Goal: Complete application form

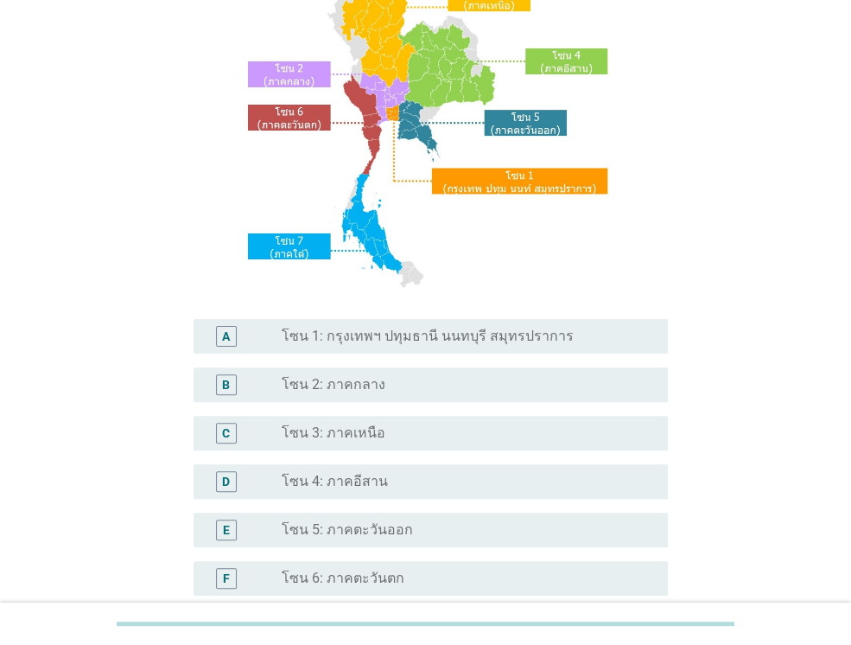
scroll to position [173, 0]
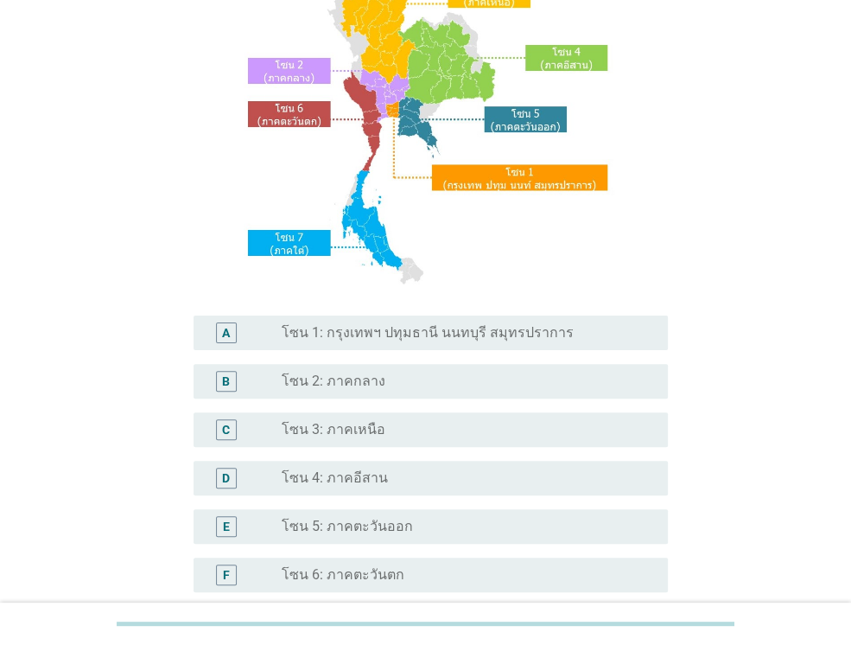
click at [359, 438] on label "โซน 3: ภาคเหนือ" at bounding box center [334, 429] width 104 height 17
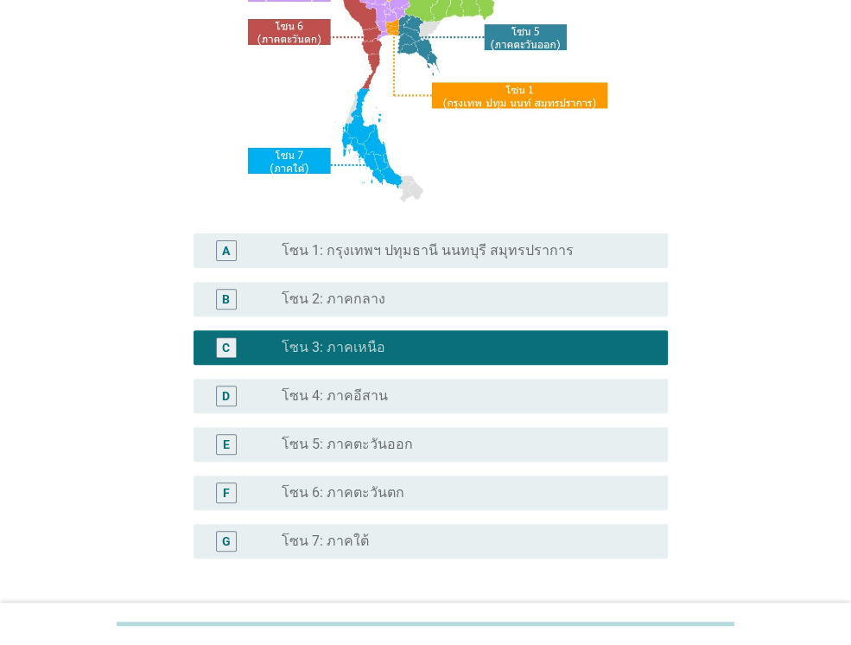
scroll to position [391, 0]
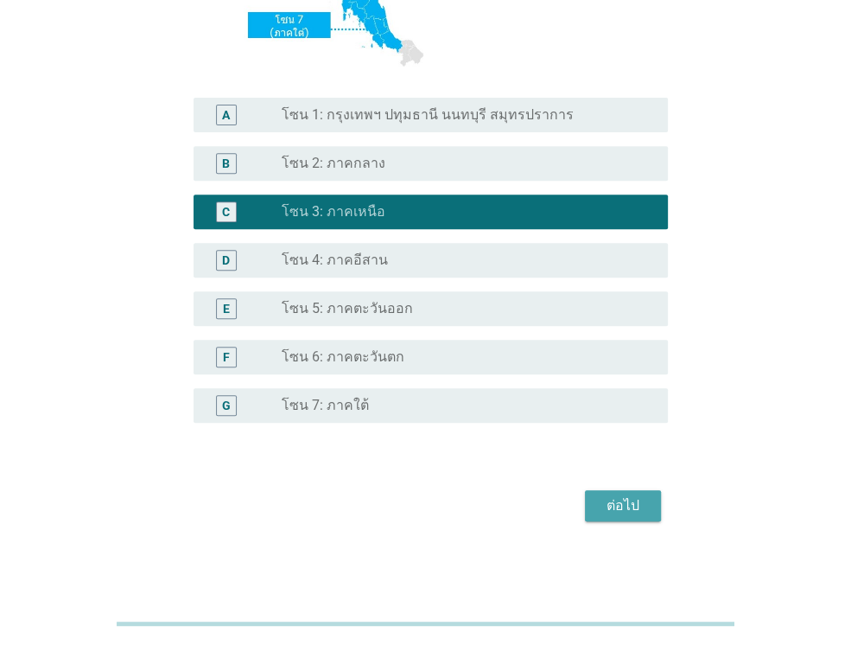
click at [632, 509] on div "ต่อไป" at bounding box center [623, 505] width 48 height 21
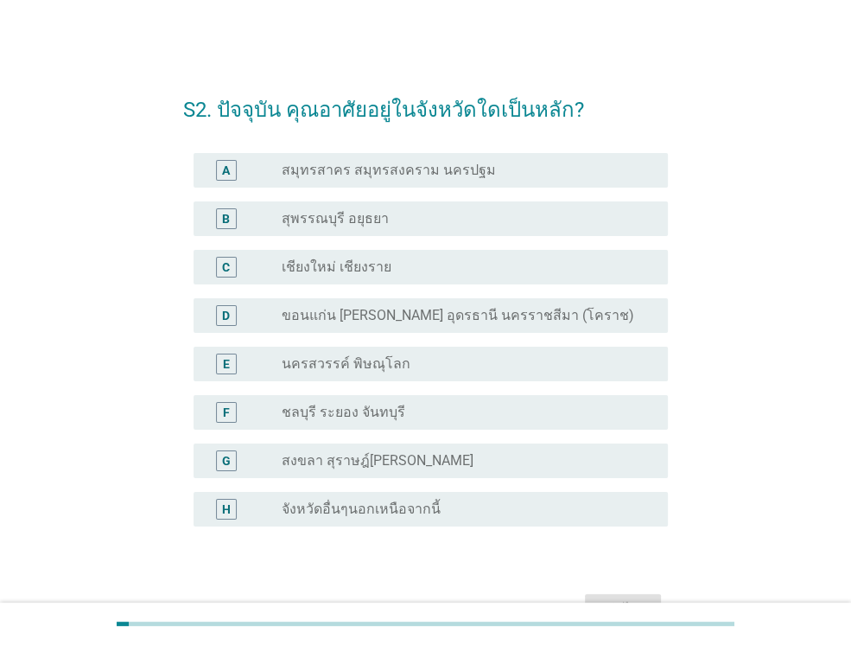
click at [330, 365] on label "นครสวรรค์ พิษณุโลก" at bounding box center [346, 363] width 129 height 17
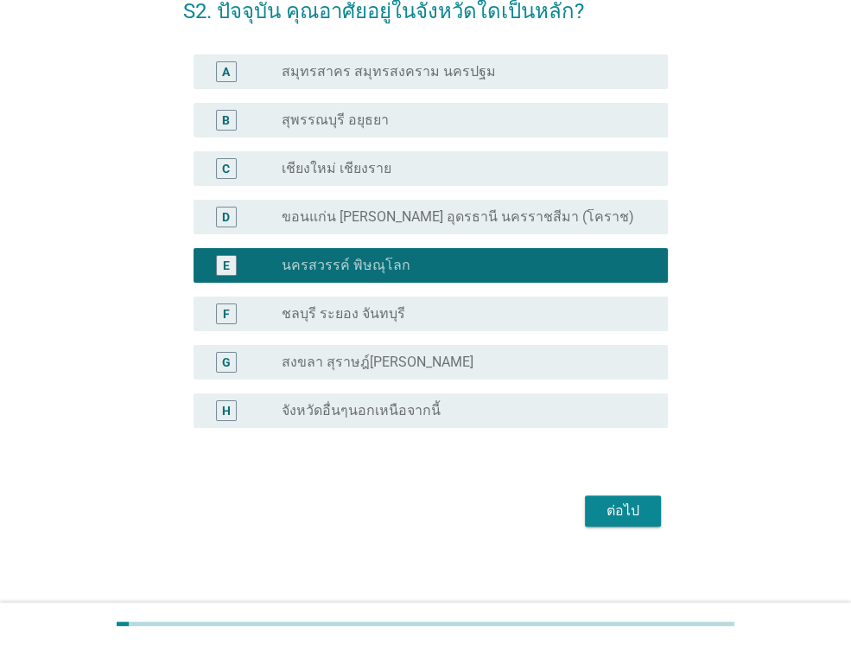
scroll to position [104, 0]
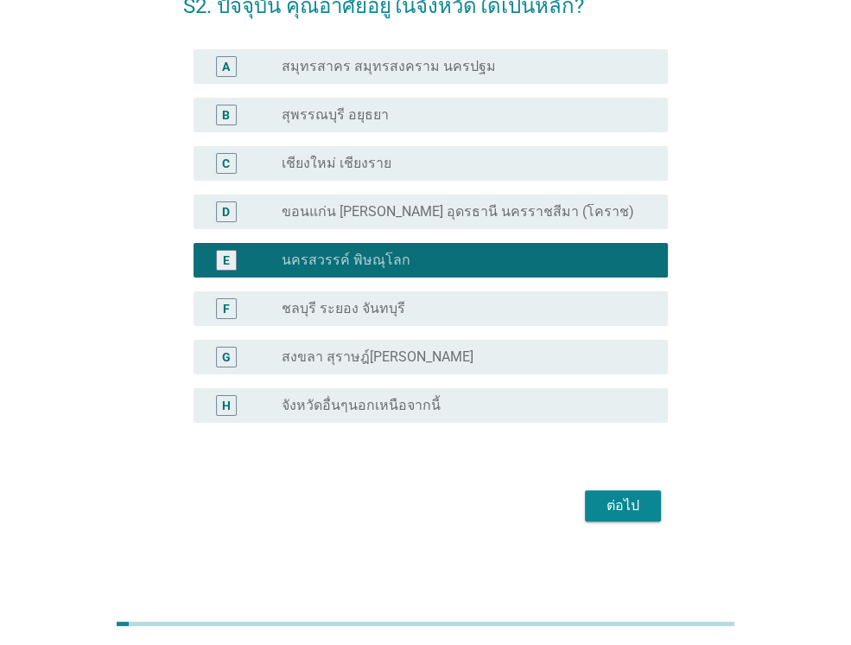
click at [628, 499] on div "ต่อไป" at bounding box center [623, 505] width 48 height 21
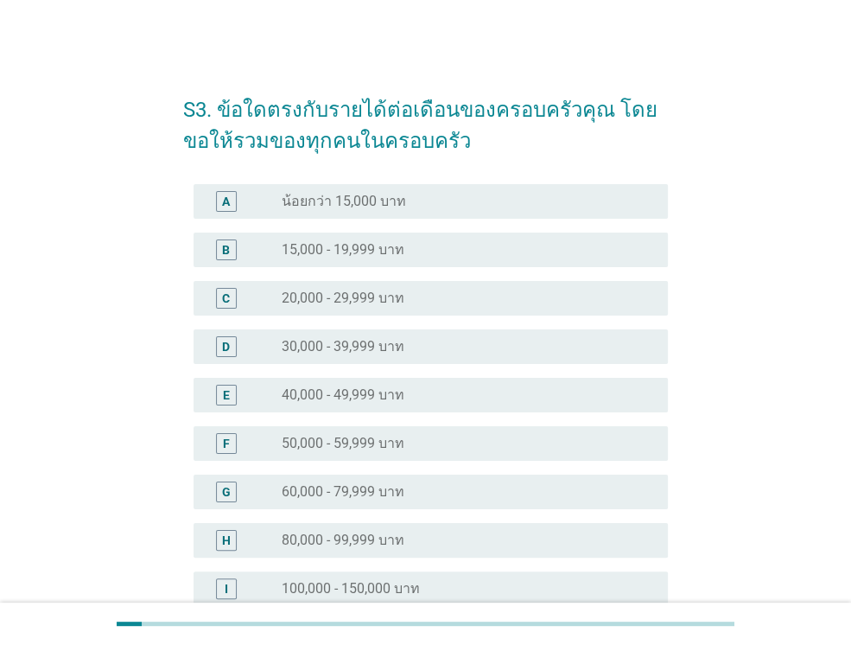
click at [391, 395] on label "40,000 - 49,999 บาท" at bounding box center [343, 394] width 123 height 17
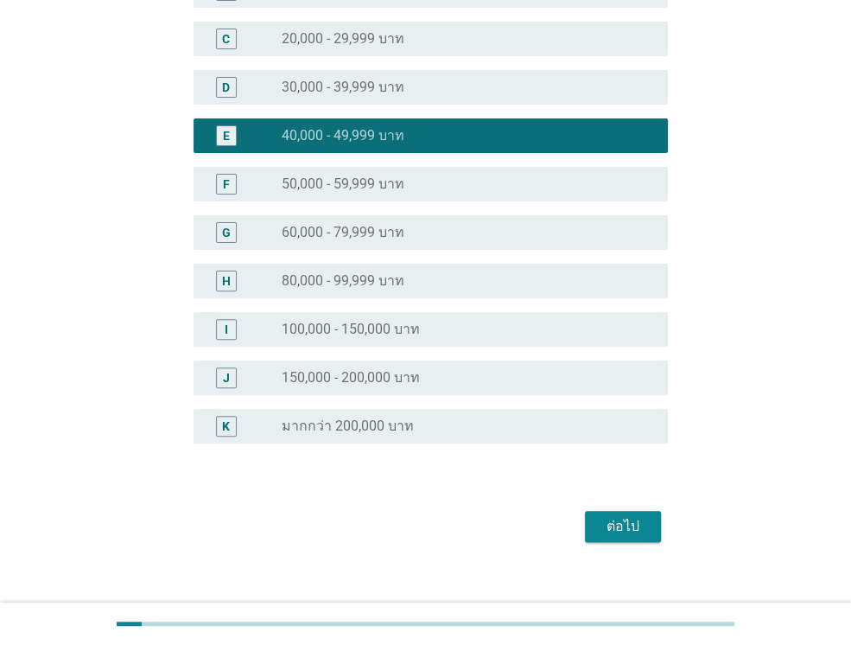
scroll to position [280, 0]
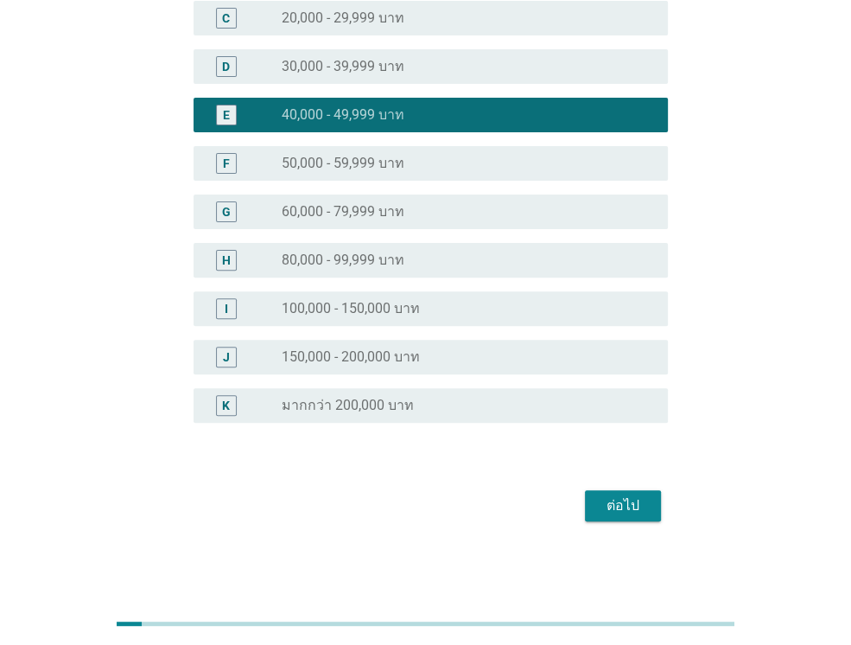
click at [642, 499] on div "ต่อไป" at bounding box center [623, 505] width 48 height 21
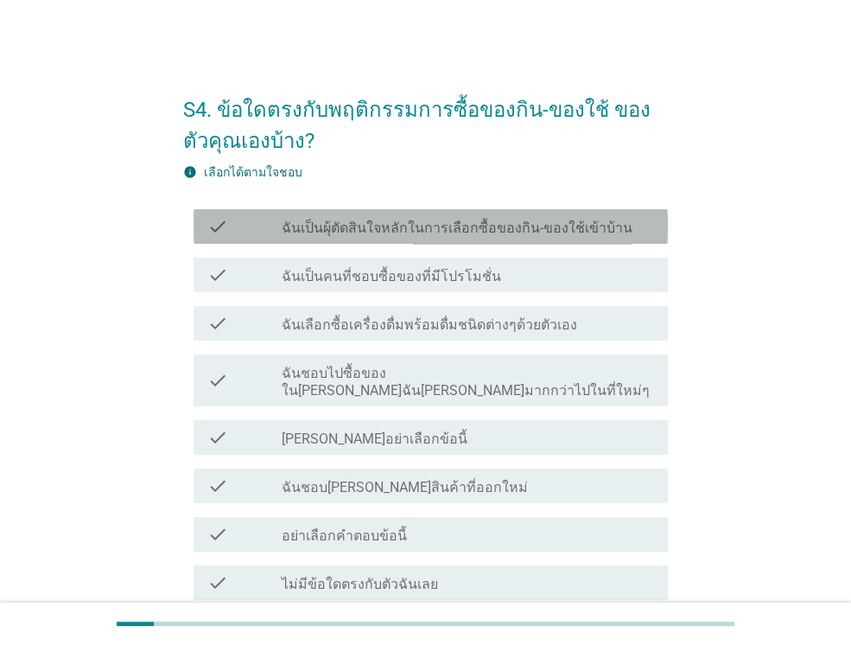
click at [462, 238] on div "check check_box_outline_blank ฉันเป็นผุ้ตัดสินใจหลักในการเลือกซื้อของกิน-ของใช้…" at bounding box center [431, 226] width 474 height 35
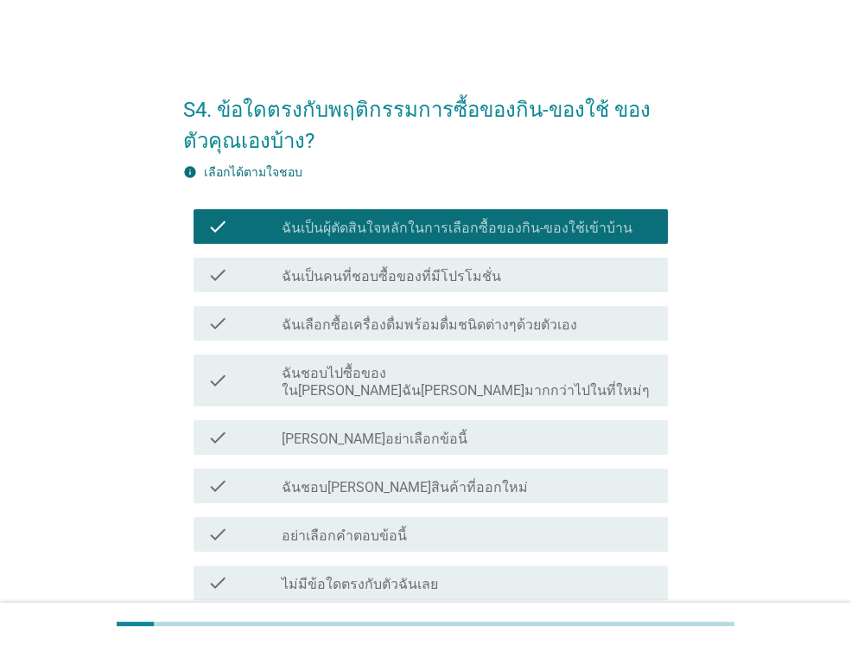
click at [339, 479] on label "ฉันชอบ[PERSON_NAME]สินค้าที่ออกใหม่" at bounding box center [405, 487] width 246 height 17
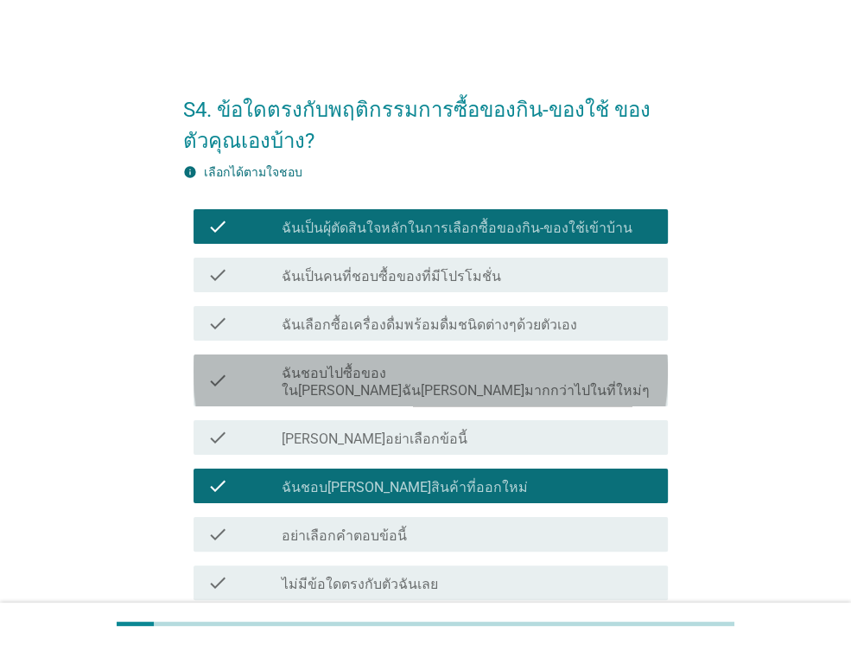
click at [430, 370] on label "ฉันชอบไปซื้อของใน[PERSON_NAME]ฉัน[PERSON_NAME]มากกว่าไปในที่ใหม่ๆ" at bounding box center [468, 382] width 372 height 35
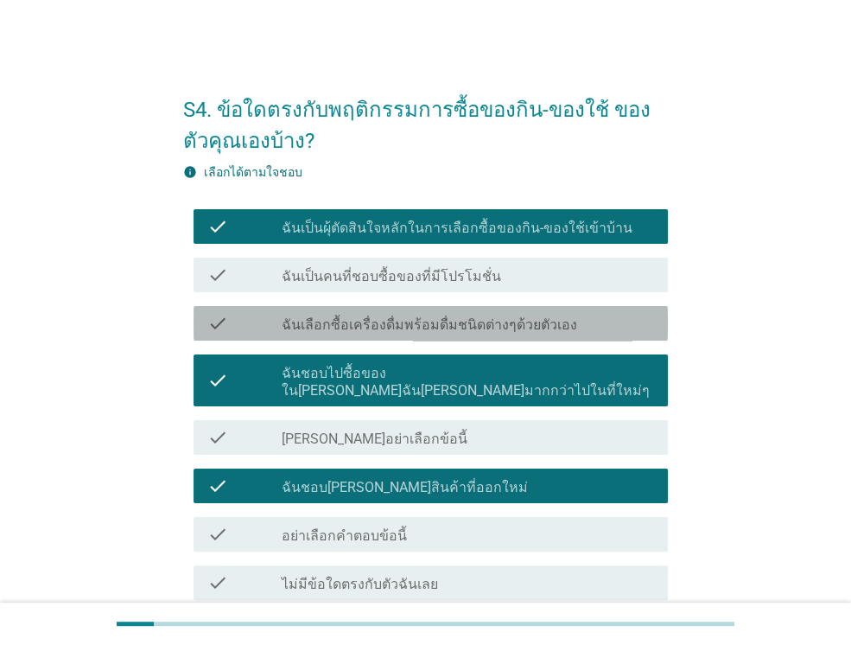
click at [391, 327] on label "ฉันเลือกซื้อเครื่องดื่มพร้อมดื่มชนิดต่างๆด้วยตัวเอง" at bounding box center [429, 324] width 295 height 17
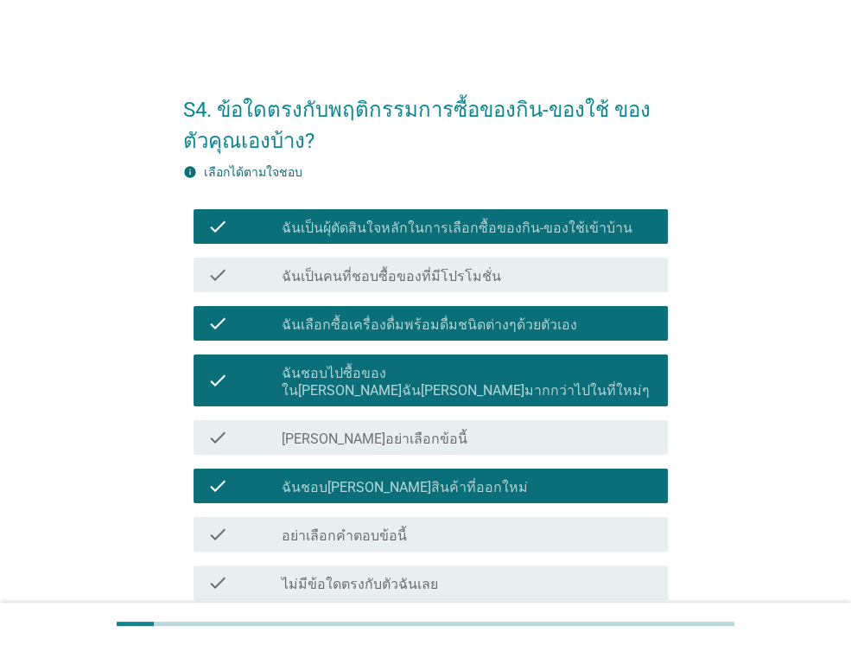
click at [392, 281] on label "ฉันเป็นคนที่ชอบซื้อของที่มีโปรโมชั่น" at bounding box center [391, 276] width 219 height 17
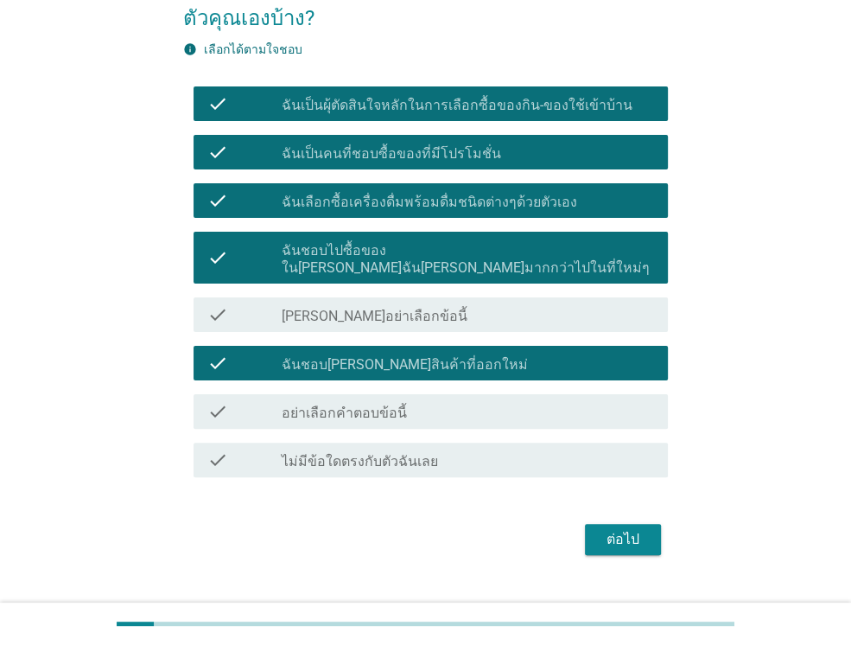
scroll to position [138, 0]
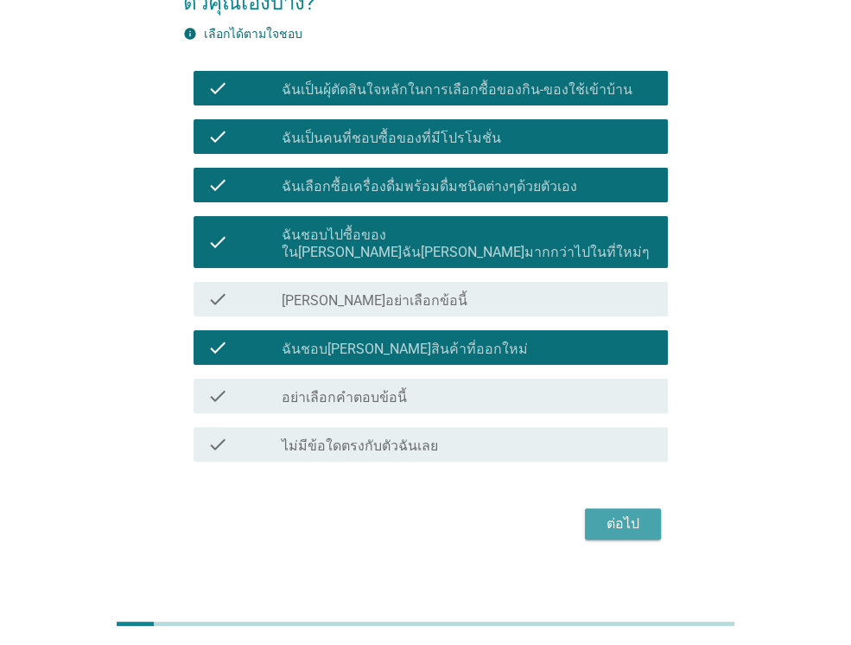
click at [622, 513] on div "ต่อไป" at bounding box center [623, 523] width 48 height 21
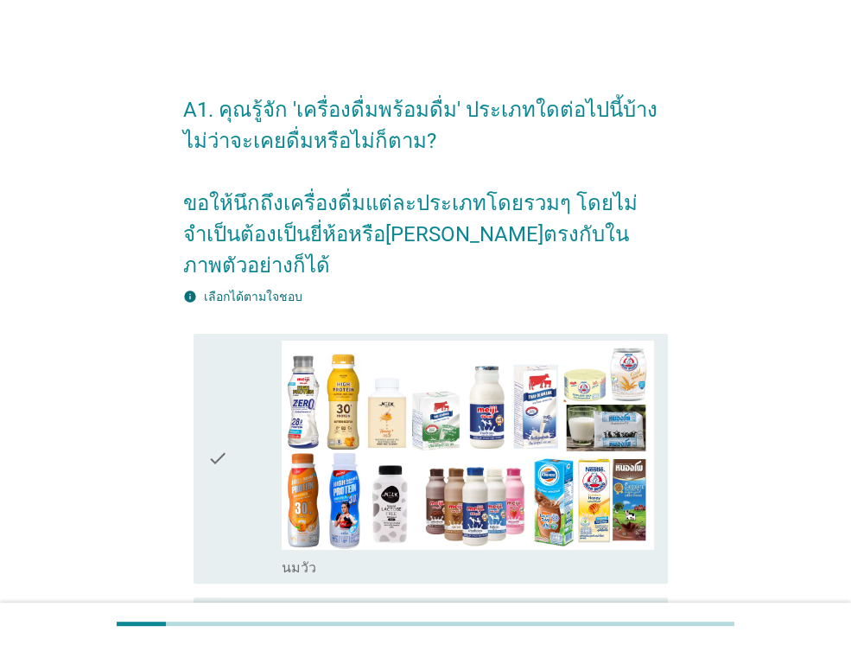
click at [228, 406] on div "check" at bounding box center [244, 458] width 74 height 236
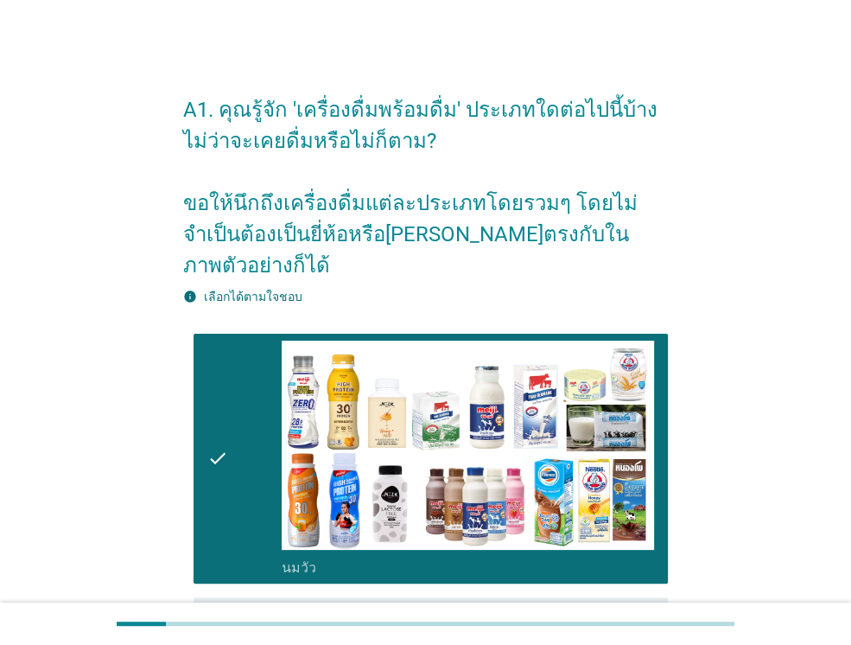
scroll to position [432, 0]
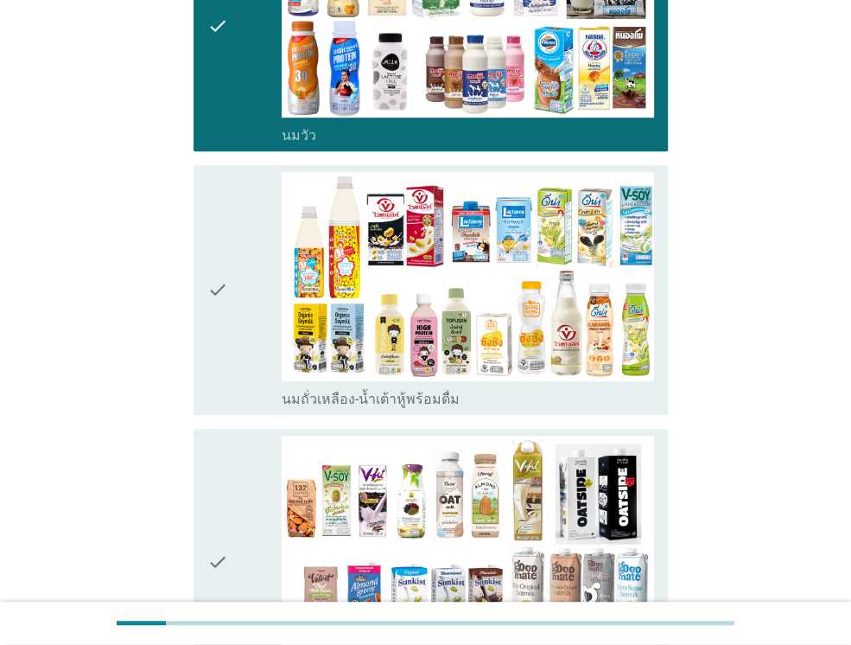
click at [214, 229] on icon "check" at bounding box center [217, 290] width 21 height 236
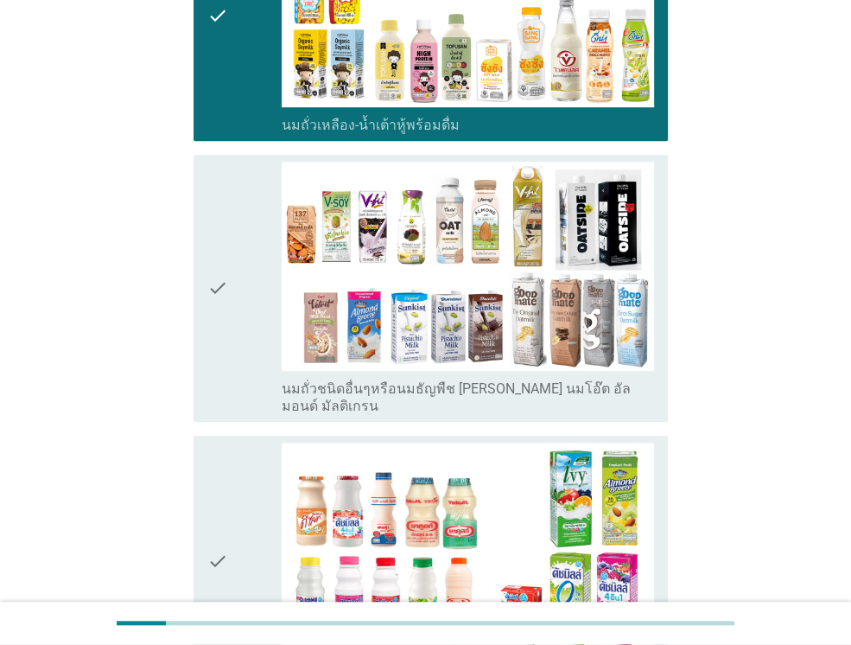
scroll to position [778, 0]
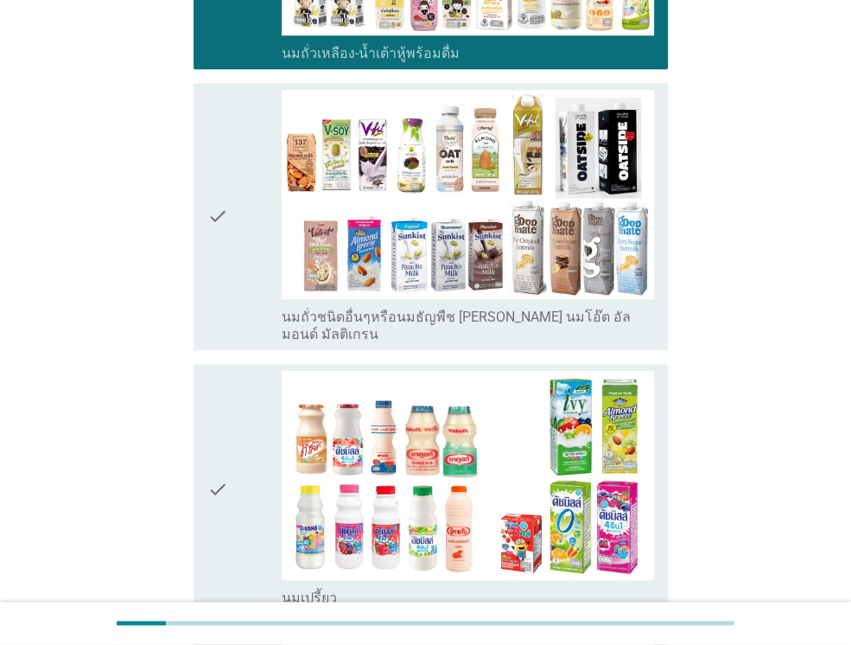
click at [235, 200] on div "check" at bounding box center [244, 216] width 74 height 253
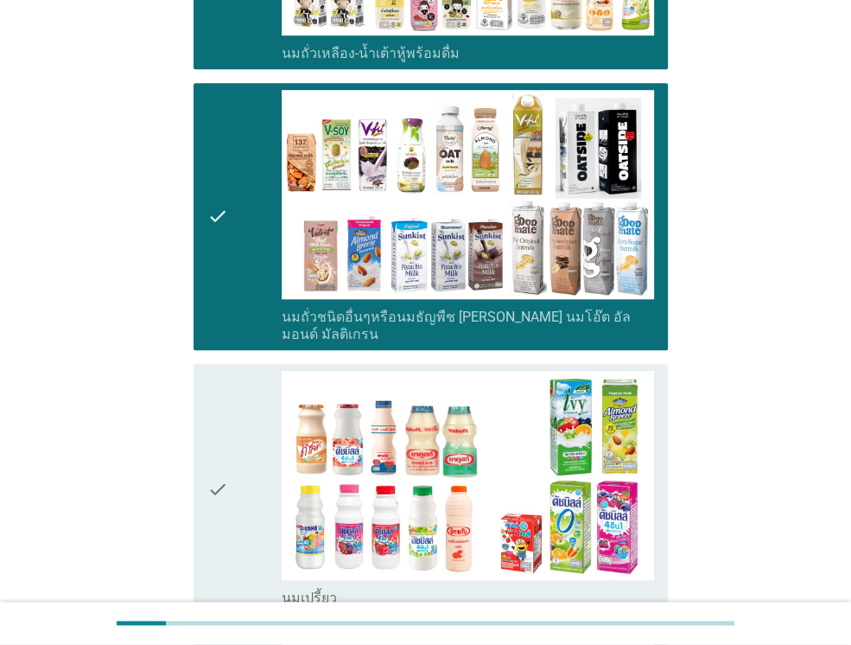
click at [245, 412] on div "check" at bounding box center [244, 489] width 74 height 236
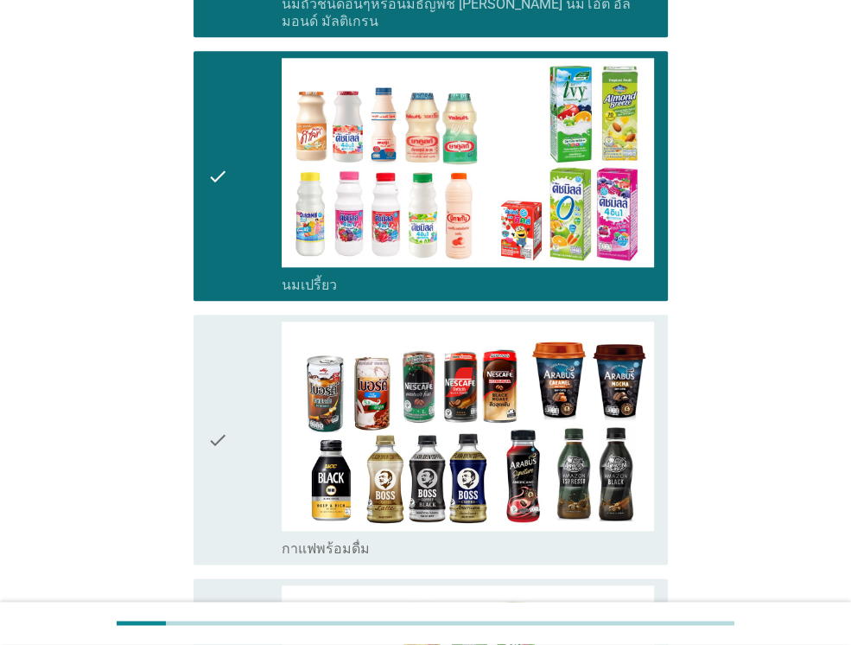
scroll to position [1123, 0]
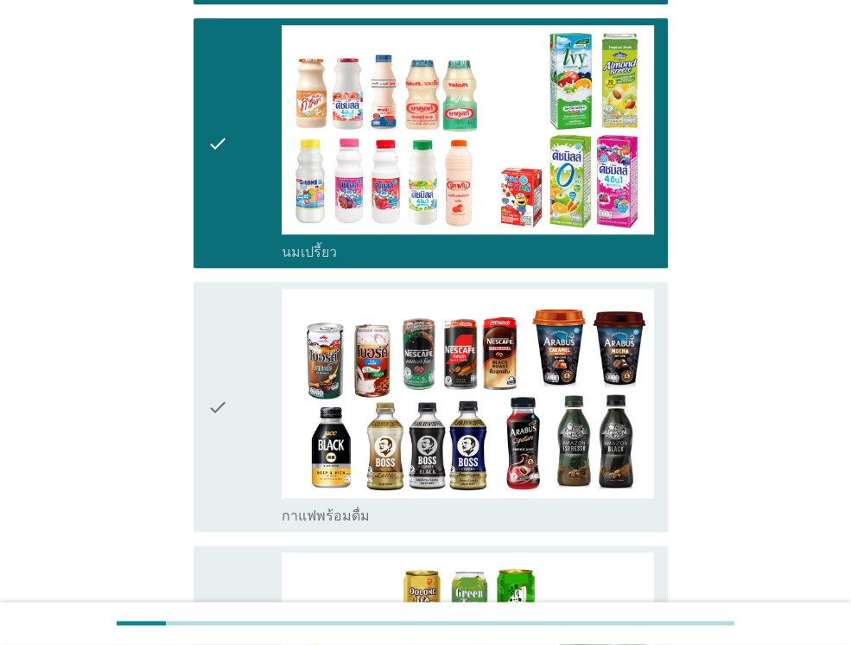
click at [242, 341] on div "check" at bounding box center [244, 407] width 74 height 236
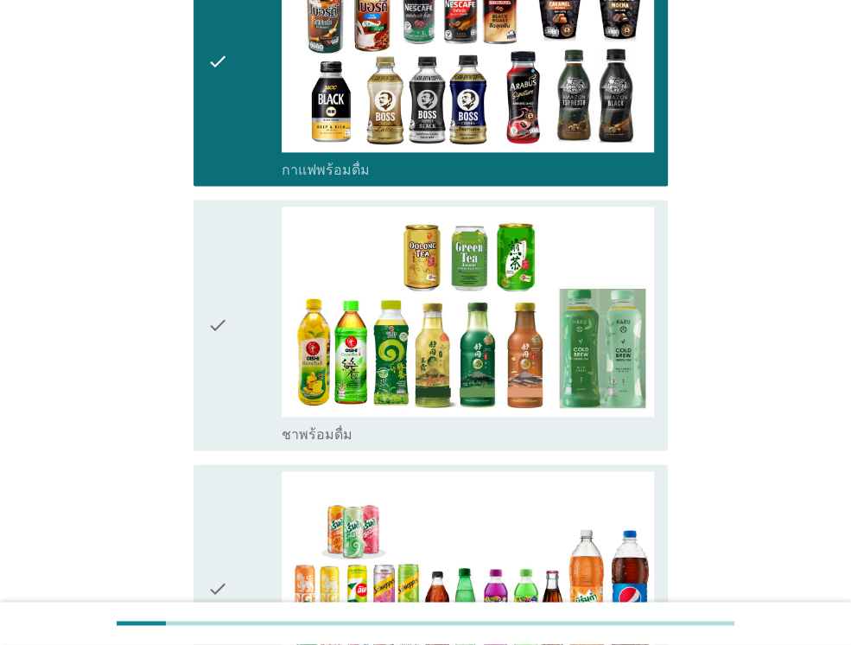
click at [249, 294] on div "check" at bounding box center [244, 324] width 74 height 236
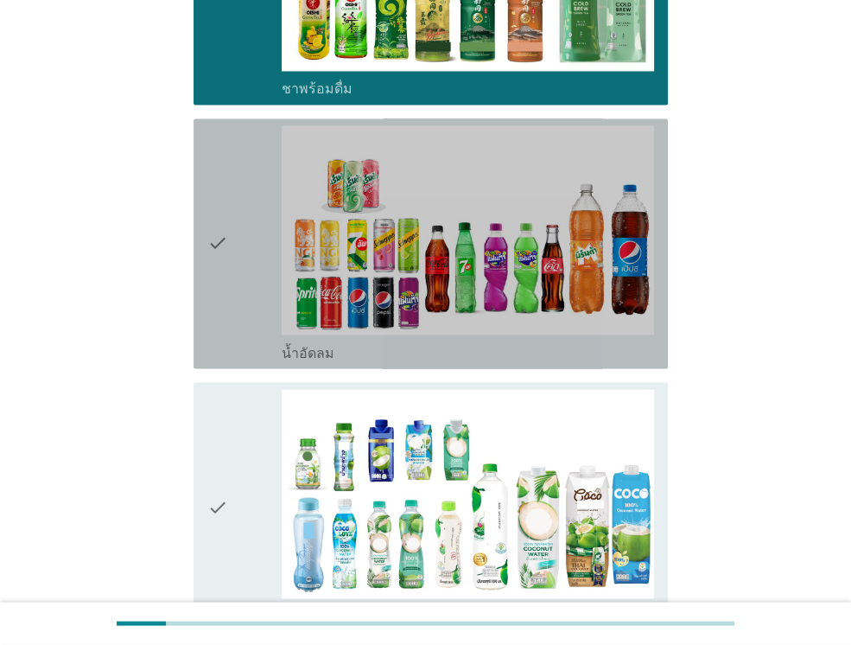
click at [242, 260] on div "check" at bounding box center [244, 243] width 74 height 236
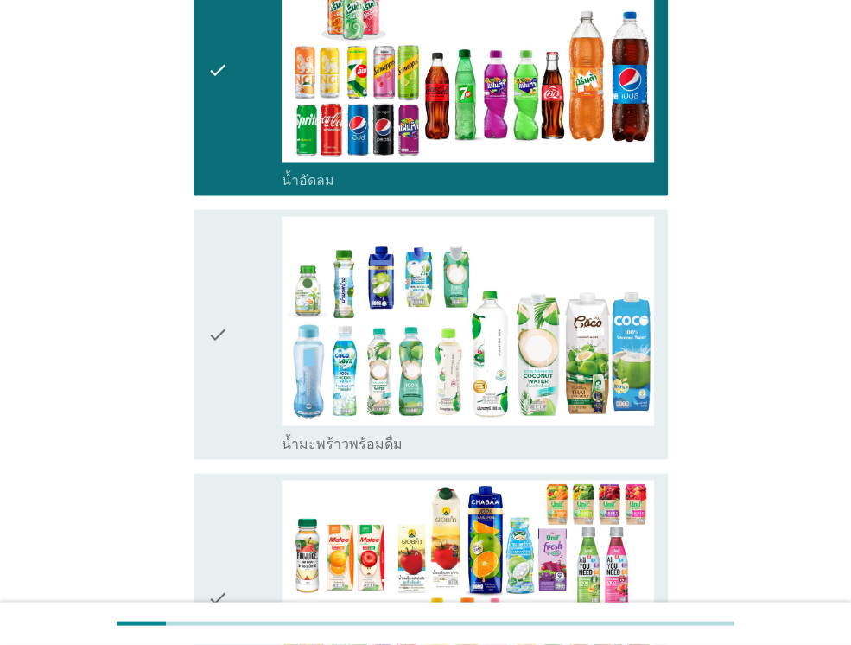
click at [252, 332] on div "check" at bounding box center [244, 334] width 74 height 236
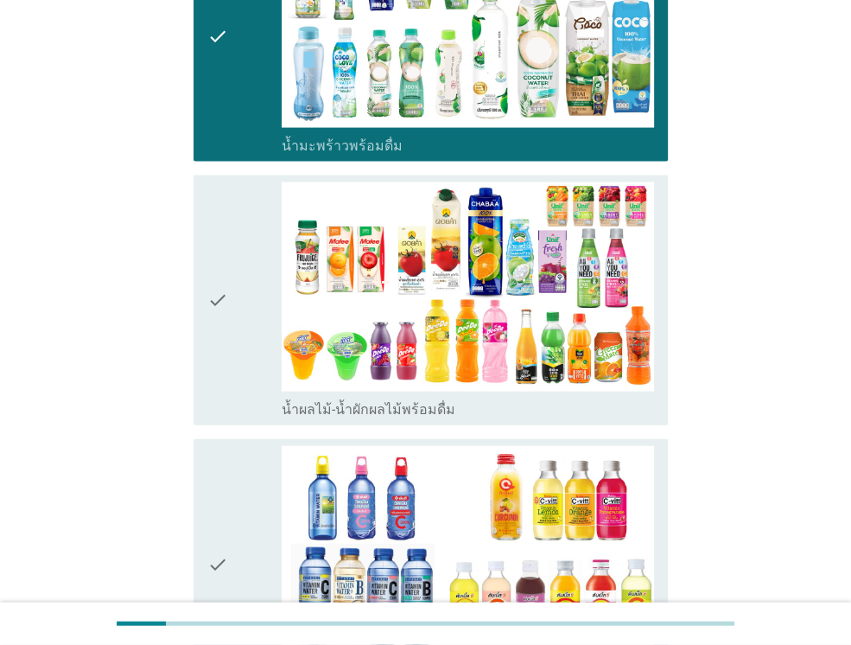
scroll to position [2333, 0]
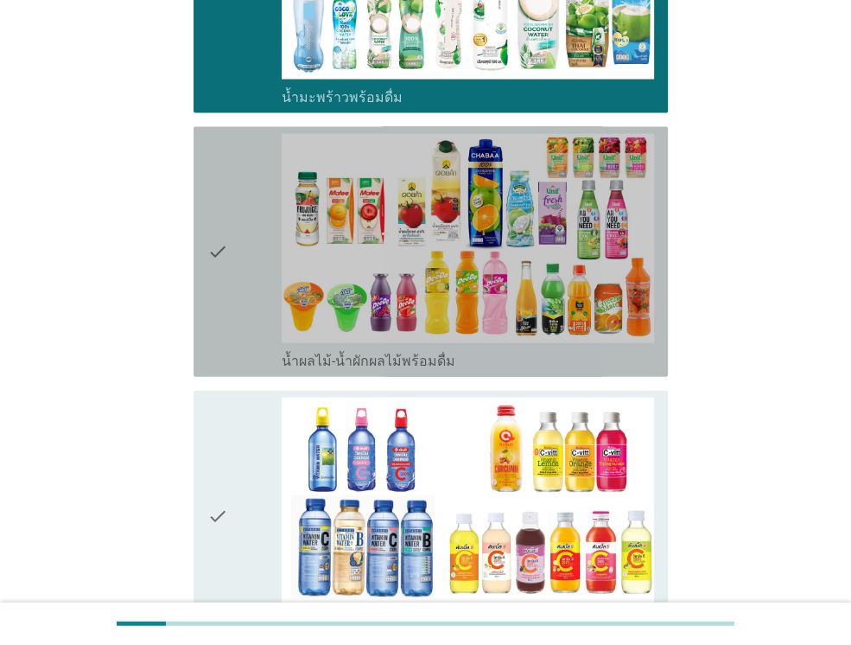
click at [238, 284] on div "check" at bounding box center [244, 252] width 74 height 236
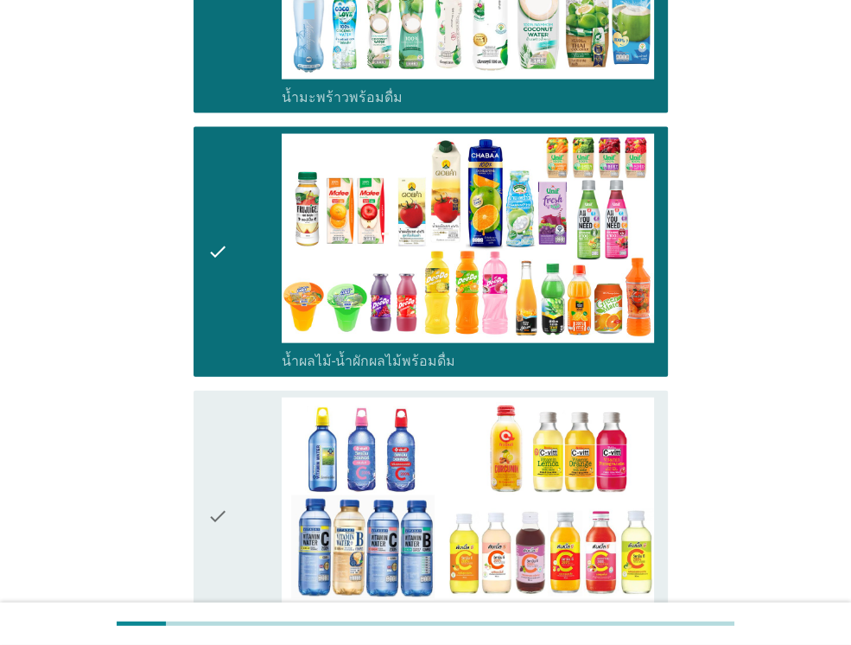
click at [227, 454] on icon "check" at bounding box center [217, 515] width 21 height 236
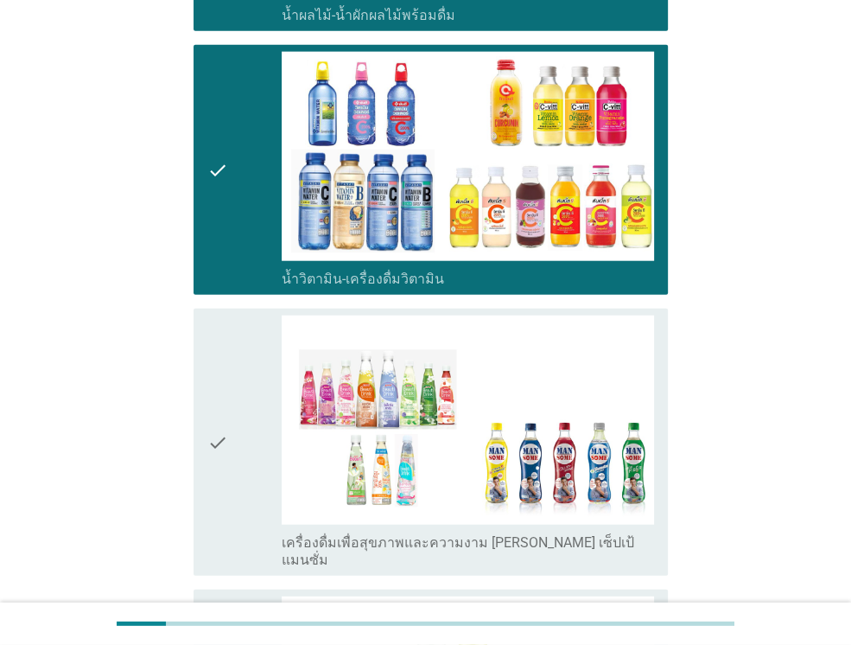
click at [232, 393] on div "check" at bounding box center [244, 441] width 74 height 253
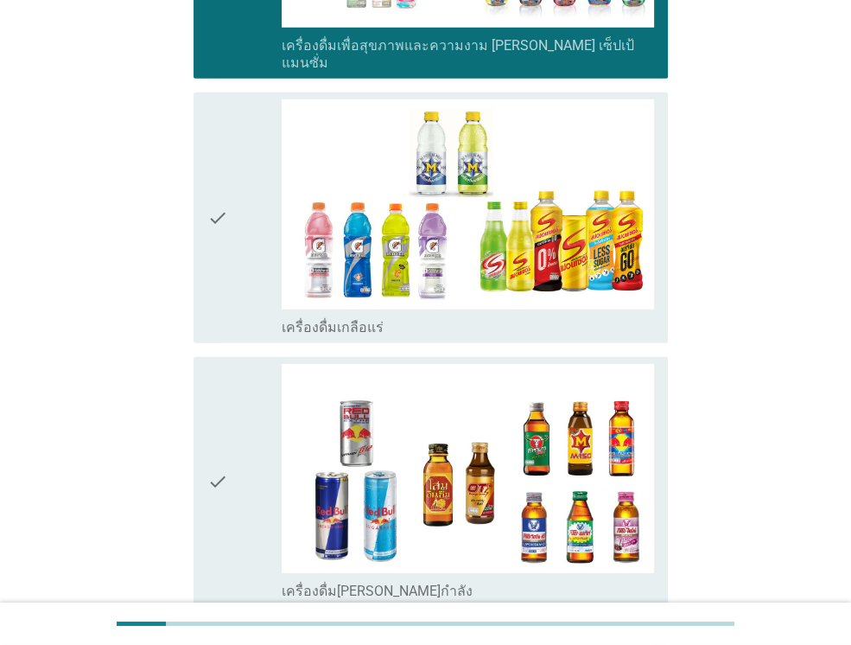
scroll to position [3197, 0]
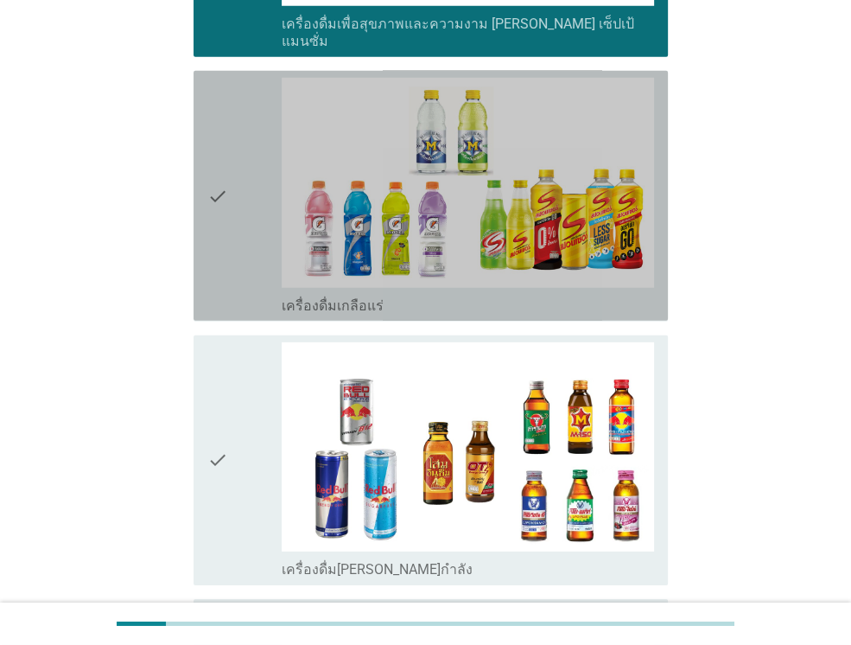
click at [232, 158] on div "check" at bounding box center [244, 196] width 74 height 236
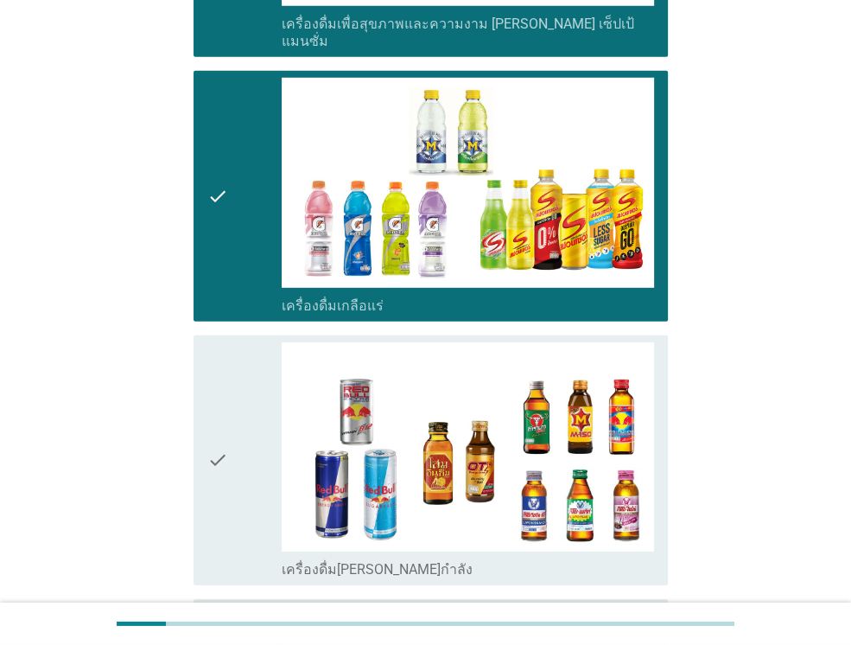
click at [226, 395] on icon "check" at bounding box center [217, 460] width 21 height 236
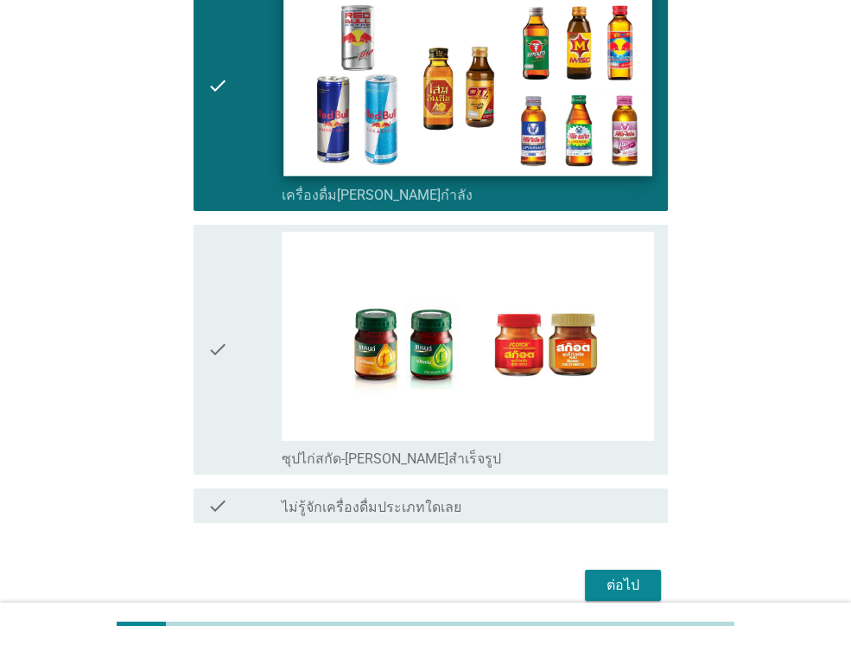
scroll to position [3577, 0]
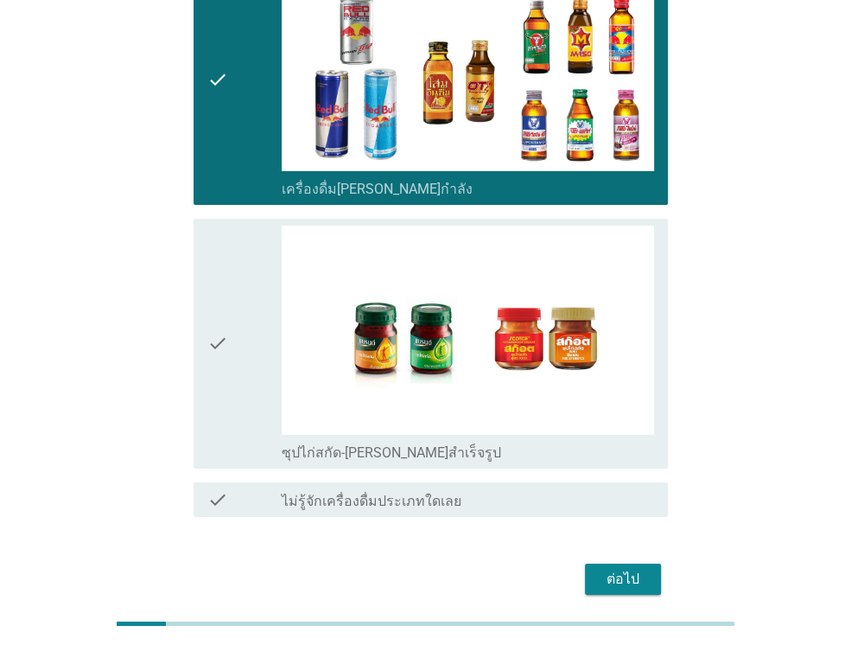
click at [245, 256] on div "check" at bounding box center [244, 344] width 74 height 236
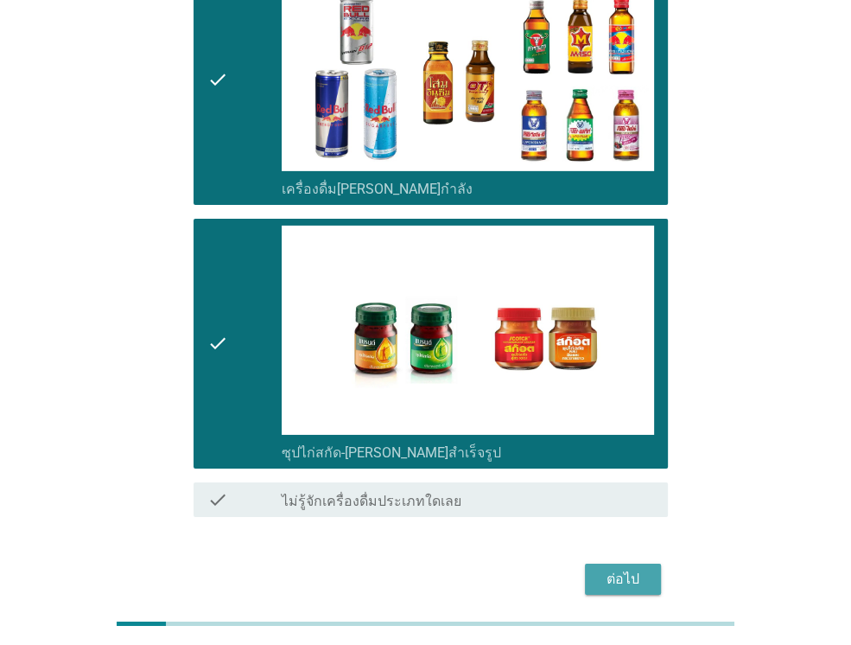
click at [628, 569] on div "ต่อไป" at bounding box center [623, 579] width 48 height 21
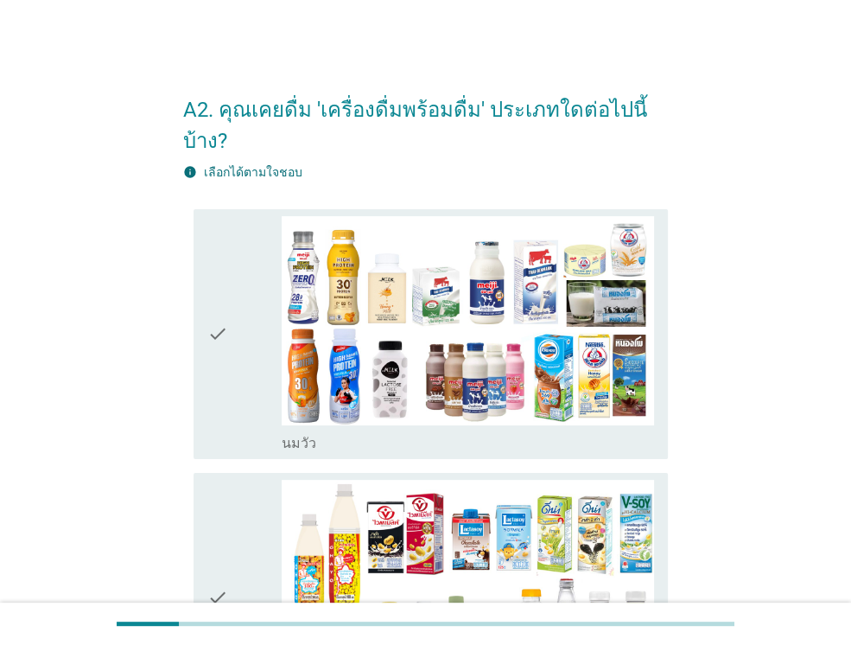
click at [226, 290] on icon "check" at bounding box center [217, 334] width 21 height 236
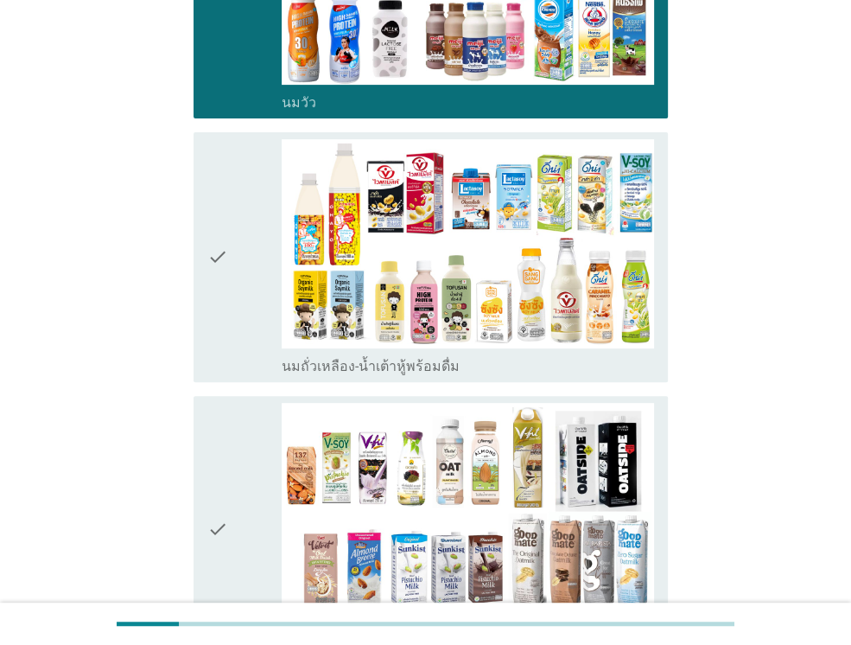
scroll to position [346, 0]
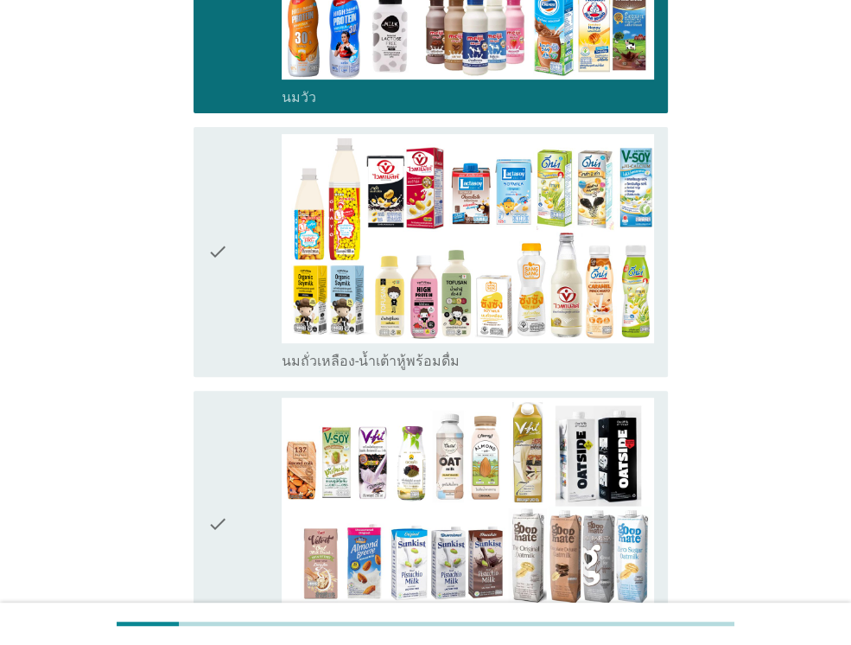
click at [224, 201] on icon "check" at bounding box center [217, 252] width 21 height 236
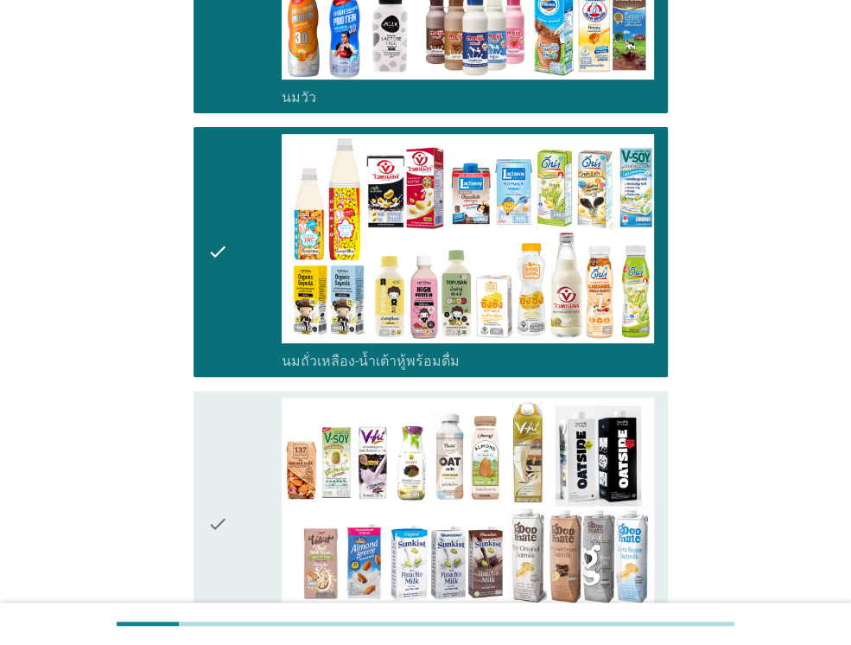
click at [218, 397] on icon "check" at bounding box center [217, 523] width 21 height 253
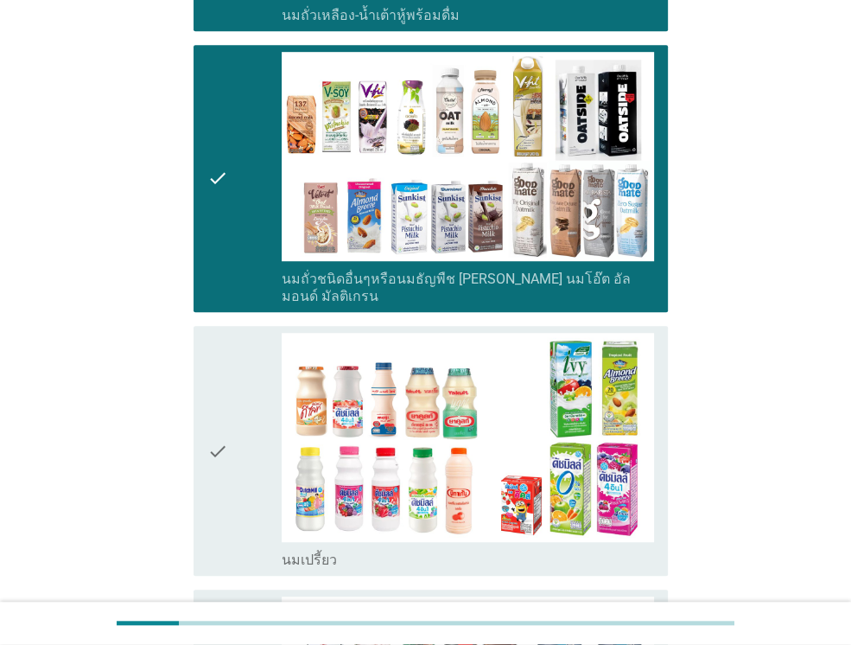
click at [218, 372] on icon "check" at bounding box center [217, 451] width 21 height 236
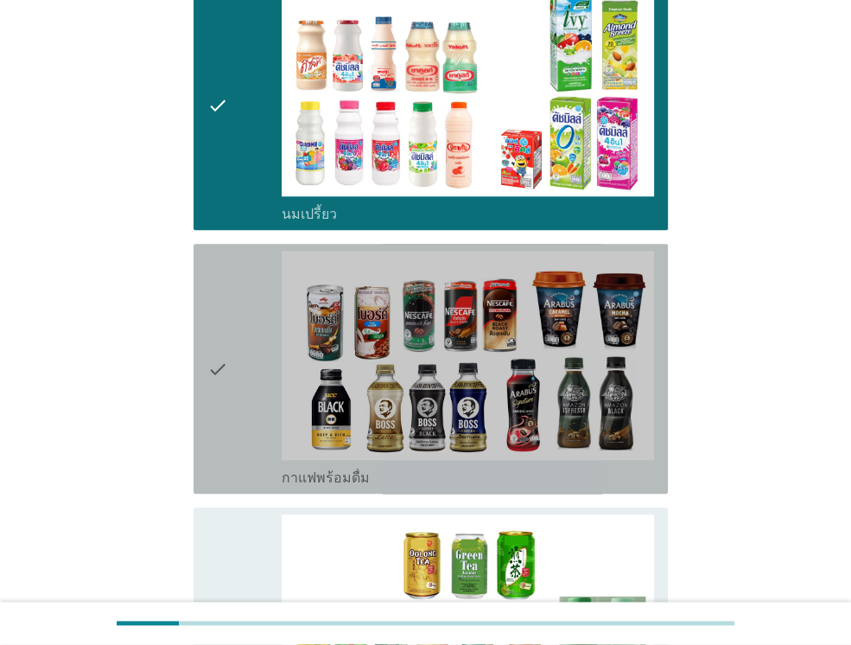
click at [228, 340] on div "check" at bounding box center [244, 369] width 74 height 236
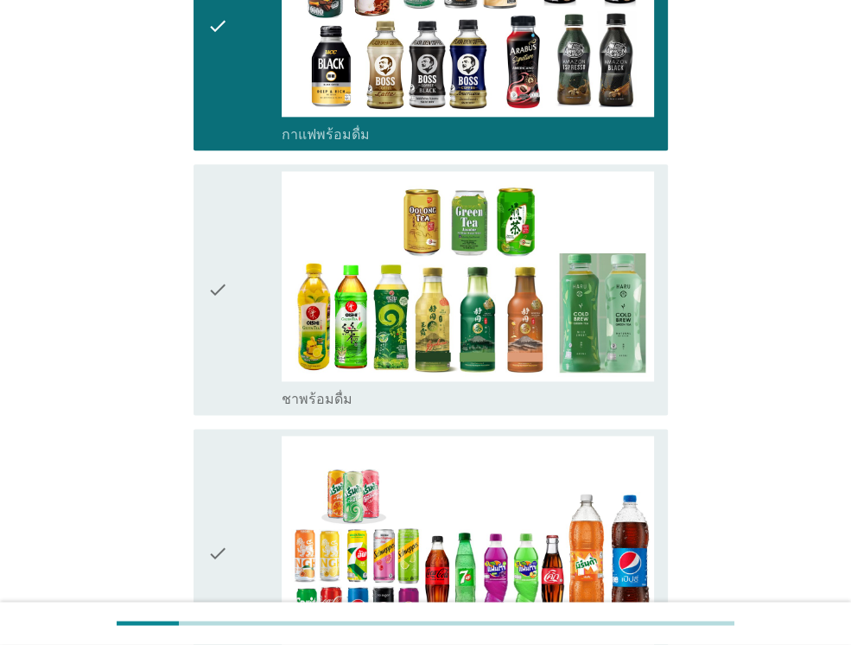
scroll to position [1382, 0]
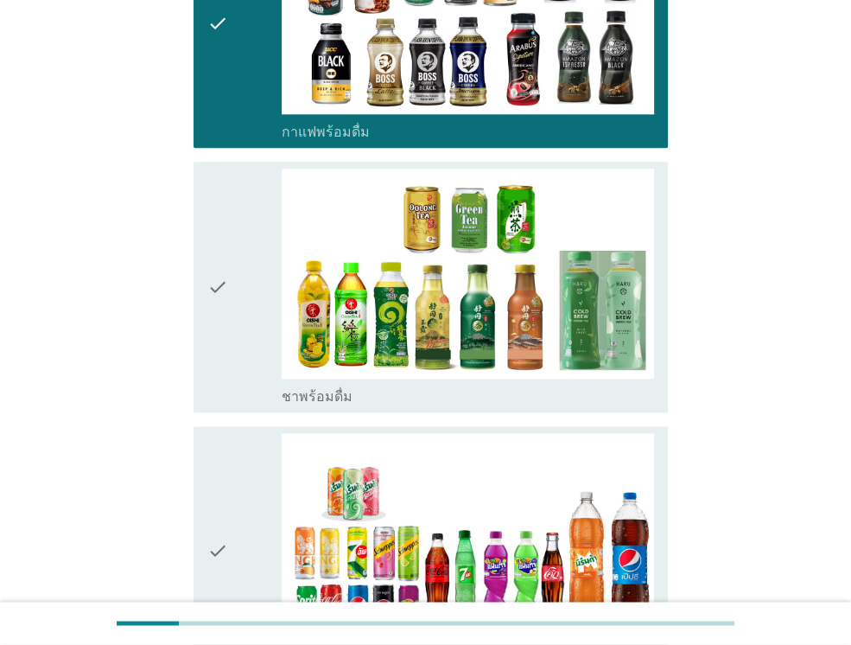
click at [227, 269] on icon "check" at bounding box center [217, 286] width 21 height 236
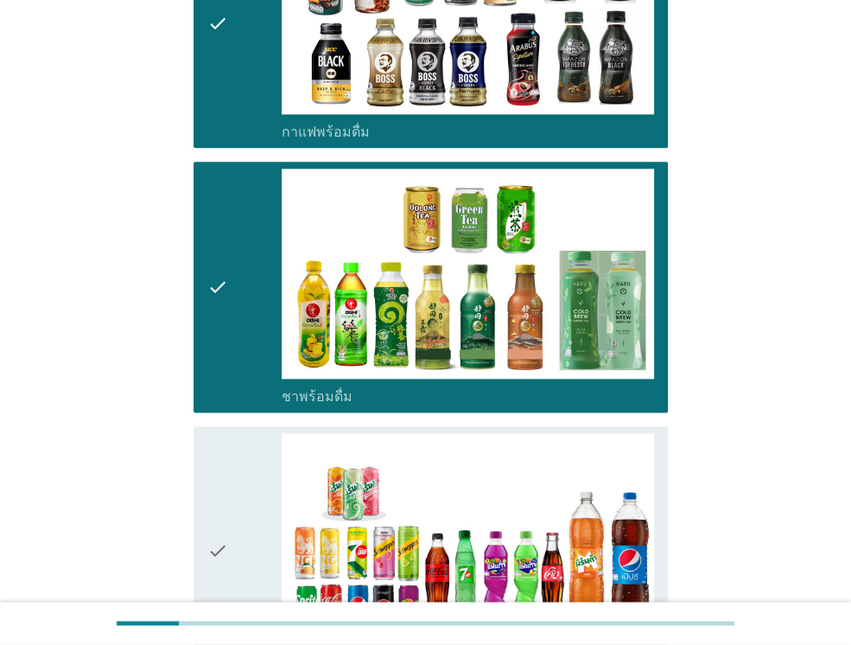
click at [205, 446] on div "check check_box_outline_blank น้ำอัดลม" at bounding box center [431, 551] width 474 height 250
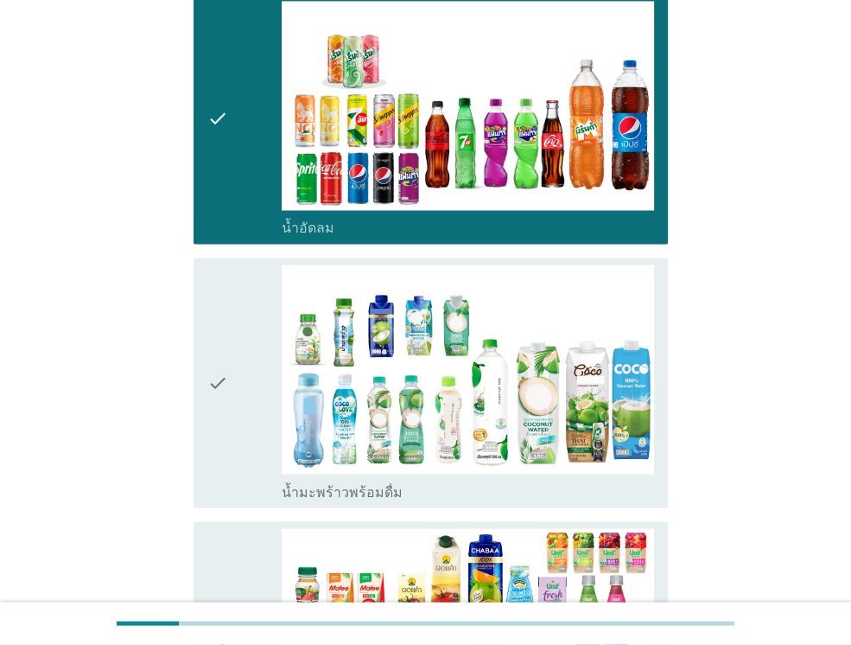
click at [223, 348] on icon "check" at bounding box center [217, 382] width 21 height 236
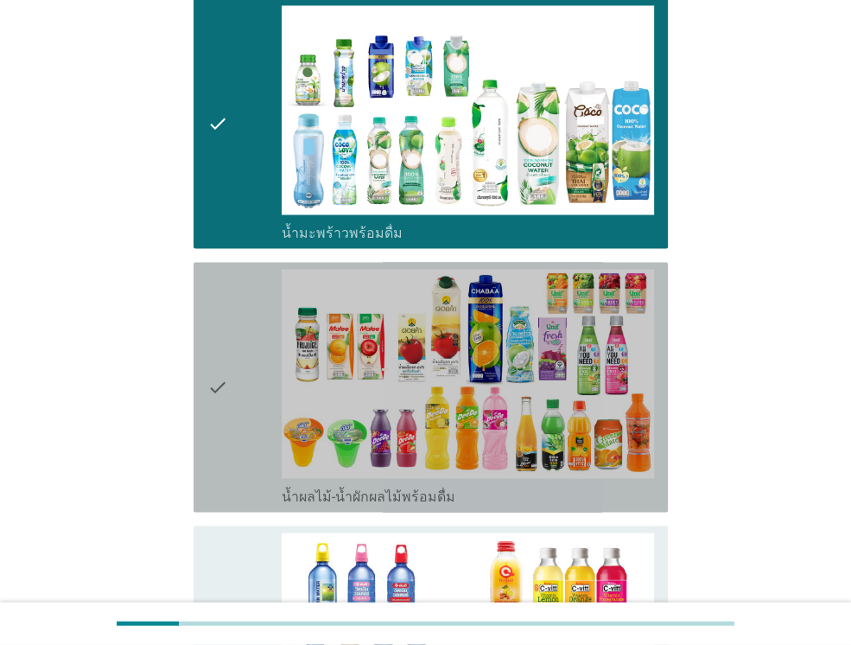
click at [225, 333] on icon "check" at bounding box center [217, 387] width 21 height 236
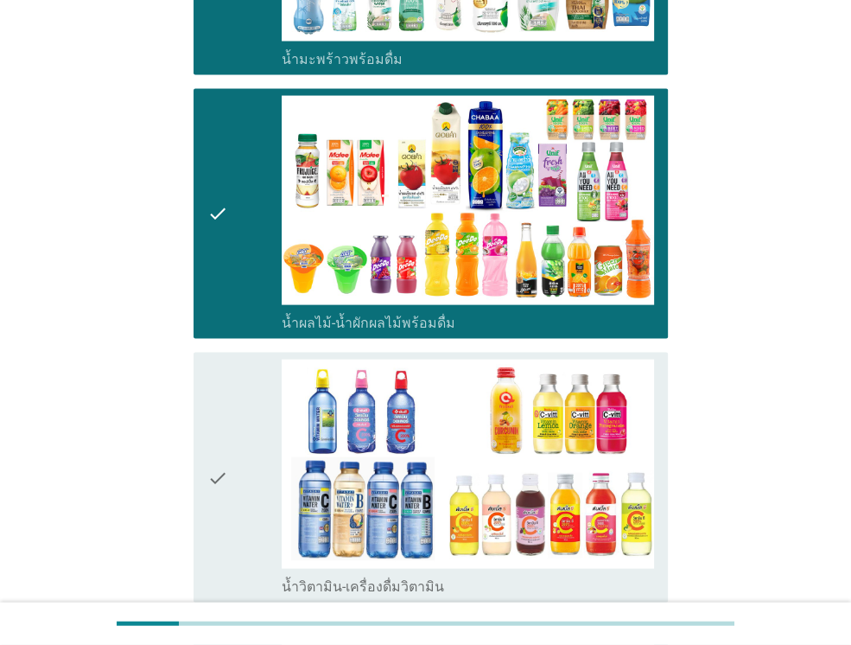
click at [221, 366] on icon "check" at bounding box center [217, 477] width 21 height 236
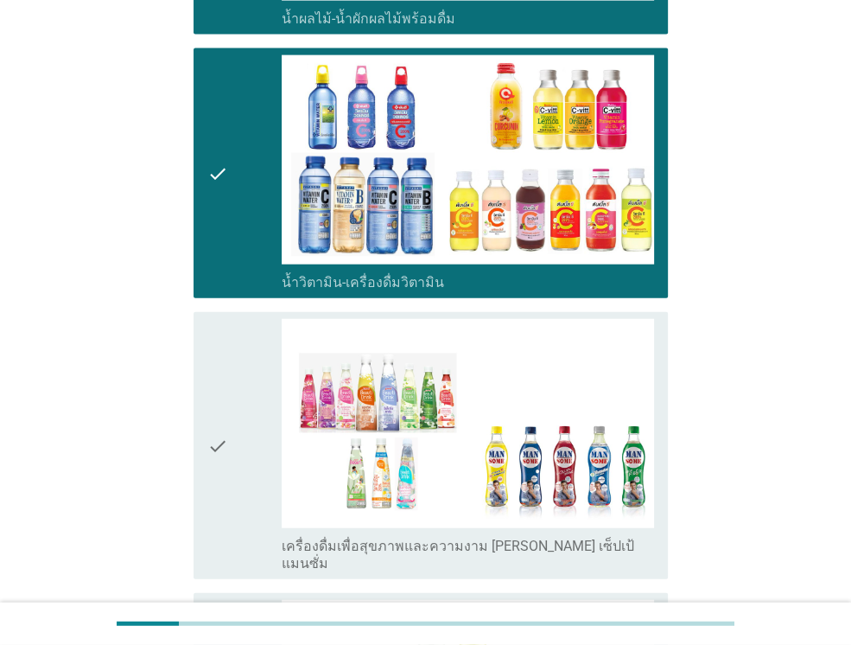
scroll to position [2678, 0]
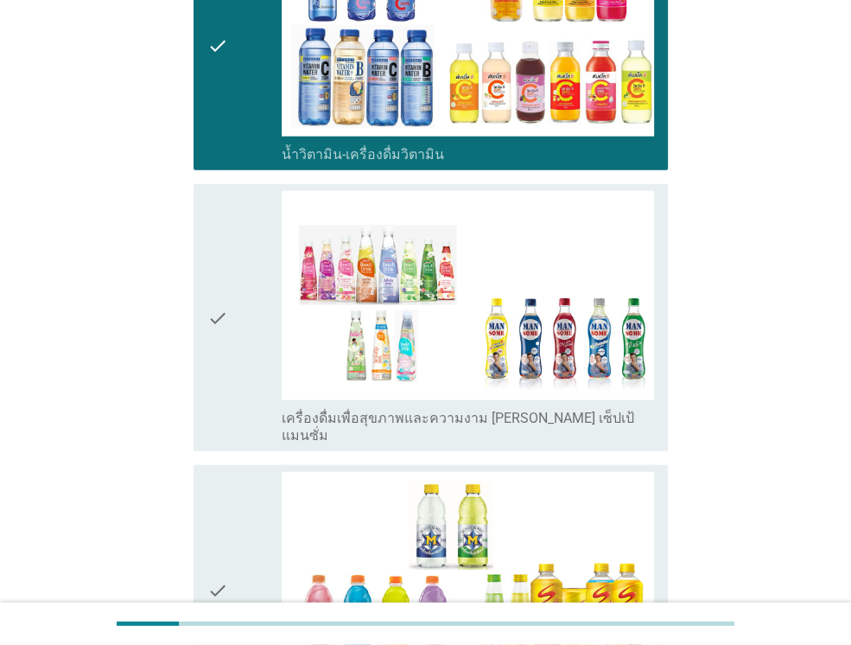
click at [234, 316] on div "check" at bounding box center [244, 317] width 74 height 253
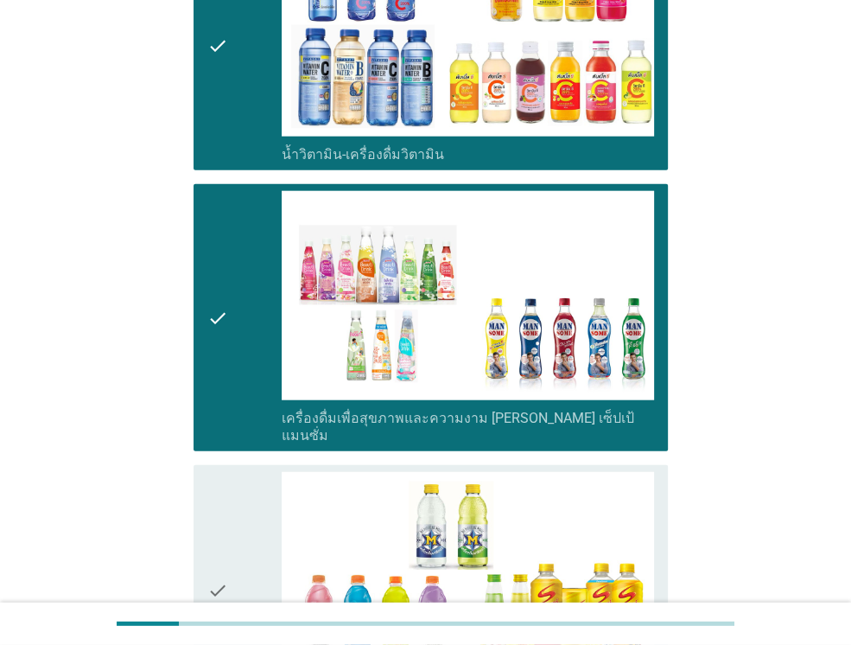
click at [214, 472] on icon "check" at bounding box center [217, 590] width 21 height 236
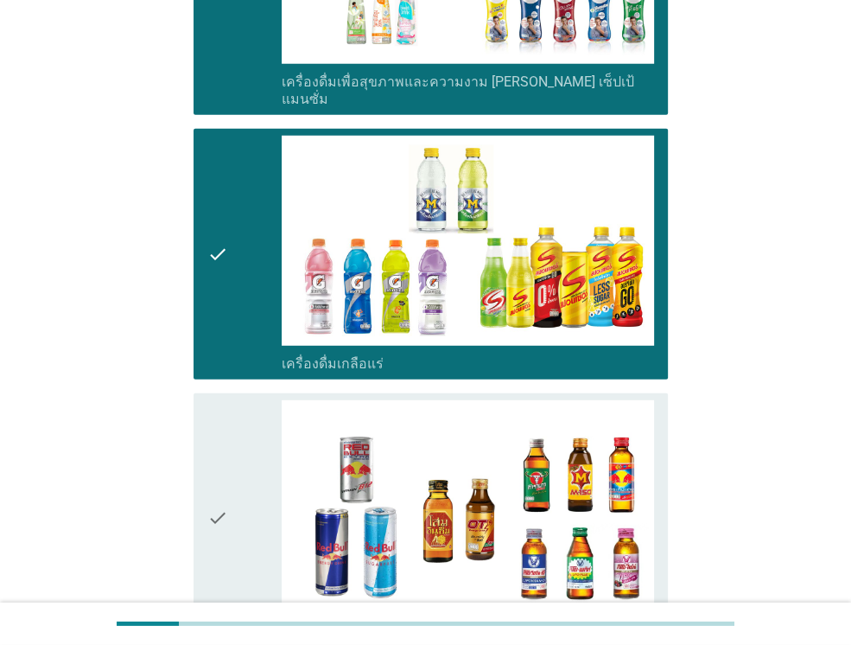
scroll to position [3024, 0]
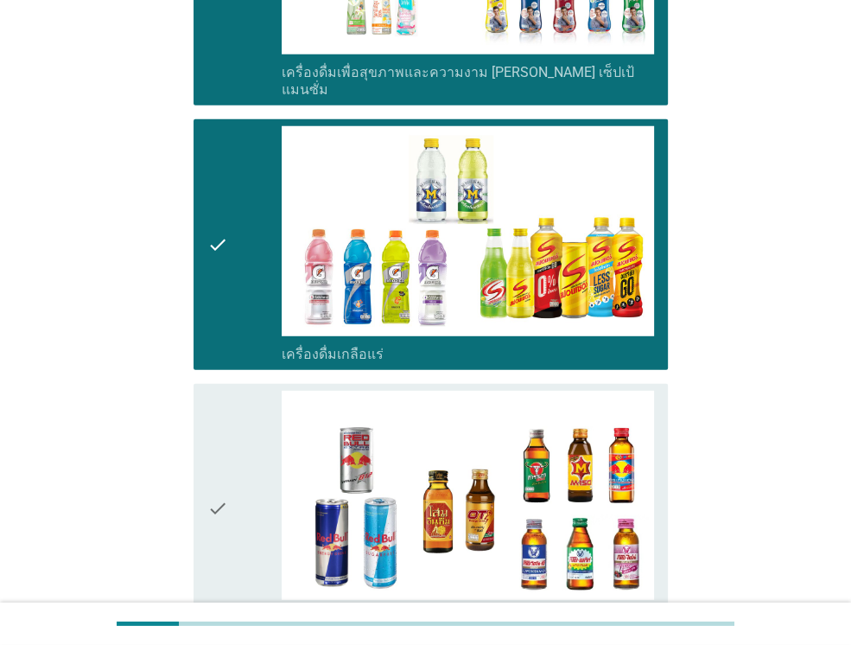
click at [221, 410] on icon "check" at bounding box center [217, 509] width 21 height 236
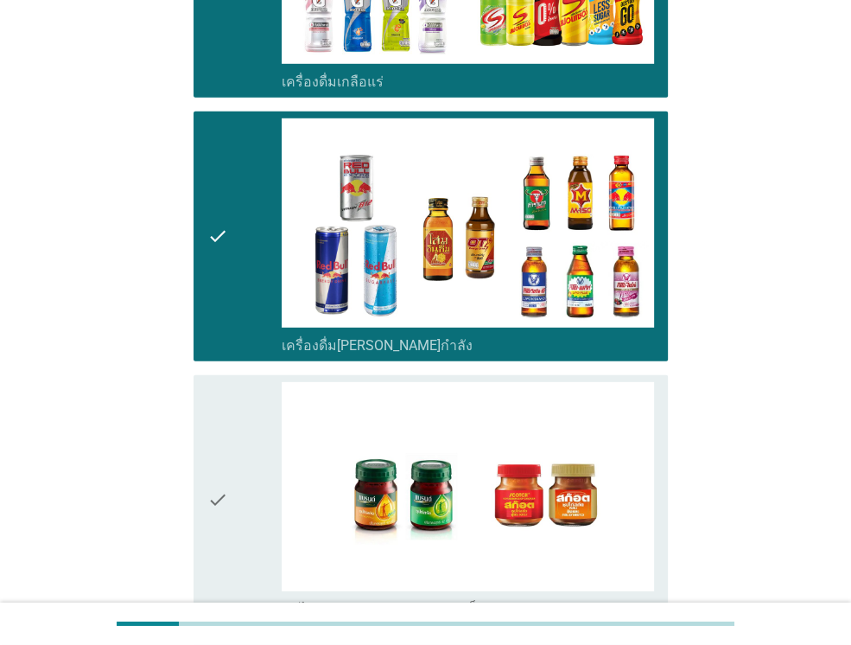
scroll to position [3370, 0]
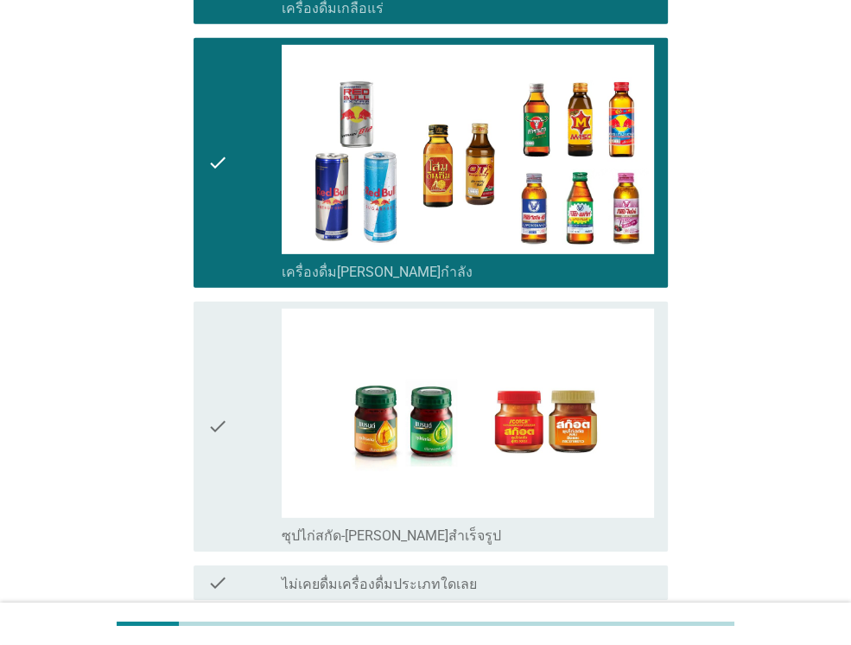
click at [212, 363] on icon "check" at bounding box center [217, 426] width 21 height 236
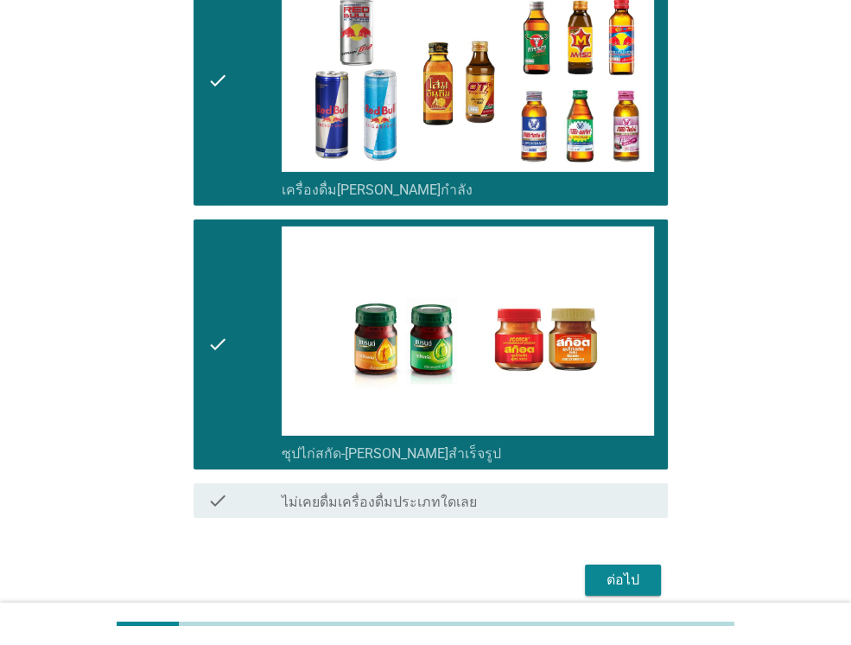
scroll to position [3453, 0]
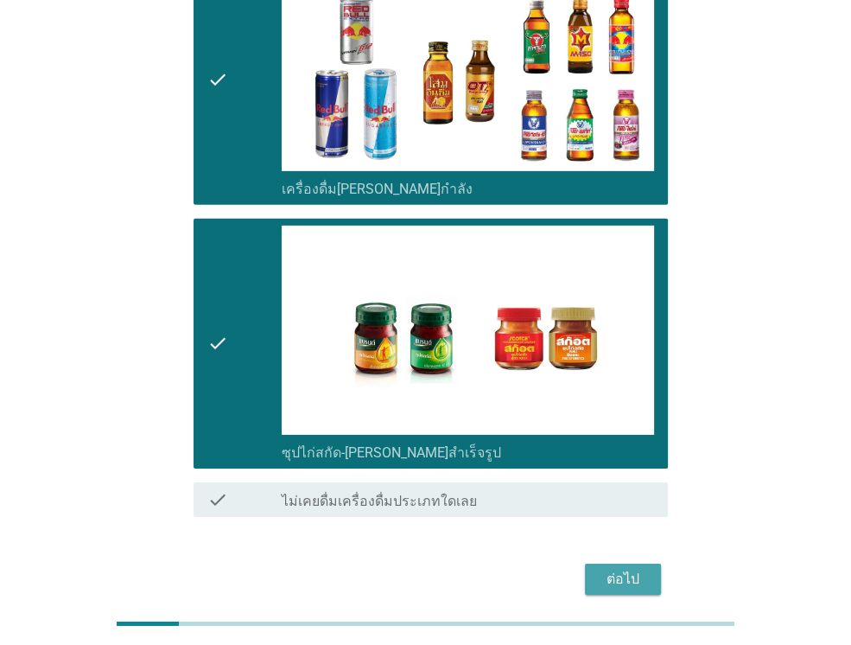
click at [622, 569] on div "ต่อไป" at bounding box center [623, 579] width 48 height 21
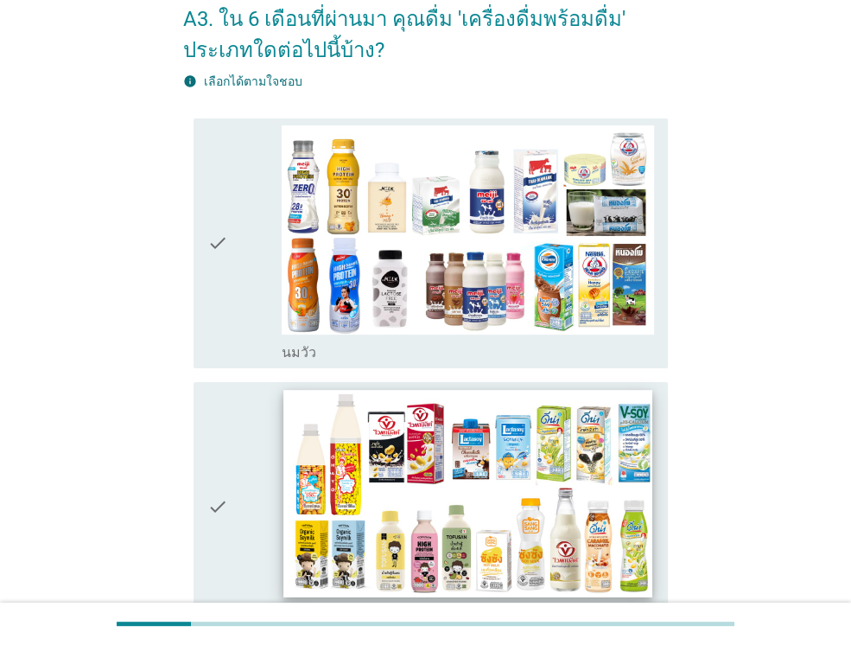
scroll to position [173, 0]
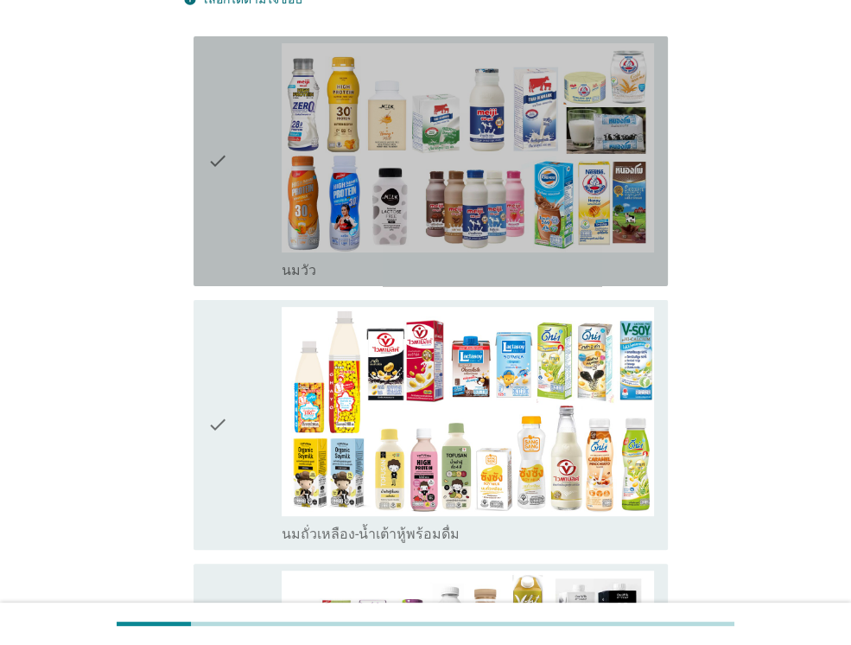
click at [226, 217] on icon "check" at bounding box center [217, 161] width 21 height 236
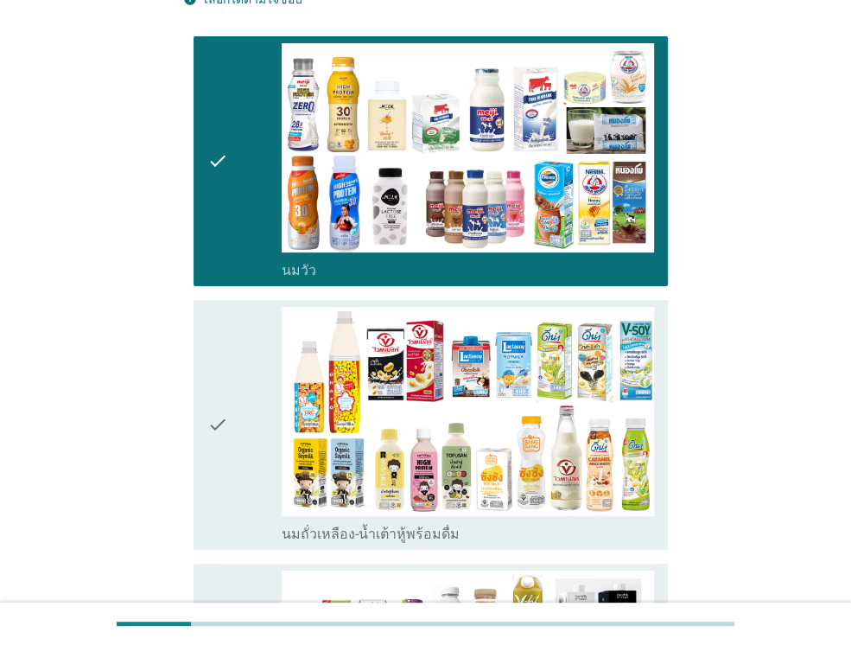
click at [236, 404] on div "check" at bounding box center [244, 425] width 74 height 236
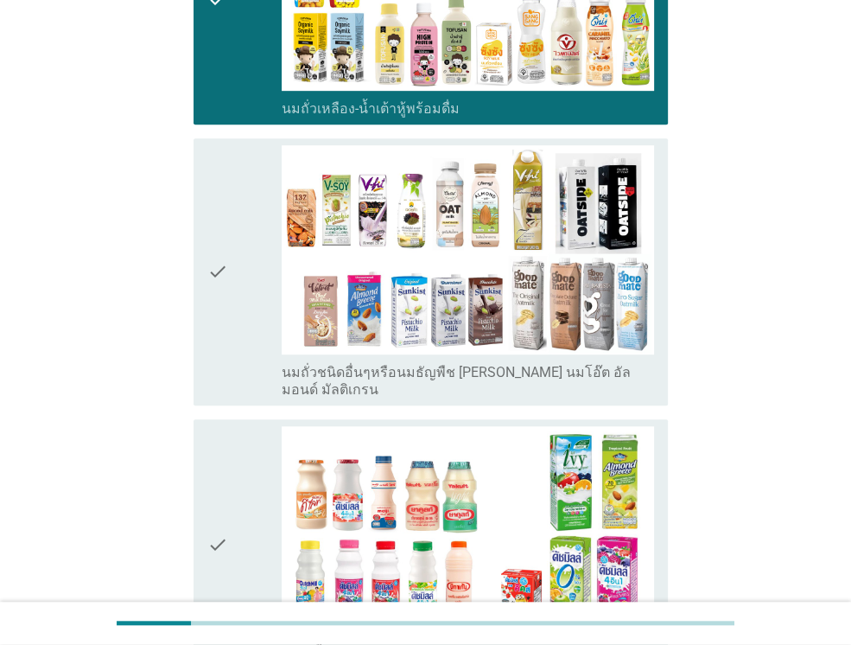
scroll to position [605, 0]
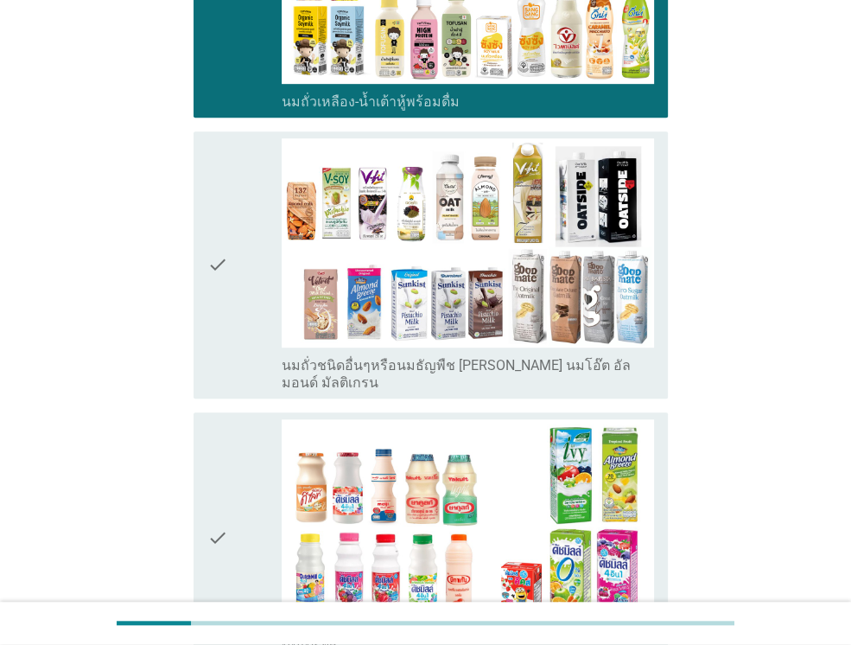
click at [241, 322] on div "check" at bounding box center [244, 264] width 74 height 253
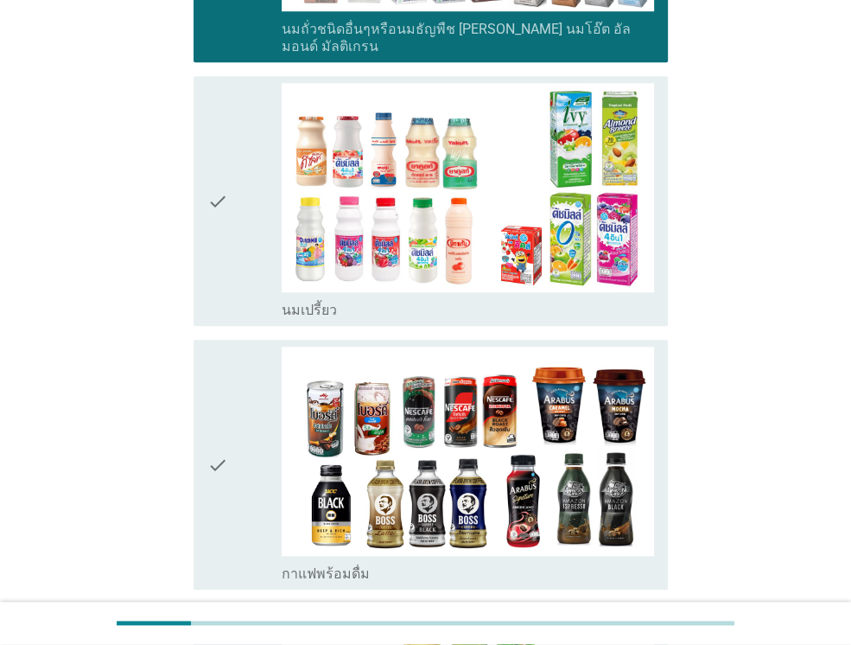
scroll to position [950, 0]
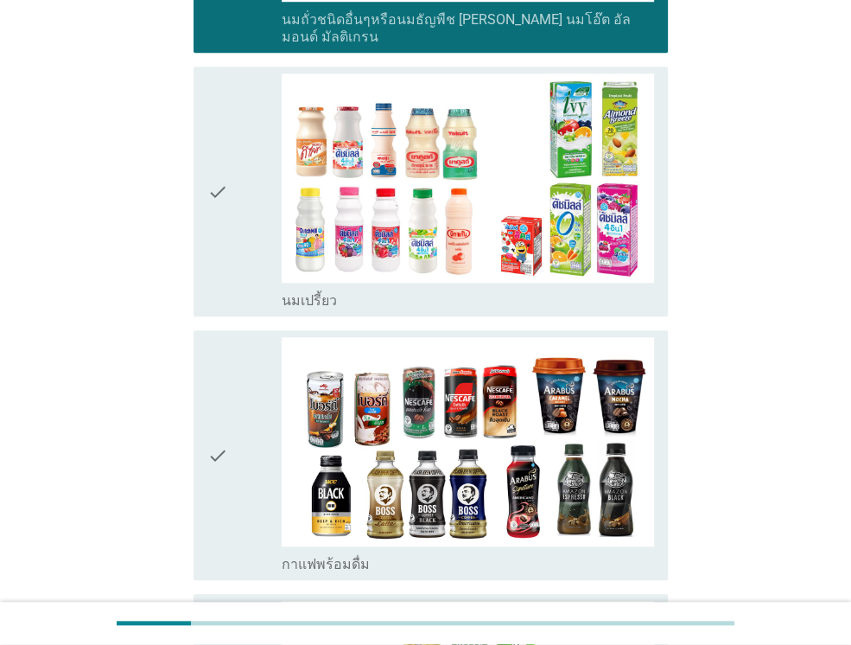
click at [218, 229] on icon "check" at bounding box center [217, 191] width 21 height 236
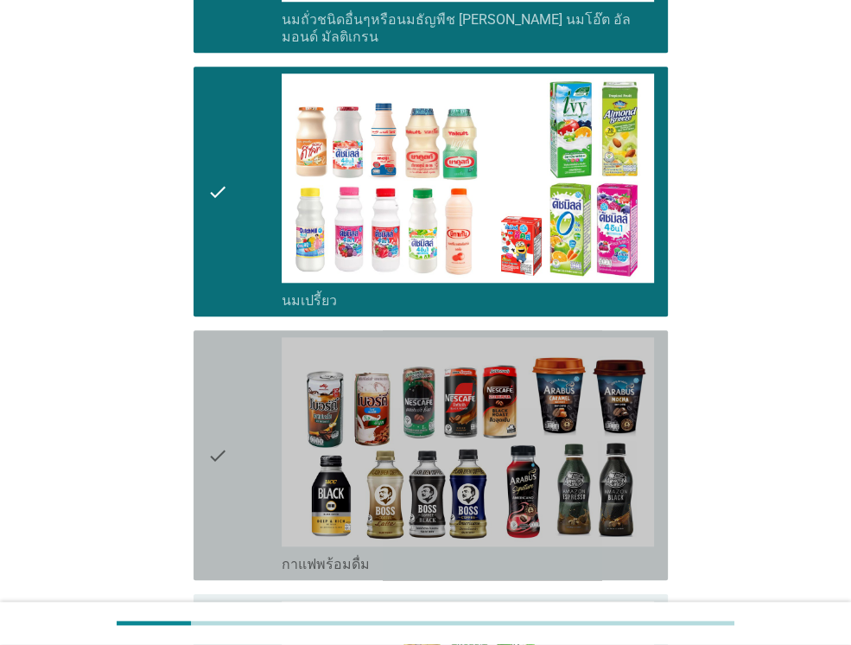
click at [216, 423] on icon "check" at bounding box center [217, 455] width 21 height 236
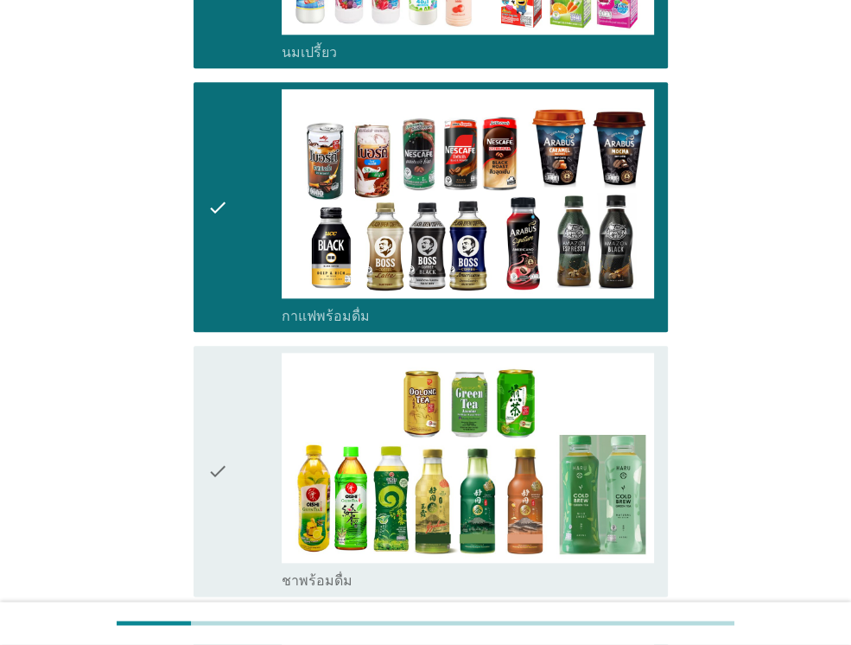
scroll to position [1210, 0]
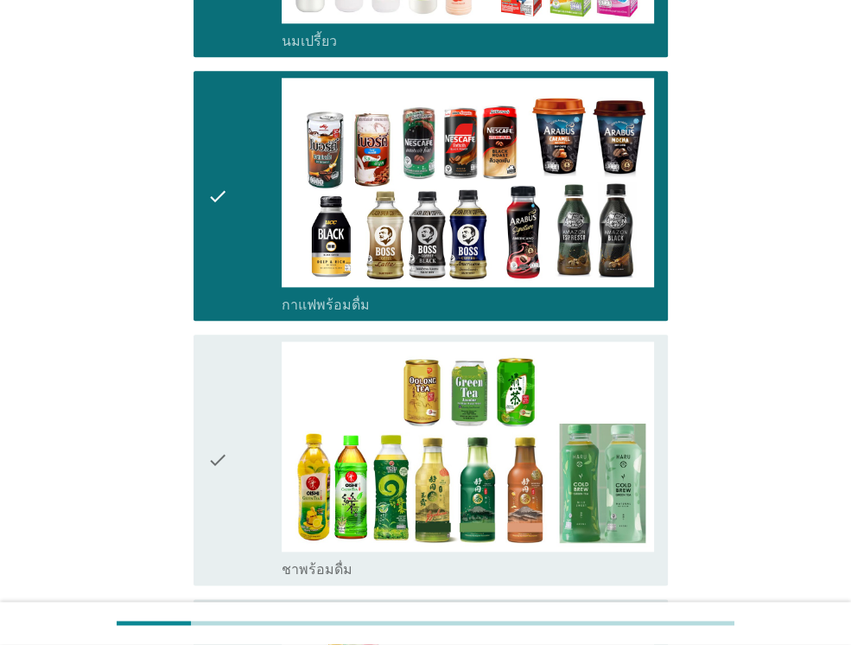
click at [221, 474] on icon "check" at bounding box center [217, 459] width 21 height 236
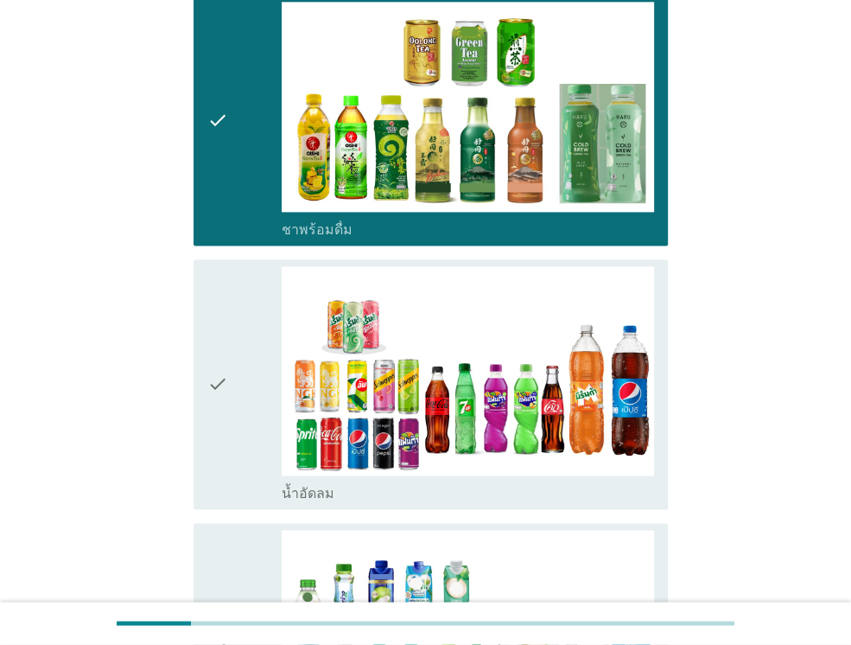
scroll to position [1555, 0]
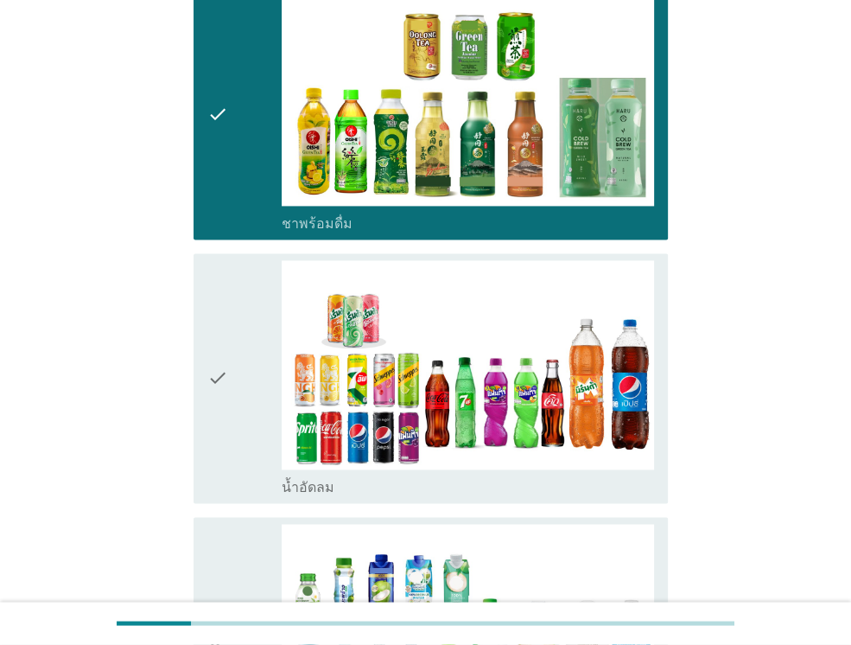
click at [221, 373] on icon "check" at bounding box center [217, 378] width 21 height 236
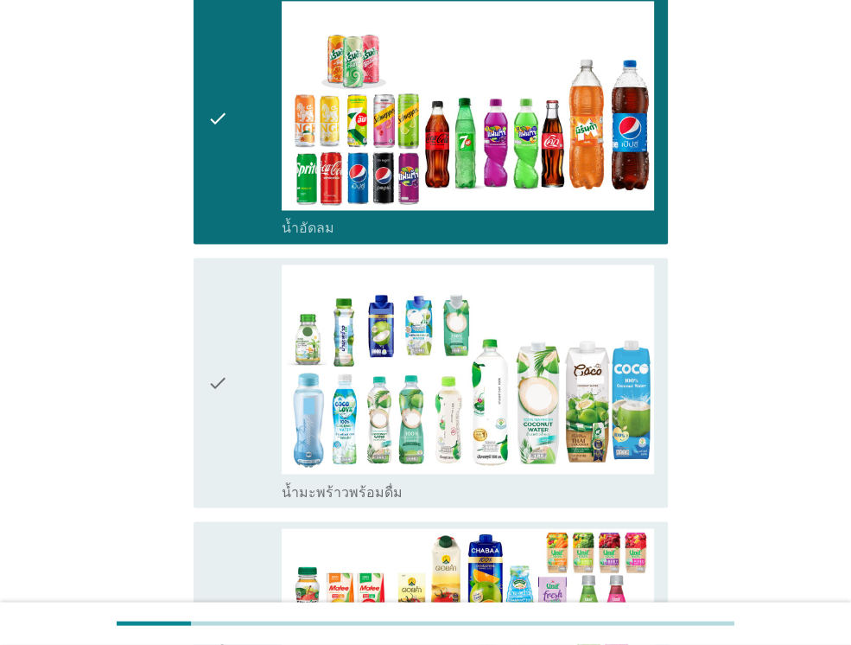
click at [221, 373] on icon "check" at bounding box center [217, 382] width 21 height 236
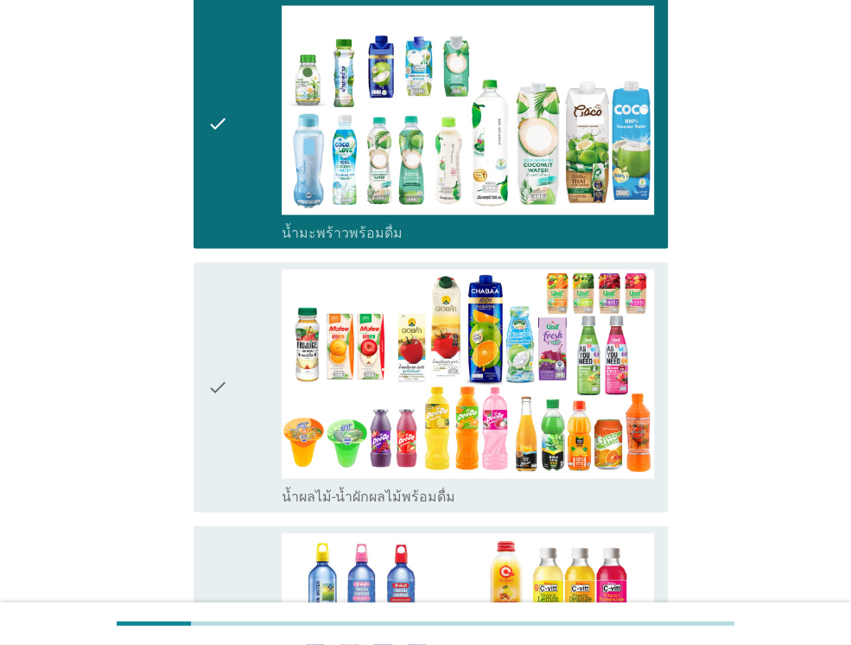
click at [221, 373] on icon "check" at bounding box center [217, 387] width 21 height 236
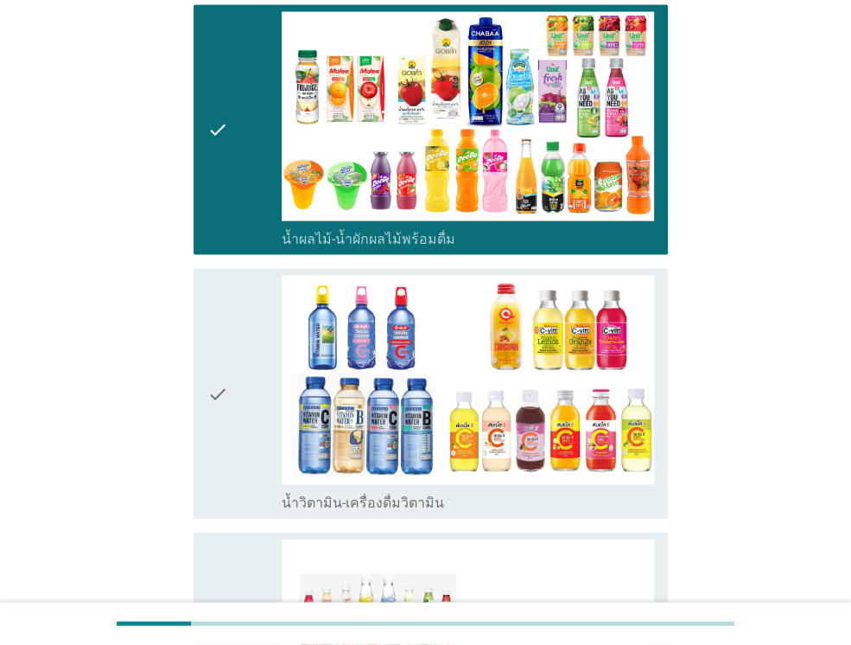
scroll to position [2333, 0]
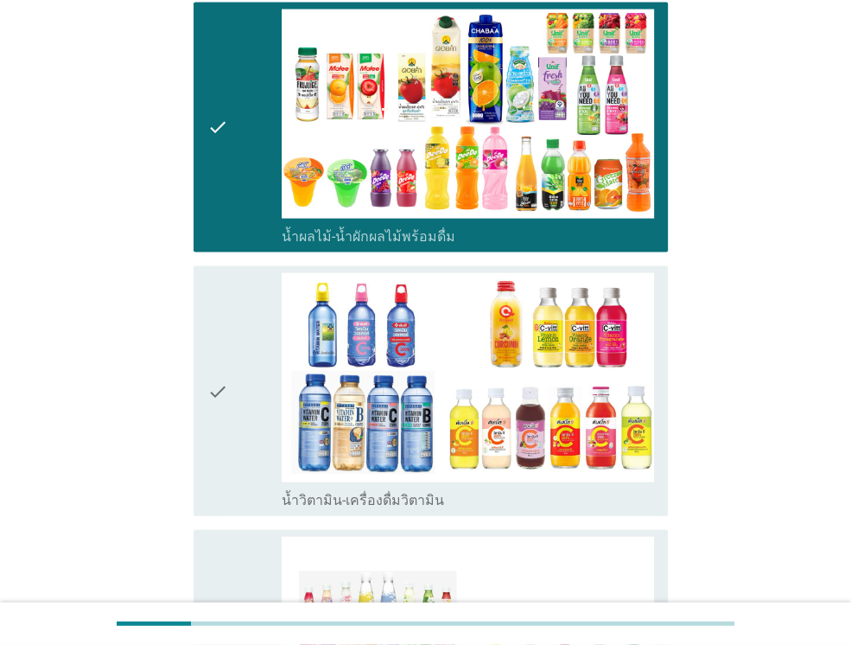
click at [221, 373] on icon "check" at bounding box center [217, 391] width 21 height 236
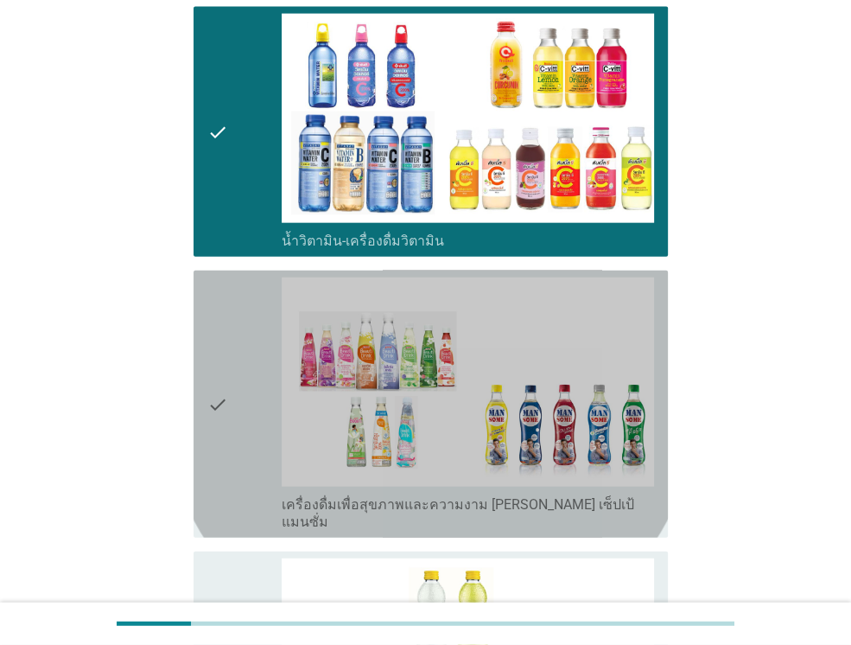
click at [221, 373] on icon "check" at bounding box center [217, 403] width 21 height 253
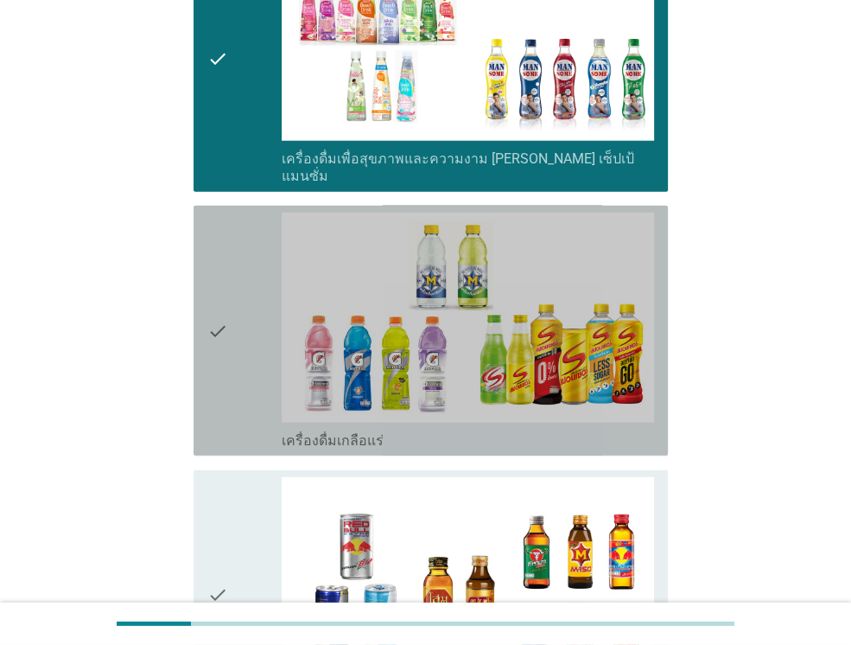
click at [222, 367] on icon "check" at bounding box center [217, 331] width 21 height 236
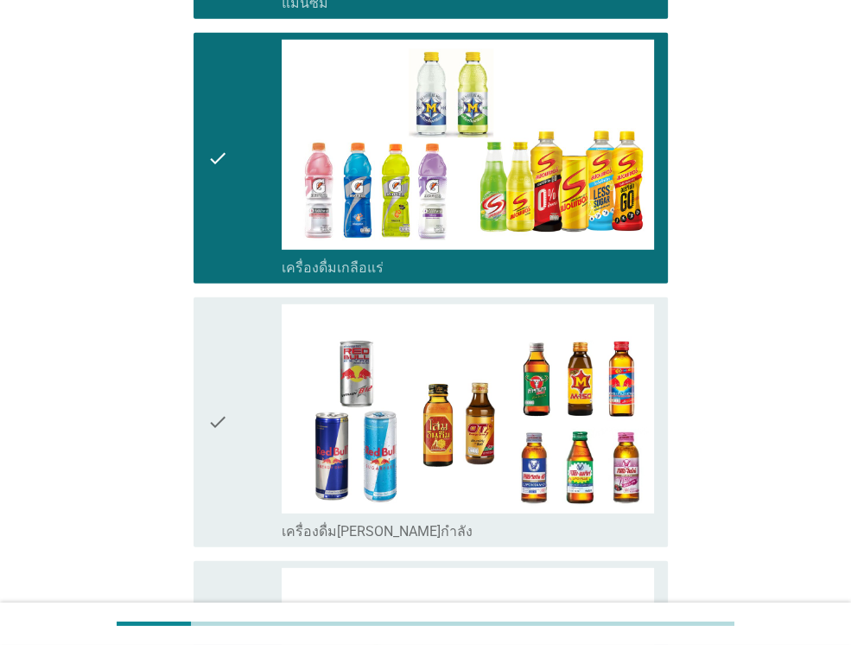
click at [222, 365] on icon "check" at bounding box center [217, 422] width 21 height 236
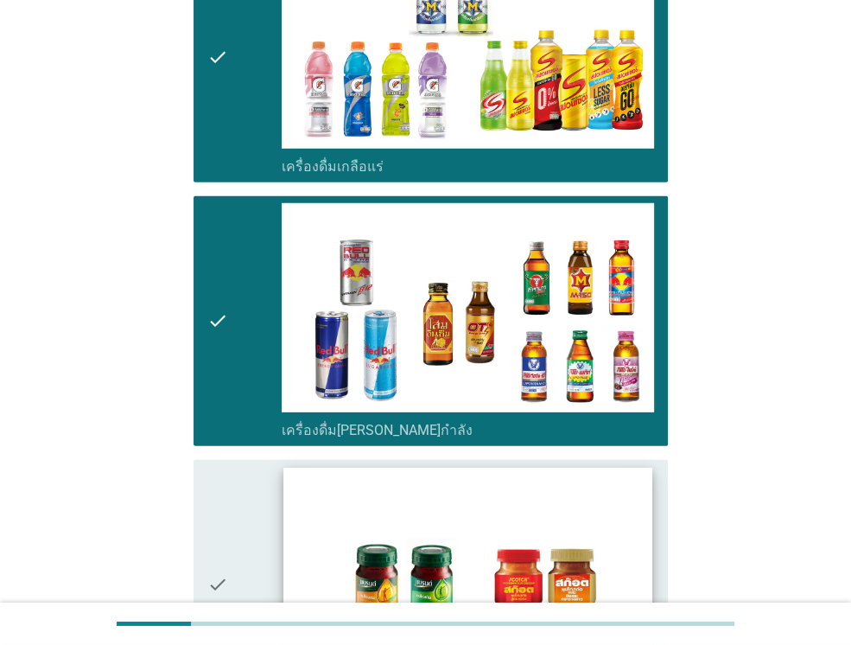
scroll to position [3484, 0]
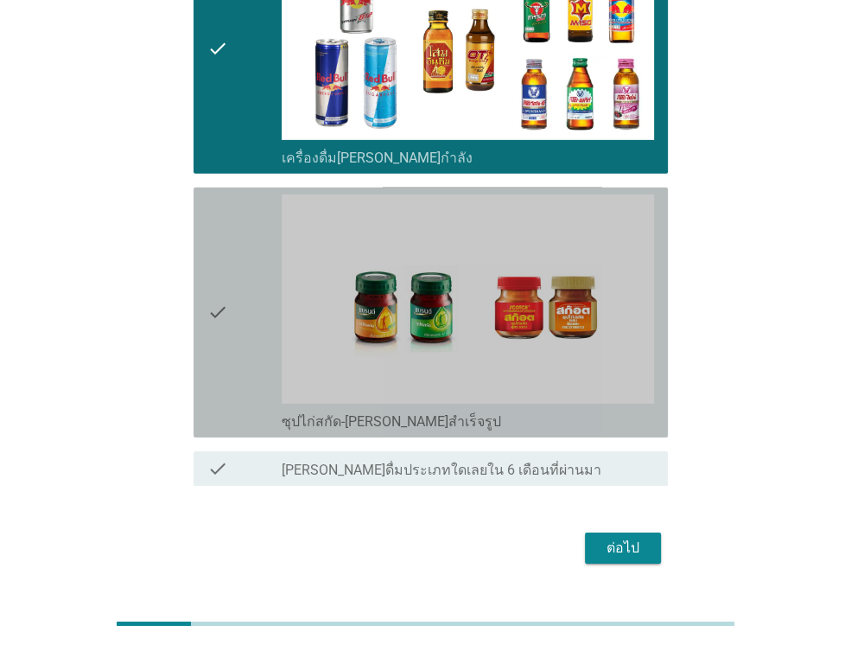
click at [245, 297] on div "check" at bounding box center [244, 312] width 74 height 236
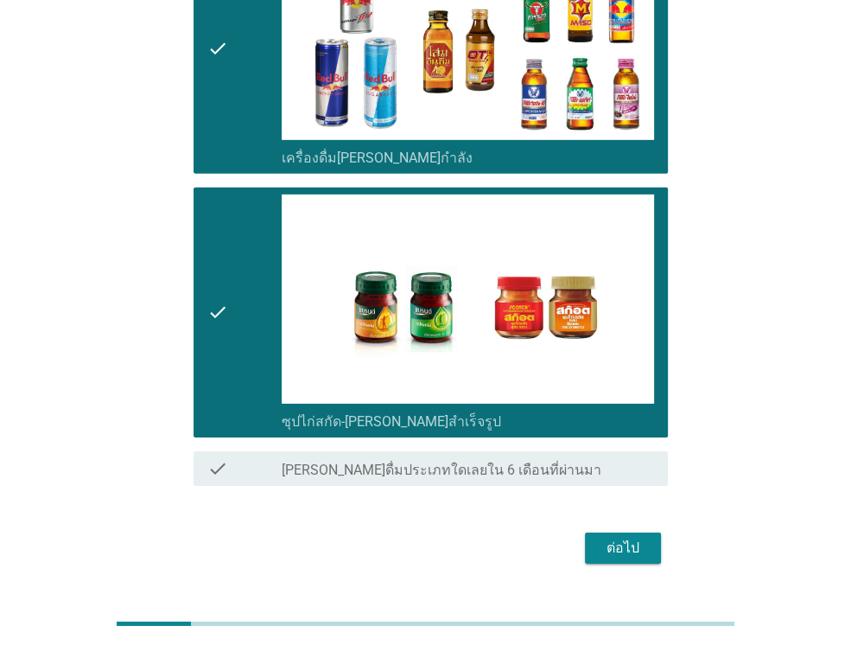
click at [613, 537] on div "ต่อไป" at bounding box center [623, 547] width 48 height 21
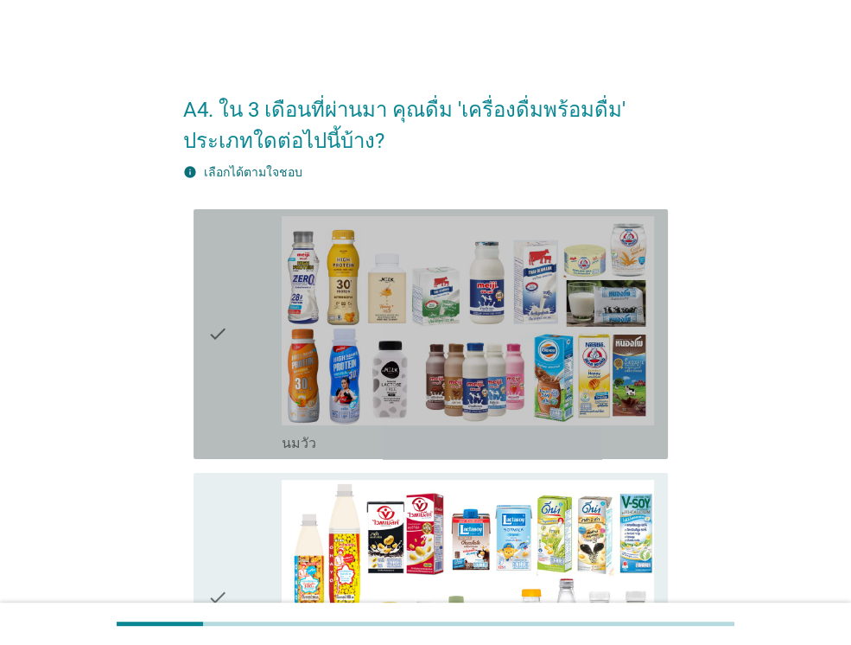
click at [209, 332] on icon "check" at bounding box center [217, 334] width 21 height 236
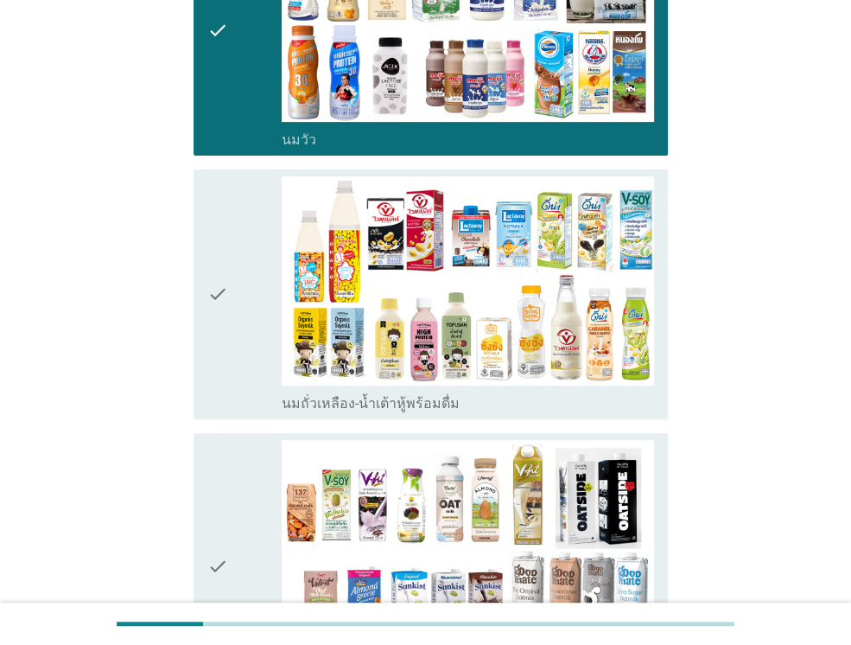
scroll to position [432, 0]
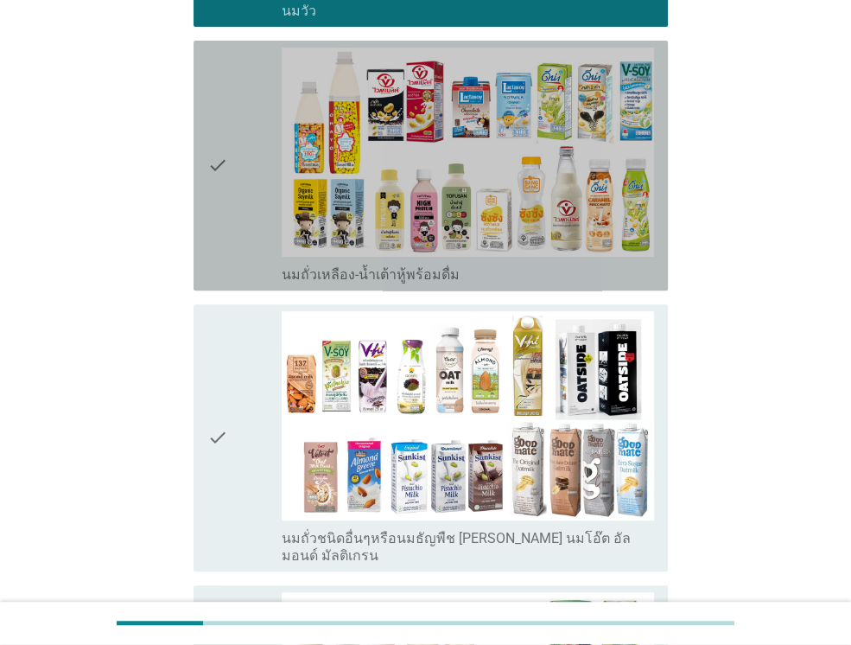
click at [235, 184] on div "check" at bounding box center [244, 166] width 74 height 236
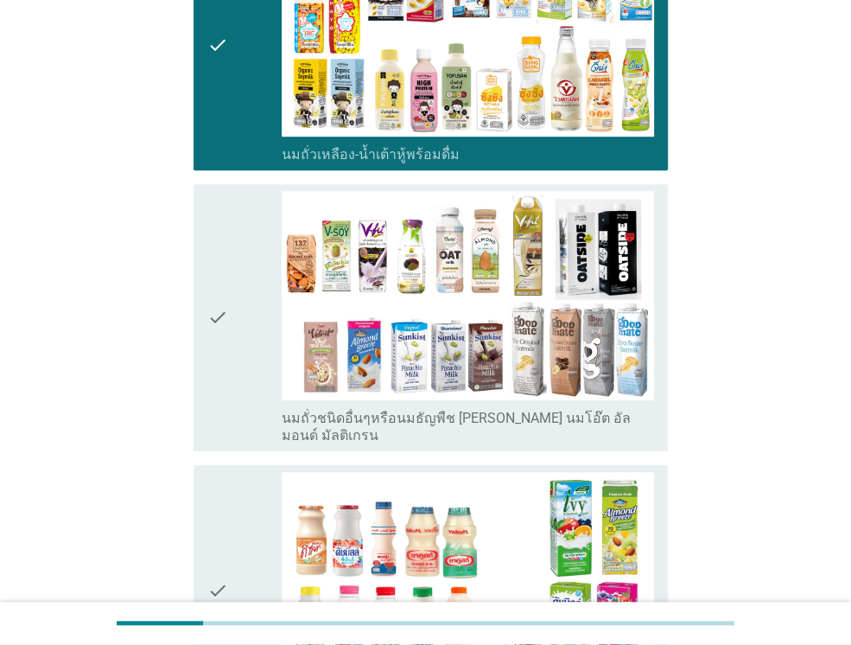
scroll to position [605, 0]
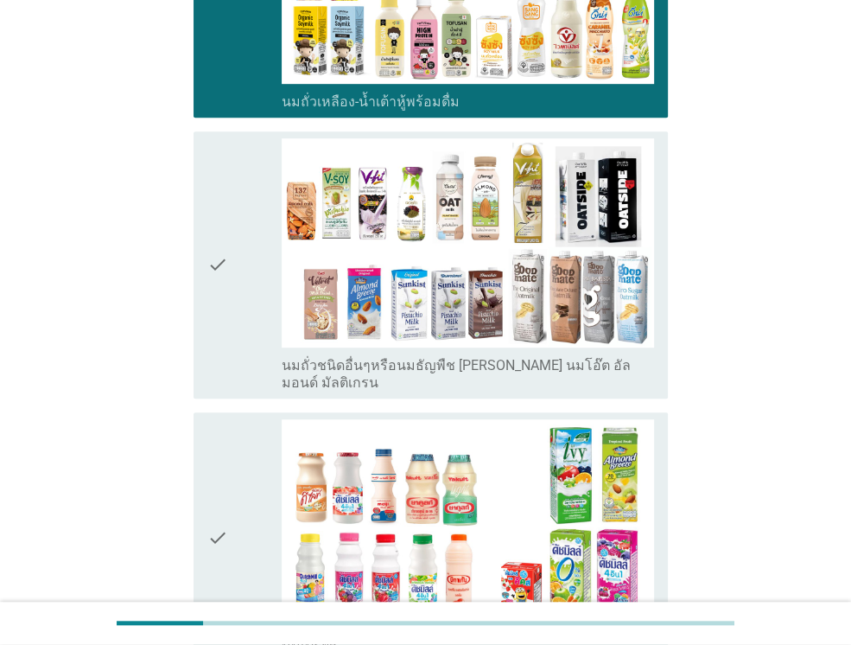
click at [219, 344] on icon "check" at bounding box center [217, 264] width 21 height 253
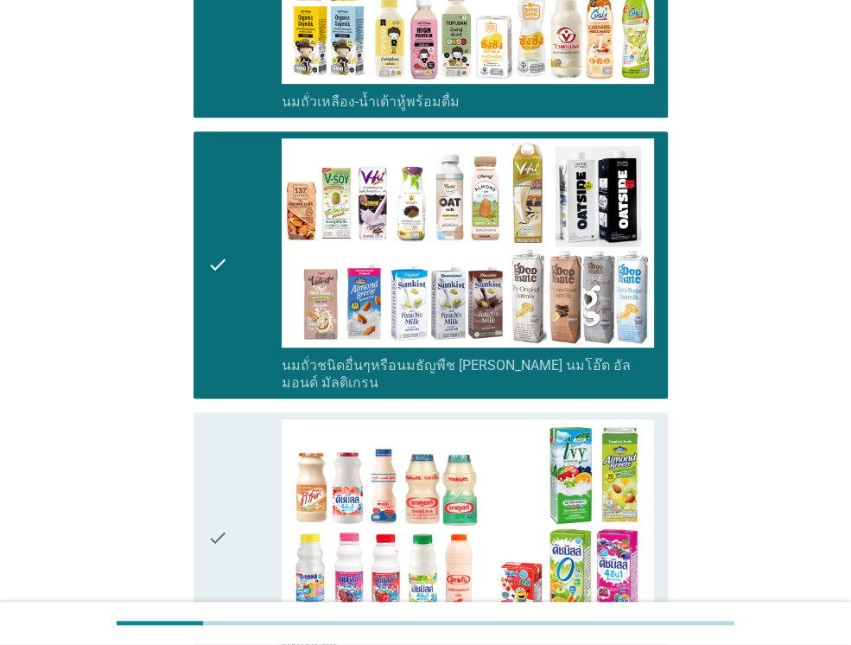
click at [238, 512] on div "check" at bounding box center [244, 537] width 74 height 236
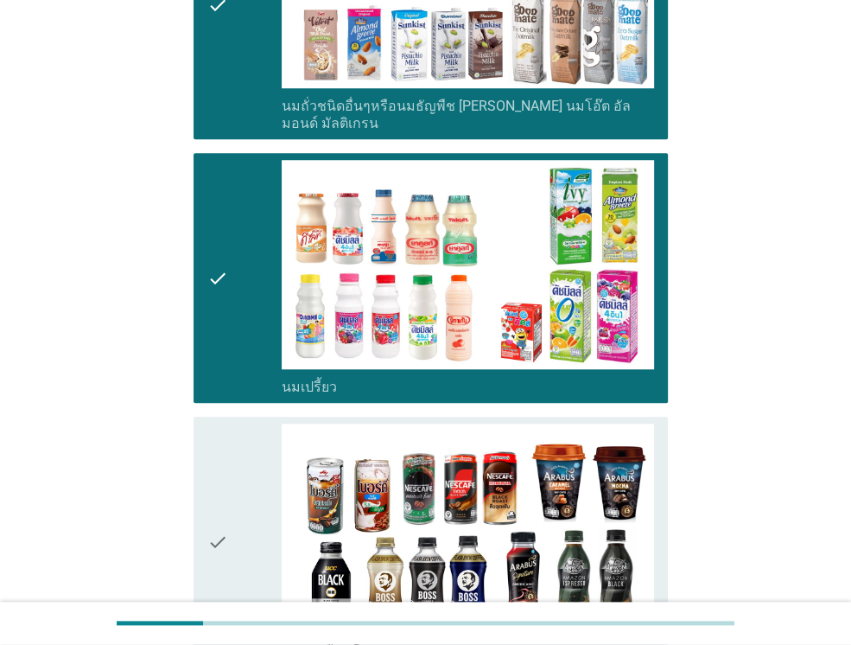
click at [234, 485] on div "check" at bounding box center [244, 541] width 74 height 236
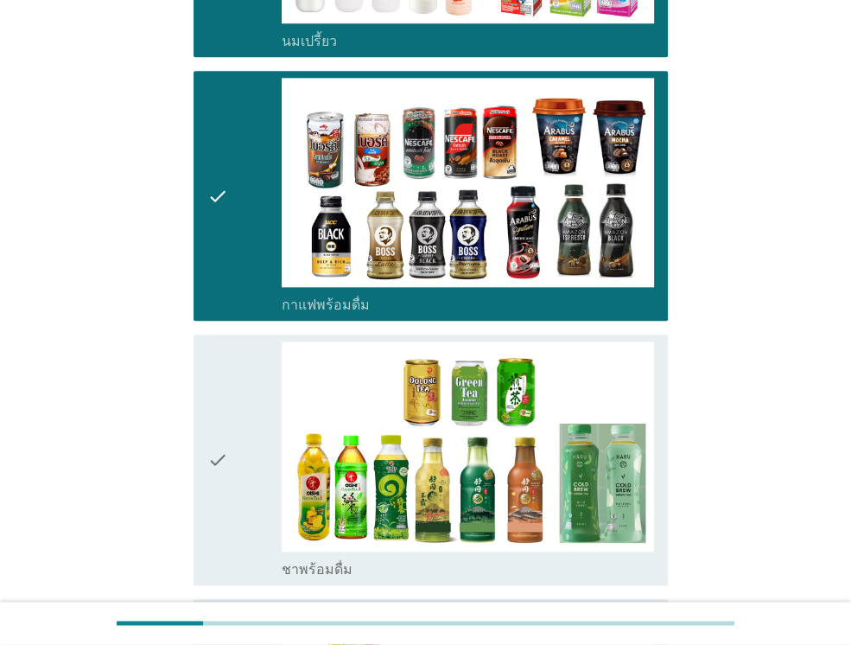
click at [232, 447] on div "check" at bounding box center [244, 459] width 74 height 236
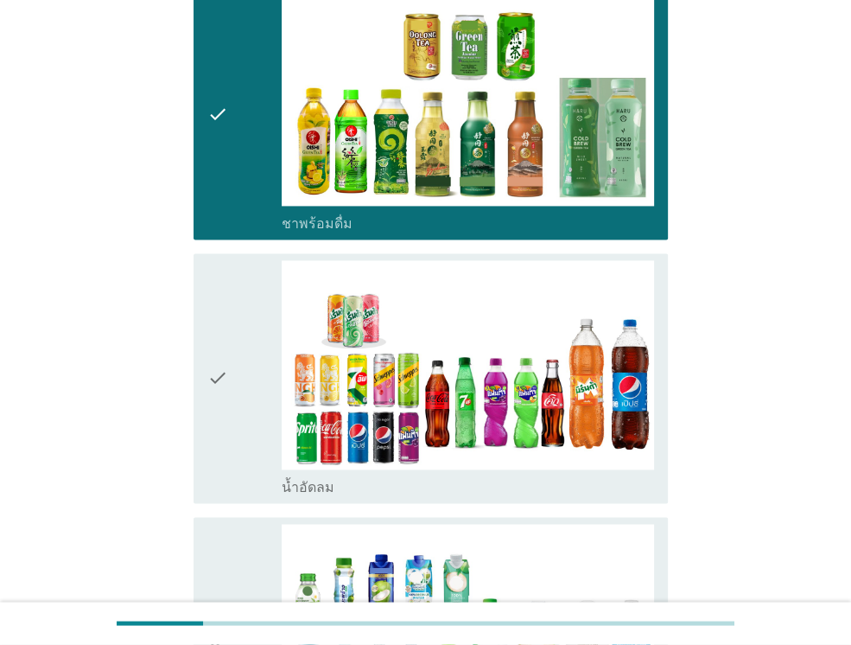
click at [232, 357] on div "check" at bounding box center [244, 378] width 74 height 236
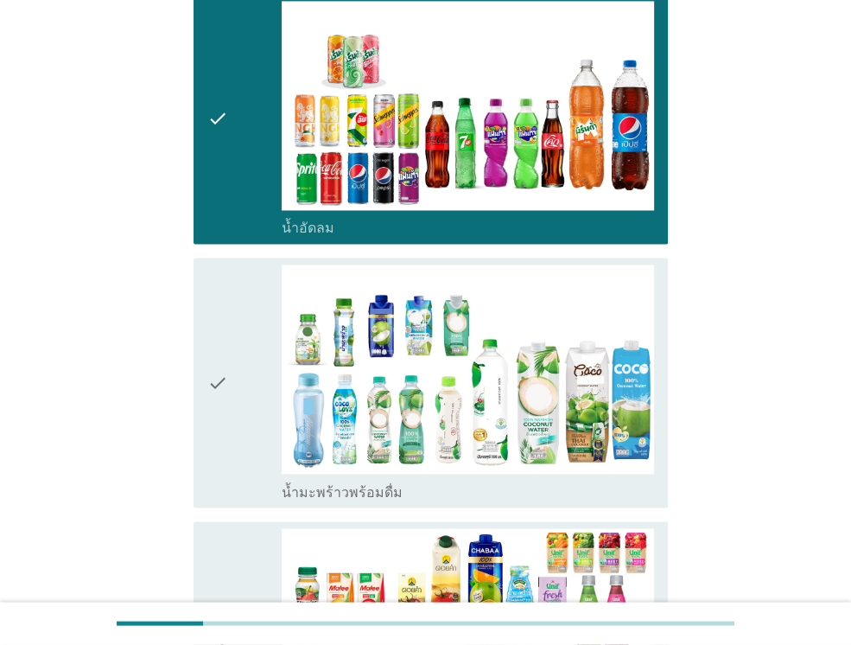
click at [249, 378] on div "check" at bounding box center [244, 382] width 74 height 236
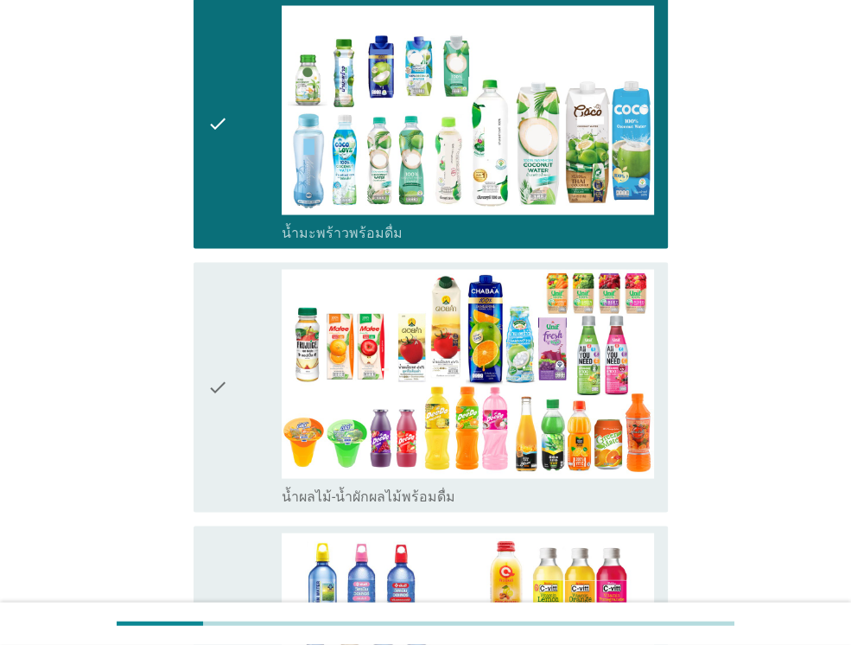
click at [249, 378] on div "check" at bounding box center [244, 387] width 74 height 236
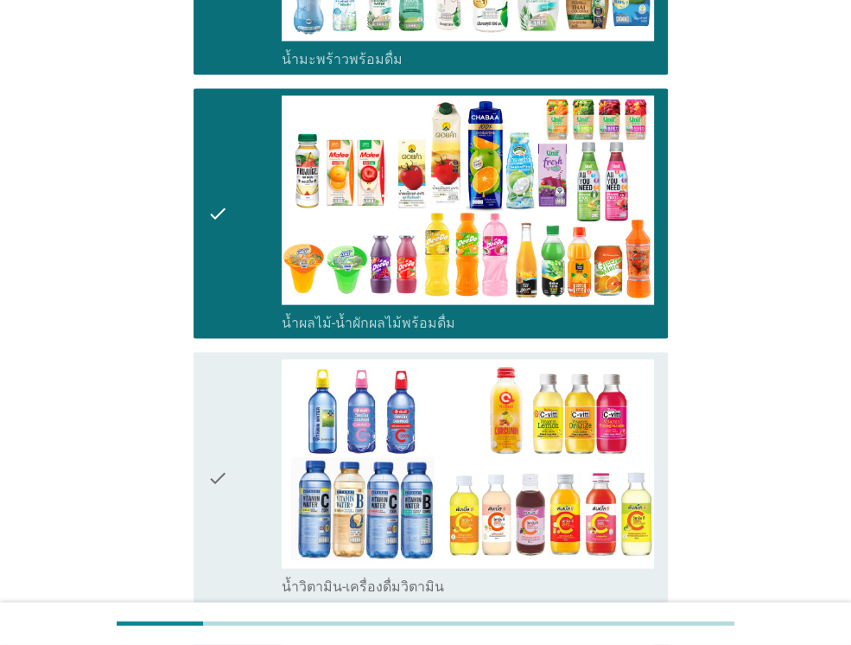
click at [249, 378] on div "check" at bounding box center [244, 477] width 74 height 236
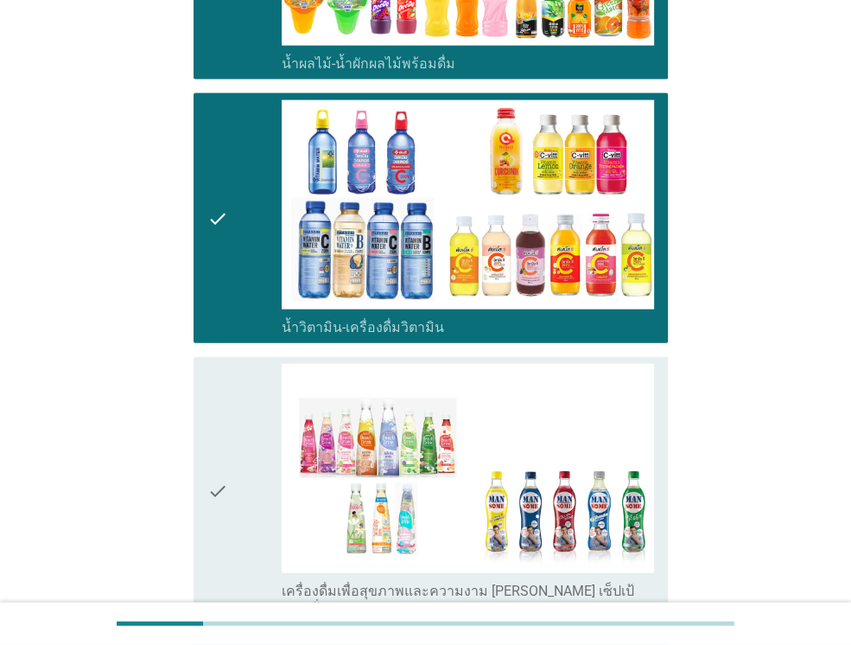
click at [249, 378] on div "check" at bounding box center [244, 490] width 74 height 253
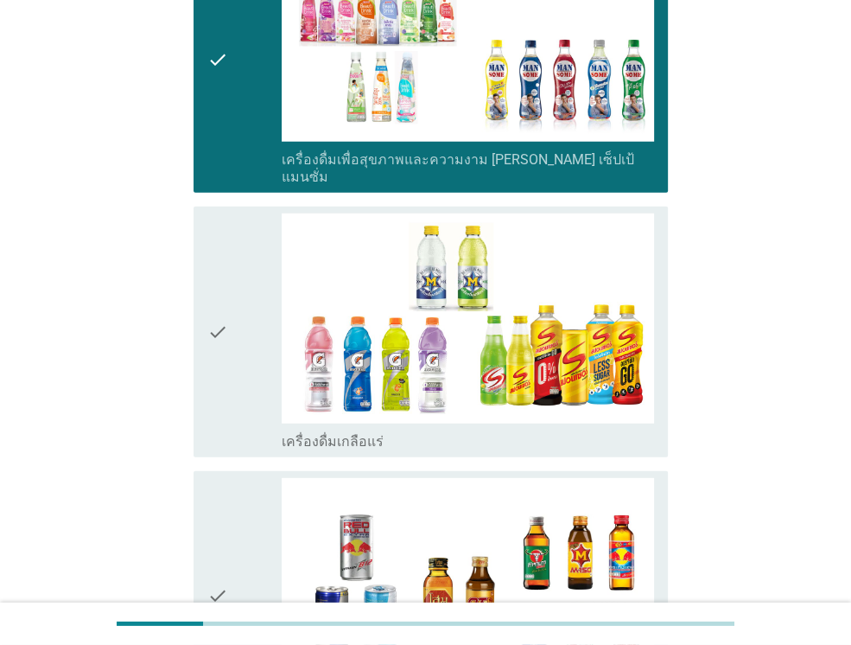
scroll to position [2938, 0]
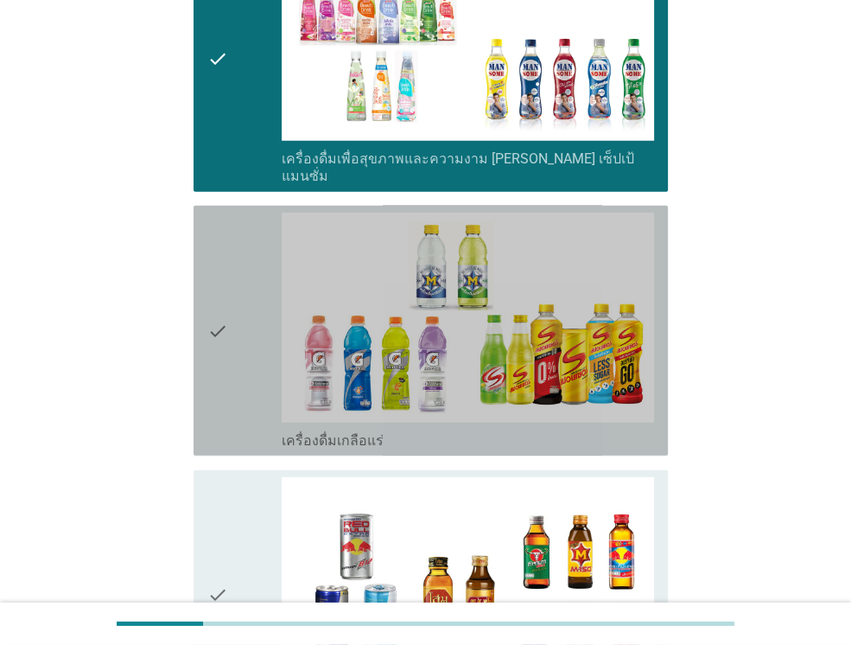
click at [249, 378] on div "check" at bounding box center [244, 331] width 74 height 236
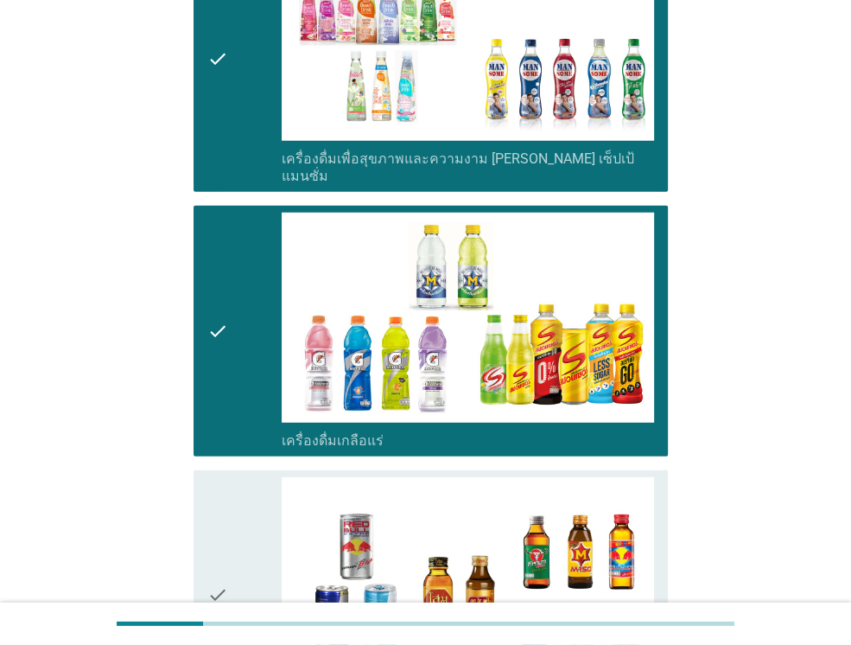
click at [255, 477] on div "check" at bounding box center [244, 595] width 74 height 236
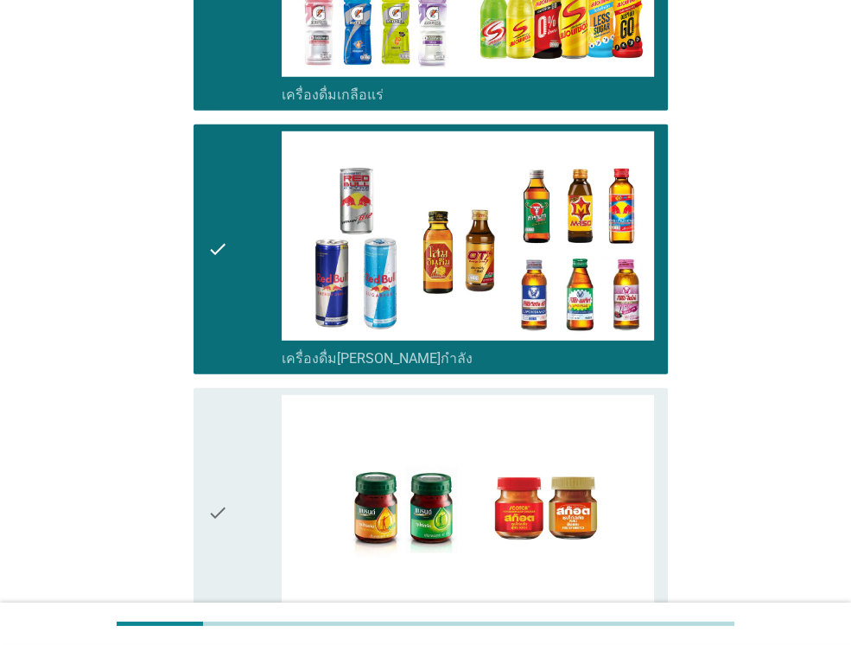
click at [251, 455] on div "check" at bounding box center [244, 513] width 74 height 236
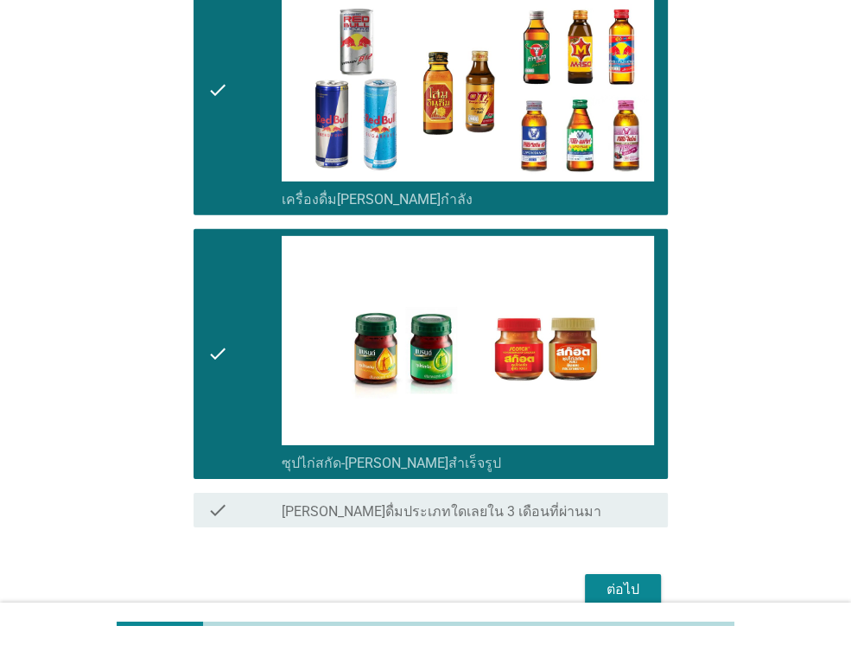
scroll to position [3484, 0]
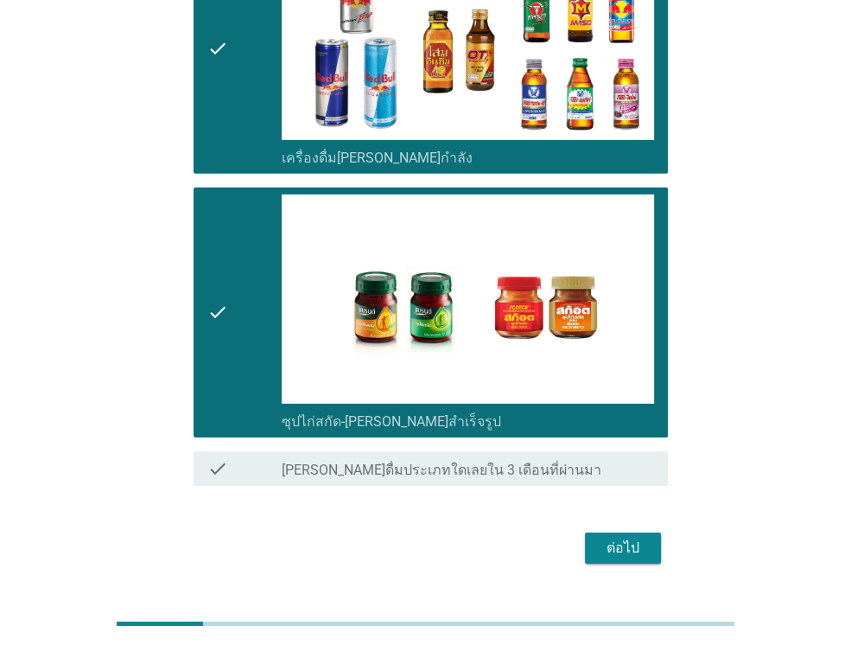
click at [621, 537] on div "ต่อไป" at bounding box center [623, 547] width 48 height 21
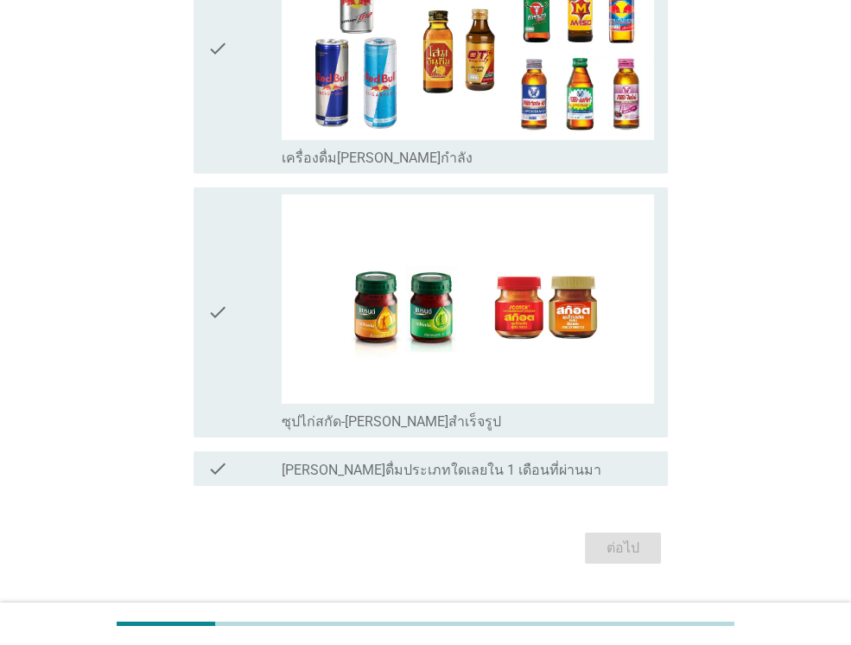
scroll to position [0, 0]
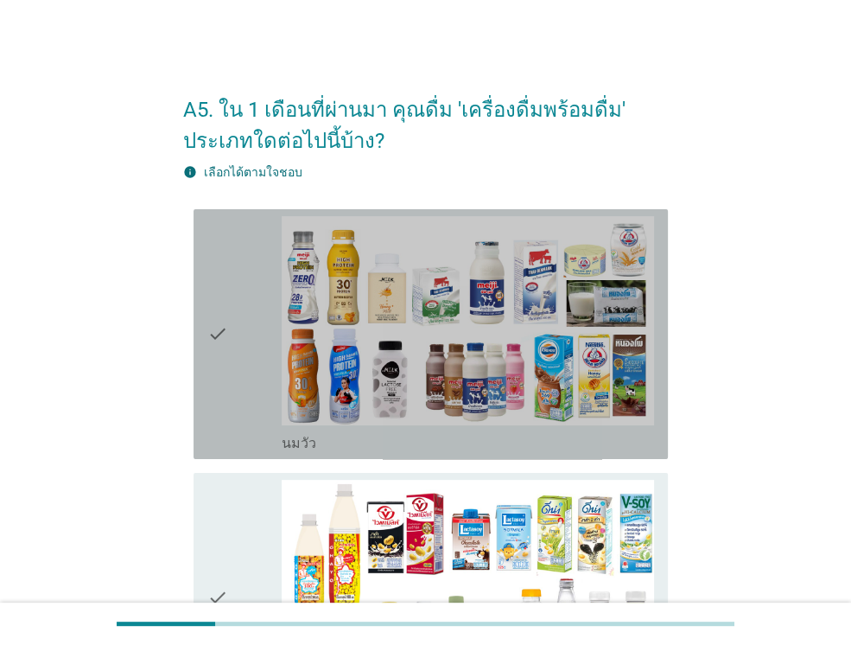
click at [221, 376] on icon "check" at bounding box center [217, 334] width 21 height 236
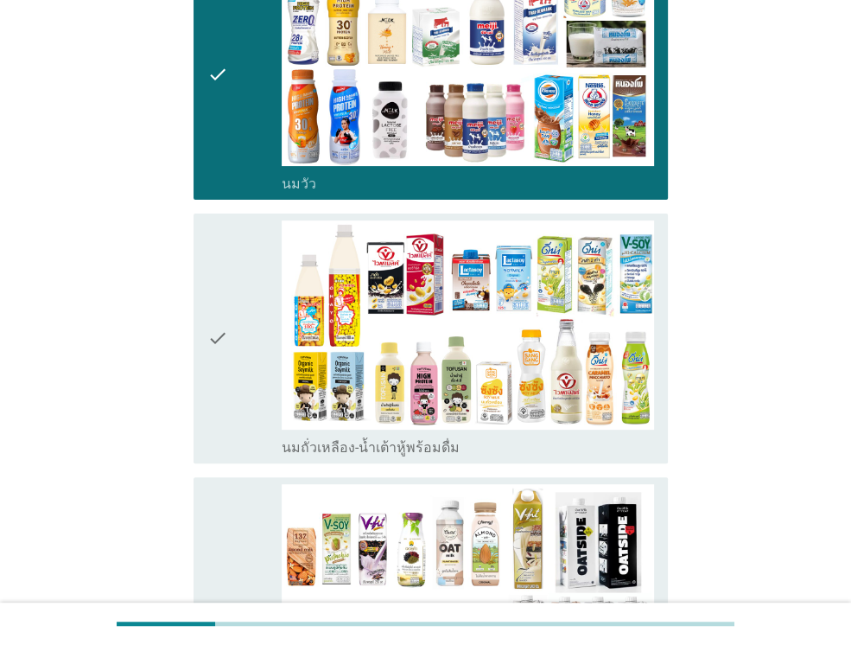
scroll to position [432, 0]
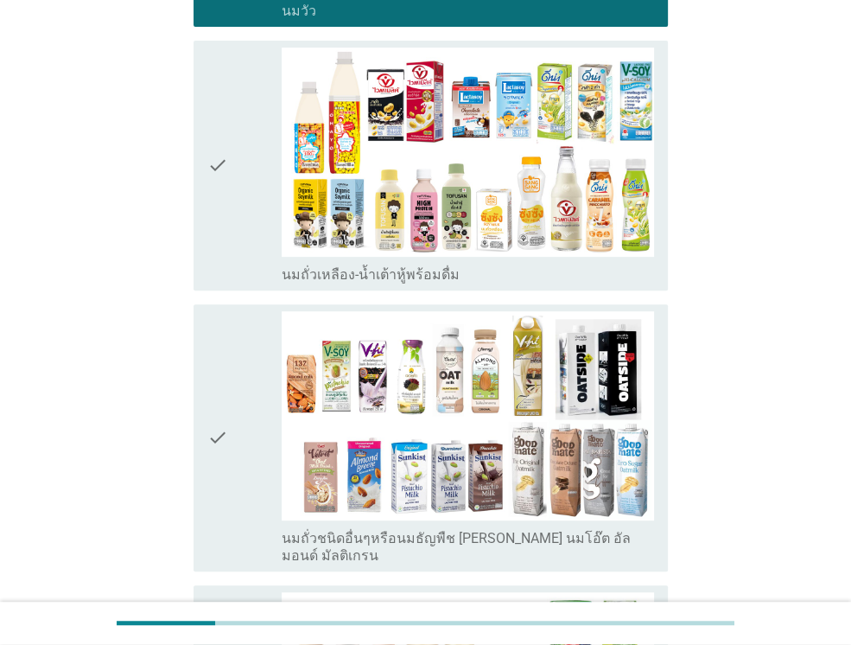
click at [234, 217] on div "check" at bounding box center [244, 166] width 74 height 236
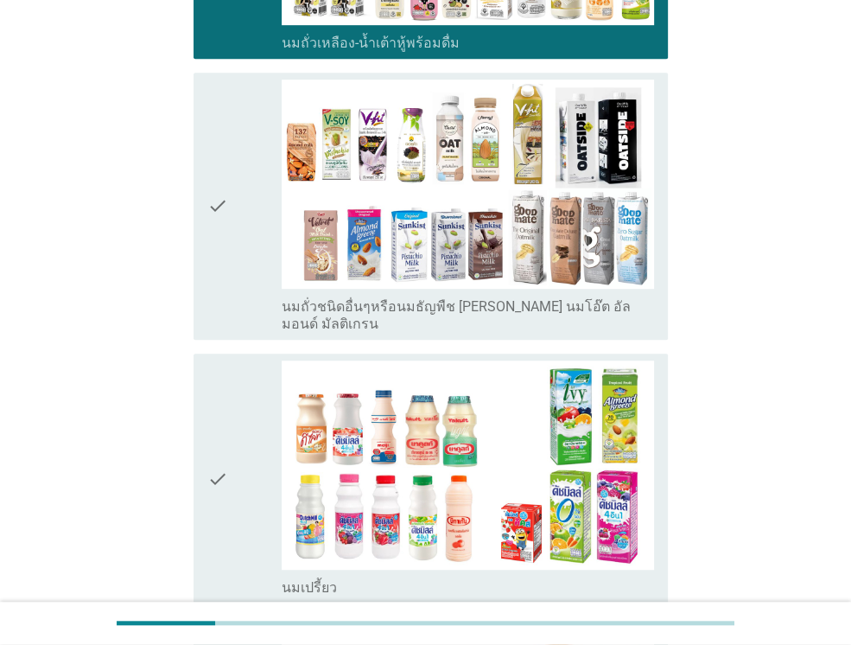
scroll to position [778, 0]
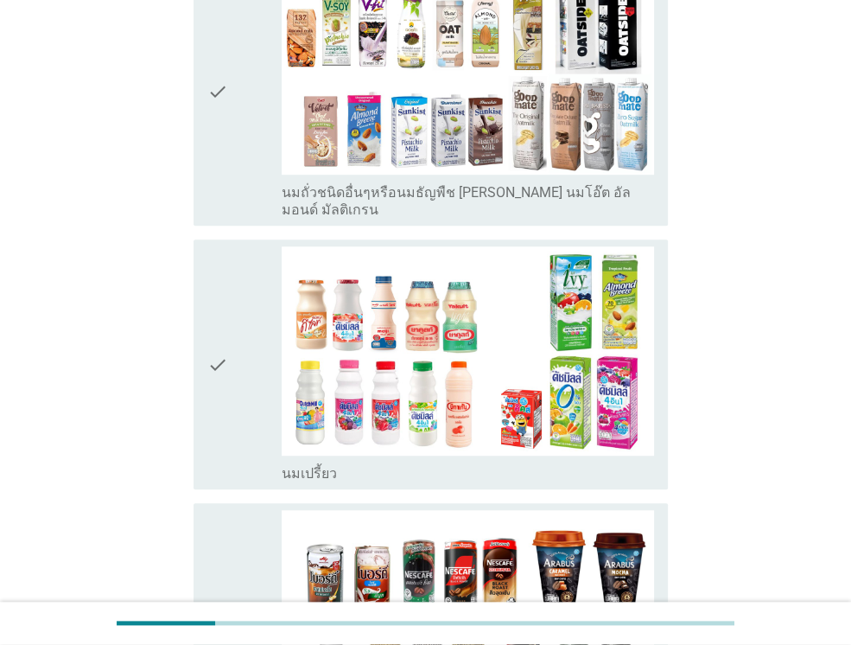
click at [214, 319] on icon "check" at bounding box center [217, 364] width 21 height 236
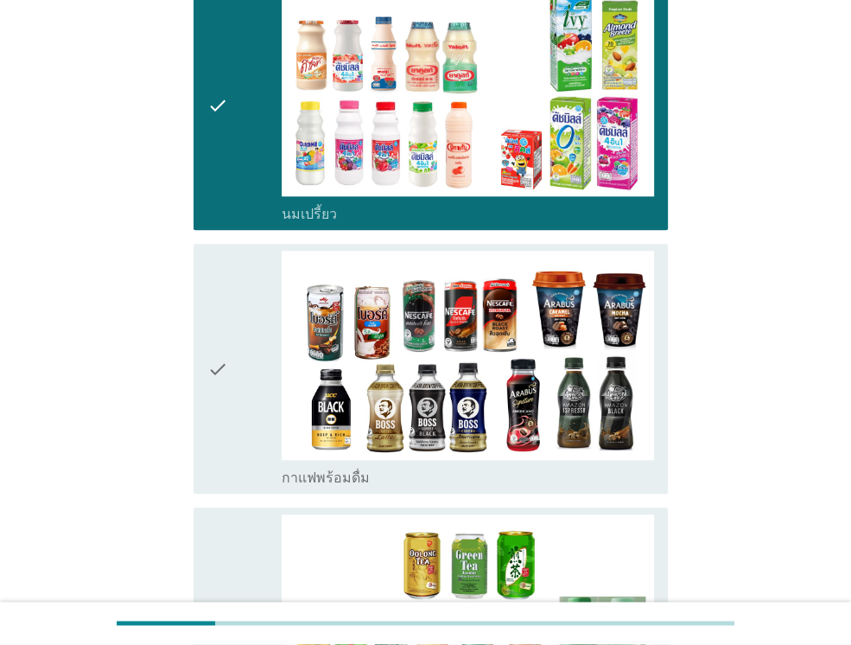
click at [218, 329] on icon "check" at bounding box center [217, 369] width 21 height 236
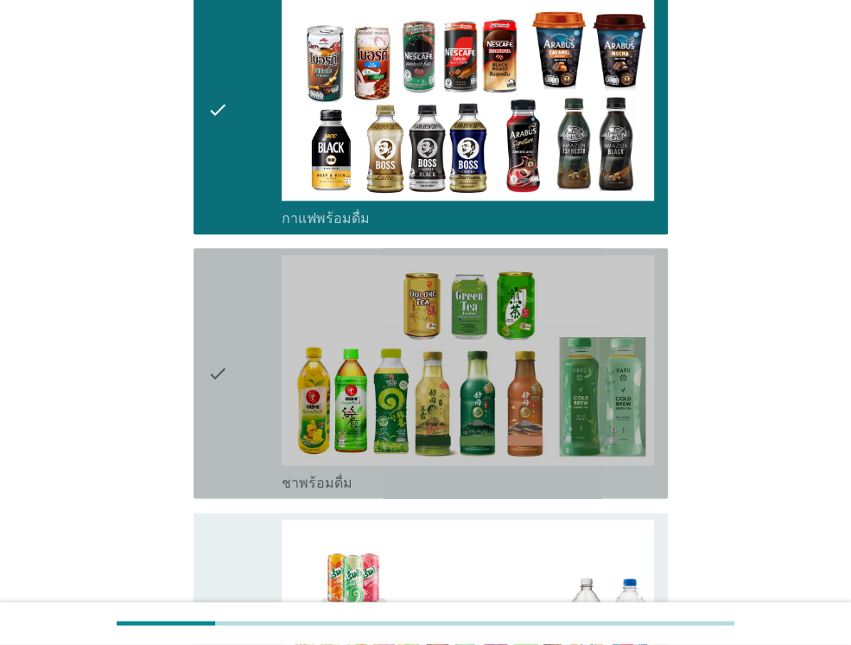
click at [219, 355] on icon "check" at bounding box center [217, 373] width 21 height 236
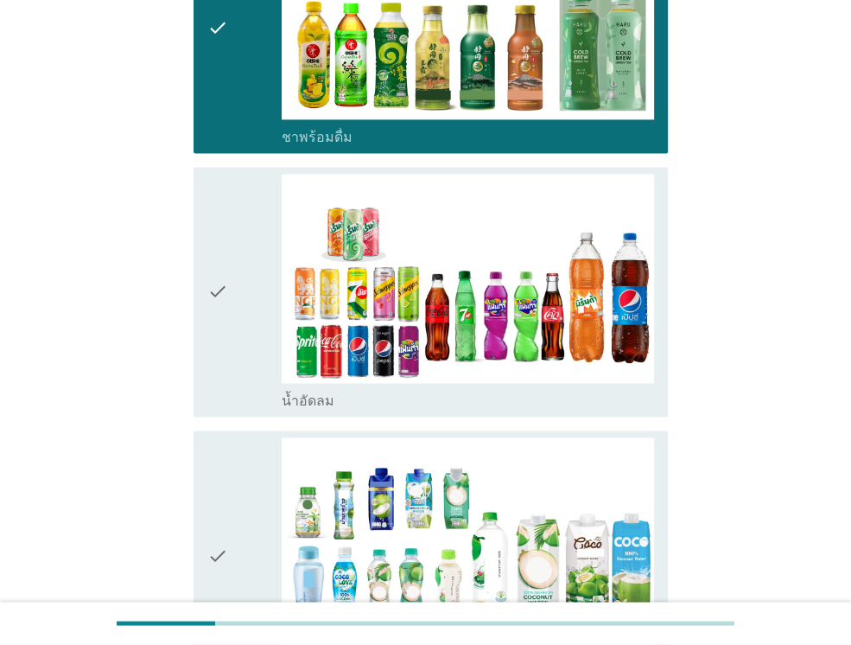
click at [219, 355] on icon "check" at bounding box center [217, 292] width 21 height 236
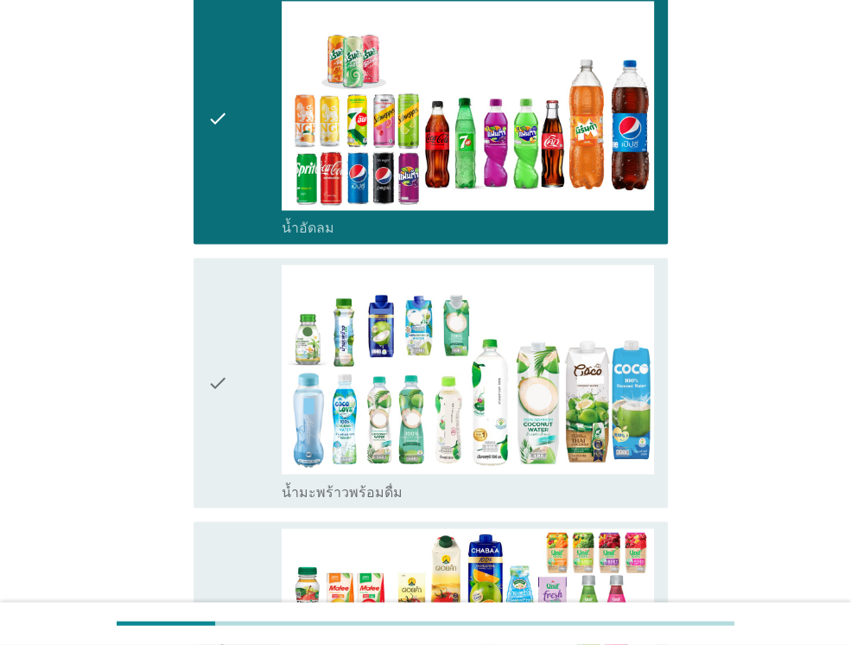
click at [219, 355] on icon "check" at bounding box center [217, 382] width 21 height 236
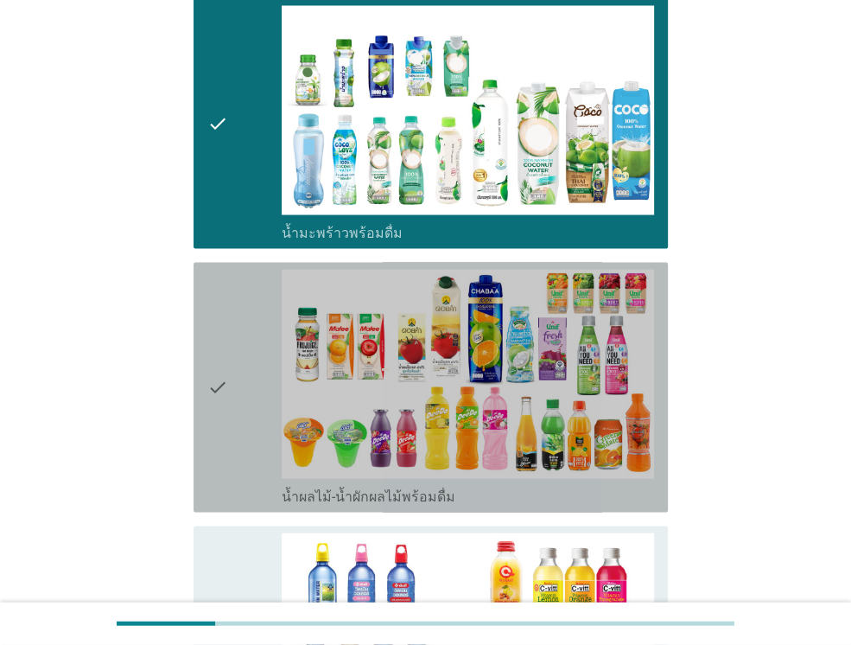
click at [235, 341] on div "check" at bounding box center [244, 387] width 74 height 236
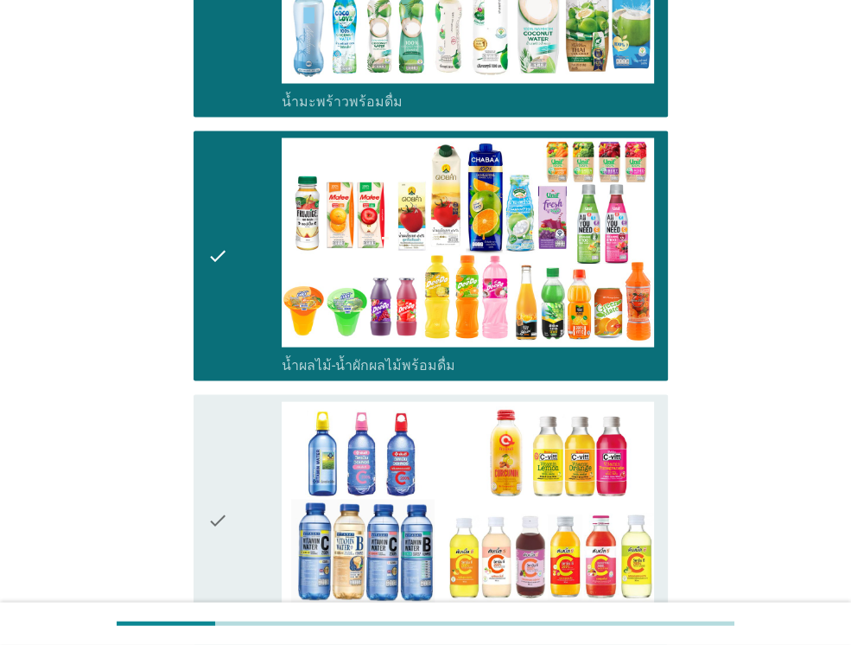
scroll to position [2419, 0]
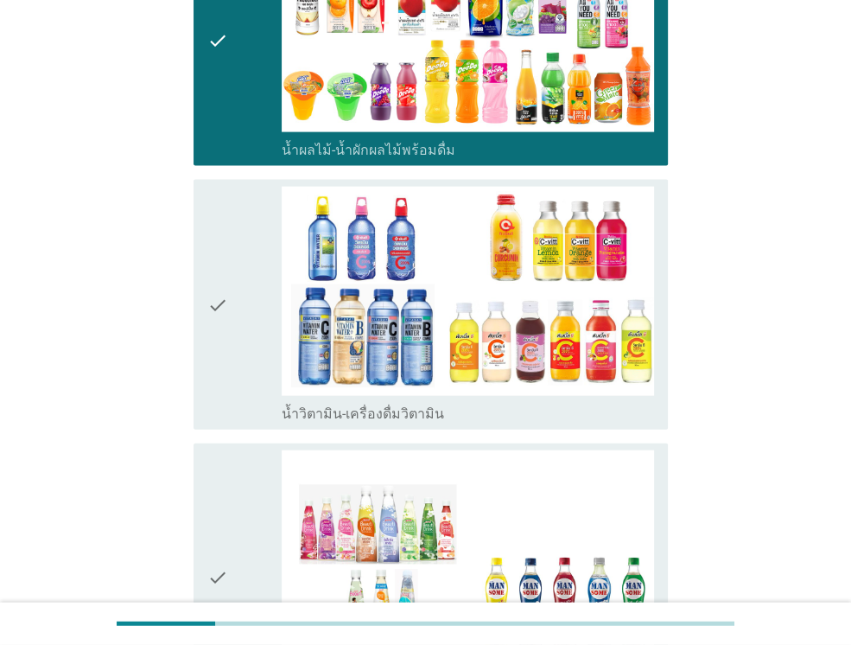
click at [238, 274] on div "check" at bounding box center [244, 305] width 74 height 236
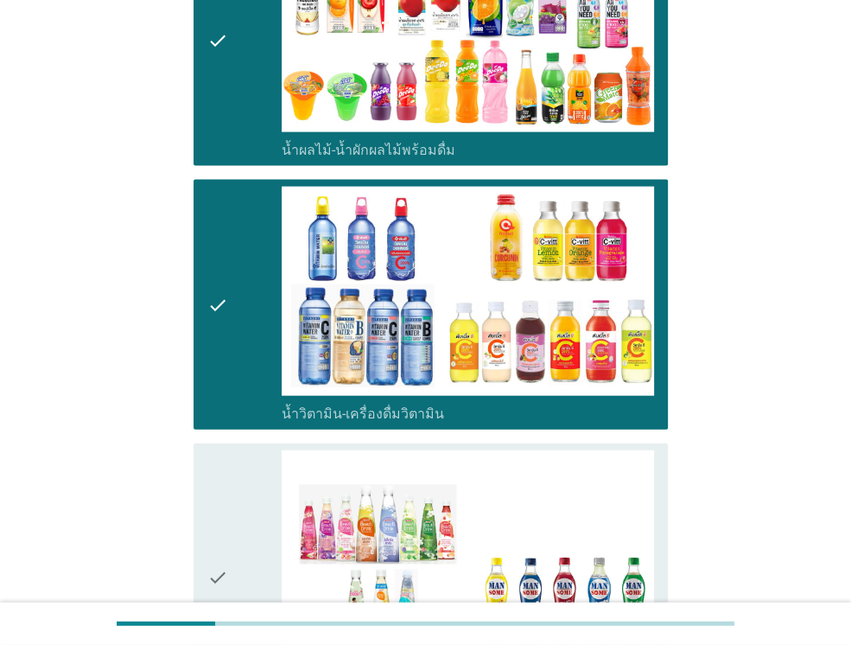
scroll to position [2765, 0]
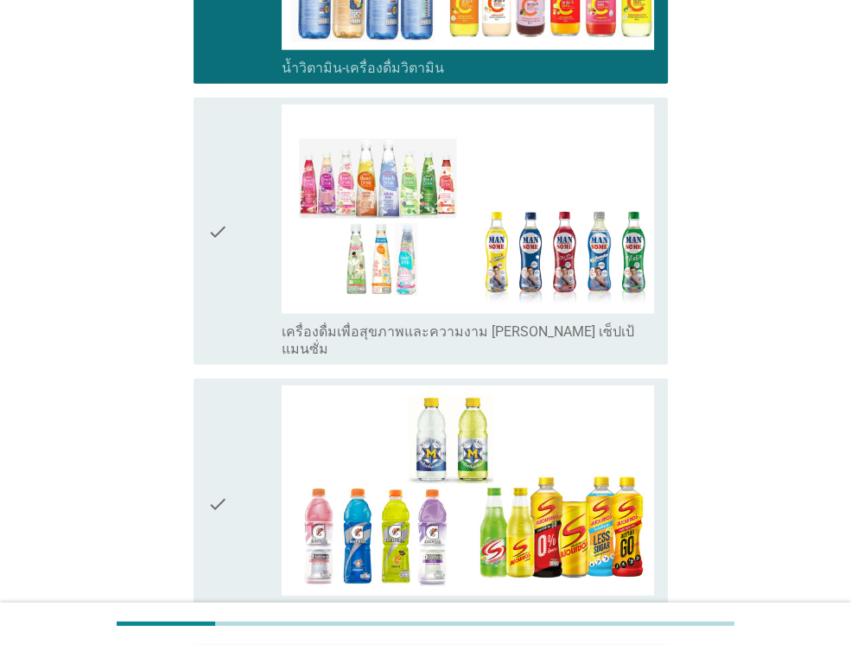
click at [212, 257] on icon "check" at bounding box center [217, 231] width 21 height 253
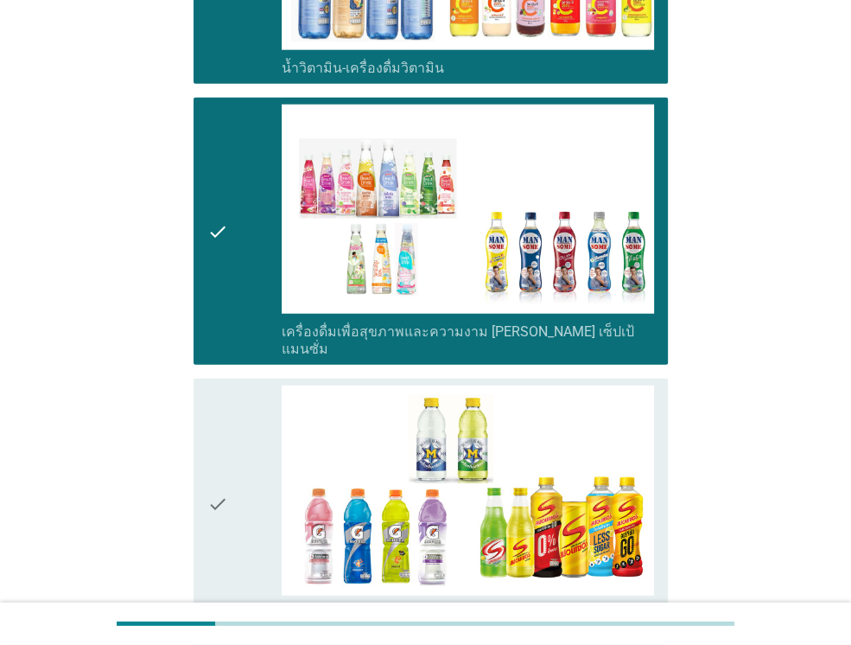
click at [224, 441] on icon "check" at bounding box center [217, 503] width 21 height 236
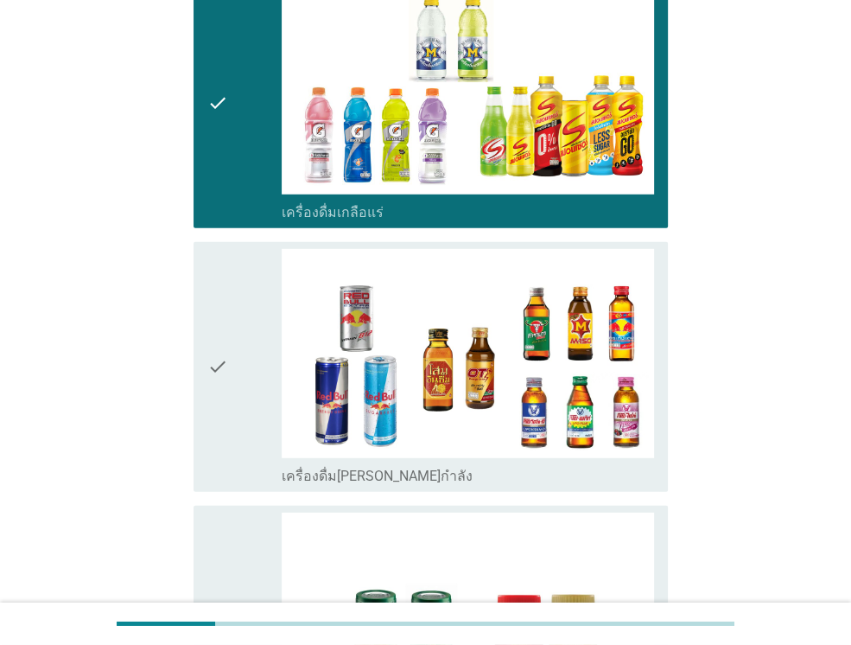
scroll to position [3197, 0]
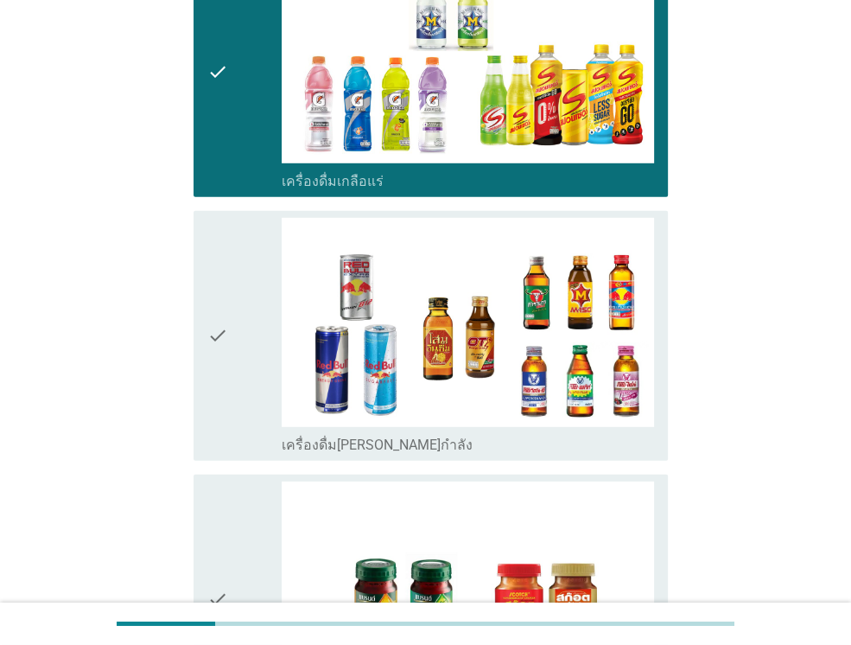
drag, startPoint x: 238, startPoint y: 324, endPoint x: 245, endPoint y: 387, distance: 63.5
click at [238, 323] on div "check" at bounding box center [244, 336] width 74 height 236
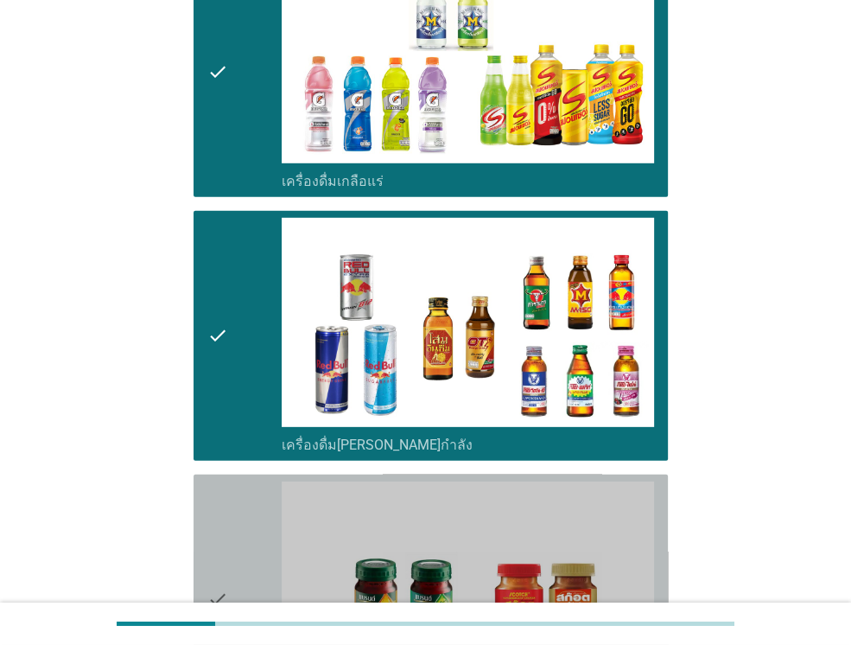
click at [238, 545] on div "check" at bounding box center [244, 599] width 74 height 236
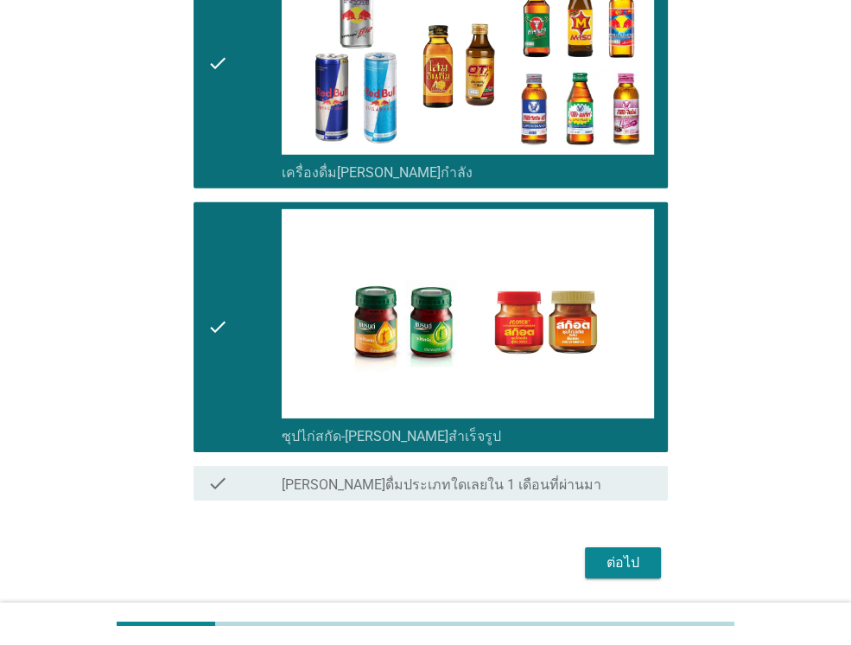
scroll to position [3484, 0]
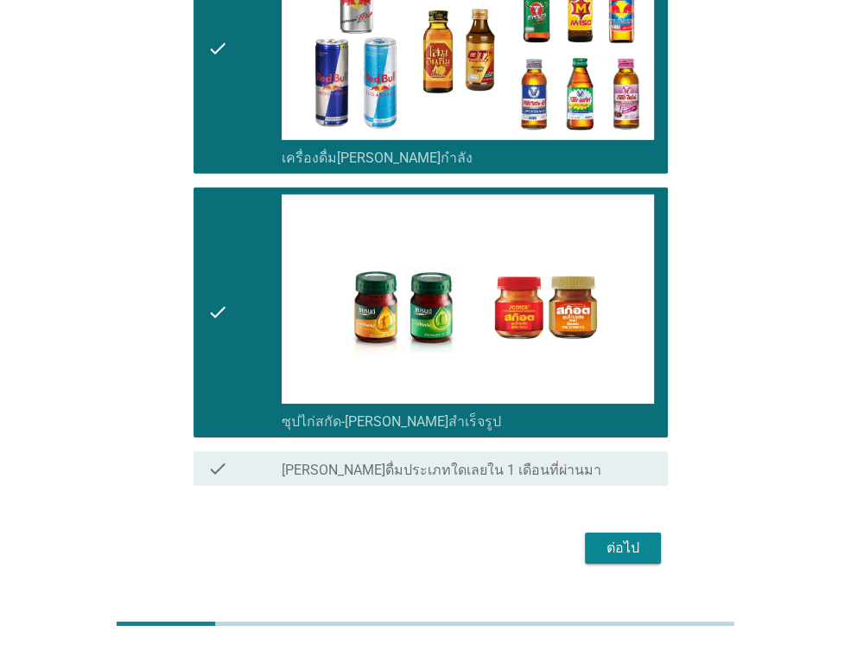
click at [624, 537] on div "ต่อไป" at bounding box center [623, 547] width 48 height 21
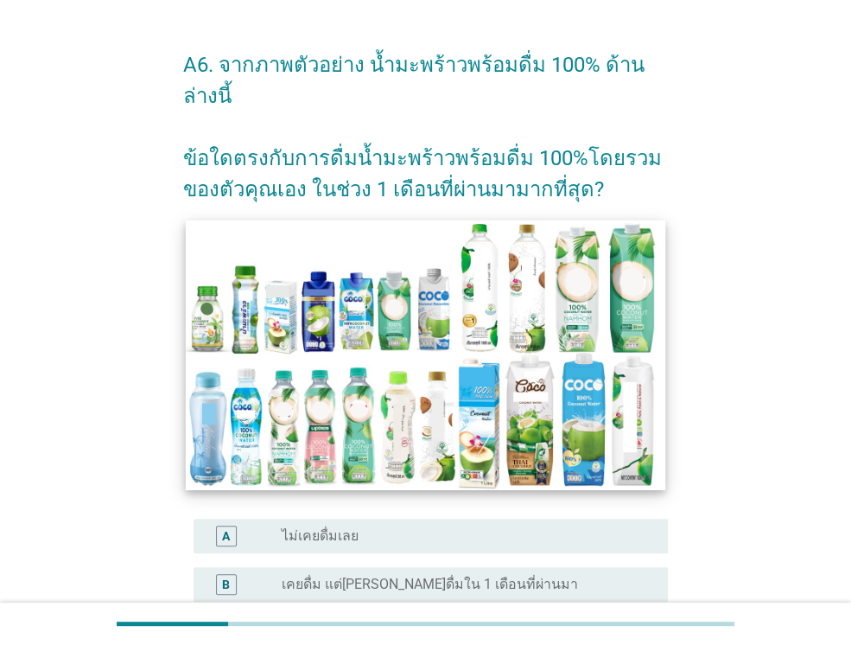
scroll to position [346, 0]
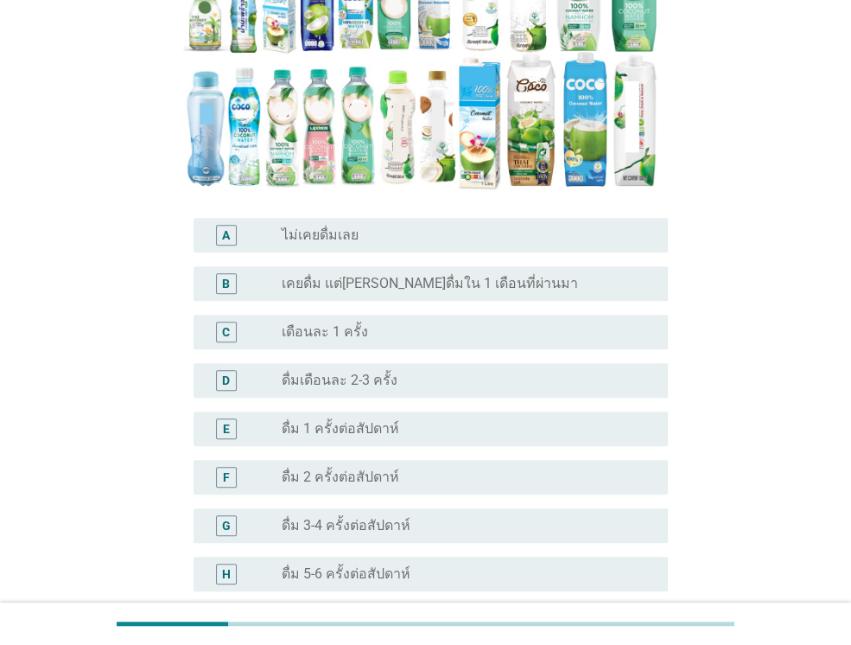
click at [312, 420] on label "ดื่ม 1 ครั้งต่อสัปดาห์" at bounding box center [341, 428] width 118 height 17
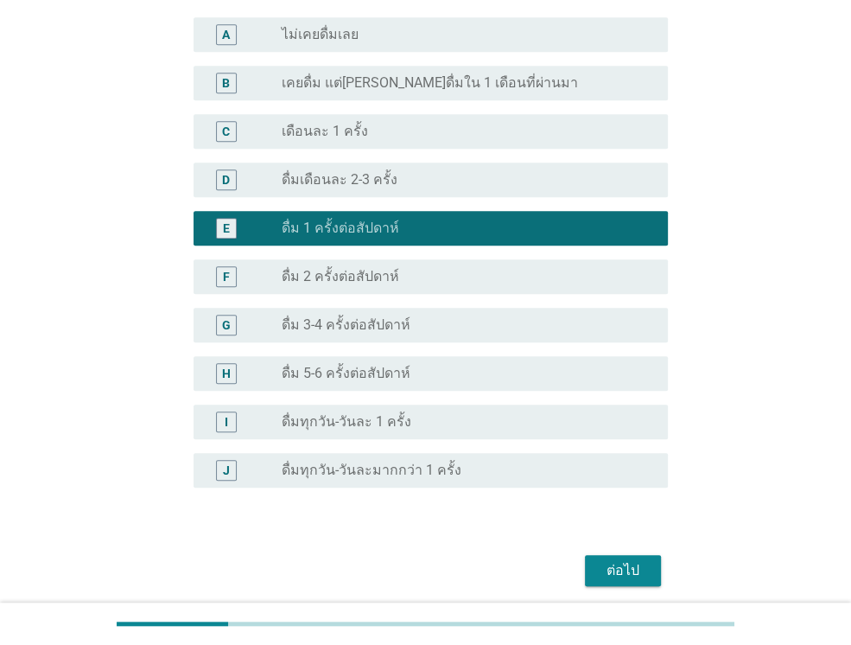
scroll to position [580, 0]
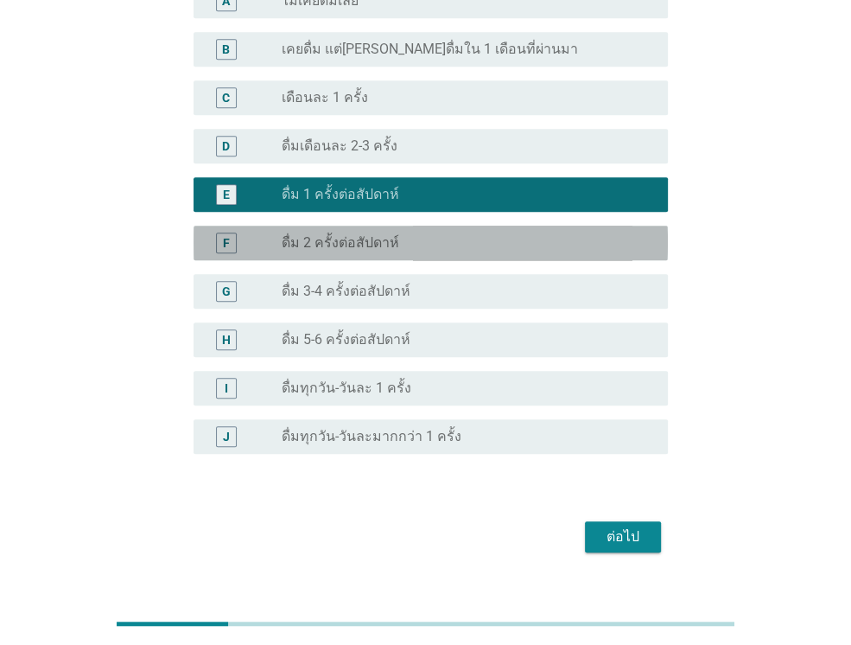
click at [353, 226] on div "F radio_button_unchecked ดื่ม 2 ครั้งต่อสัปดาห์" at bounding box center [431, 243] width 474 height 35
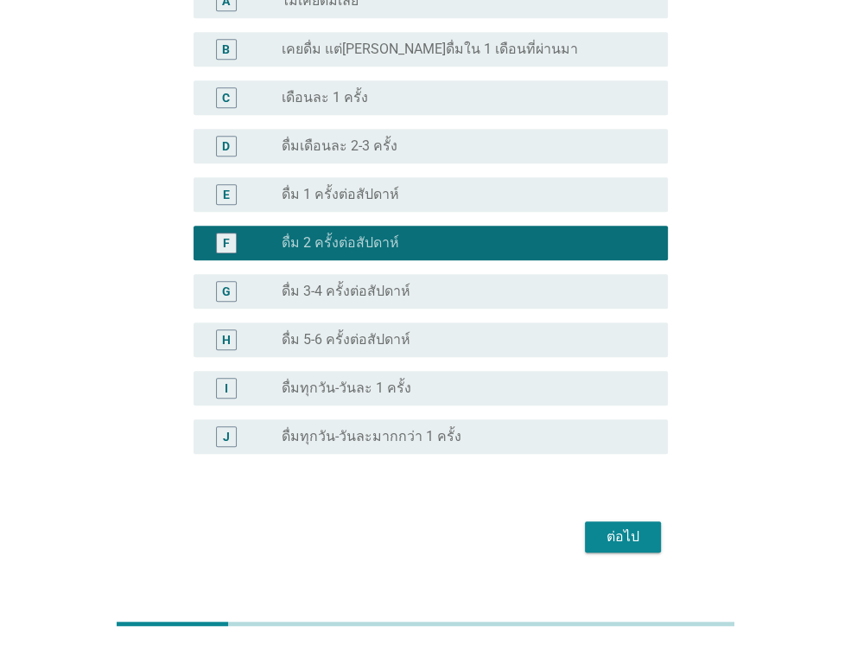
click at [613, 526] on div "ต่อไป" at bounding box center [623, 536] width 48 height 21
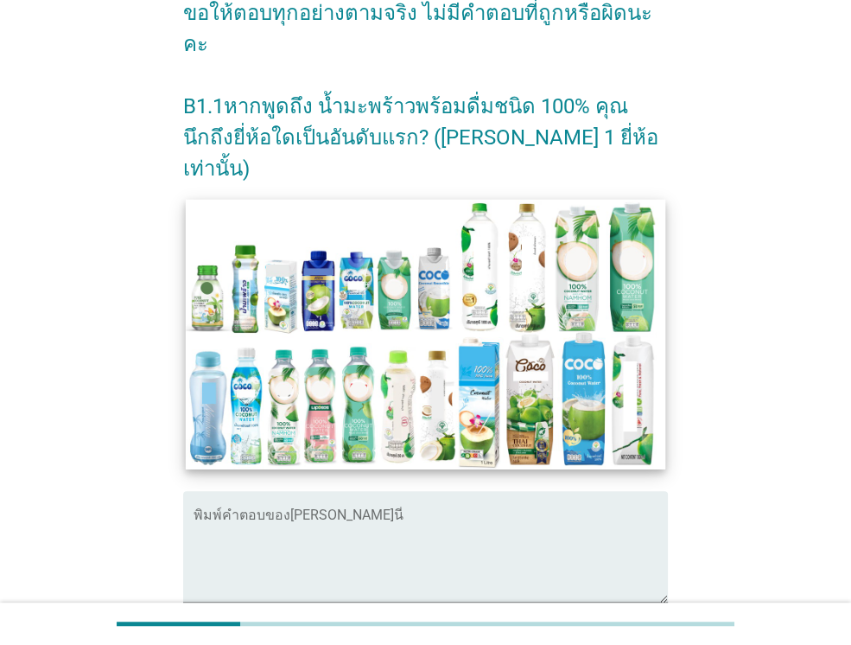
scroll to position [259, 0]
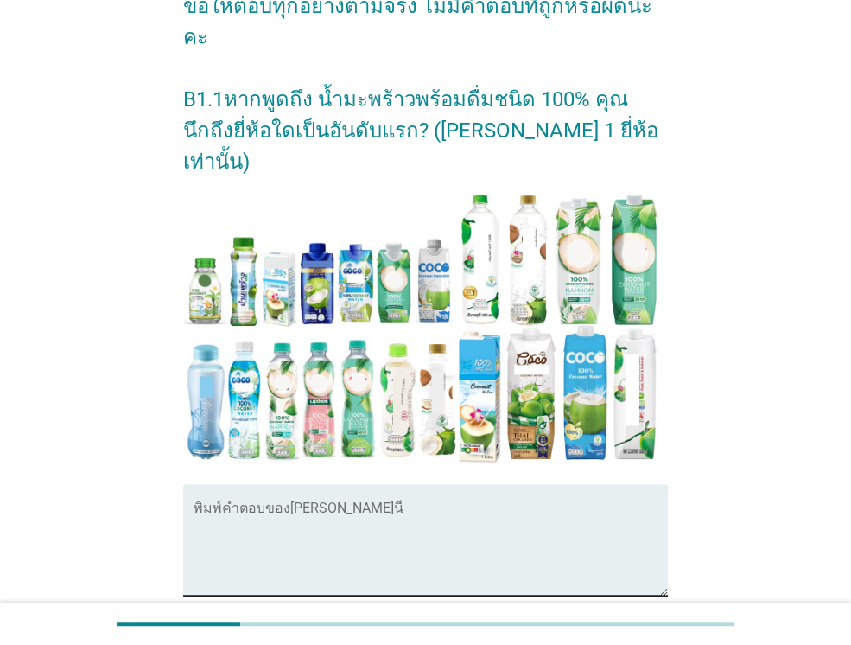
click at [299, 505] on textarea "พิมพ์คำตอบของคุณ ที่นี่" at bounding box center [431, 550] width 474 height 91
type textarea "ฉ"
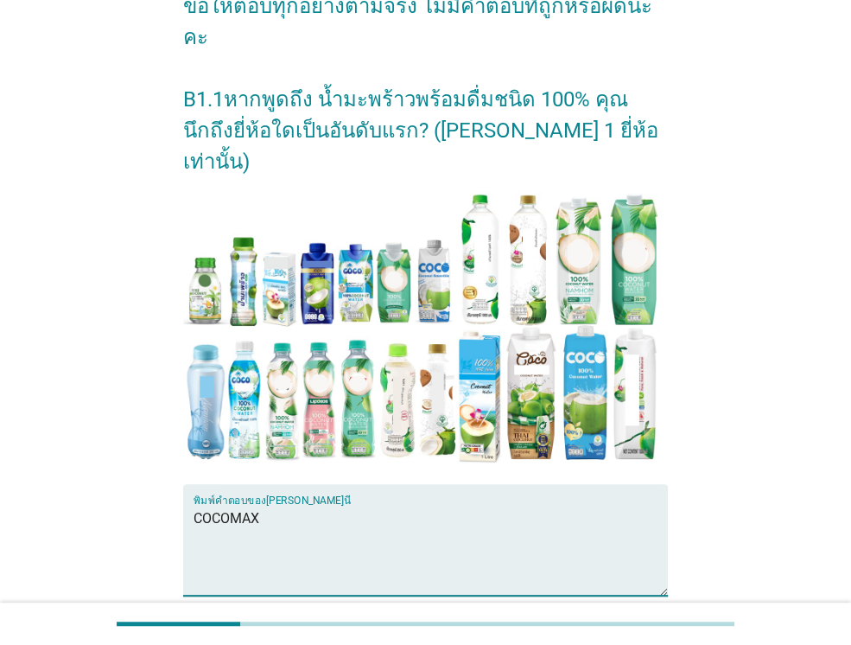
type textarea "COCOMAX"
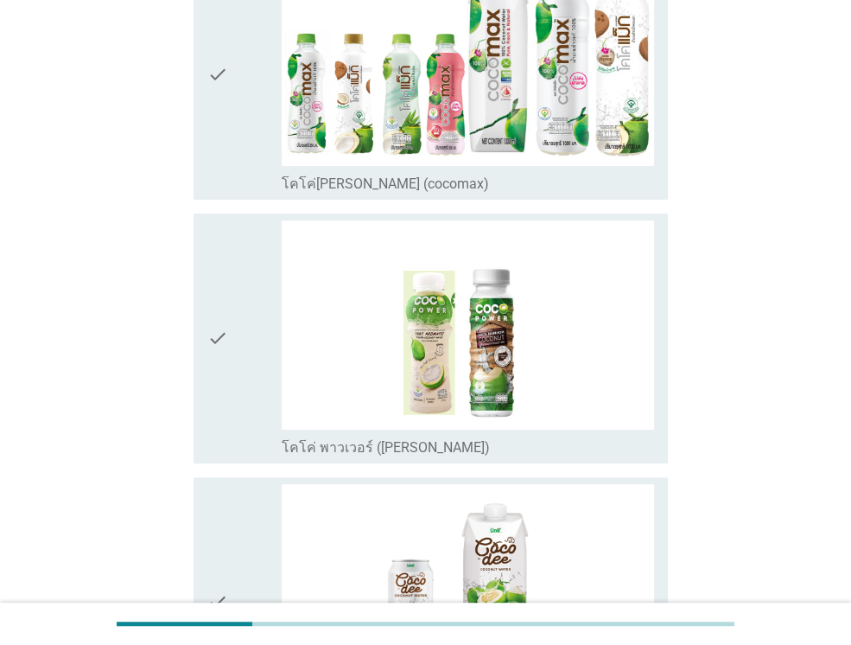
scroll to position [0, 0]
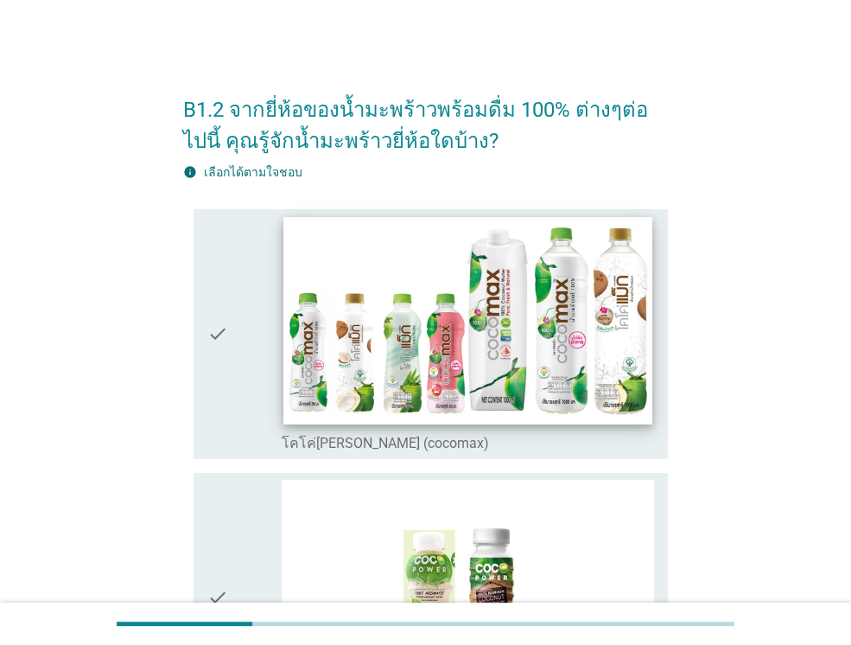
click at [442, 369] on img at bounding box center [467, 320] width 368 height 207
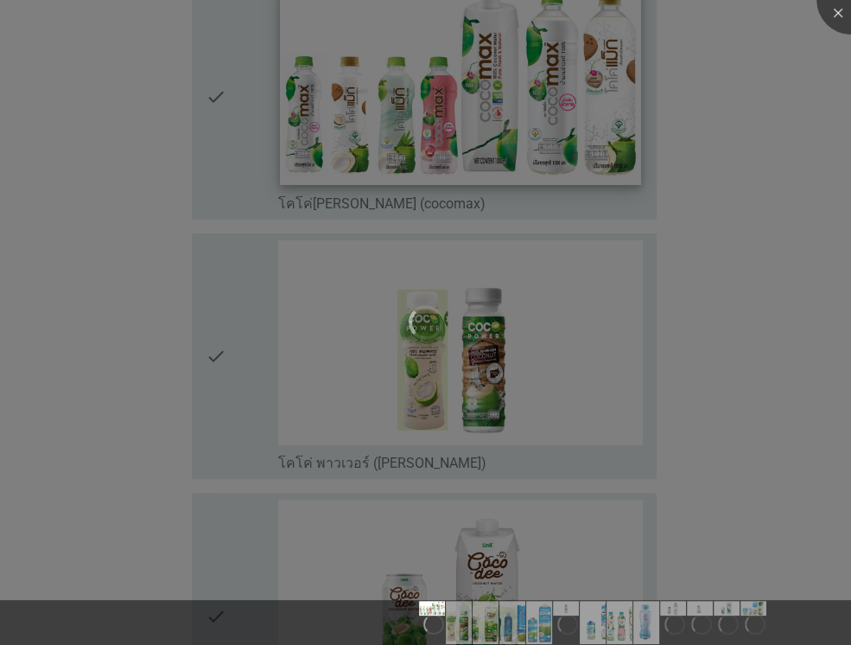
scroll to position [346, 0]
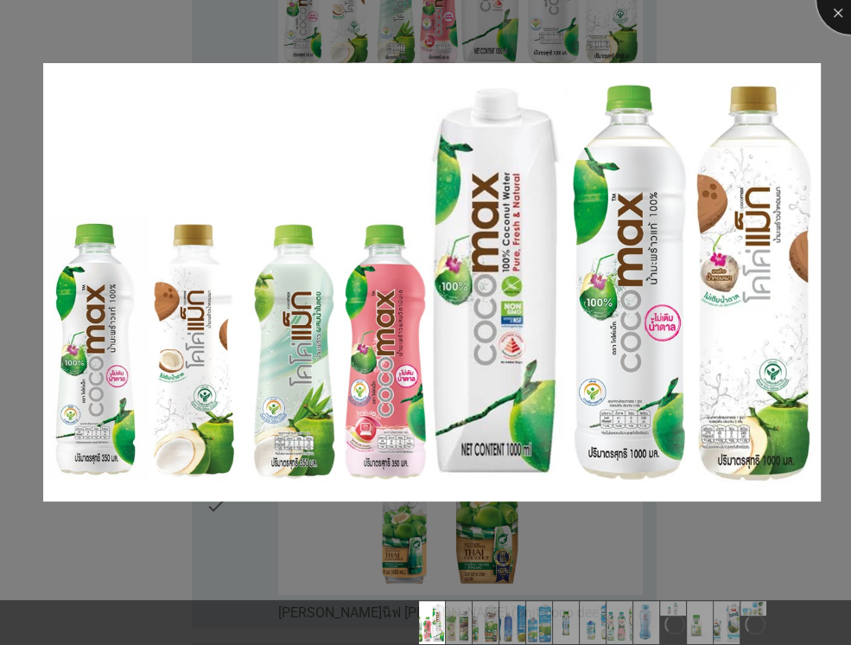
click at [838, 24] on div at bounding box center [850, -1] width 69 height 69
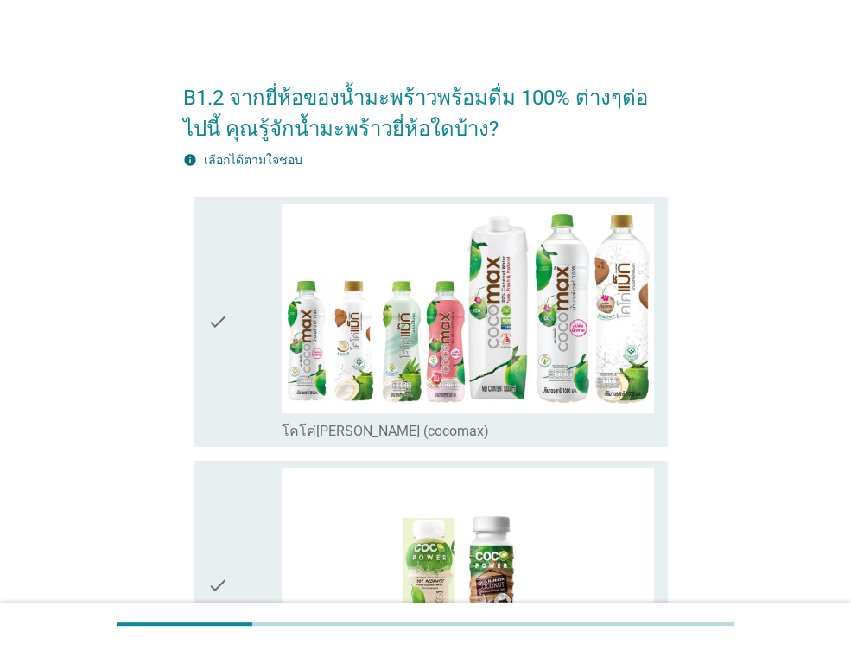
scroll to position [0, 0]
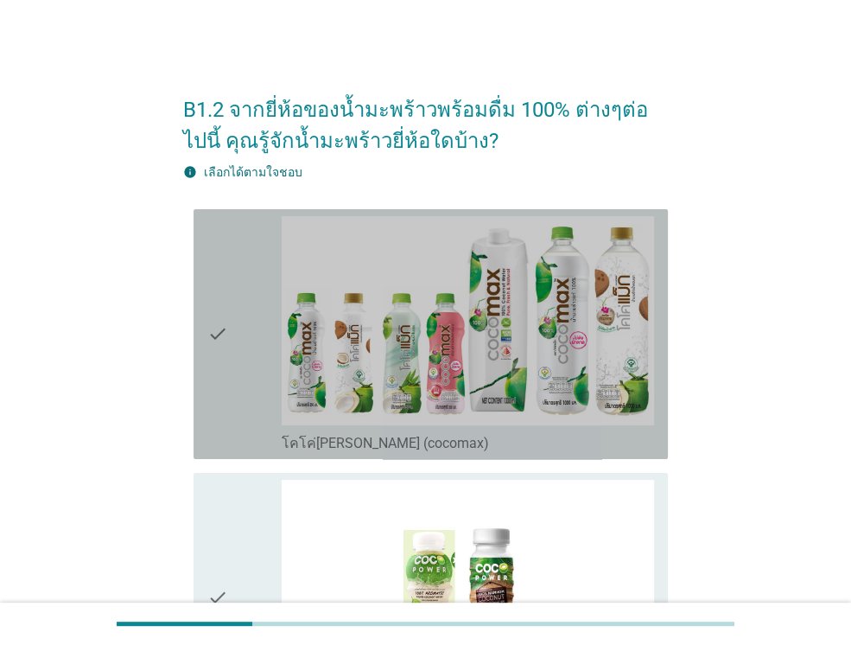
click at [209, 356] on icon "check" at bounding box center [217, 334] width 21 height 236
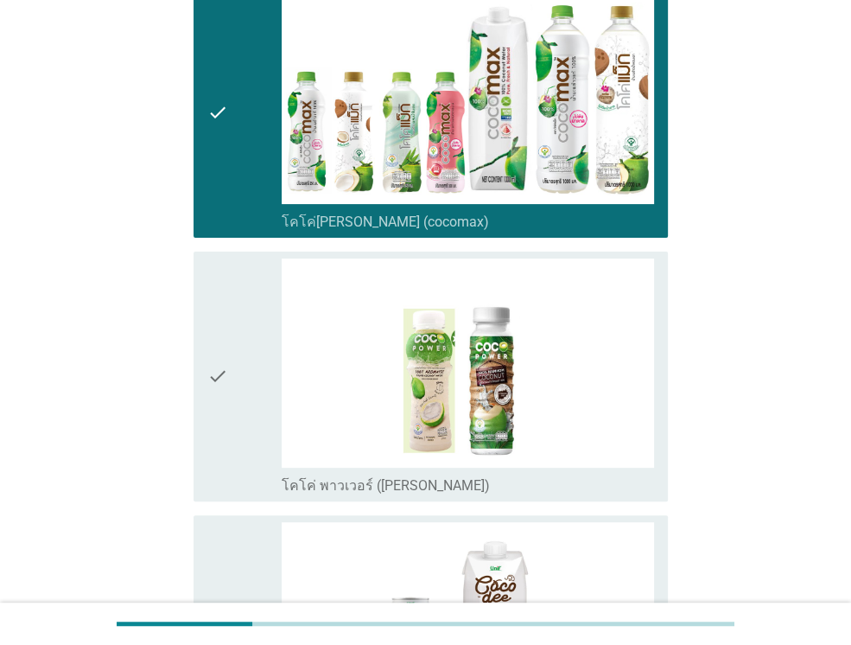
scroll to position [259, 0]
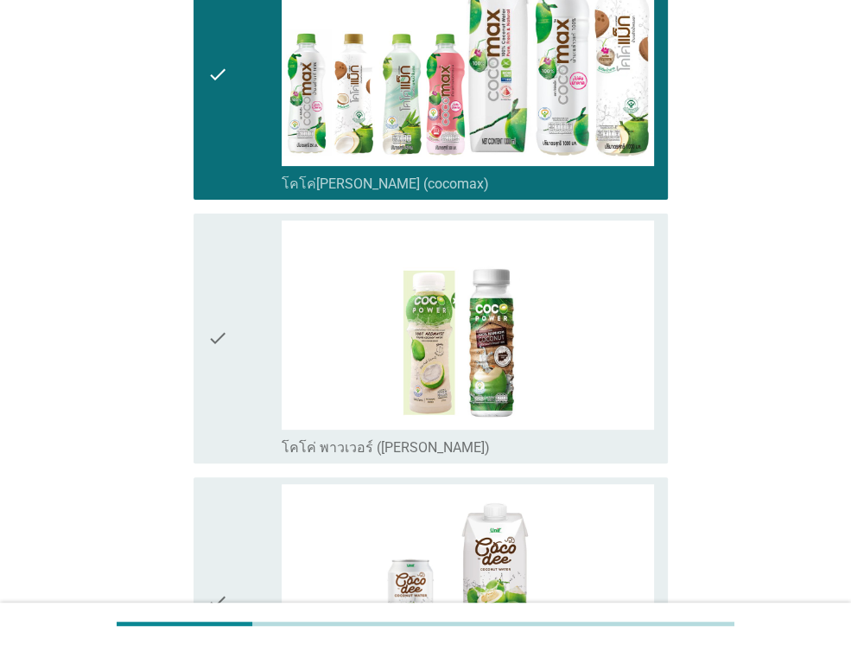
click at [214, 335] on icon "check" at bounding box center [217, 338] width 21 height 236
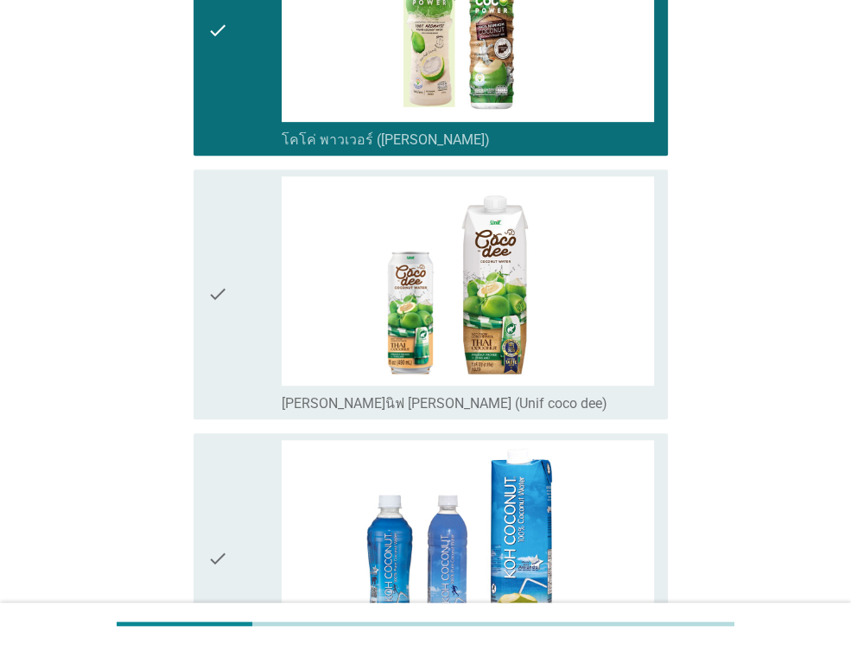
scroll to position [605, 0]
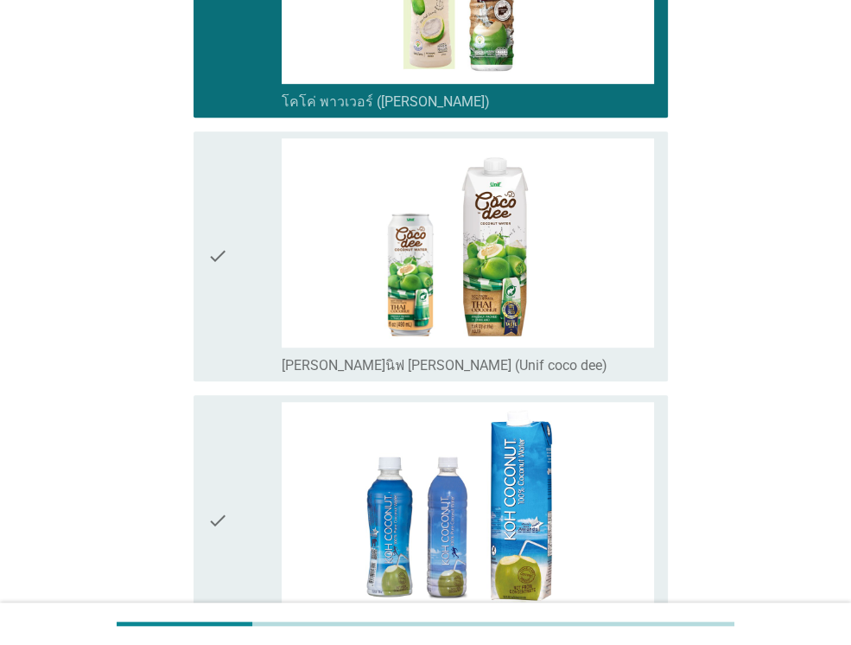
click at [219, 337] on icon "check" at bounding box center [217, 256] width 21 height 236
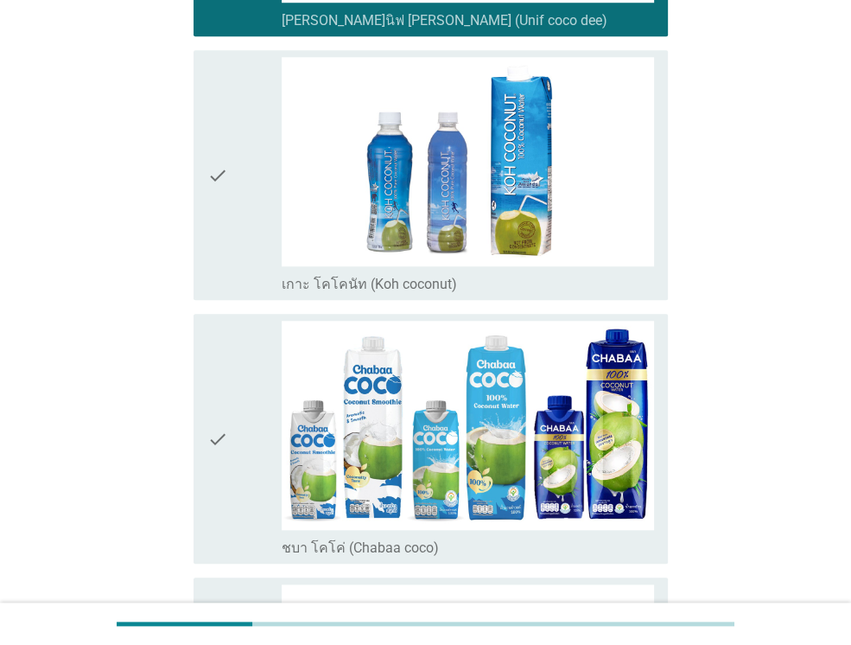
scroll to position [950, 0]
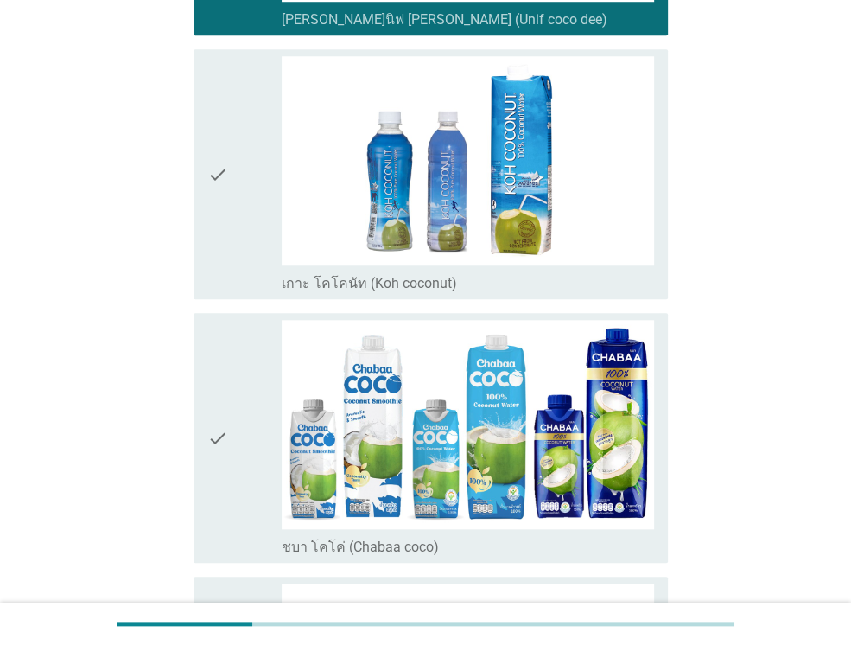
click at [212, 408] on icon "check" at bounding box center [217, 438] width 21 height 236
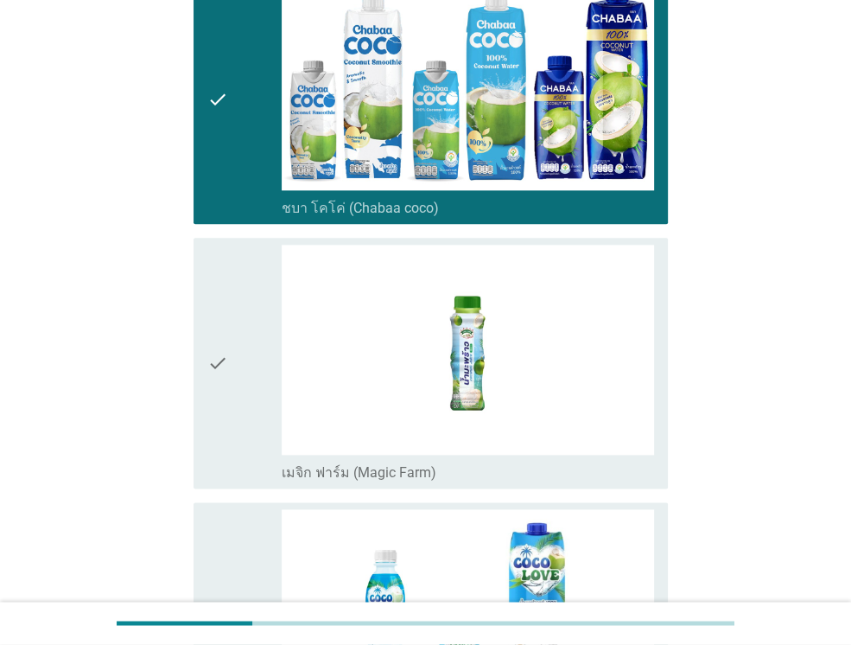
scroll to position [1296, 0]
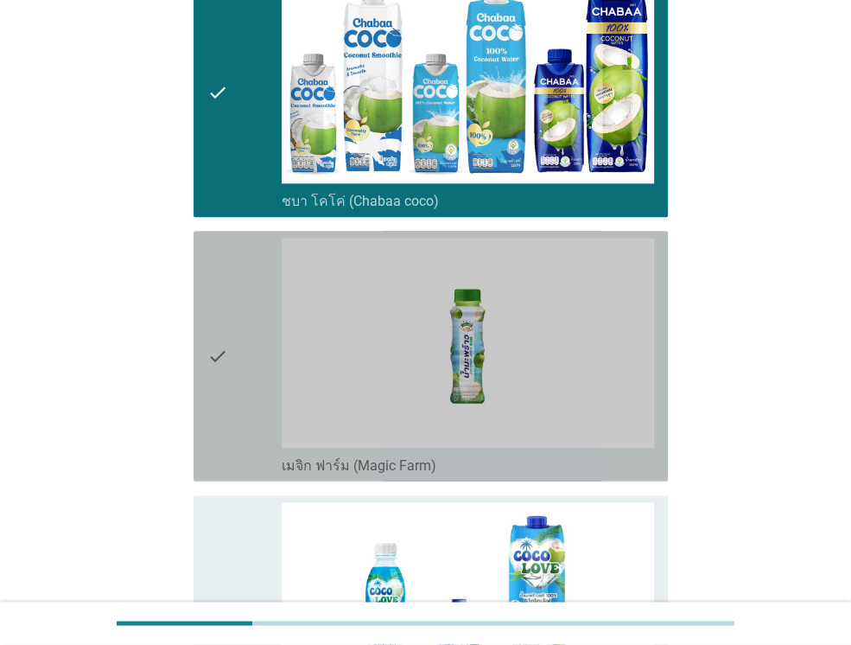
click at [215, 406] on icon "check" at bounding box center [217, 356] width 21 height 236
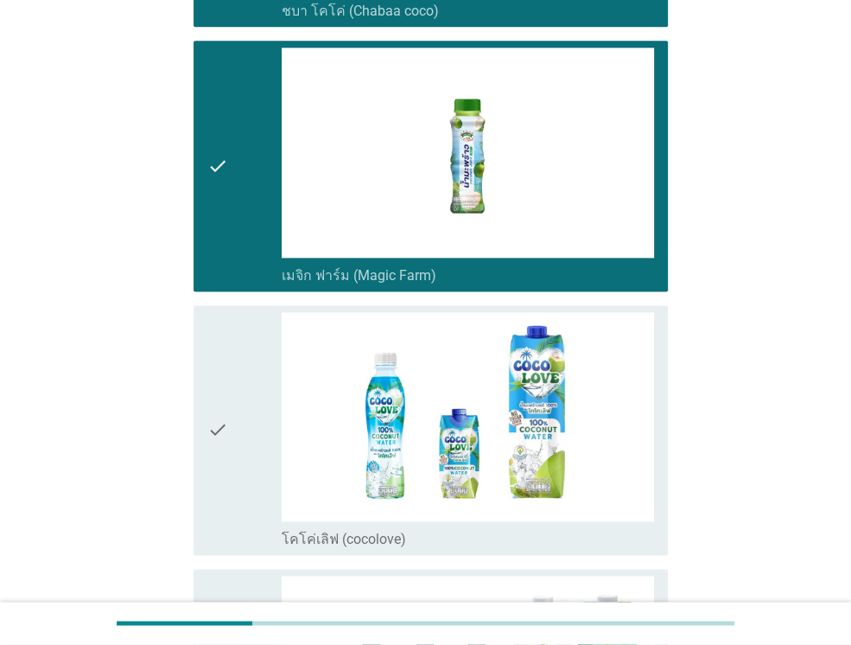
scroll to position [1555, 0]
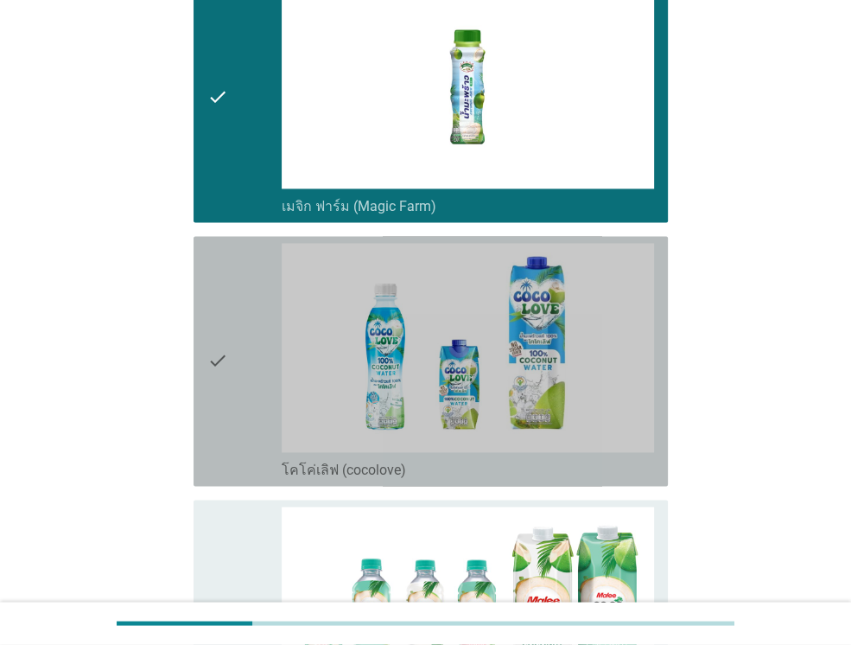
click at [215, 406] on icon "check" at bounding box center [217, 361] width 21 height 236
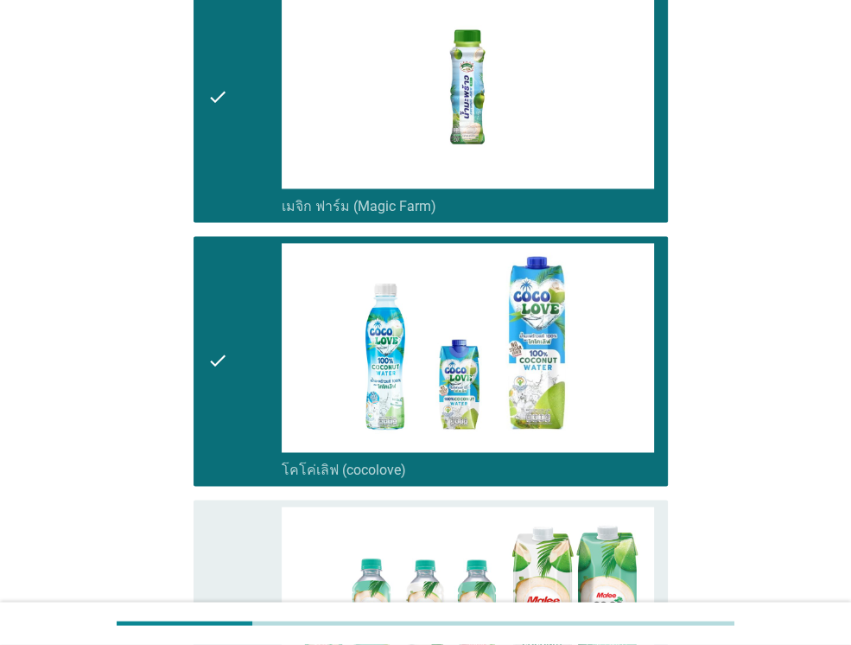
scroll to position [1728, 0]
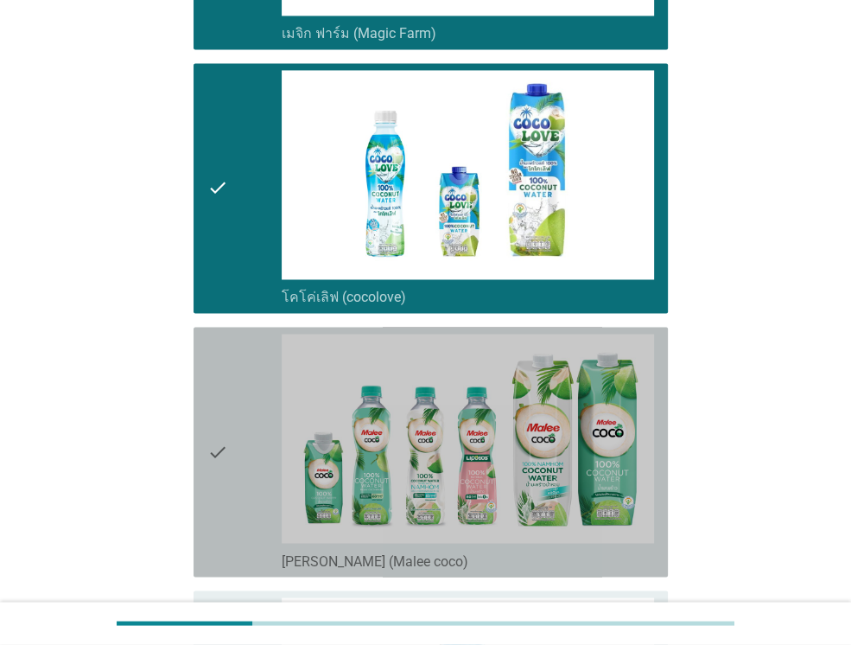
click at [215, 416] on icon "check" at bounding box center [217, 452] width 21 height 236
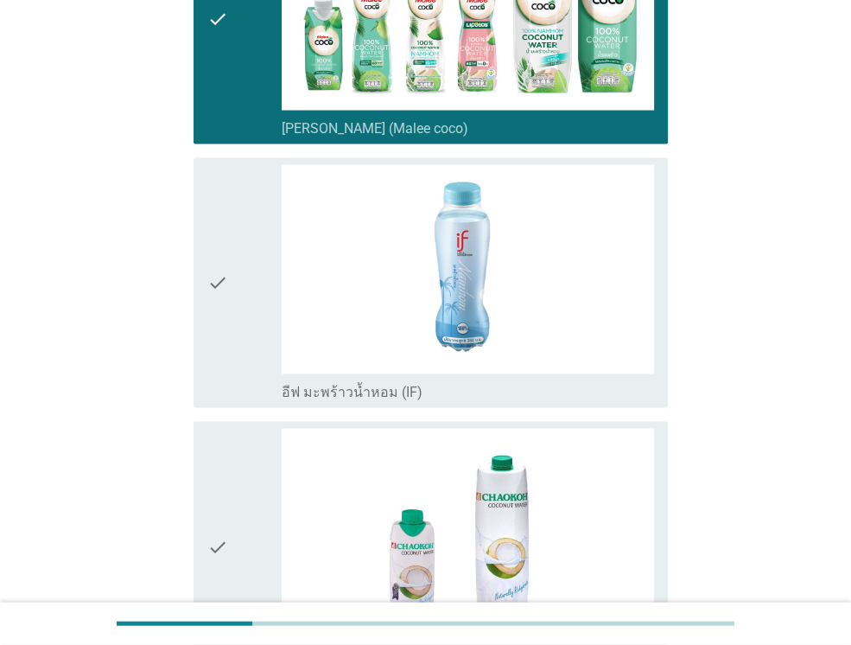
click at [226, 379] on icon "check" at bounding box center [217, 283] width 21 height 236
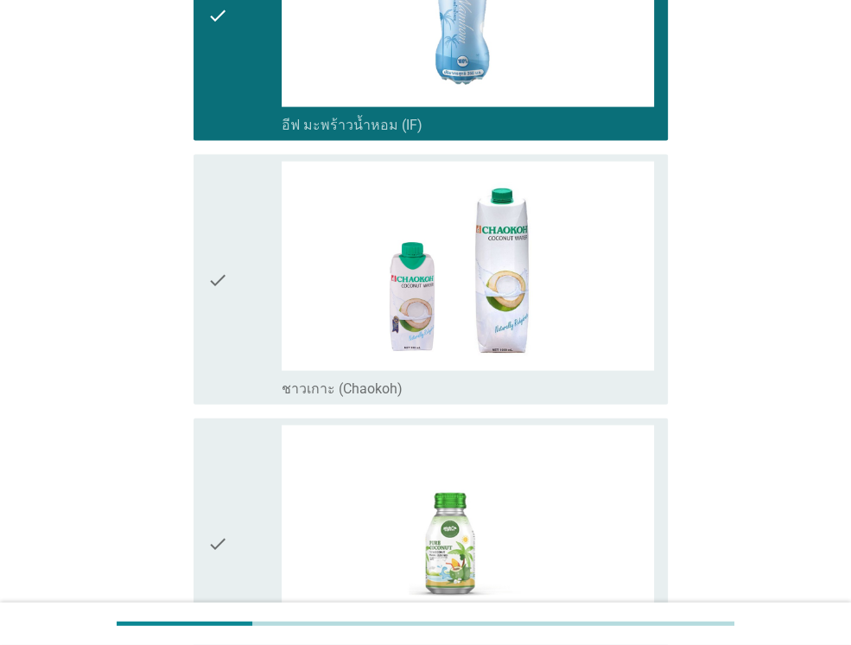
scroll to position [2506, 0]
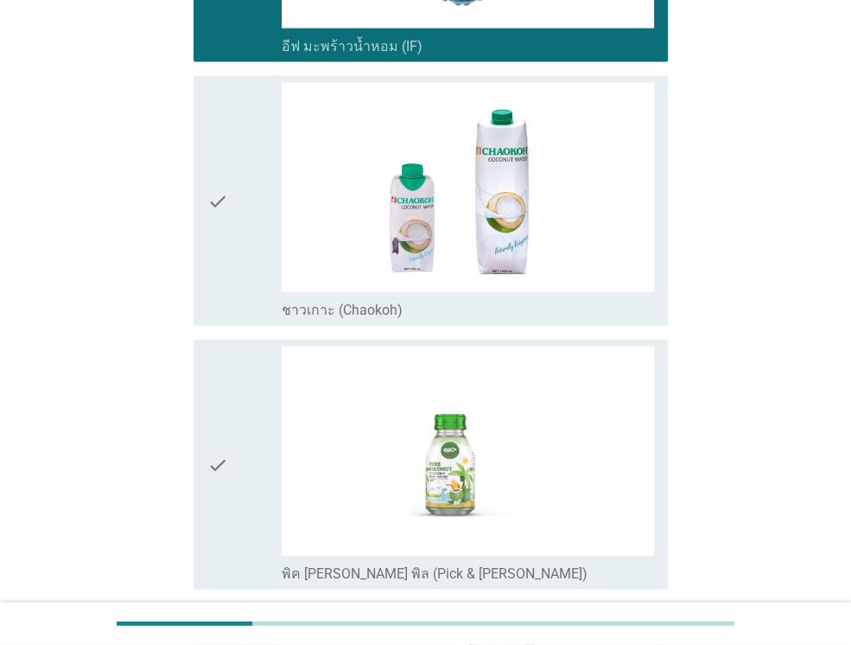
click at [220, 218] on icon "check" at bounding box center [217, 201] width 21 height 236
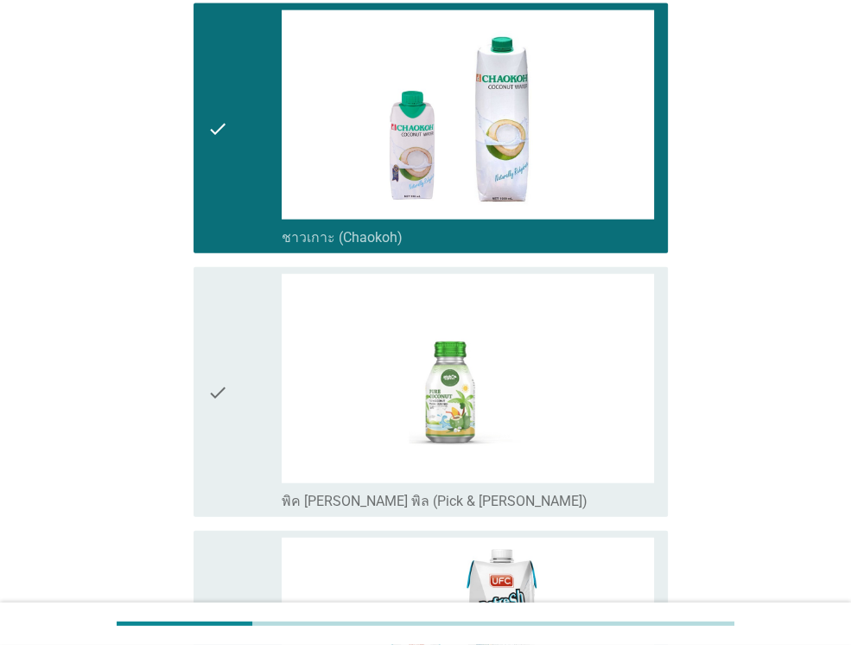
scroll to position [2938, 0]
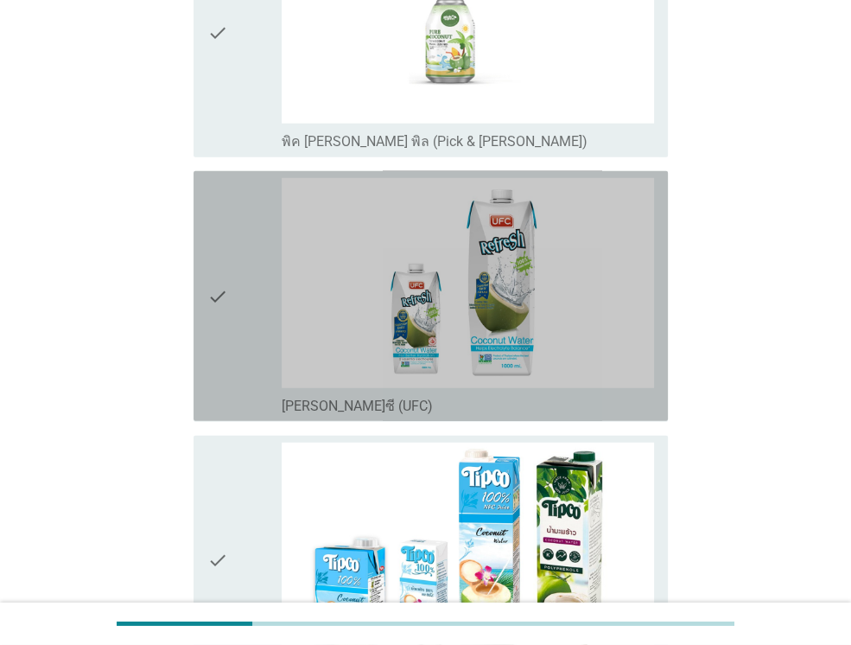
click at [232, 279] on div "check" at bounding box center [244, 296] width 74 height 236
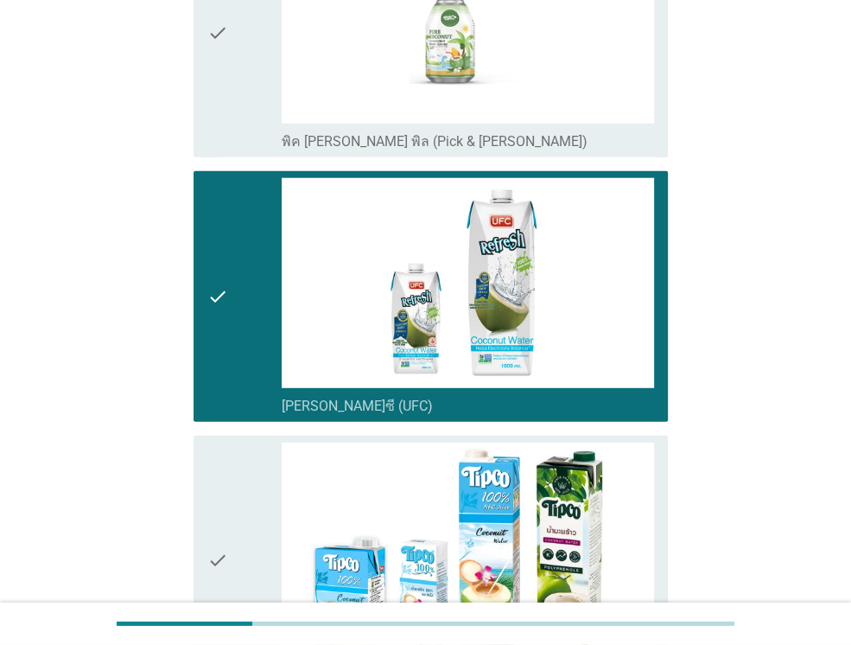
scroll to position [3110, 0]
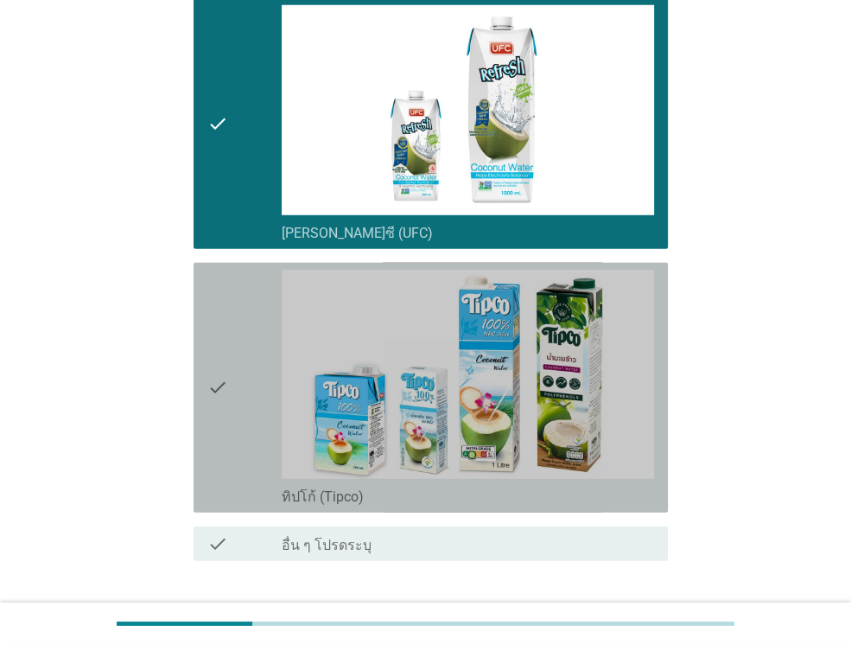
click at [236, 322] on div "check" at bounding box center [244, 388] width 74 height 236
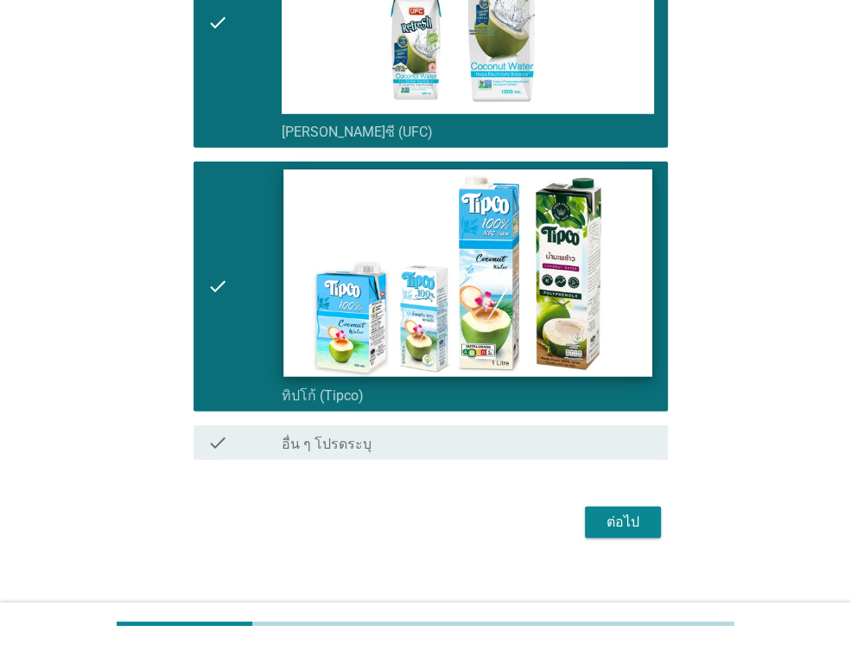
scroll to position [3220, 0]
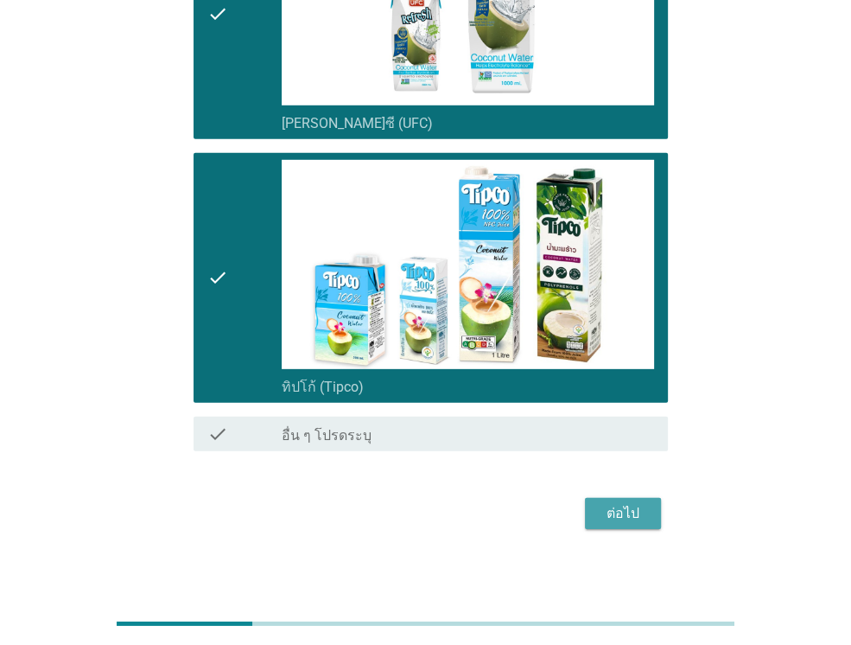
click at [617, 509] on div "ต่อไป" at bounding box center [623, 513] width 48 height 21
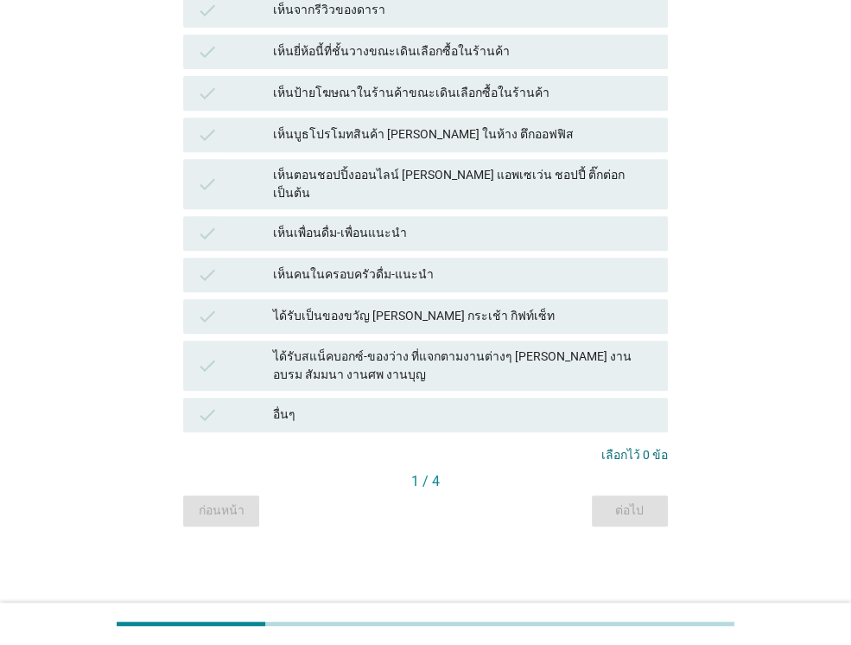
scroll to position [0, 0]
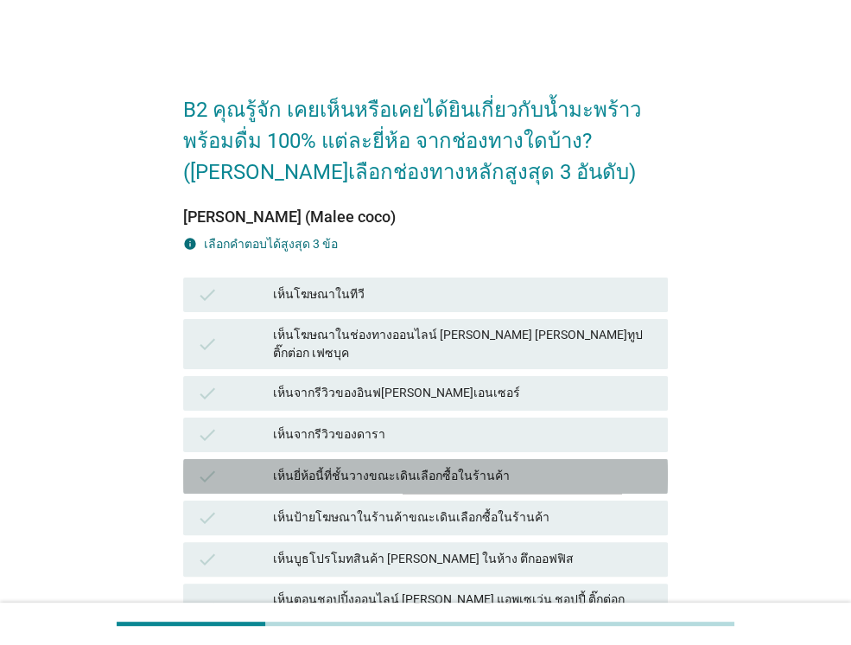
click at [359, 467] on div "เห็นยี่ห้อนี้ที่ชั้นวางขณะเดินเลือกซื้อในร้านค้า" at bounding box center [463, 476] width 381 height 21
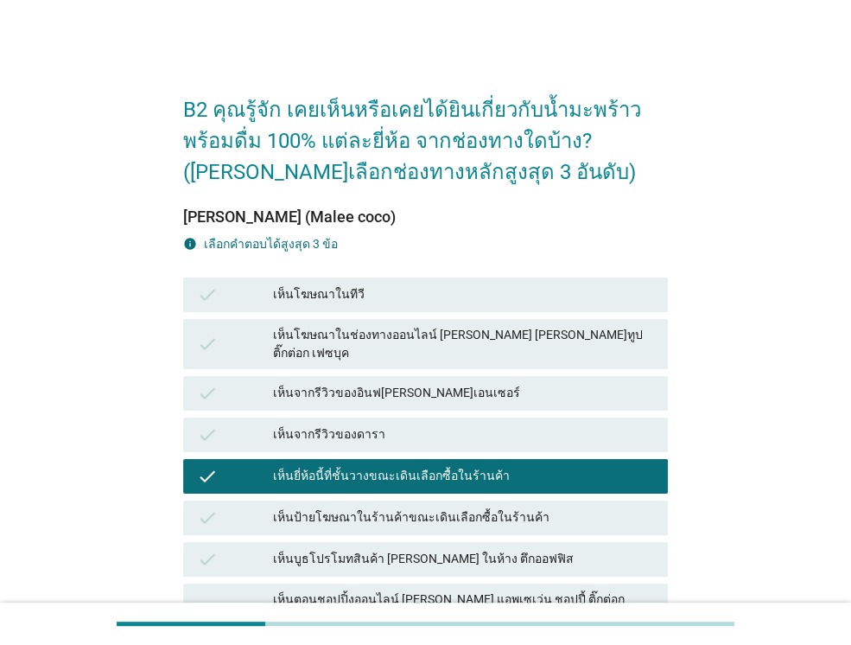
click at [343, 509] on div "เห็นป้ายโฆษณาในร้านค้าขณะเดินเลือกซื้อในร้านค้า" at bounding box center [463, 517] width 381 height 21
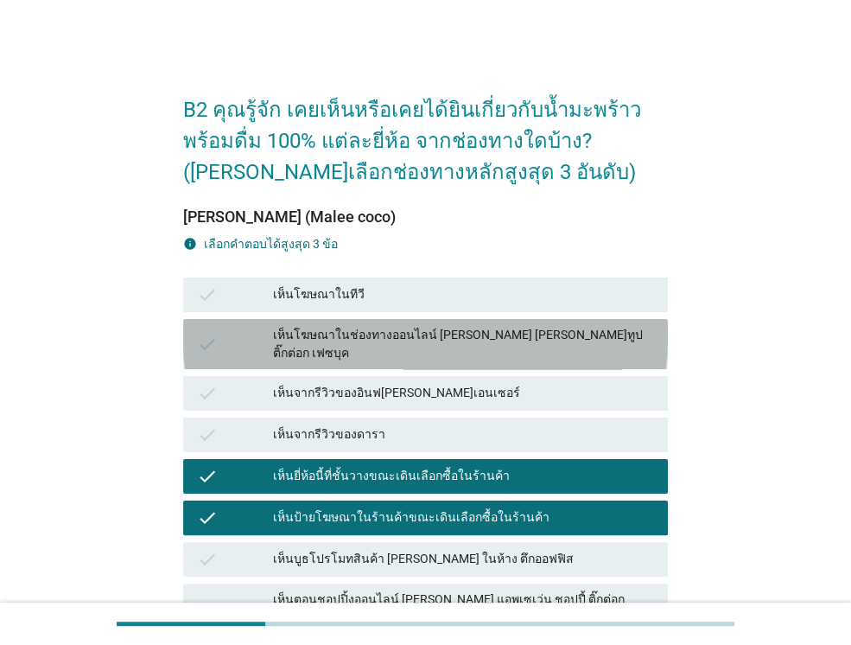
click at [312, 337] on div "เห็นโฆษณาในช่องทางออนไลน์ [PERSON_NAME] [PERSON_NAME]ทูป ติ๊กต่อก เฟซบุค" at bounding box center [463, 344] width 381 height 36
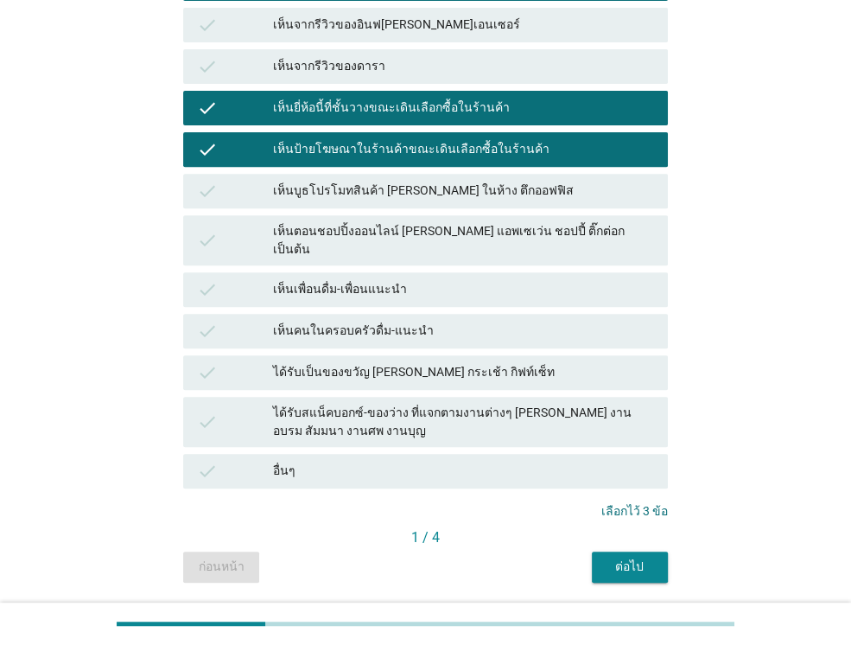
scroll to position [392, 0]
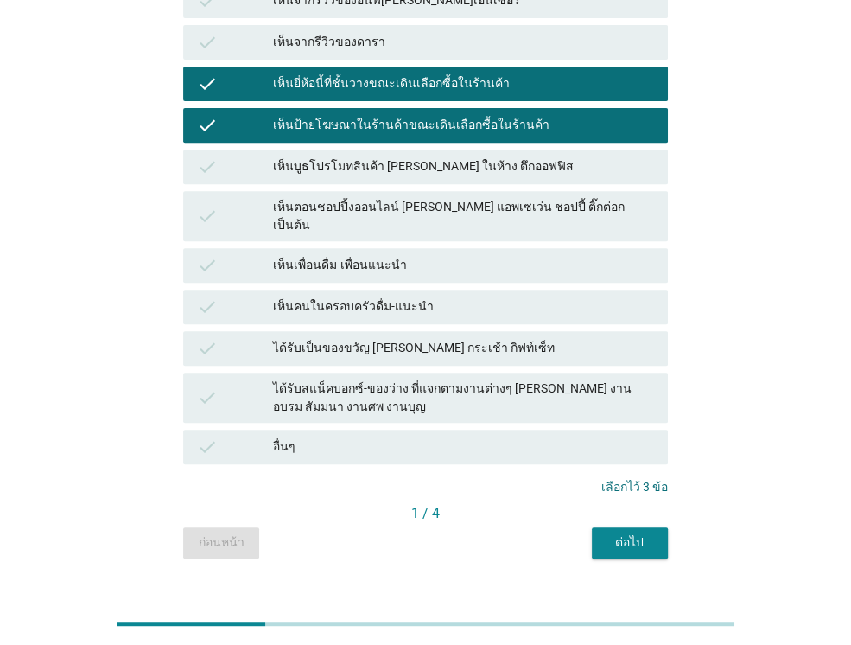
click at [306, 255] on div "เห็นเพื่อนดื่ม-เพื่อนแนะนำ" at bounding box center [463, 265] width 381 height 21
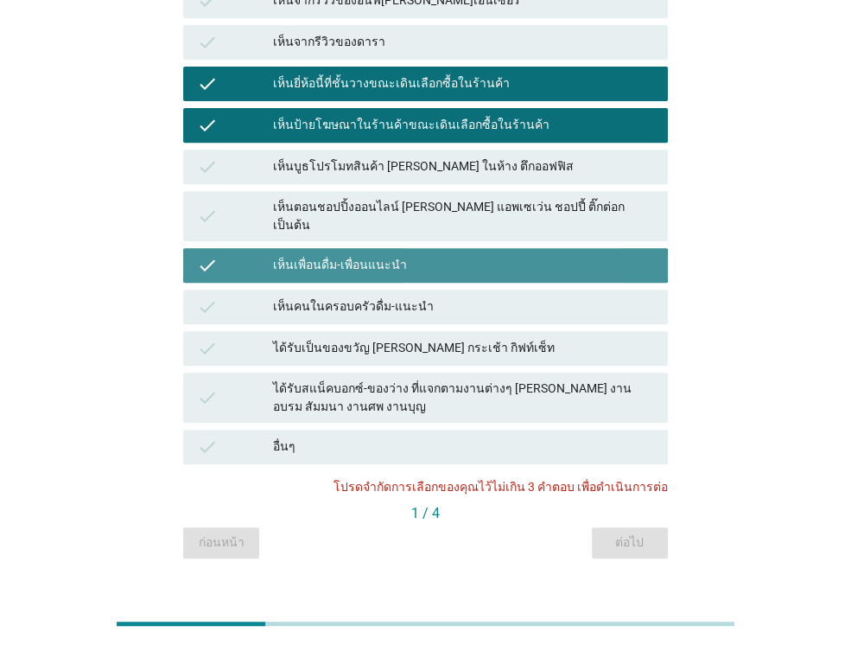
click at [330, 248] on div "check เห็นเพื่อนดื่ม-เพื่อนแนะนำ" at bounding box center [425, 265] width 485 height 35
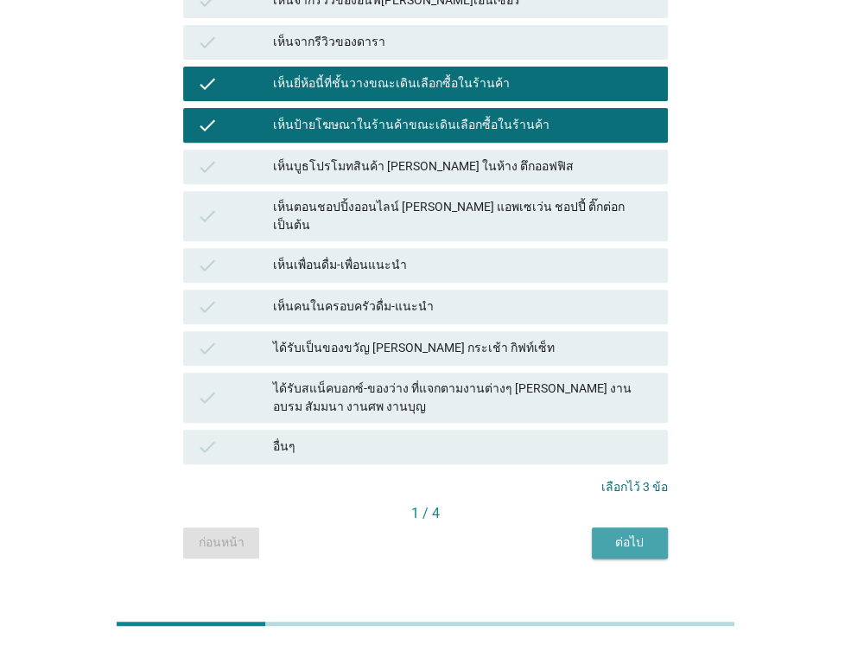
click at [625, 533] on div "ต่อไป" at bounding box center [630, 542] width 48 height 18
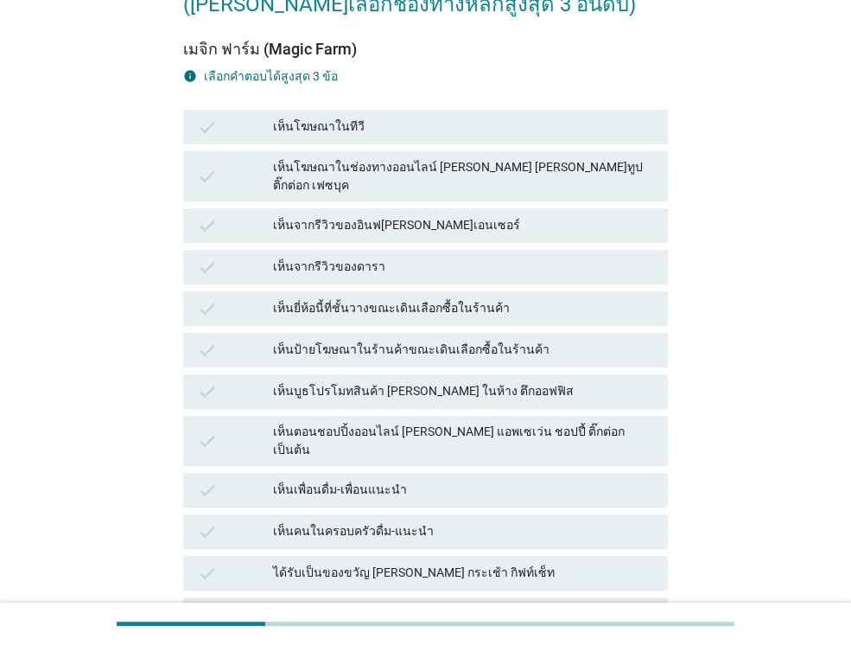
scroll to position [173, 0]
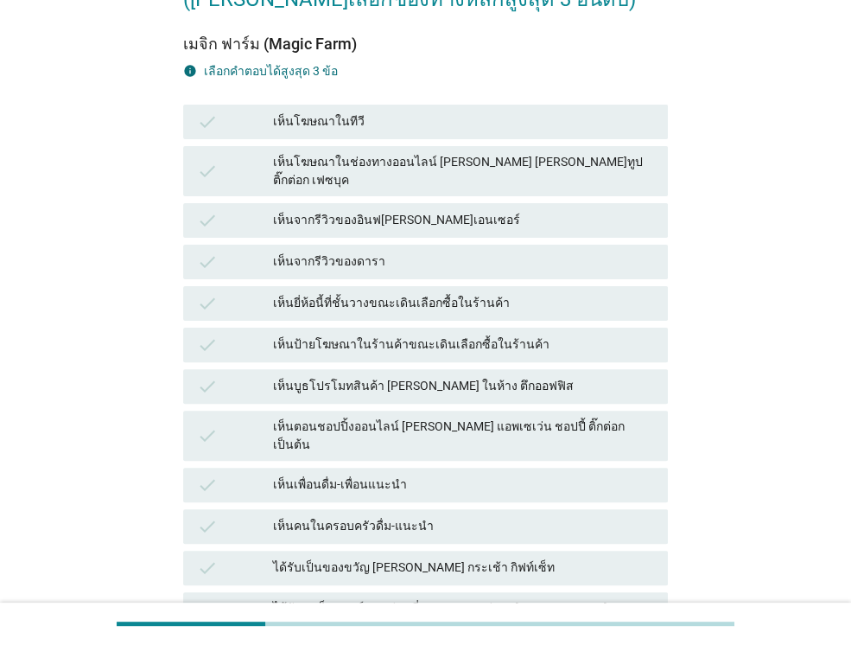
click at [346, 293] on div "เห็นยี่ห้อนี้ที่ชั้นวางขณะเดินเลือกซื้อในร้านค้า" at bounding box center [463, 303] width 381 height 21
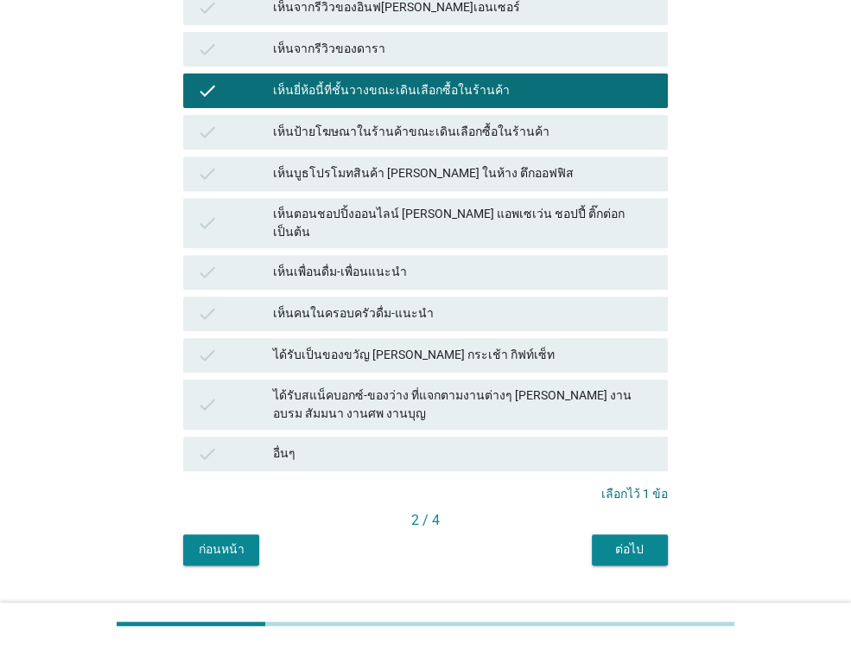
scroll to position [392, 0]
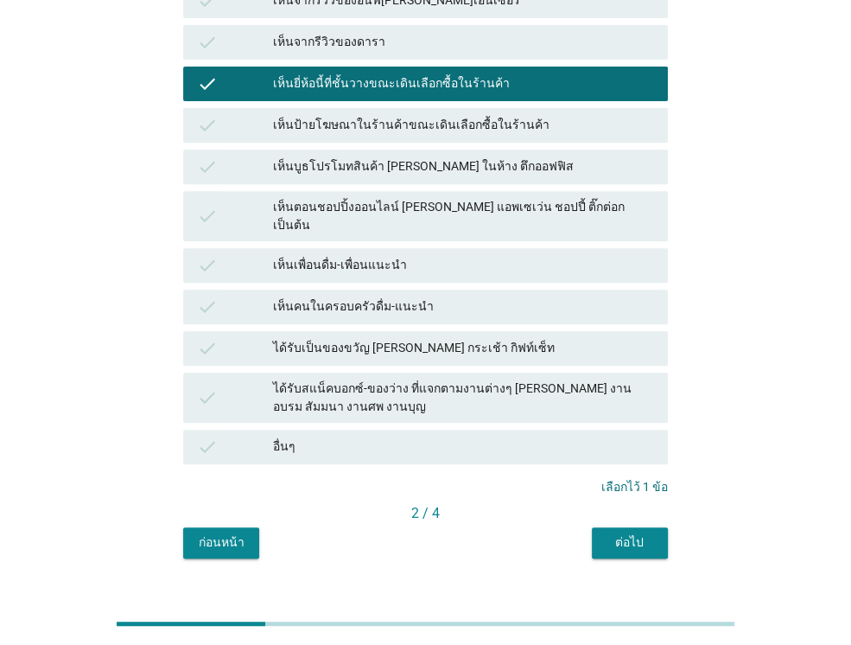
click at [636, 533] on div "ต่อไป" at bounding box center [630, 542] width 48 height 18
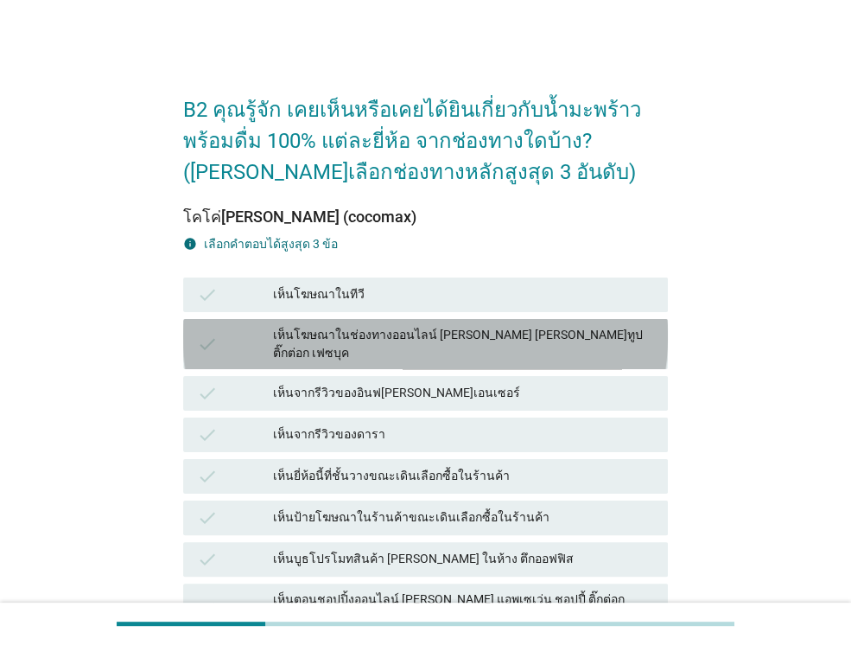
click at [339, 334] on div "เห็นโฆษณาในช่องทางออนไลน์ [PERSON_NAME] [PERSON_NAME]ทูป ติ๊กต่อก เฟซบุค" at bounding box center [463, 344] width 381 height 36
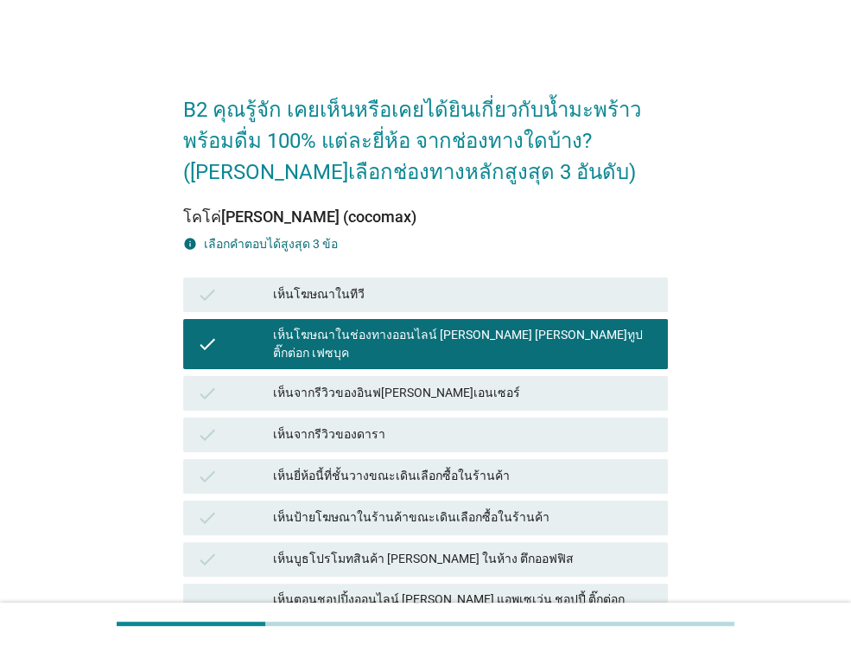
click at [379, 474] on div "check เห็นยี่ห้อนี้ที่ชั้นวางขณะเดินเลือกซื้อในร้านค้า" at bounding box center [425, 476] width 485 height 35
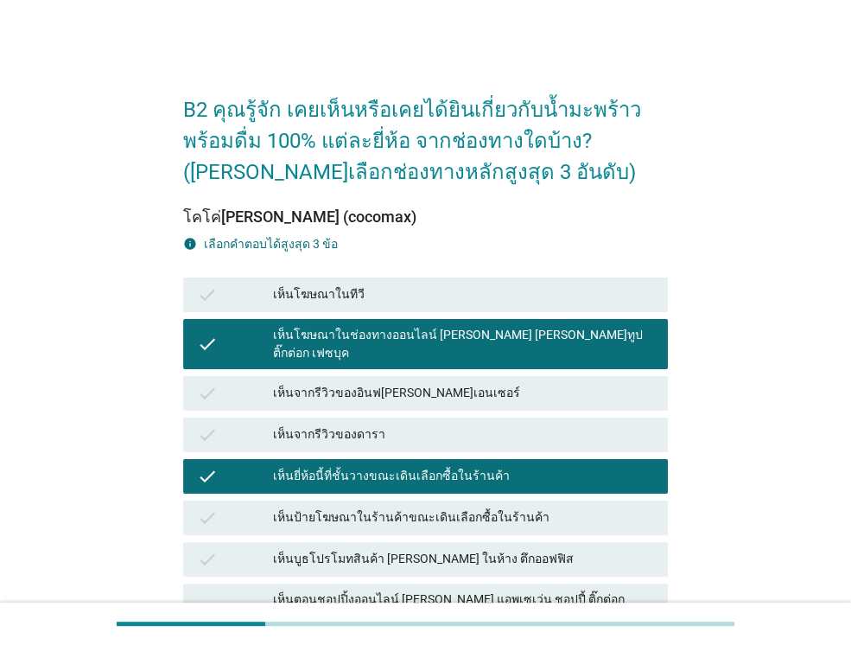
click at [373, 507] on div "เห็นป้ายโฆษณาในร้านค้าขณะเดินเลือกซื้อในร้านค้า" at bounding box center [463, 517] width 381 height 21
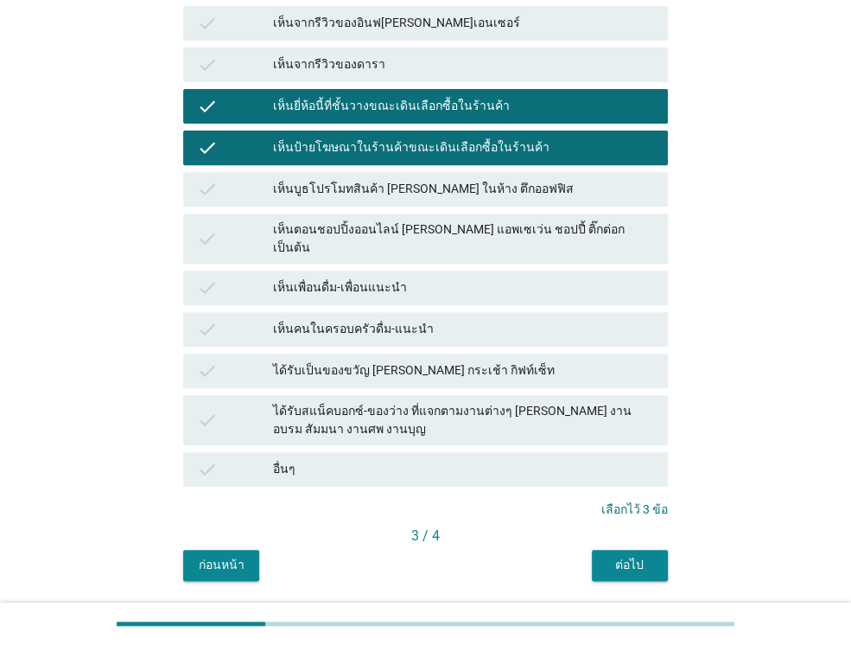
scroll to position [392, 0]
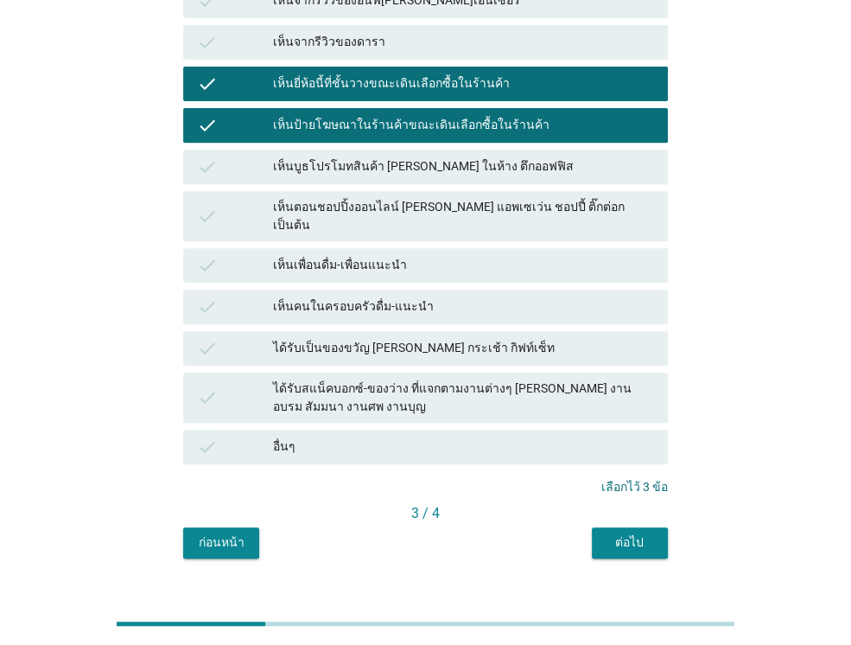
click at [607, 533] on div "ต่อไป" at bounding box center [630, 542] width 48 height 18
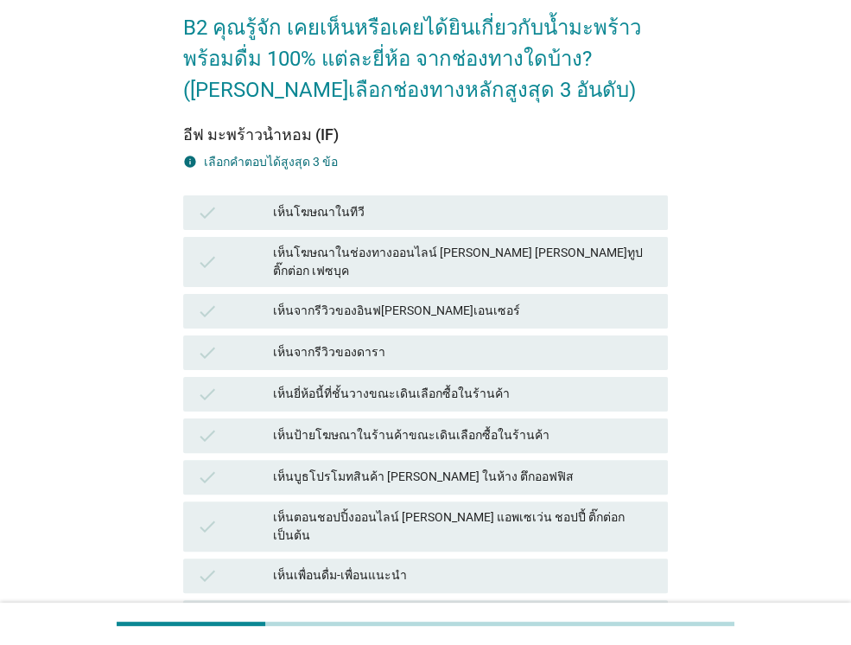
scroll to position [86, 0]
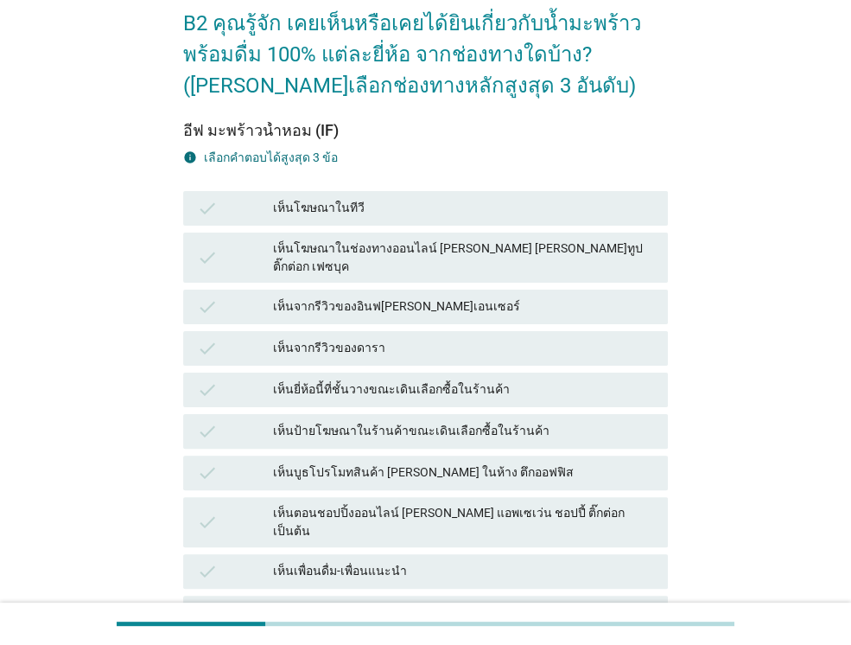
click at [507, 505] on div "เห็นตอนชอปปิ้งออนไลน์ [PERSON_NAME] แอพเซเว่น ชอปปี้ ติ๊กต่อก เป็นต้น" at bounding box center [463, 522] width 381 height 36
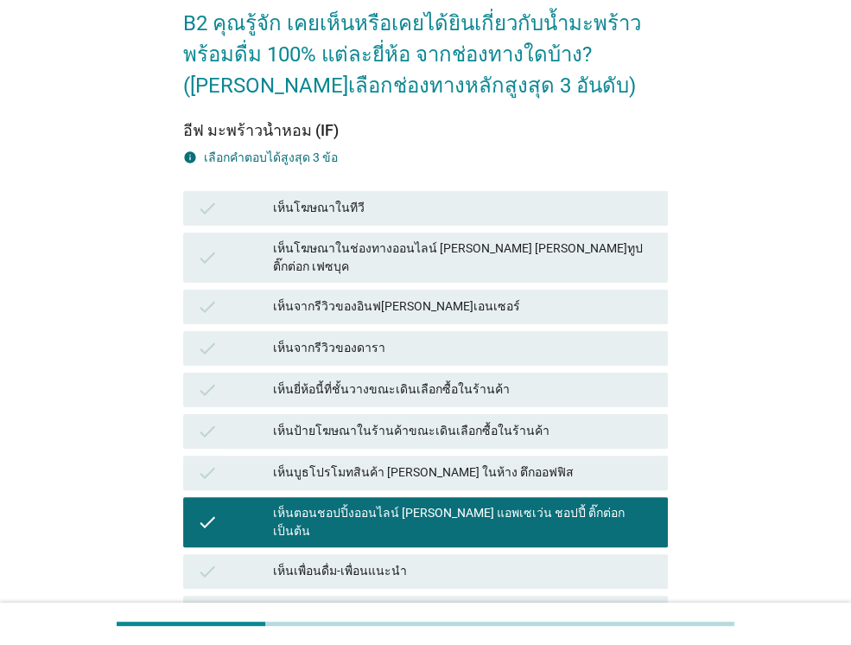
click at [422, 379] on div "เห็นยี่ห้อนี้ที่ชั้นวางขณะเดินเลือกซื้อในร้านค้า" at bounding box center [463, 389] width 381 height 21
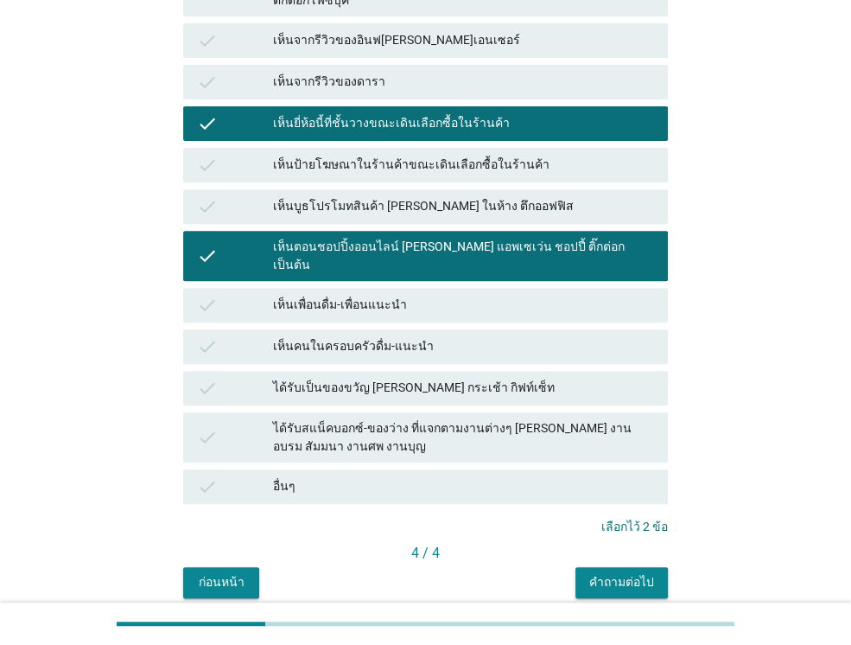
scroll to position [392, 0]
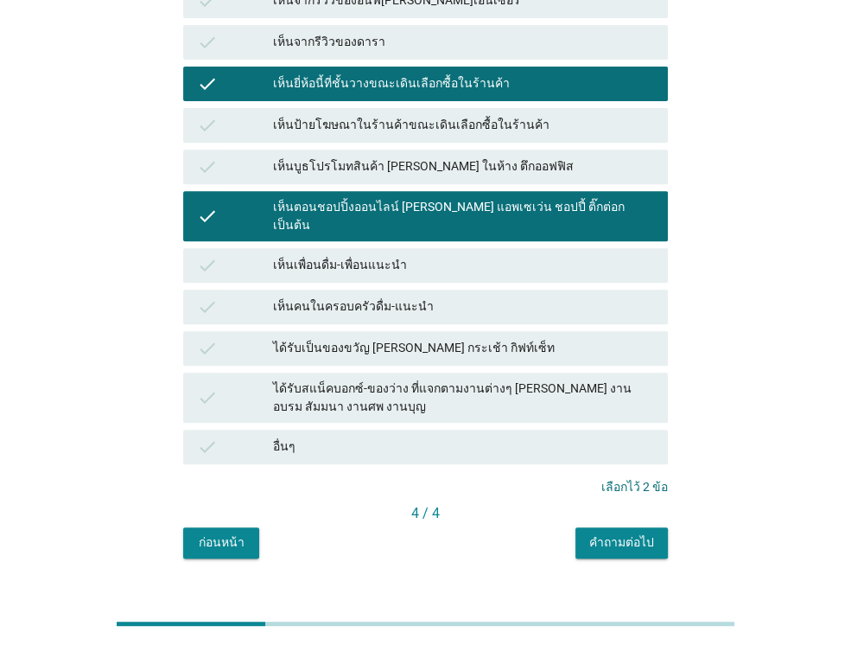
click at [607, 527] on button "คำถามต่อไป" at bounding box center [621, 542] width 92 height 31
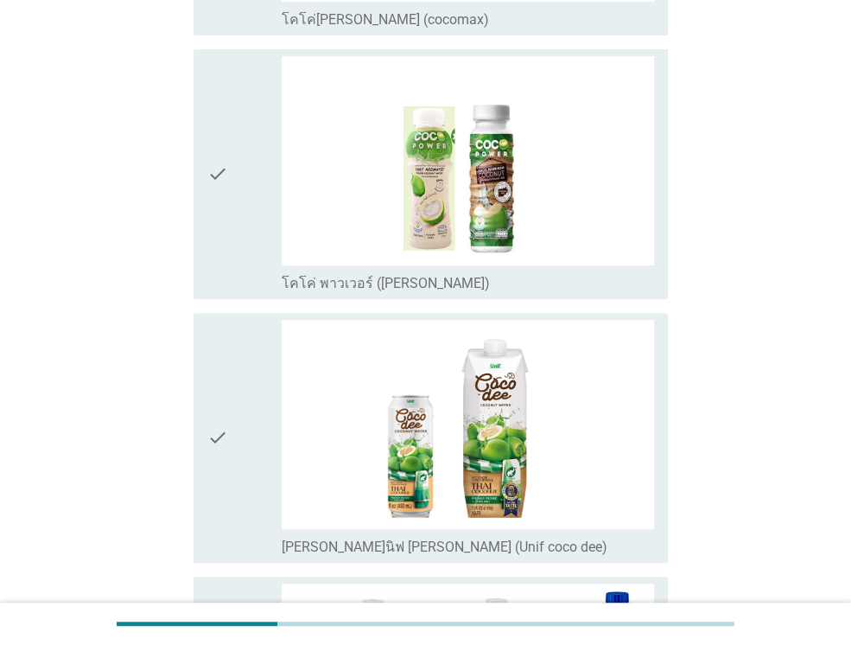
scroll to position [0, 0]
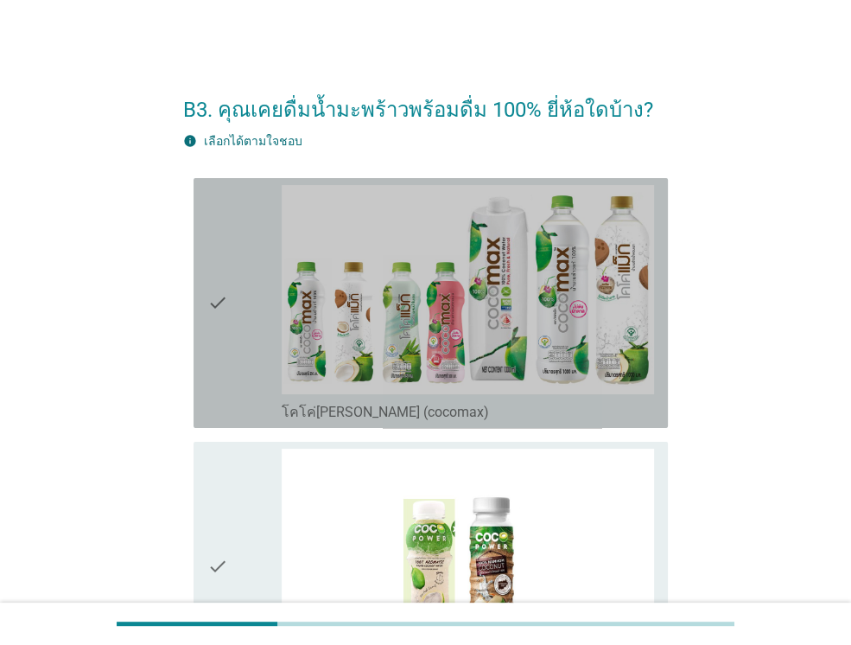
click at [204, 375] on div "check check_box_outline_blank โคโค่[PERSON_NAME] (cocomax)" at bounding box center [431, 303] width 474 height 250
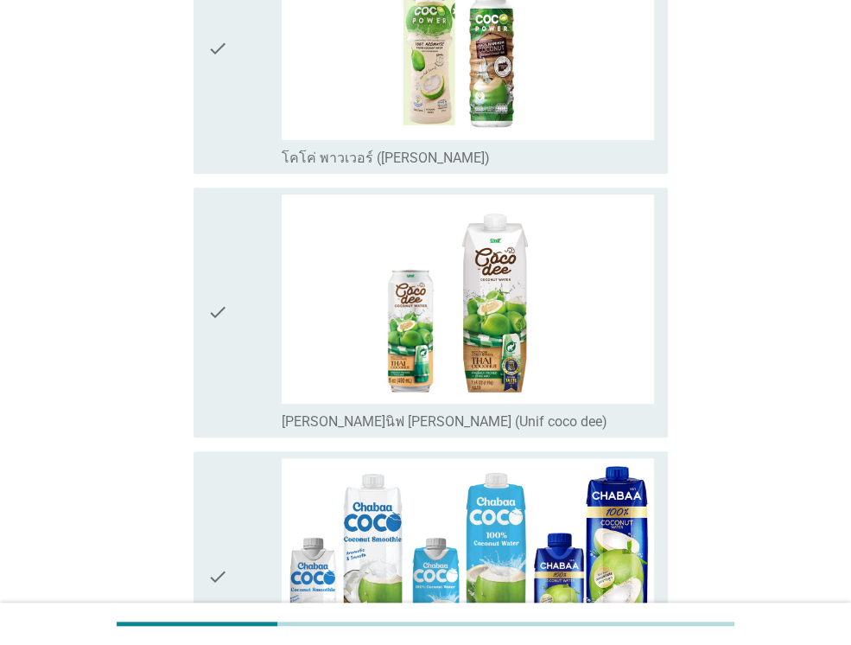
scroll to position [518, 0]
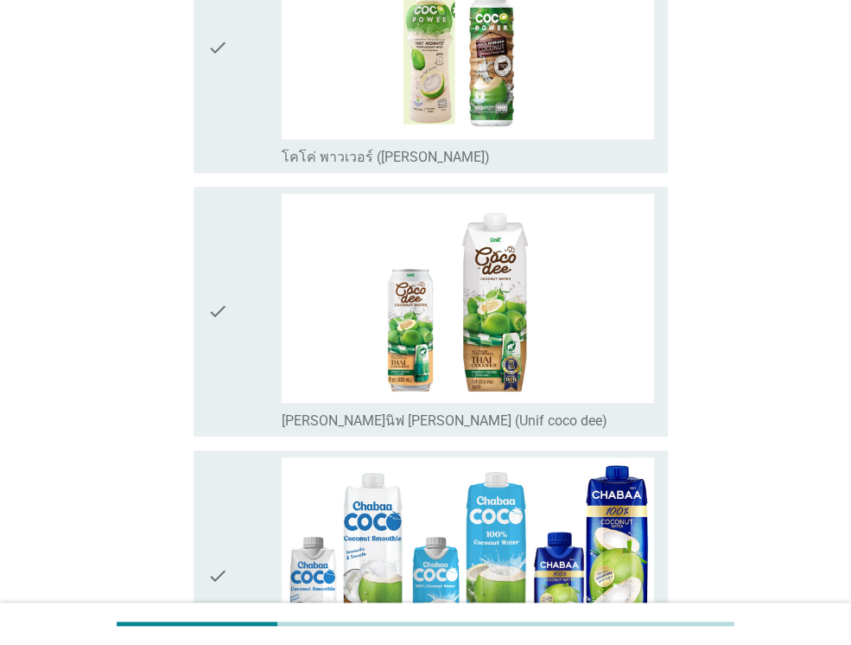
click at [218, 333] on icon "check" at bounding box center [217, 312] width 21 height 236
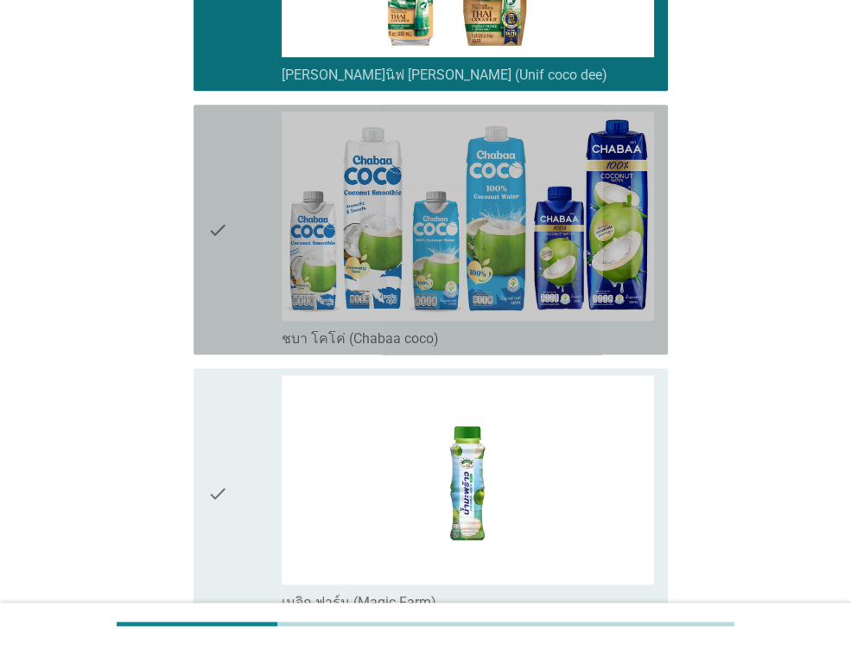
click at [224, 313] on icon "check" at bounding box center [217, 229] width 21 height 236
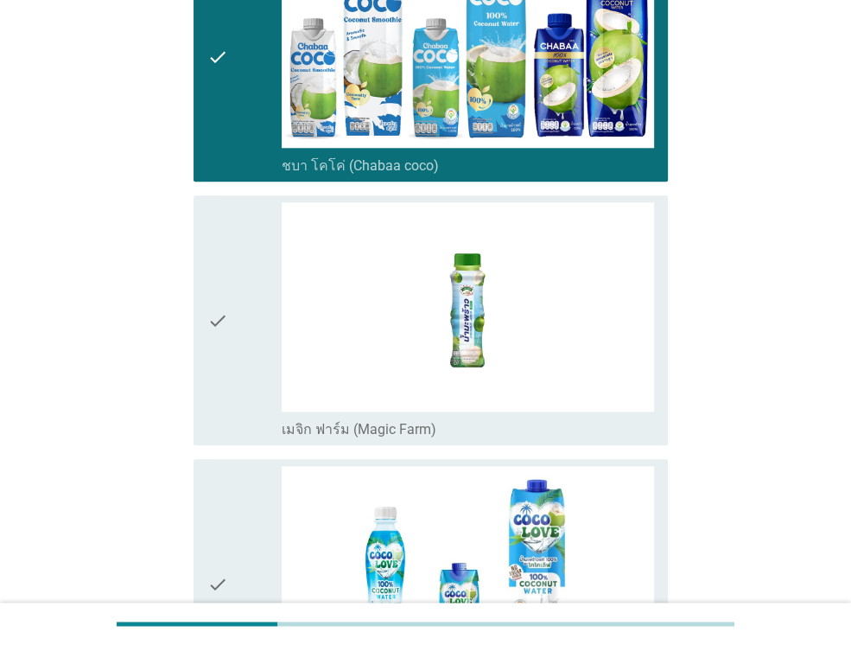
click at [224, 315] on icon "check" at bounding box center [217, 320] width 21 height 236
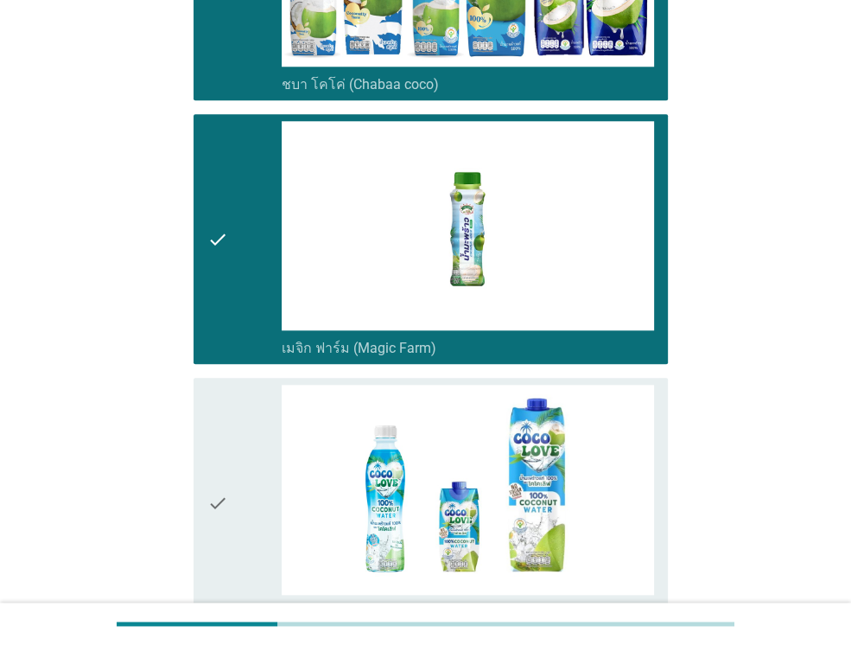
scroll to position [1469, 0]
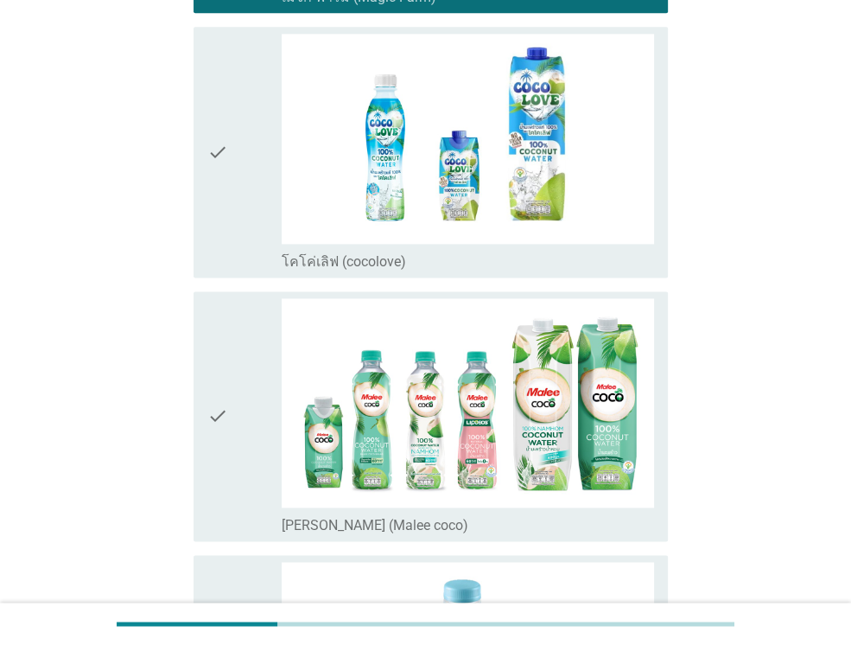
click at [245, 404] on div "check" at bounding box center [244, 416] width 74 height 236
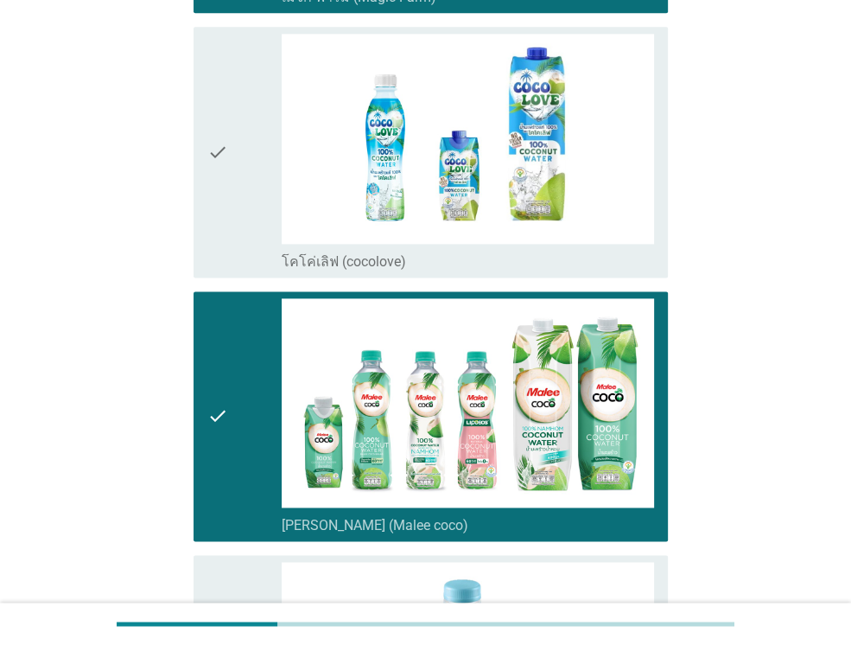
click at [228, 232] on icon "check" at bounding box center [217, 152] width 21 height 236
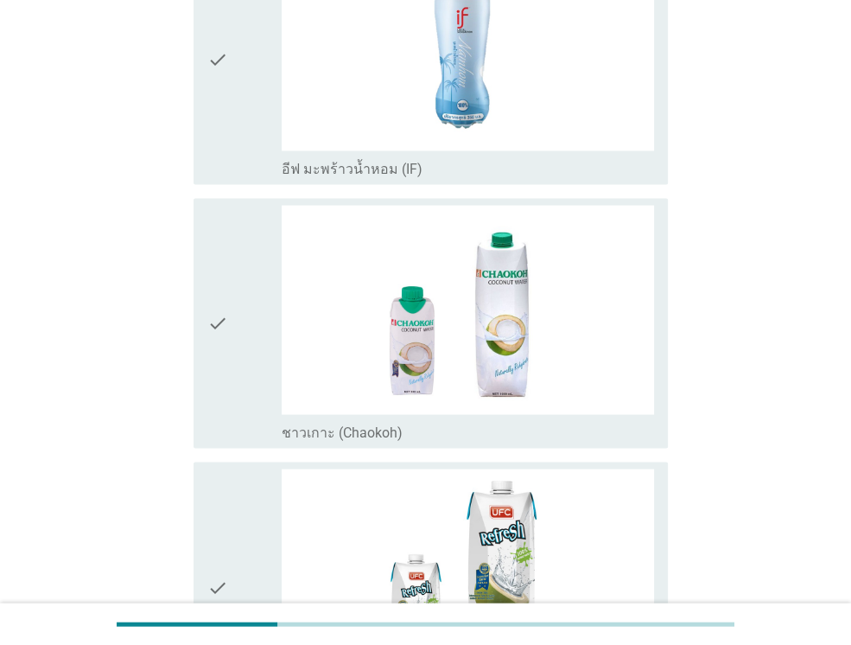
scroll to position [2333, 0]
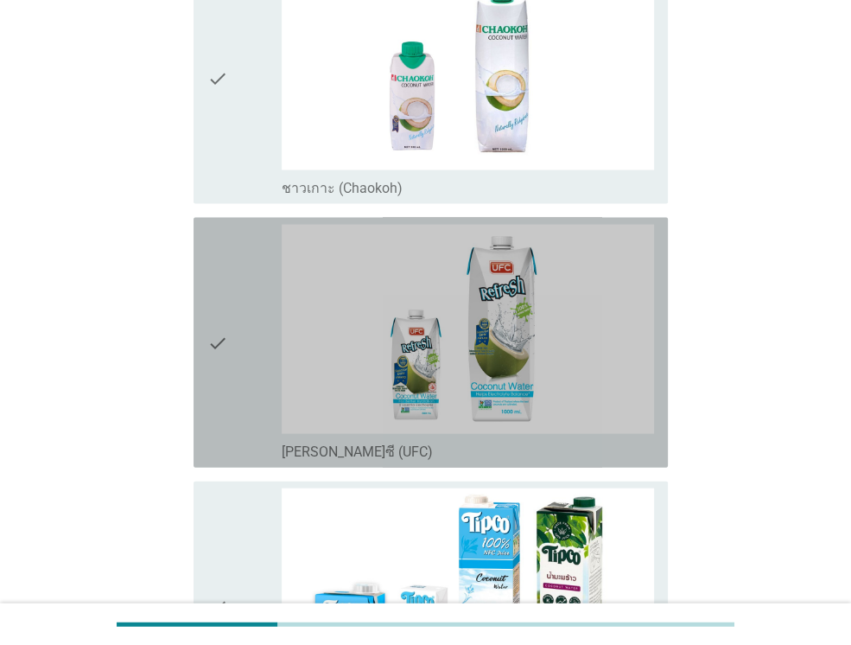
click at [230, 371] on div "check" at bounding box center [244, 343] width 74 height 236
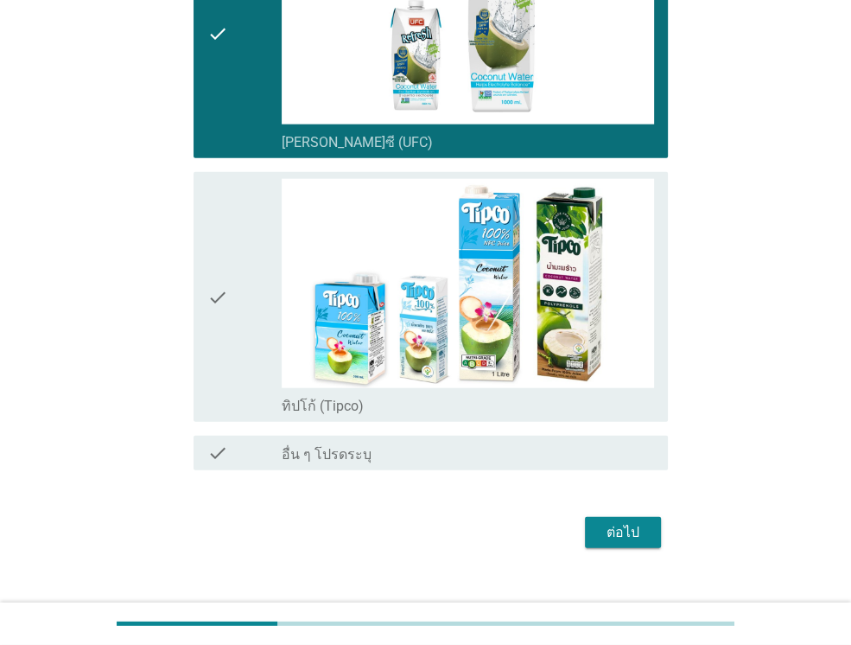
scroll to position [2663, 0]
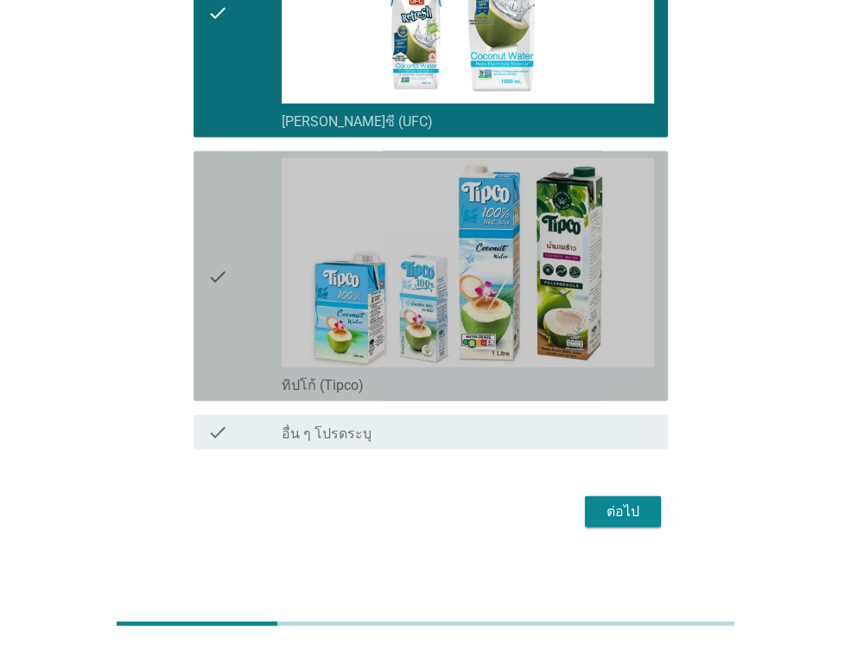
click at [231, 313] on div "check" at bounding box center [244, 276] width 74 height 236
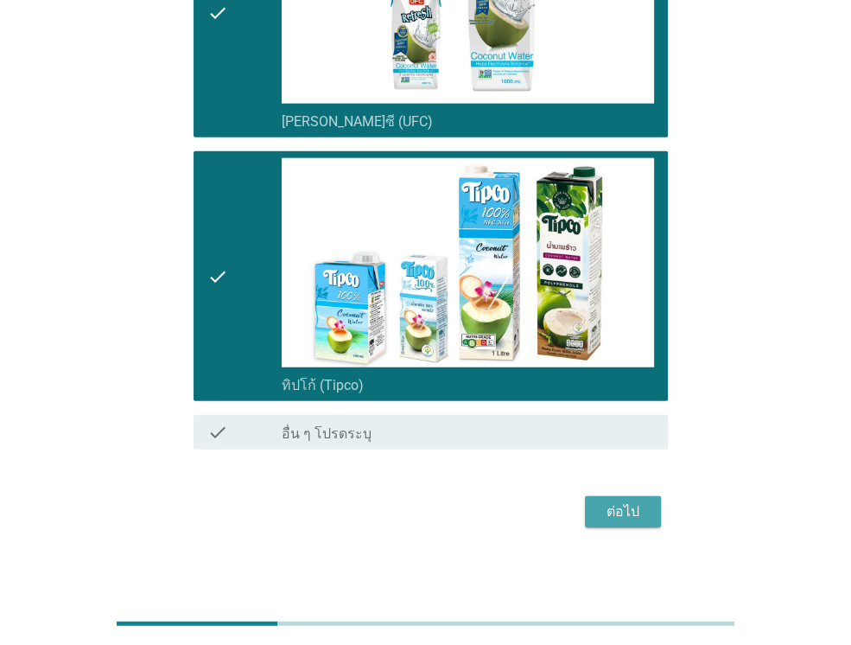
click at [651, 499] on button "ต่อไป" at bounding box center [623, 511] width 76 height 31
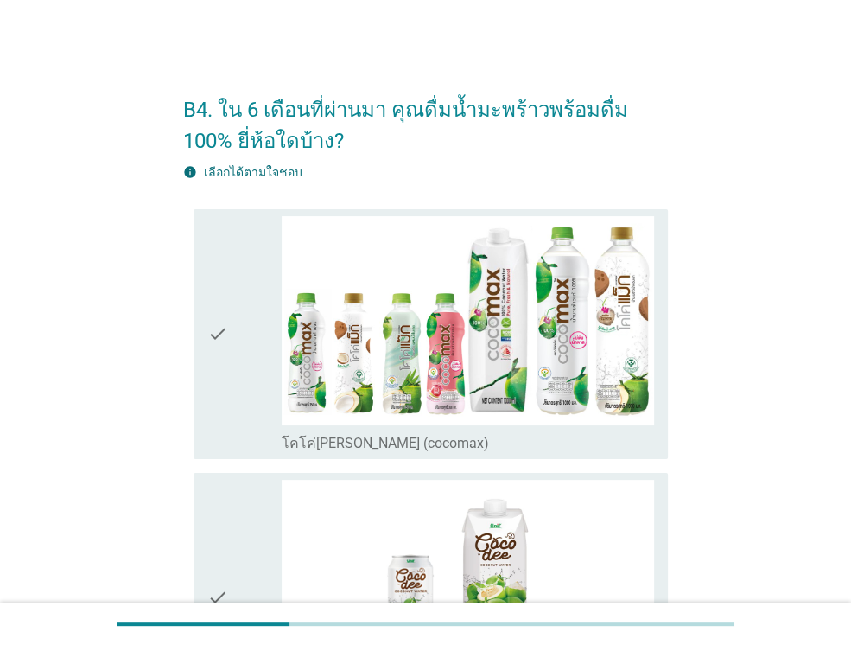
click at [242, 302] on div "check" at bounding box center [244, 334] width 74 height 236
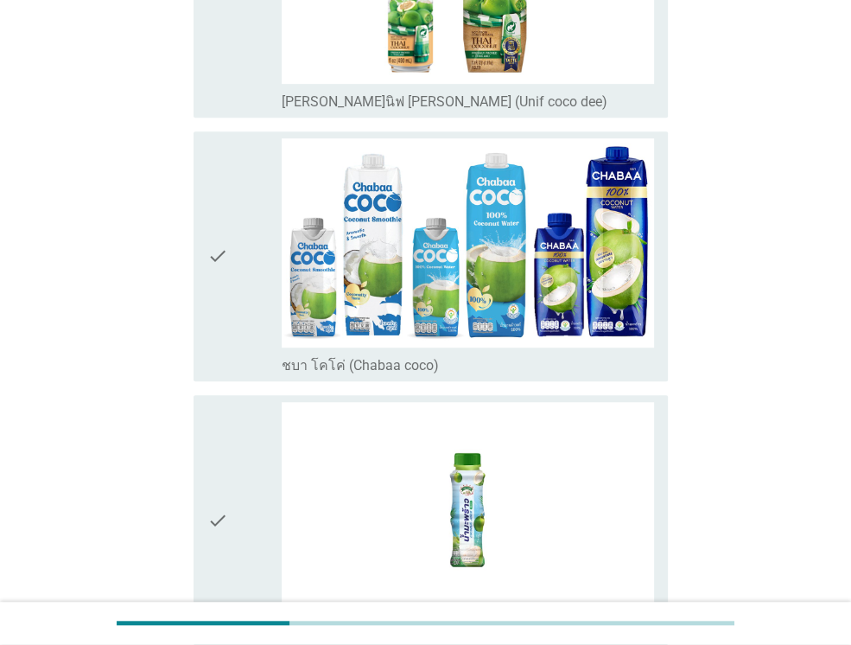
scroll to position [432, 0]
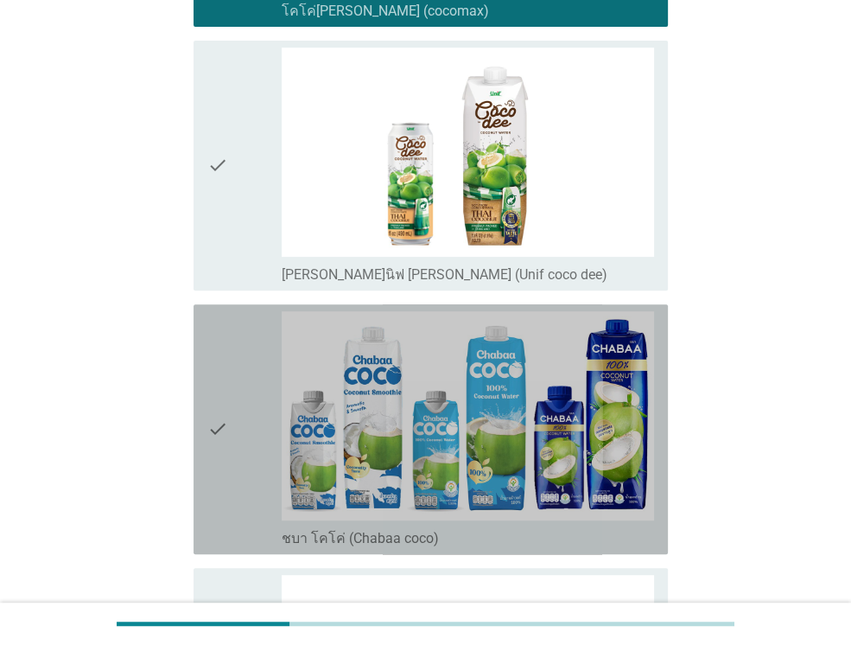
click at [259, 381] on div "check" at bounding box center [244, 429] width 74 height 236
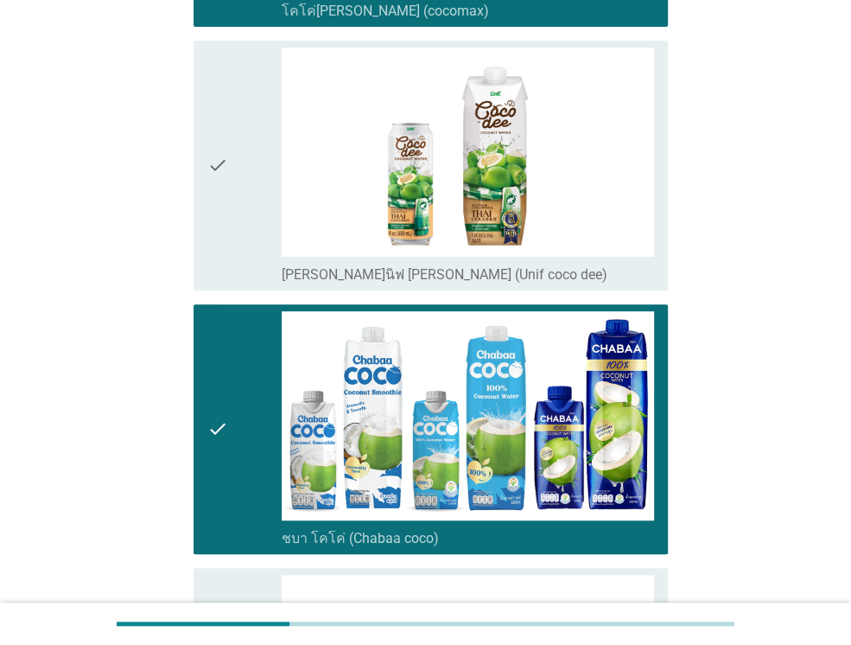
click at [252, 217] on div "check" at bounding box center [244, 166] width 74 height 236
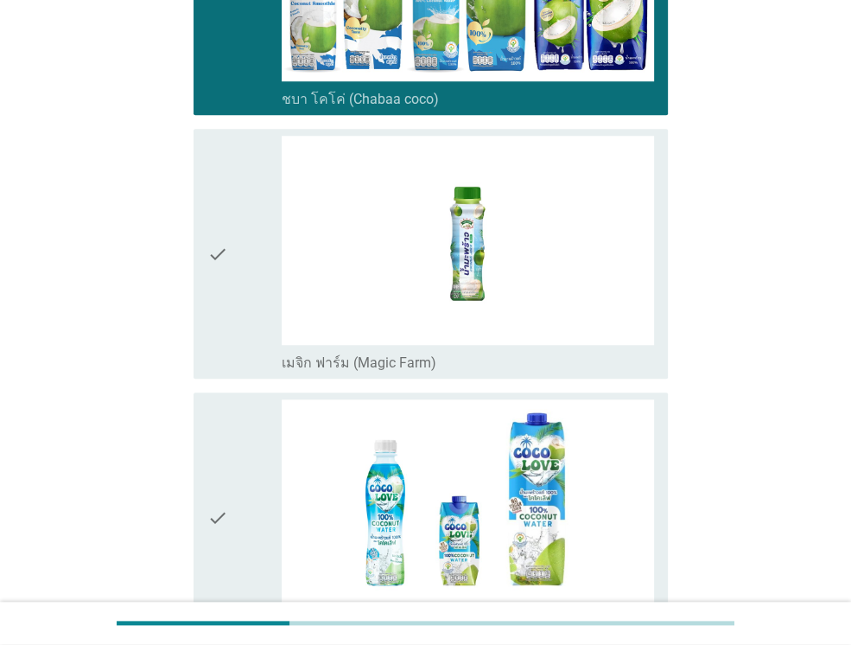
scroll to position [950, 0]
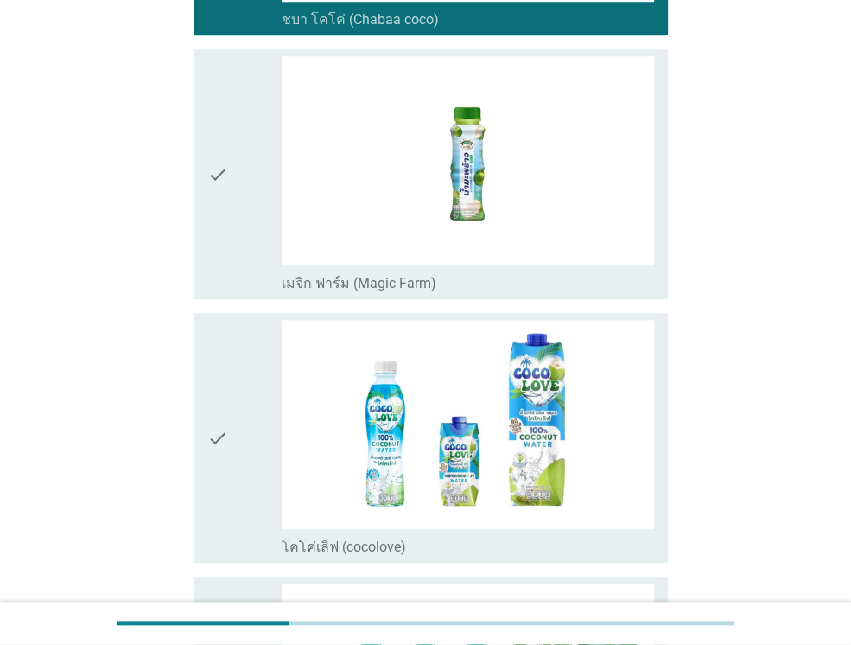
click at [256, 219] on div "check" at bounding box center [244, 174] width 74 height 236
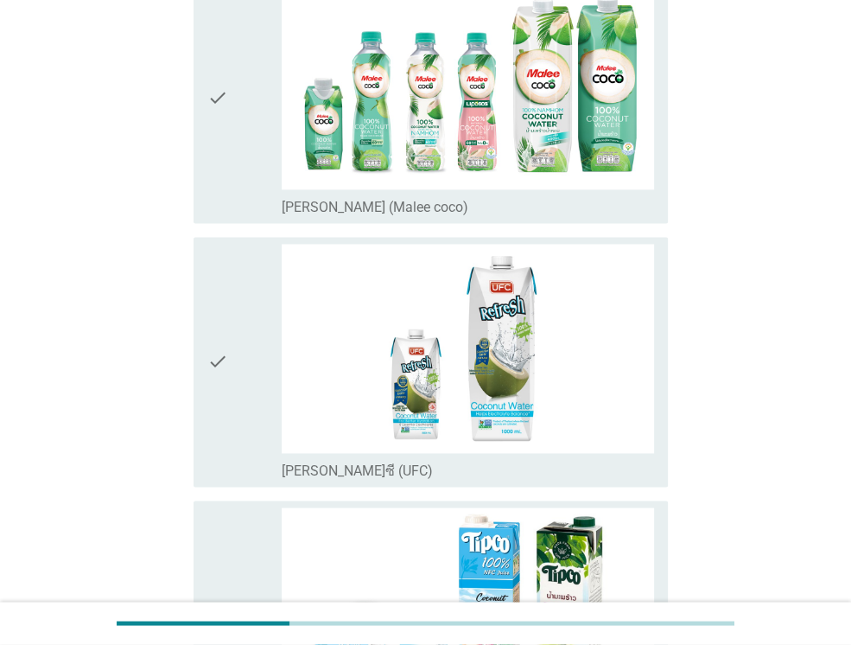
scroll to position [1555, 0]
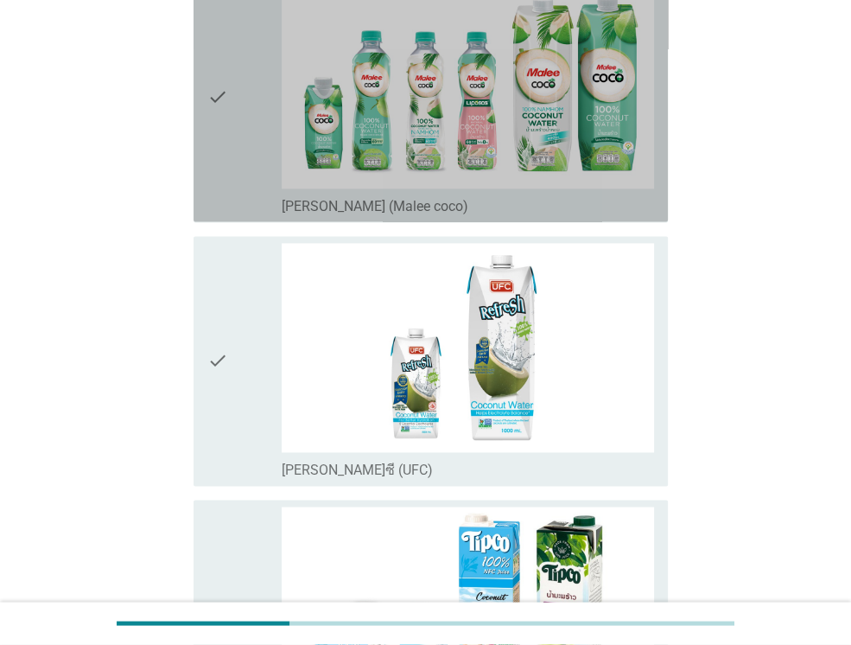
click at [248, 153] on div "check" at bounding box center [244, 96] width 74 height 236
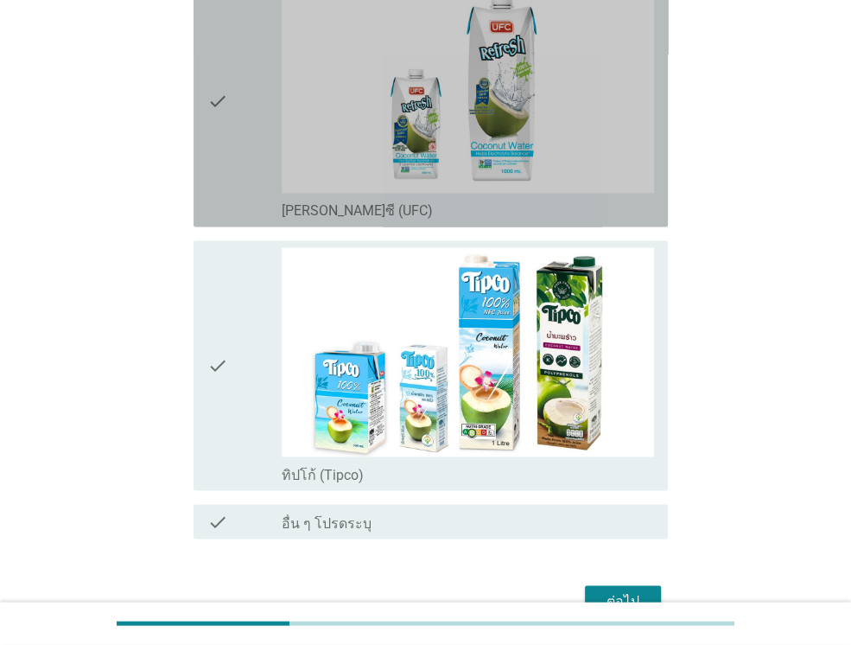
click at [251, 113] on div "check" at bounding box center [244, 102] width 74 height 236
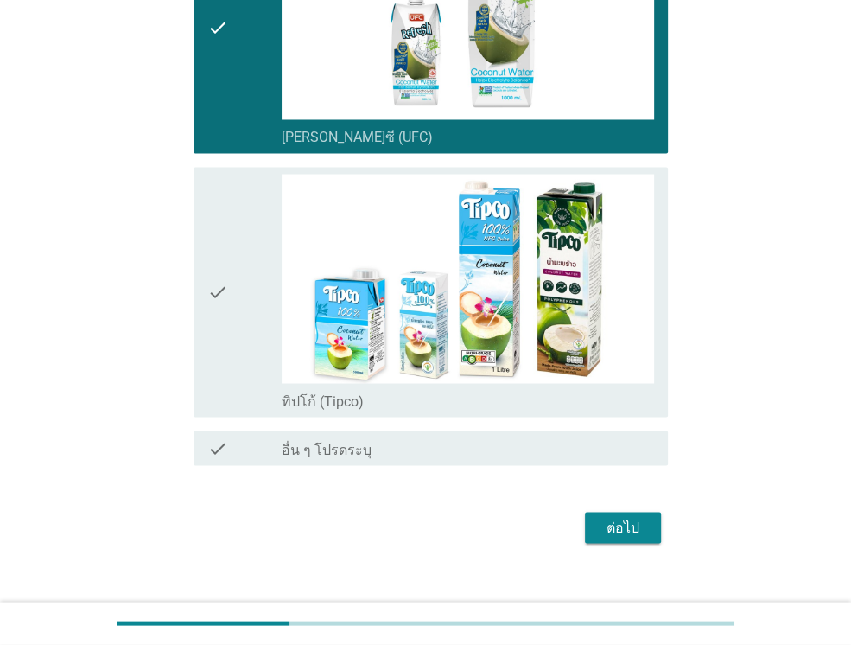
scroll to position [1904, 0]
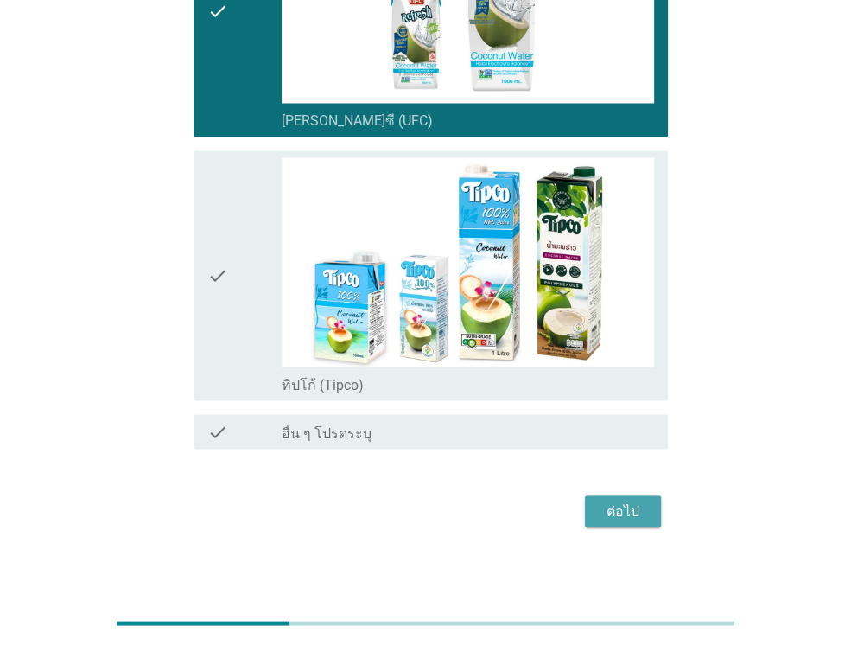
click at [639, 511] on div "ต่อไป" at bounding box center [623, 510] width 48 height 21
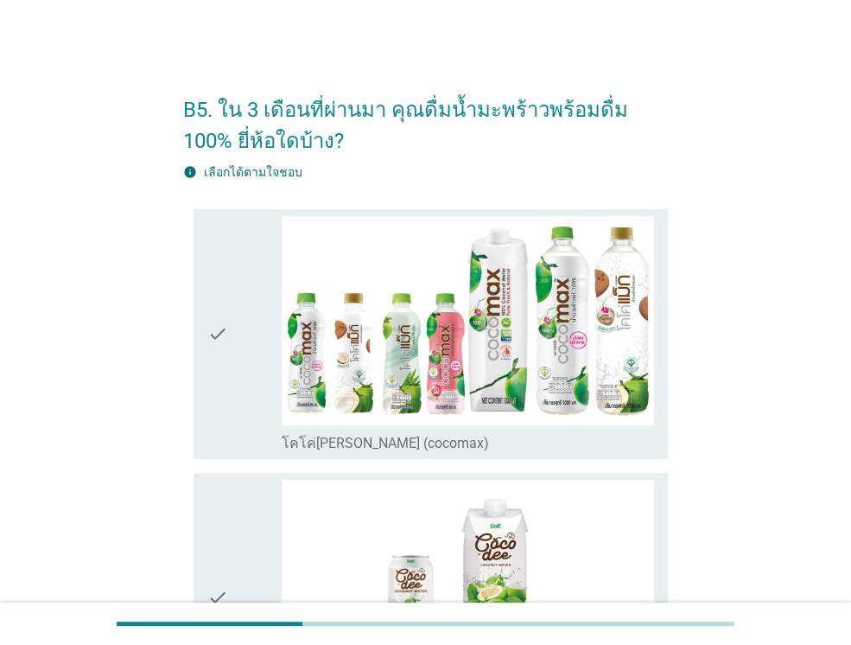
click at [228, 360] on icon "check" at bounding box center [217, 334] width 21 height 236
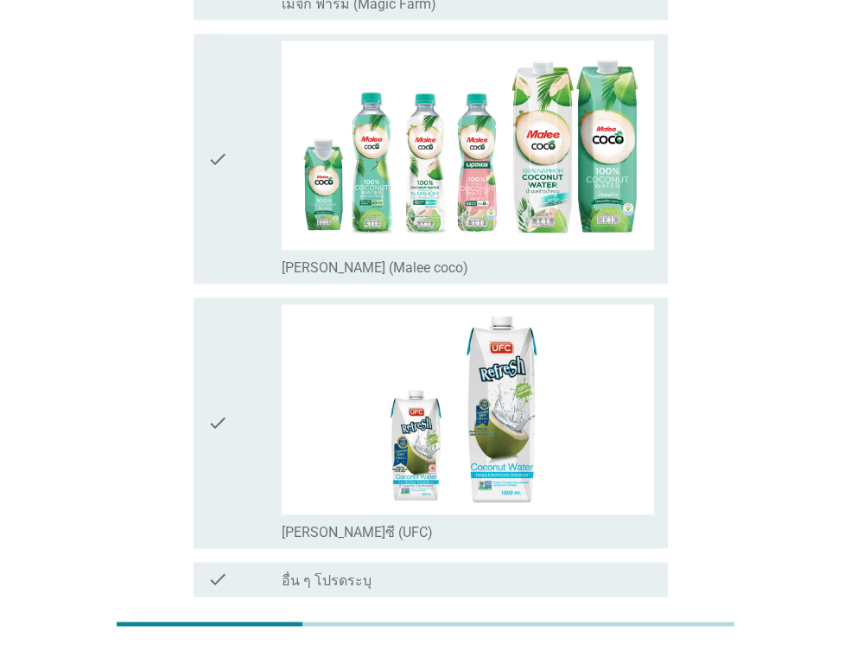
scroll to position [1206, 0]
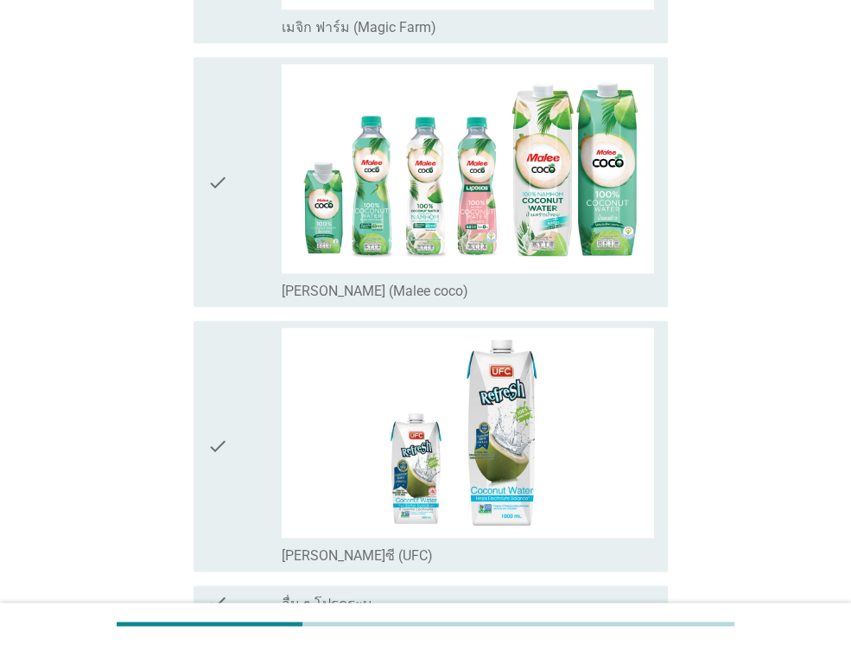
click at [244, 184] on div "check" at bounding box center [244, 182] width 74 height 236
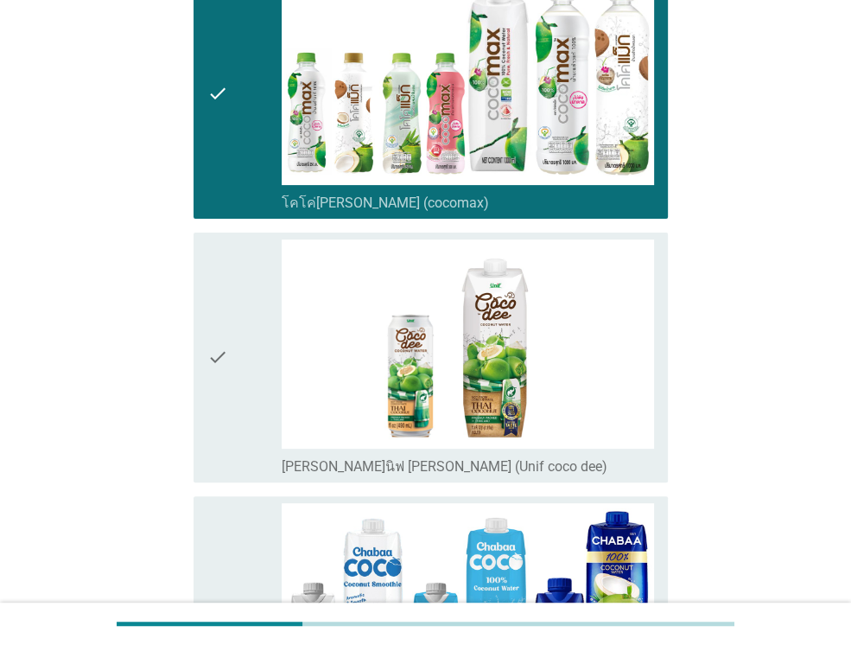
scroll to position [256, 0]
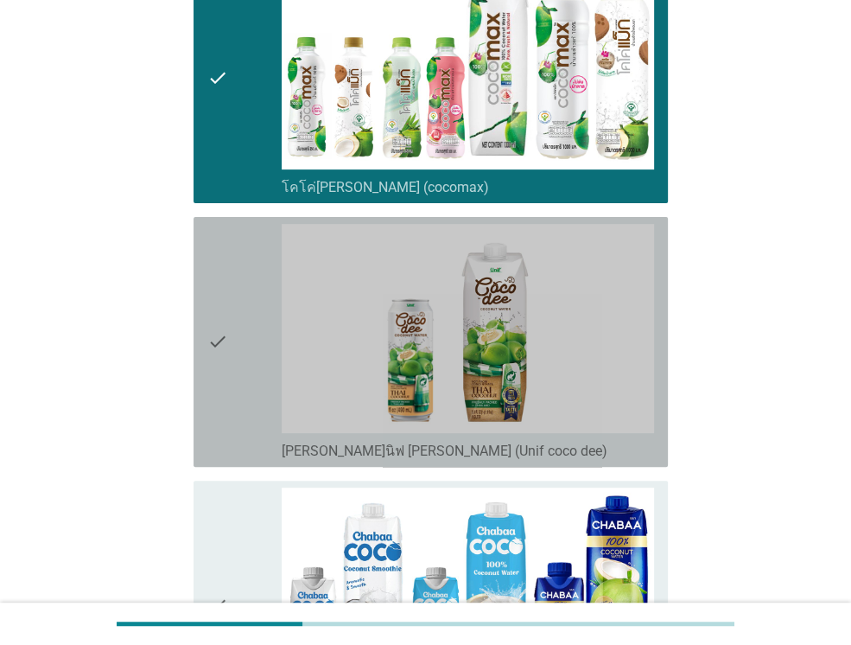
click at [238, 422] on div "check" at bounding box center [244, 342] width 74 height 236
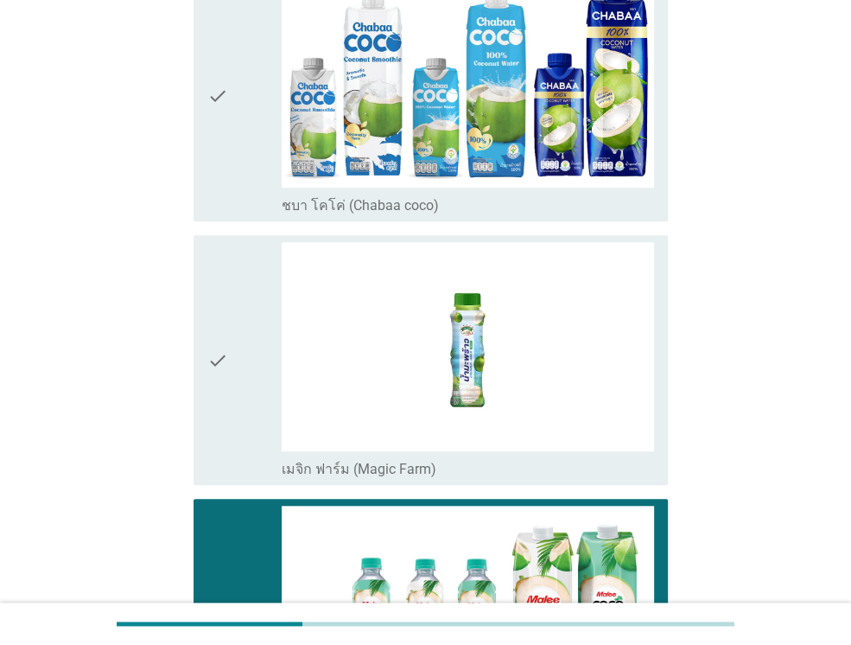
scroll to position [774, 0]
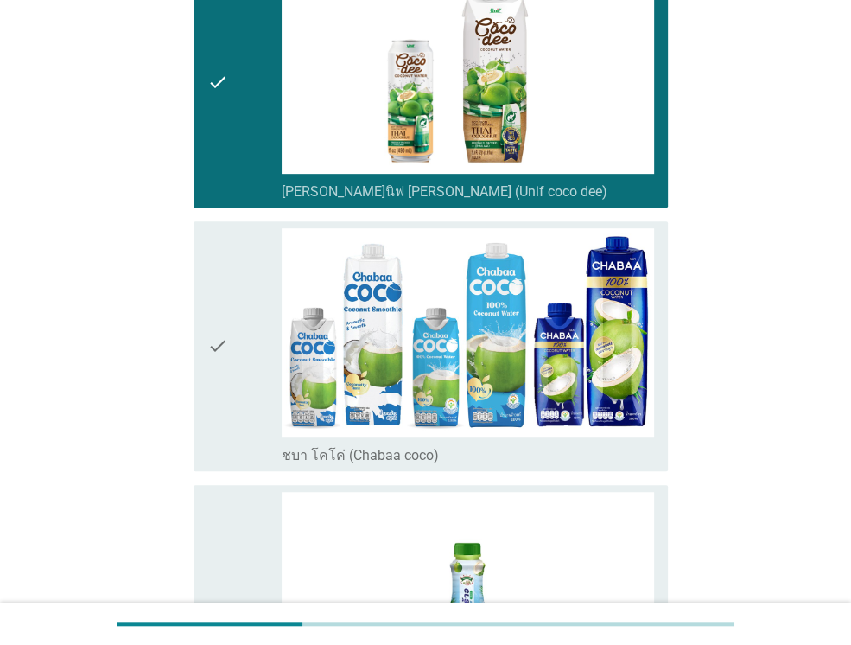
click at [232, 308] on div "check" at bounding box center [244, 346] width 74 height 236
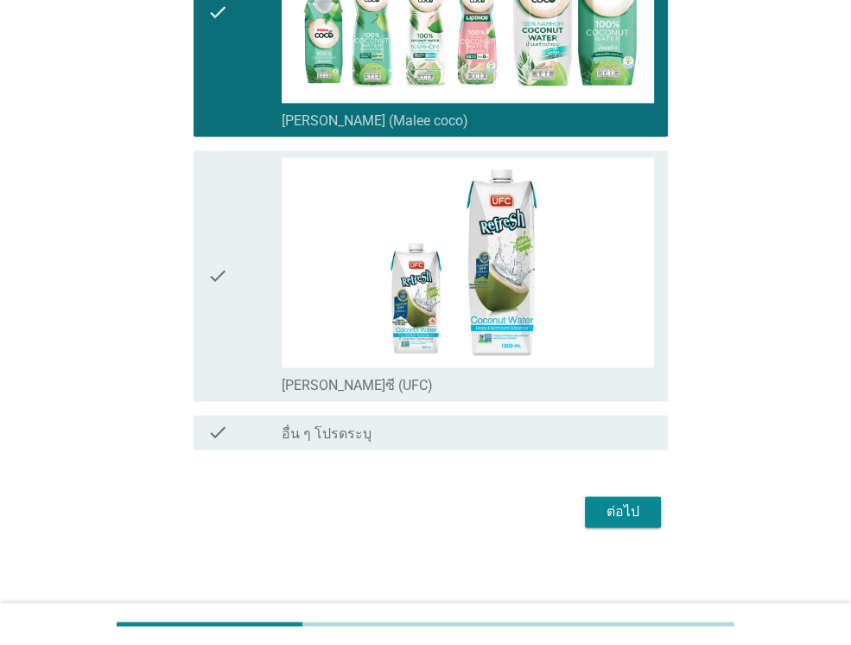
scroll to position [1379, 0]
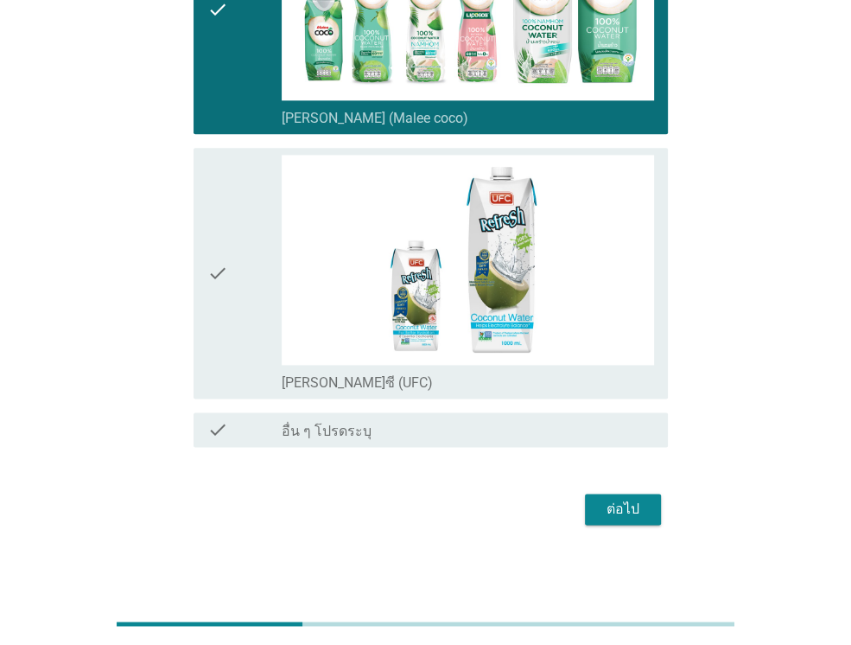
click at [619, 512] on div "ต่อไป" at bounding box center [623, 509] width 48 height 21
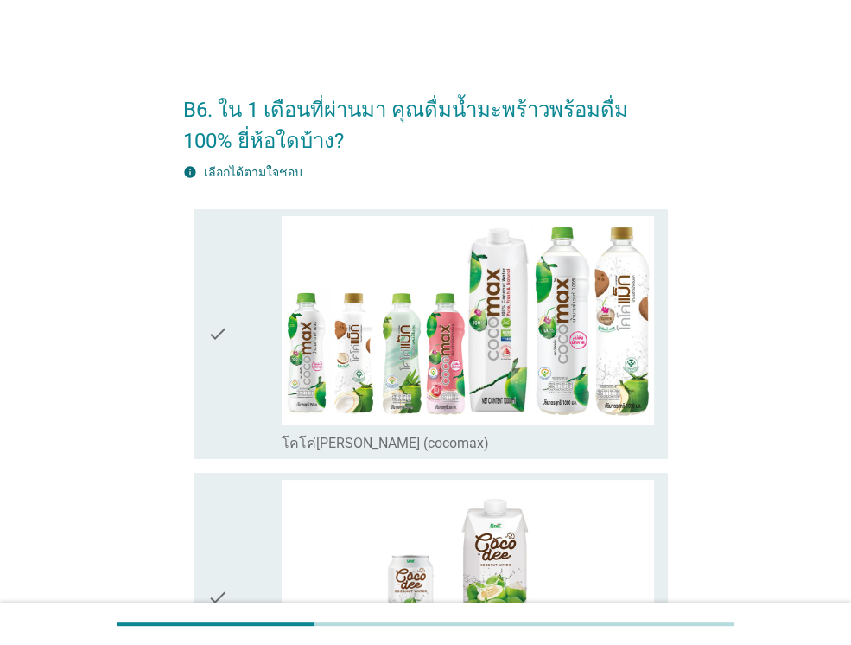
click at [212, 384] on icon "check" at bounding box center [217, 334] width 21 height 236
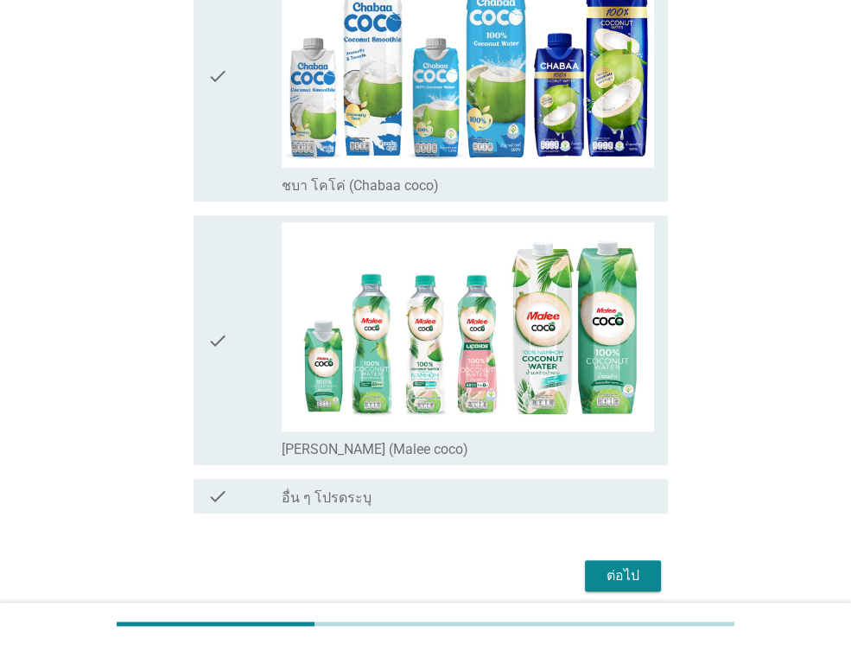
scroll to position [766, 0]
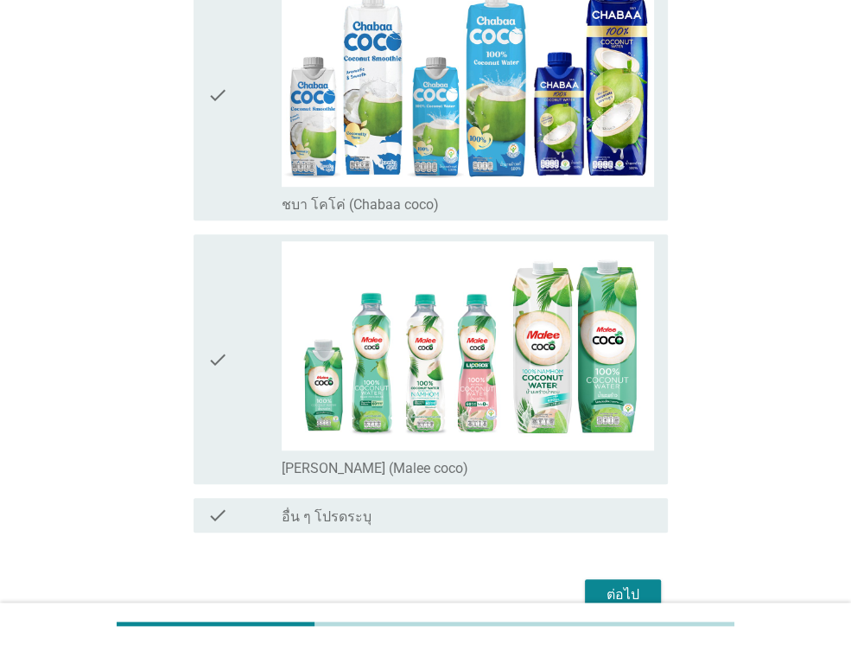
click at [221, 386] on icon "check" at bounding box center [217, 359] width 21 height 236
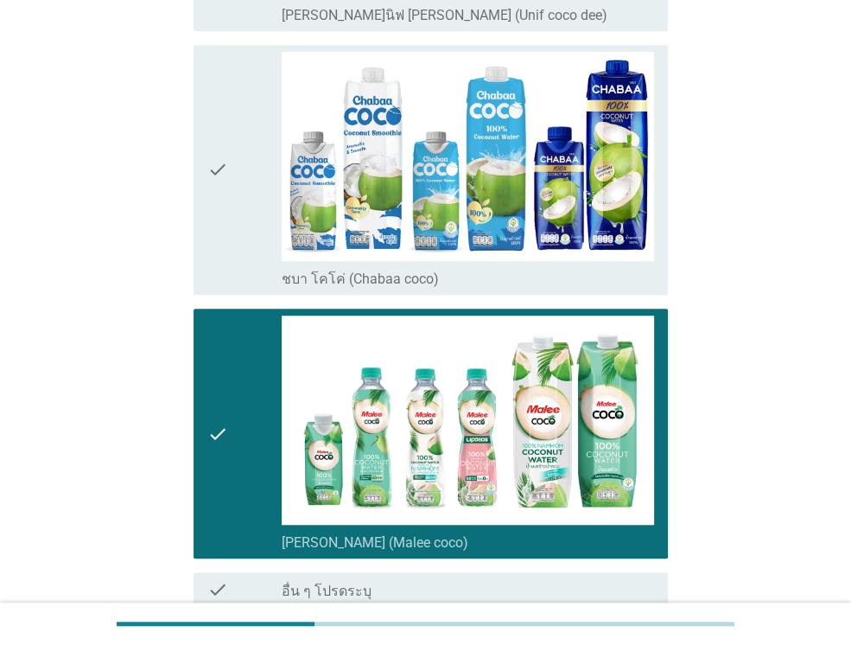
scroll to position [518, 0]
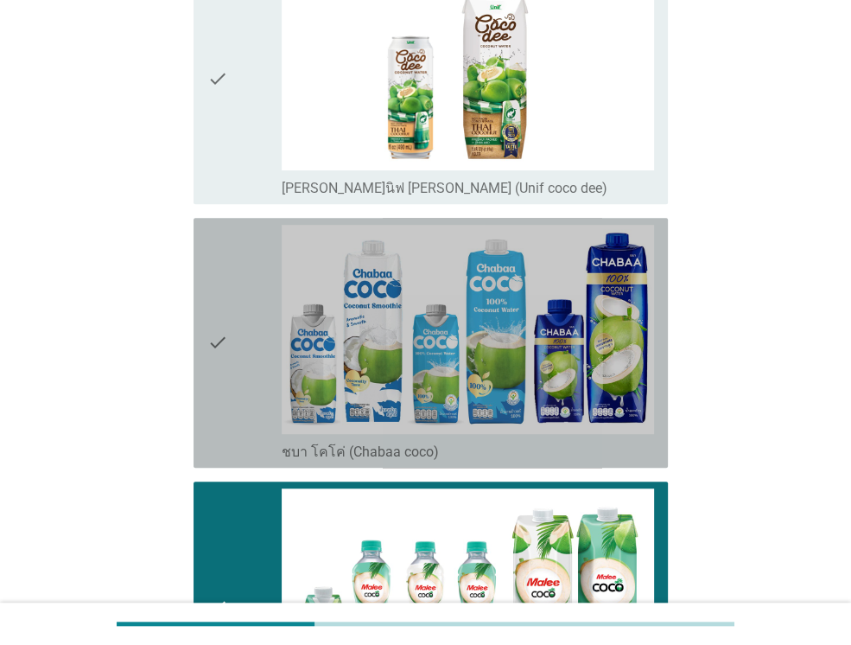
click at [220, 373] on icon "check" at bounding box center [217, 343] width 21 height 236
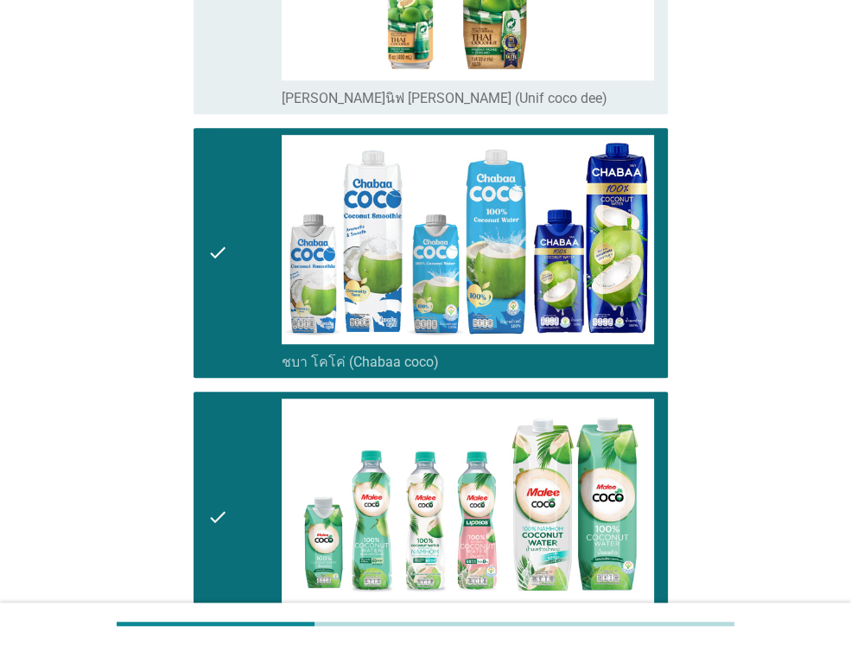
scroll to position [852, 0]
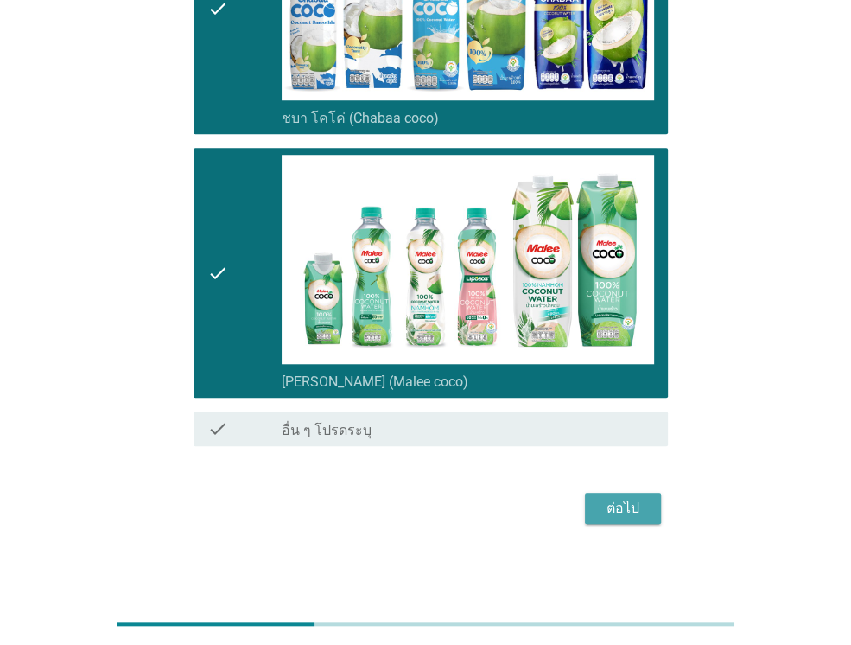
click at [626, 499] on div "ต่อไป" at bounding box center [623, 508] width 48 height 21
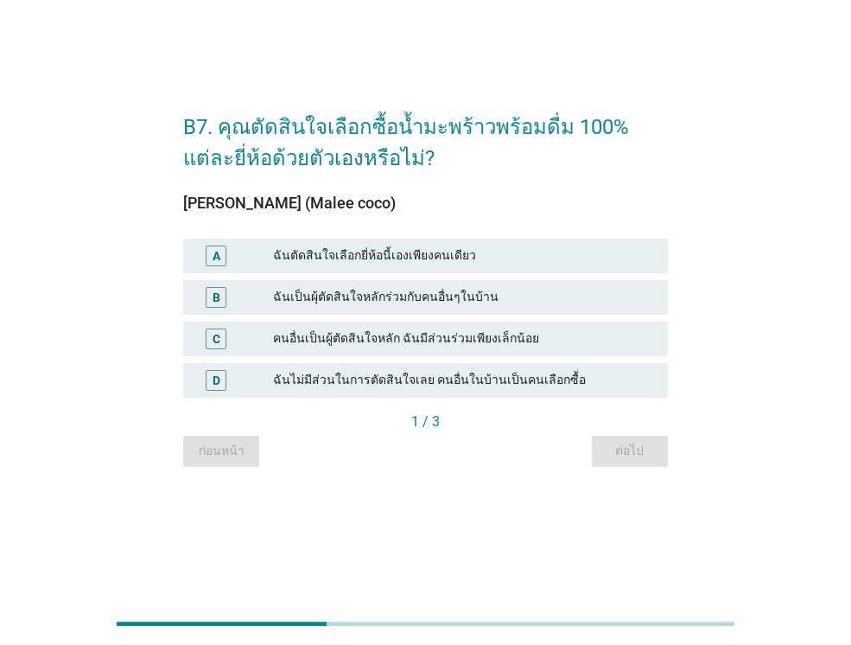
scroll to position [0, 0]
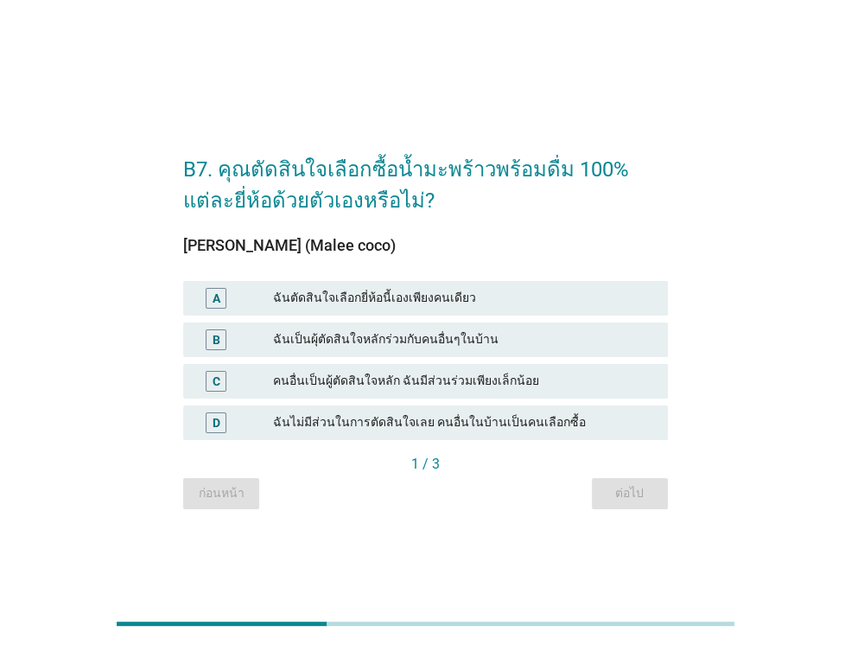
click at [337, 297] on div "ฉันตัดสินใจเลือกยี่ห้อนี้เองเพียงคนเดียว" at bounding box center [463, 298] width 381 height 21
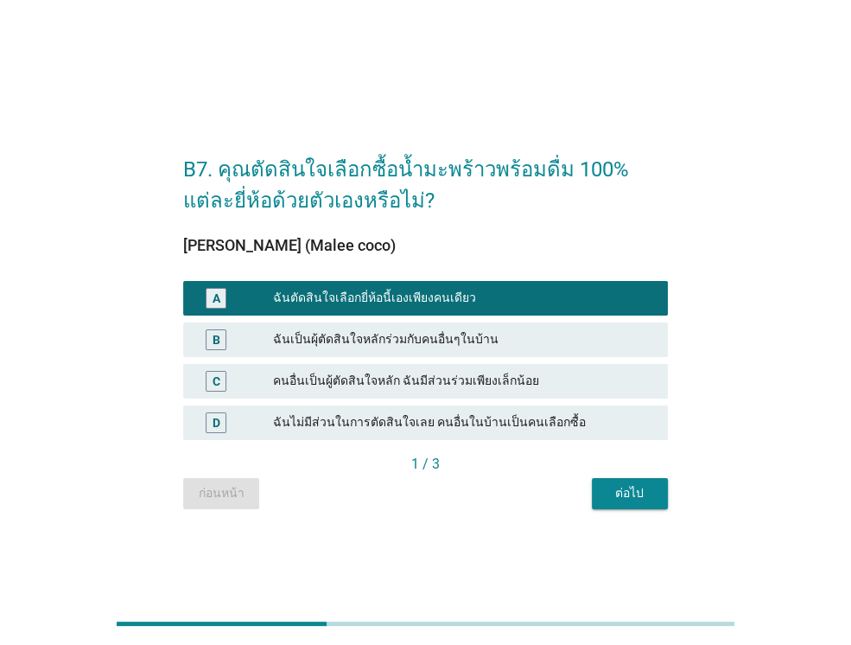
click at [608, 488] on div "ต่อไป" at bounding box center [630, 493] width 48 height 18
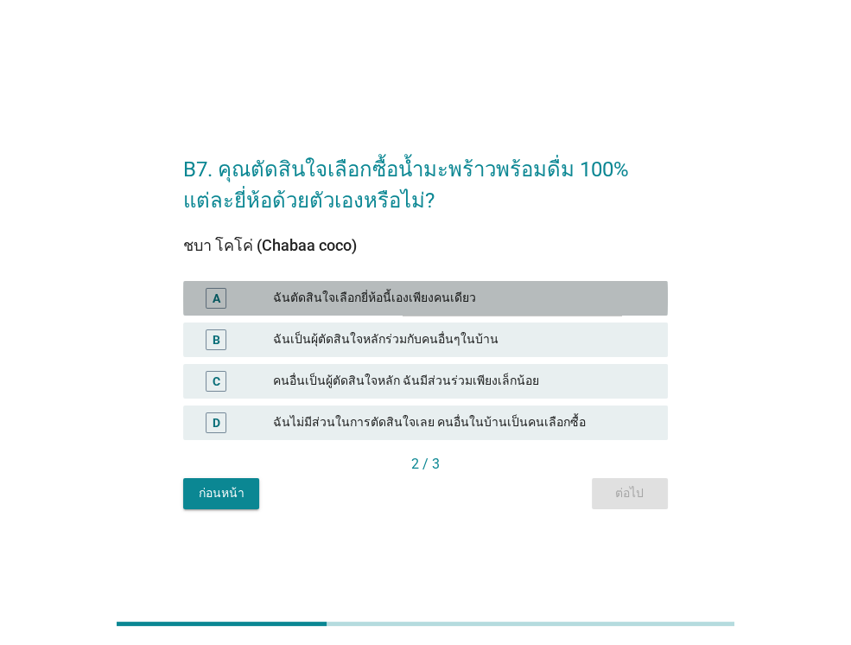
click at [380, 290] on div "ฉันตัดสินใจเลือกยี่ห้อนี้เองเพียงคนเดียว" at bounding box center [463, 298] width 381 height 21
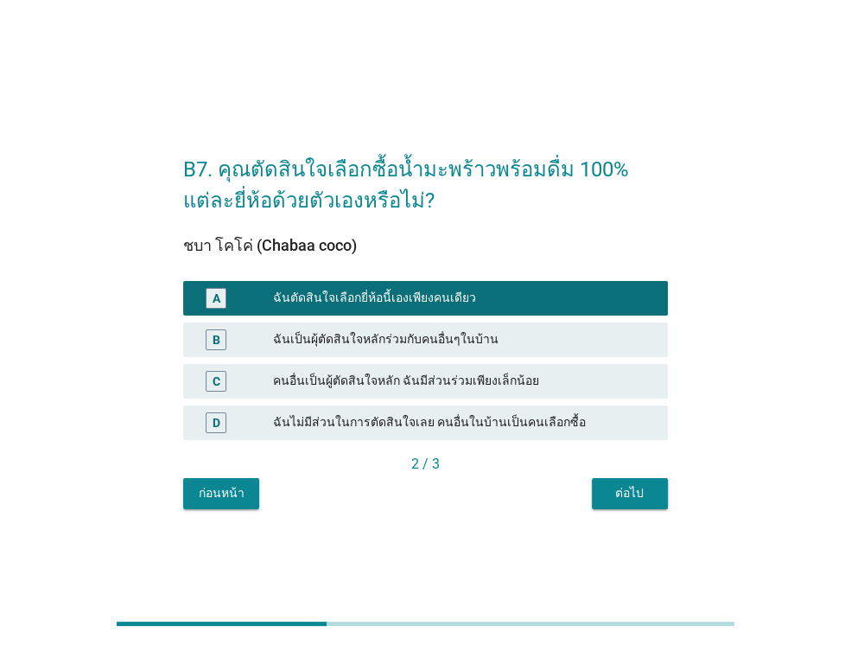
click at [630, 495] on div "ต่อไป" at bounding box center [630, 493] width 48 height 18
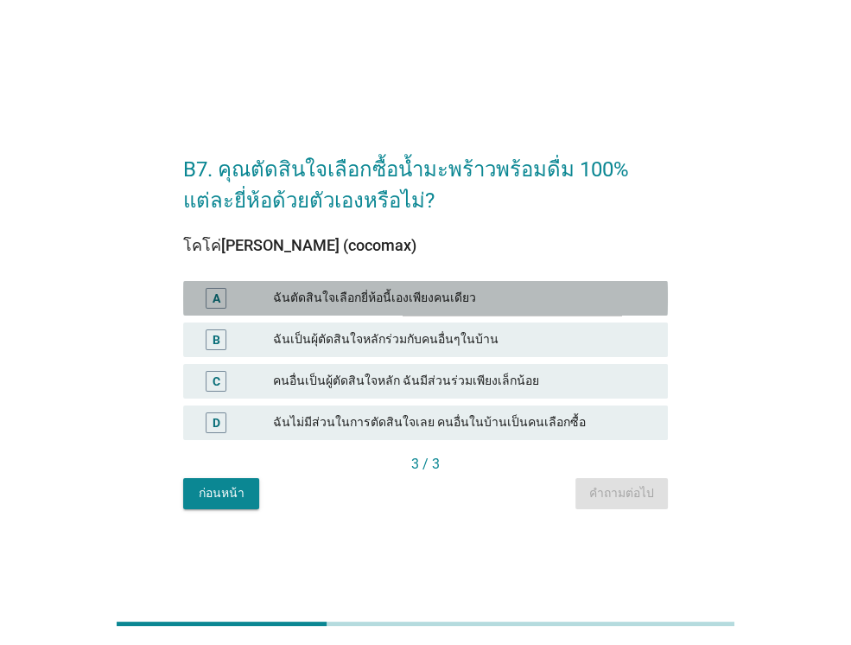
click at [380, 292] on div "ฉันตัดสินใจเลือกยี่ห้อนี้เองเพียงคนเดียว" at bounding box center [463, 298] width 381 height 21
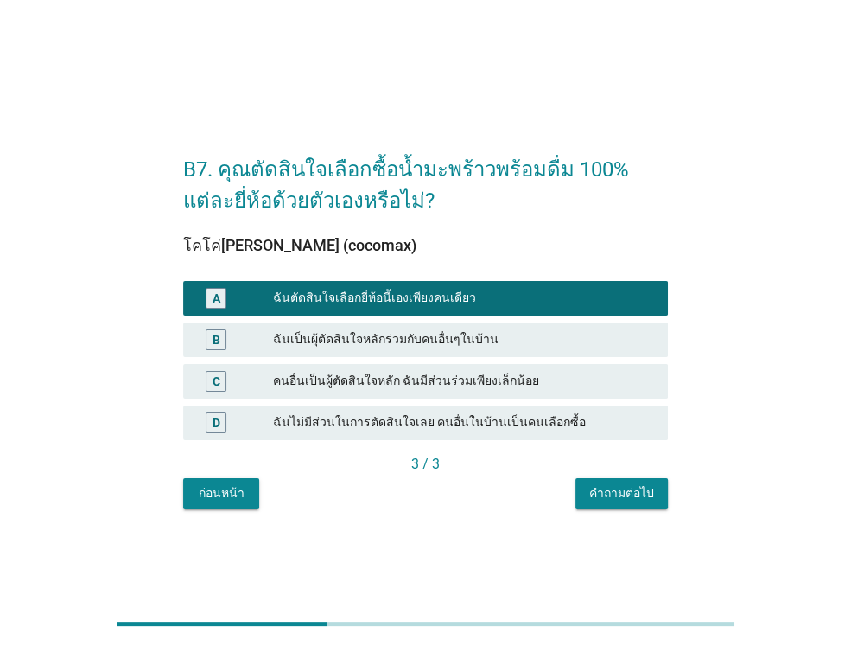
click at [631, 511] on div "B7. คุณตัดสินใจเลือกซื้อน้ำมะพร้าวพร้อมดื่ม 100% แต่ละยี่ห้อด้วยตัวเองหรือไม่? …" at bounding box center [425, 323] width 512 height 400
click at [630, 498] on div "คำถามต่อไป" at bounding box center [621, 493] width 65 height 18
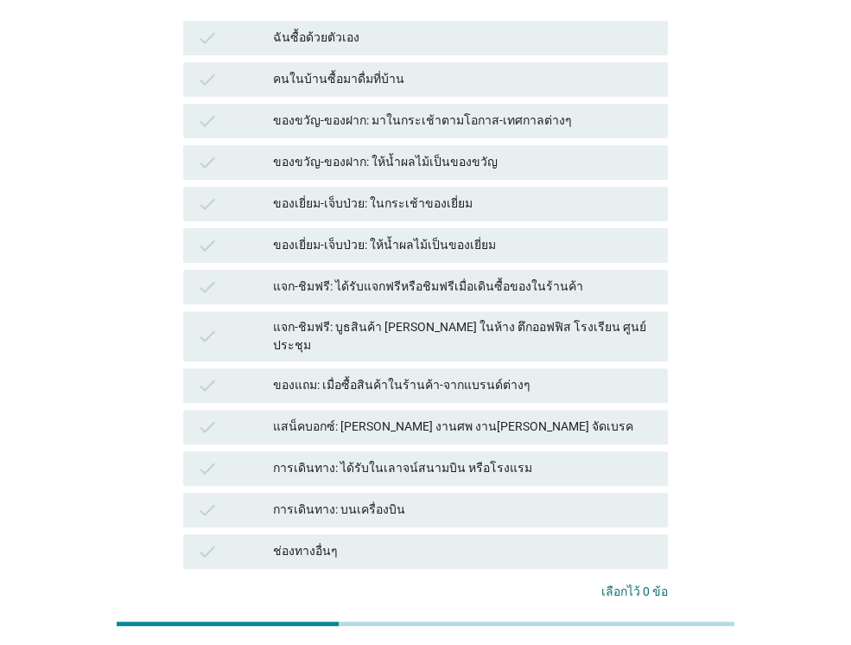
scroll to position [173, 0]
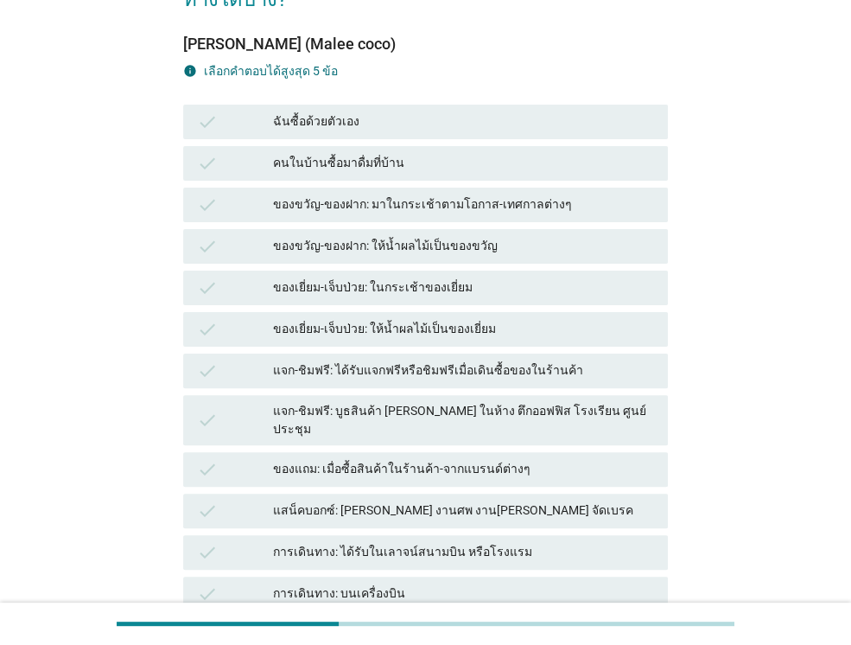
click at [303, 319] on div "ของเยี่ยม-เจ็บป่วย: ให้น้ำผลไม้เป็นของเยี่ยม" at bounding box center [463, 329] width 381 height 21
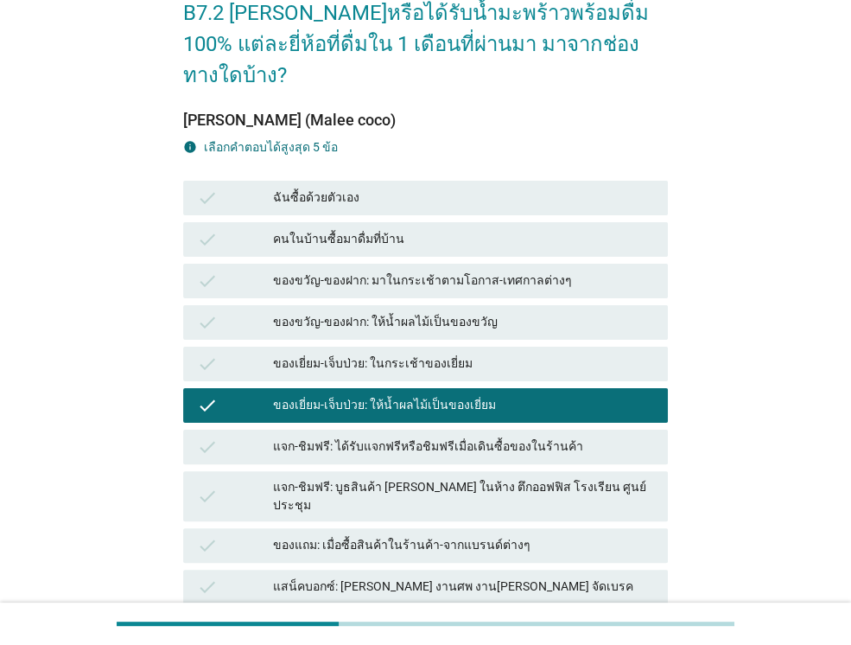
scroll to position [0, 0]
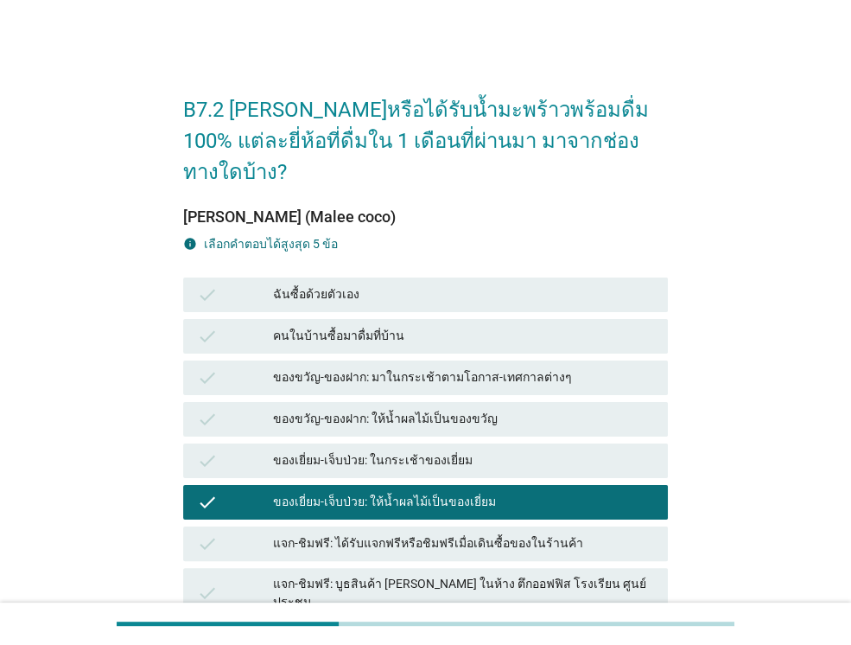
click at [297, 284] on div "ฉันซื้อด้วยตัวเอง" at bounding box center [463, 294] width 381 height 21
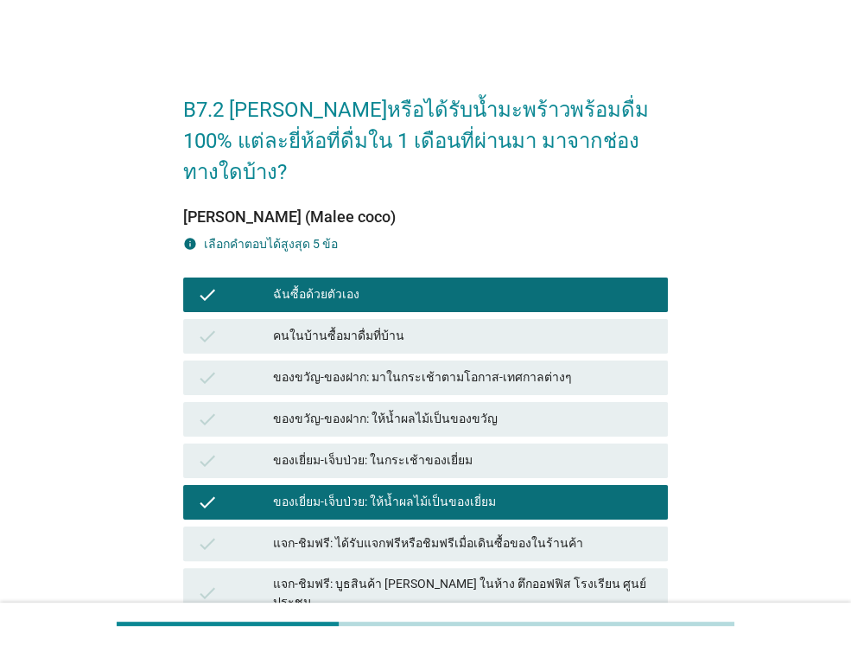
click at [315, 326] on div "คนในบ้านซื้อมาดื่มที่บ้าน" at bounding box center [463, 336] width 381 height 21
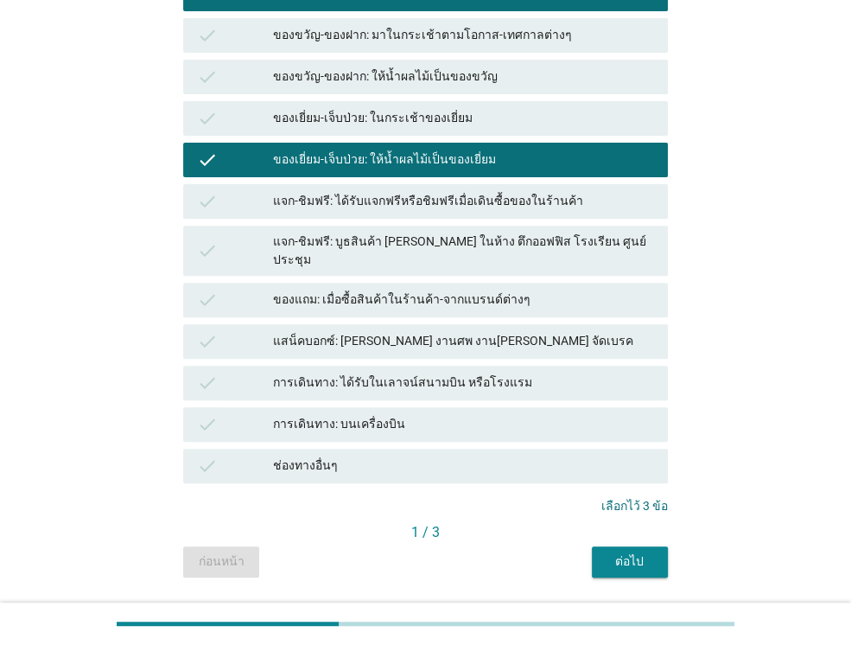
scroll to position [346, 0]
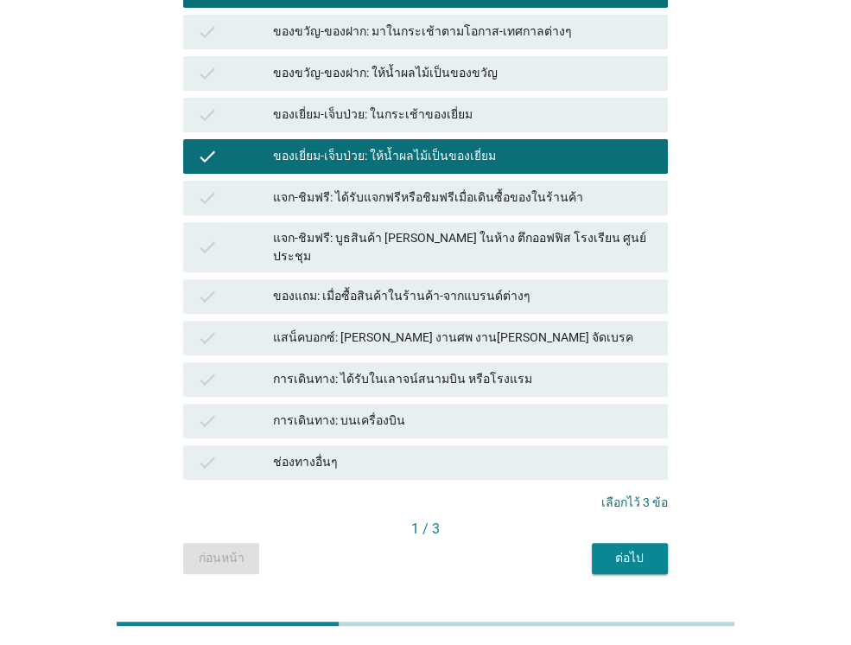
click at [639, 549] on div "ต่อไป" at bounding box center [630, 558] width 48 height 18
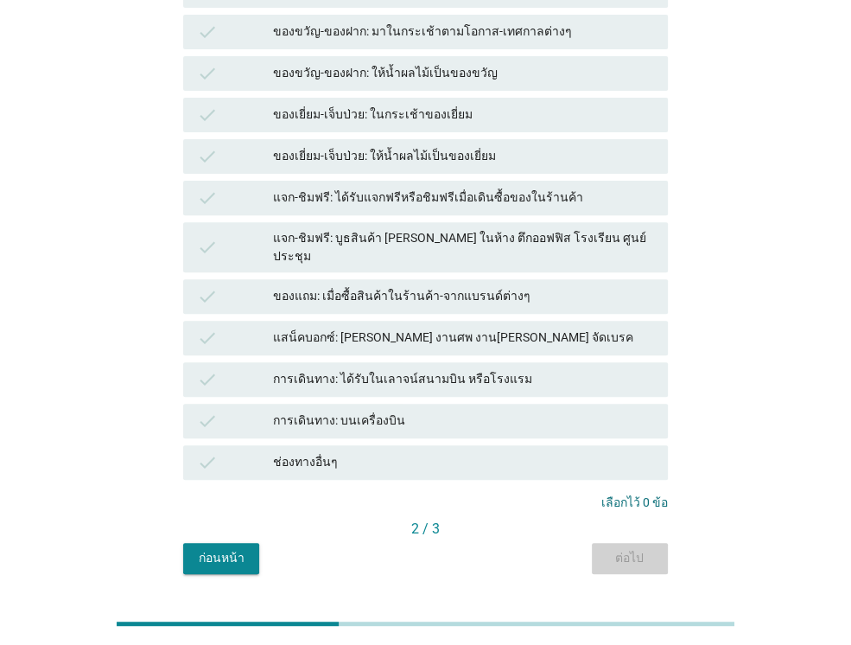
scroll to position [0, 0]
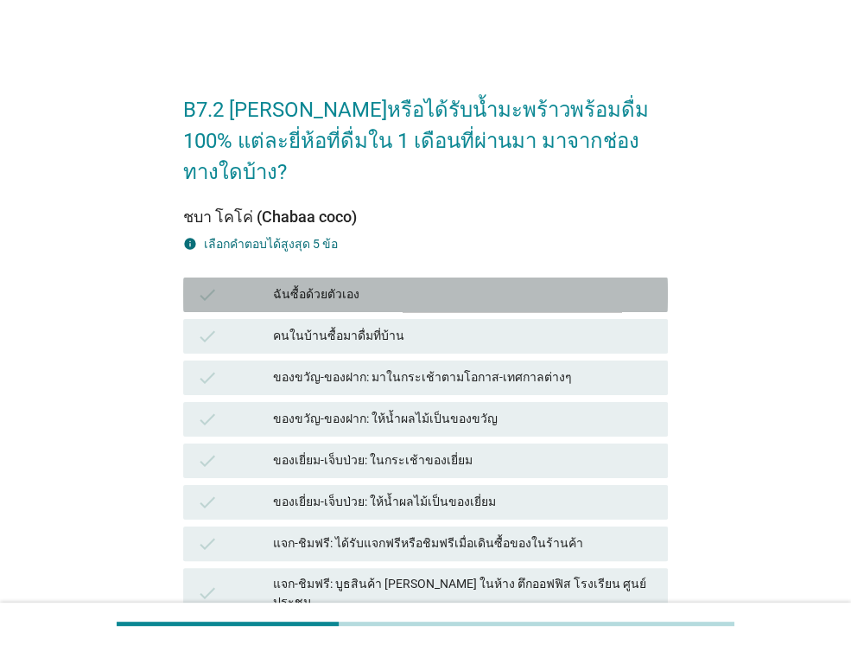
click at [328, 284] on div "ฉันซื้อด้วยตัวเอง" at bounding box center [463, 294] width 381 height 21
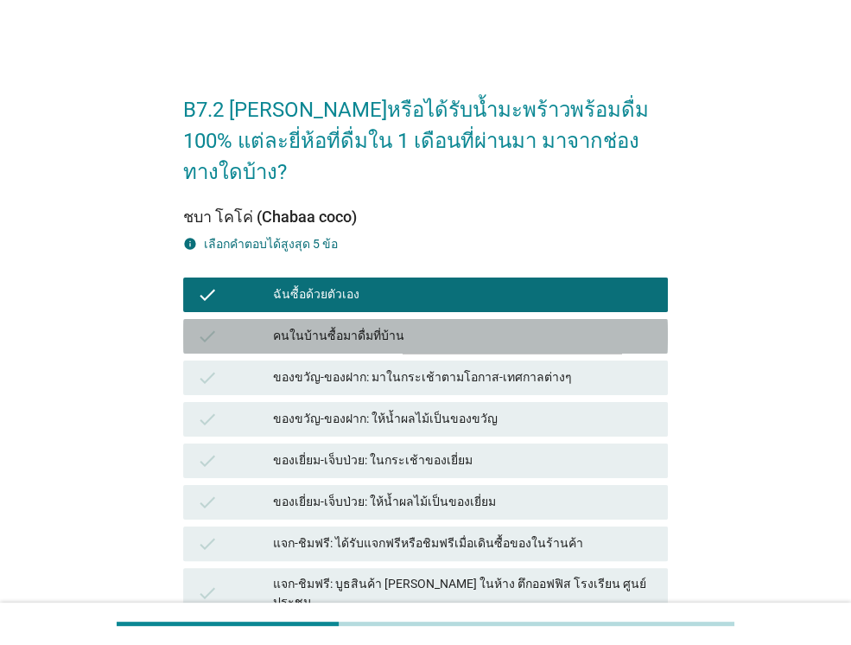
click at [324, 326] on div "คนในบ้านซื้อมาดื่มที่บ้าน" at bounding box center [463, 336] width 381 height 21
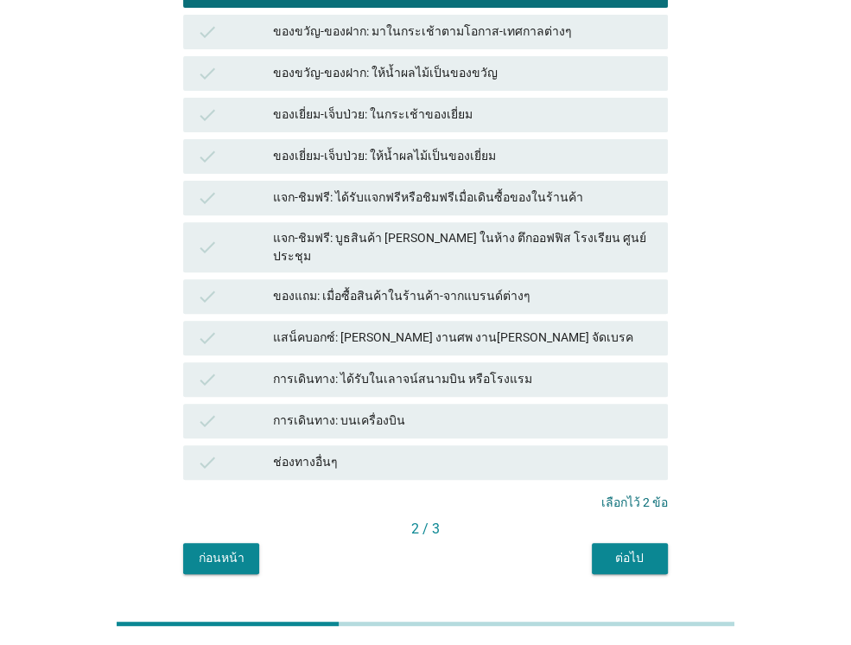
scroll to position [346, 0]
click at [636, 543] on button "ต่อไป" at bounding box center [630, 558] width 76 height 31
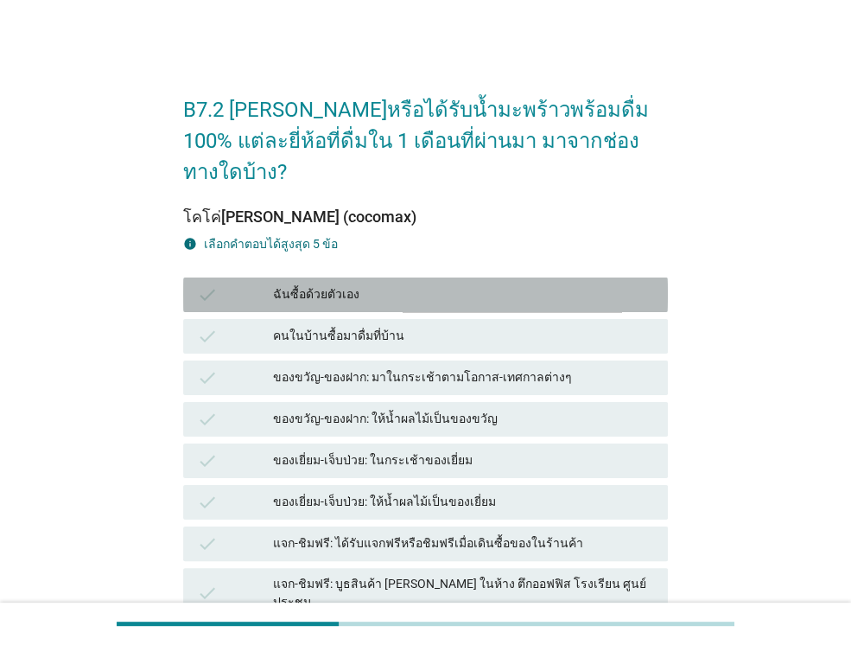
click at [304, 284] on div "ฉันซื้อด้วยตัวเอง" at bounding box center [463, 294] width 381 height 21
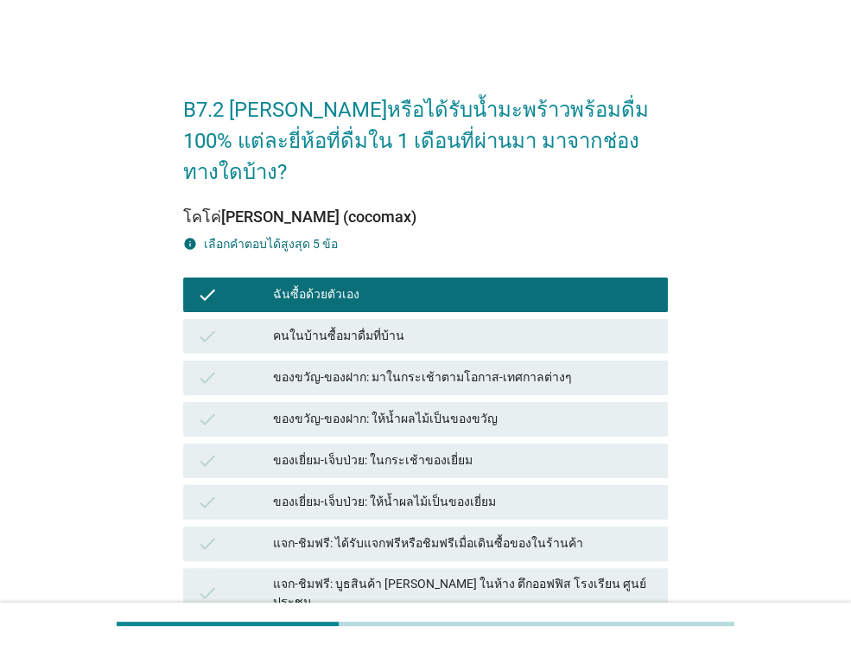
click at [305, 315] on div "check คนในบ้านซื้อมาดื่มที่บ้าน" at bounding box center [426, 335] width 492 height 41
click at [325, 357] on div "check ของขวัญ-ของฝาก: มาในกระเช้าตามโอกาส-เทศกาลต่างๆ" at bounding box center [426, 377] width 492 height 41
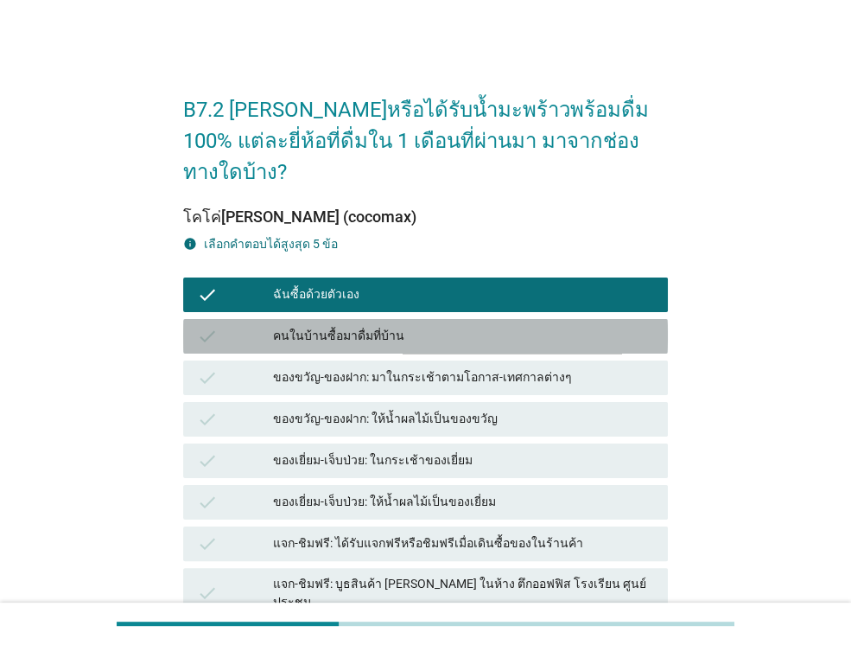
click at [325, 326] on div "คนในบ้านซื้อมาดื่มที่บ้าน" at bounding box center [463, 336] width 381 height 21
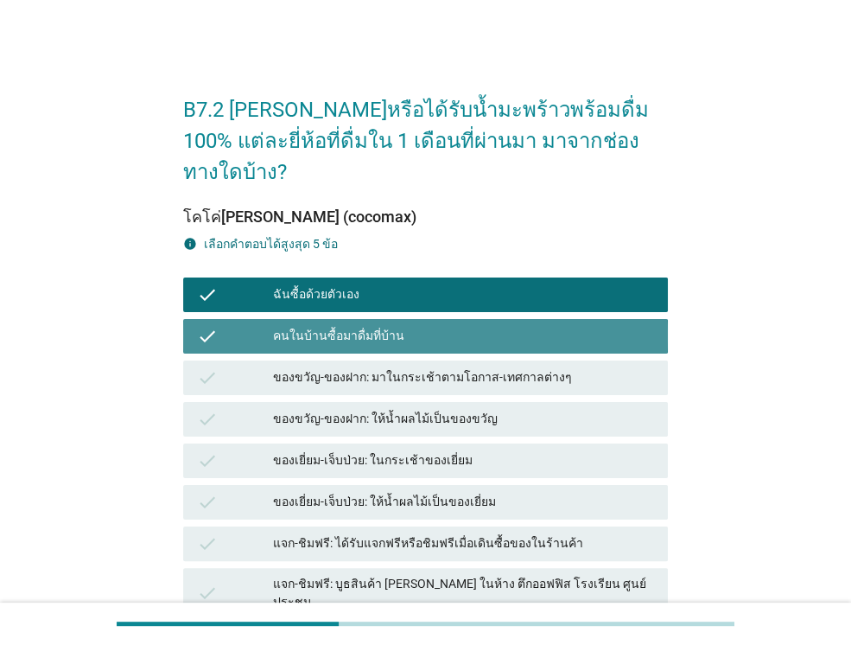
click at [325, 326] on div "คนในบ้านซื้อมาดื่มที่บ้าน" at bounding box center [463, 336] width 381 height 21
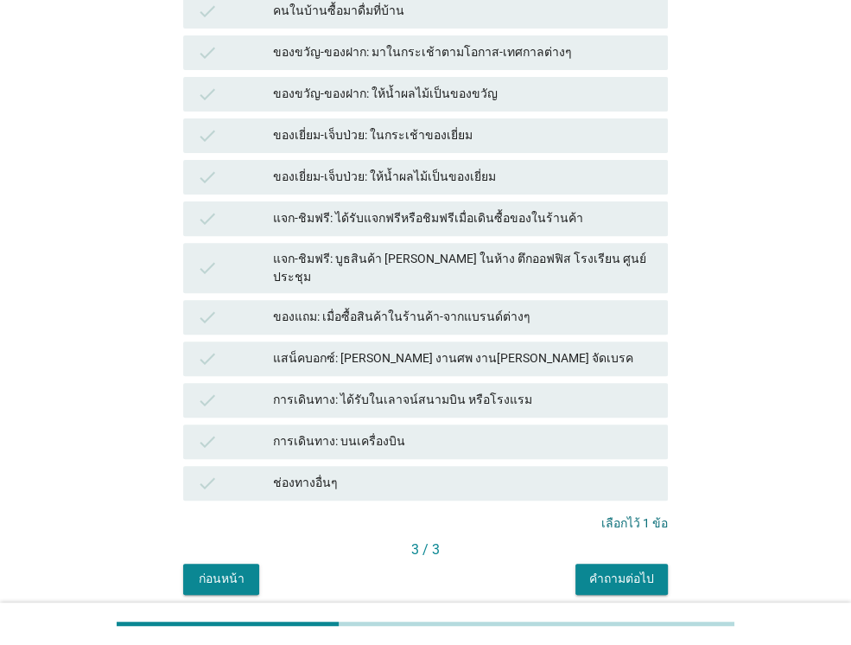
scroll to position [346, 0]
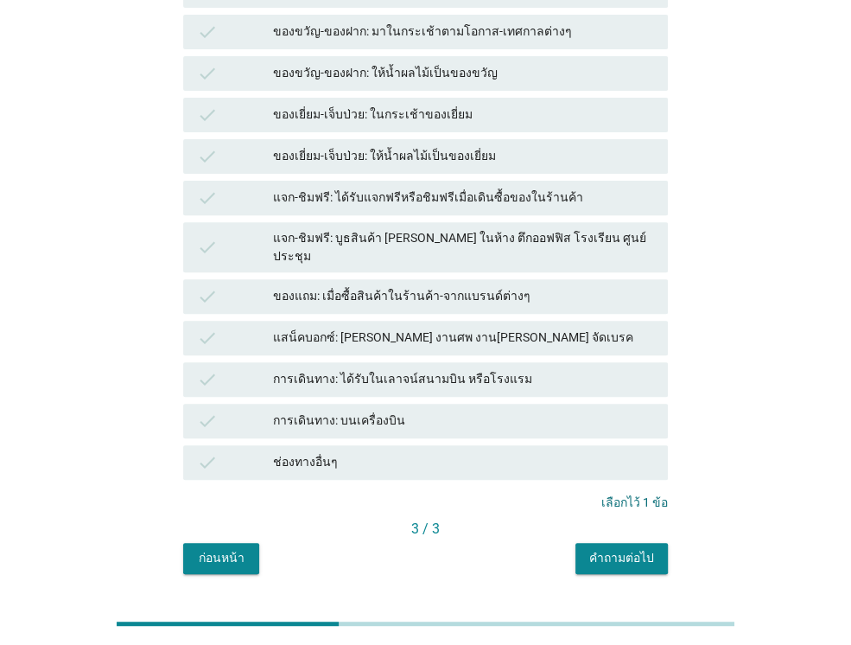
click at [610, 549] on div "คำถามต่อไป" at bounding box center [621, 558] width 65 height 18
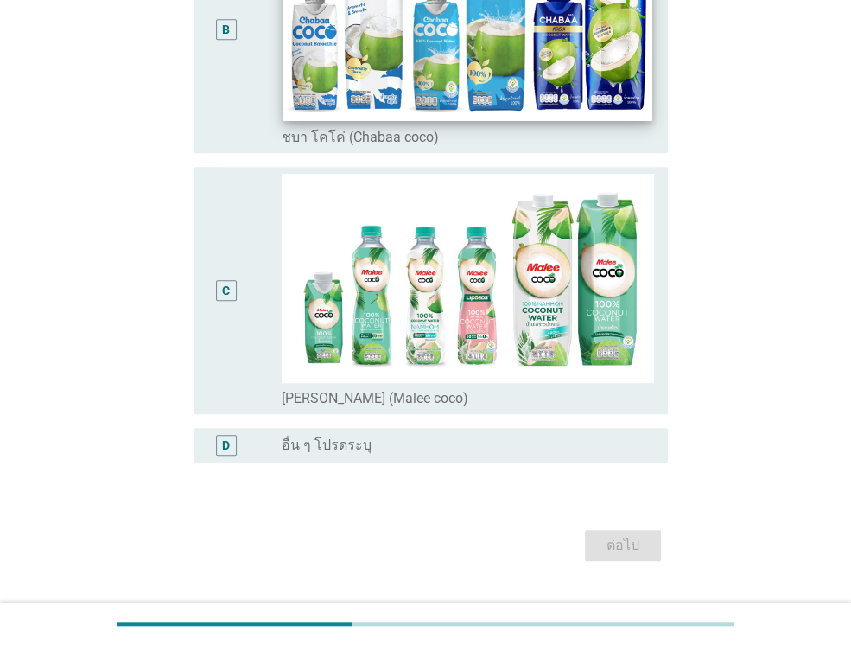
scroll to position [578, 0]
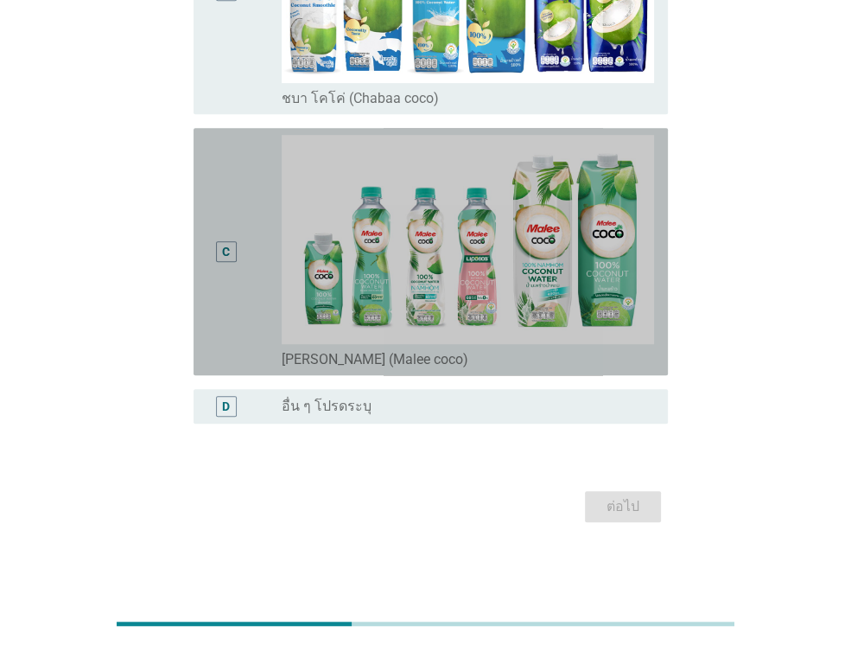
click at [257, 241] on div "C" at bounding box center [244, 251] width 74 height 233
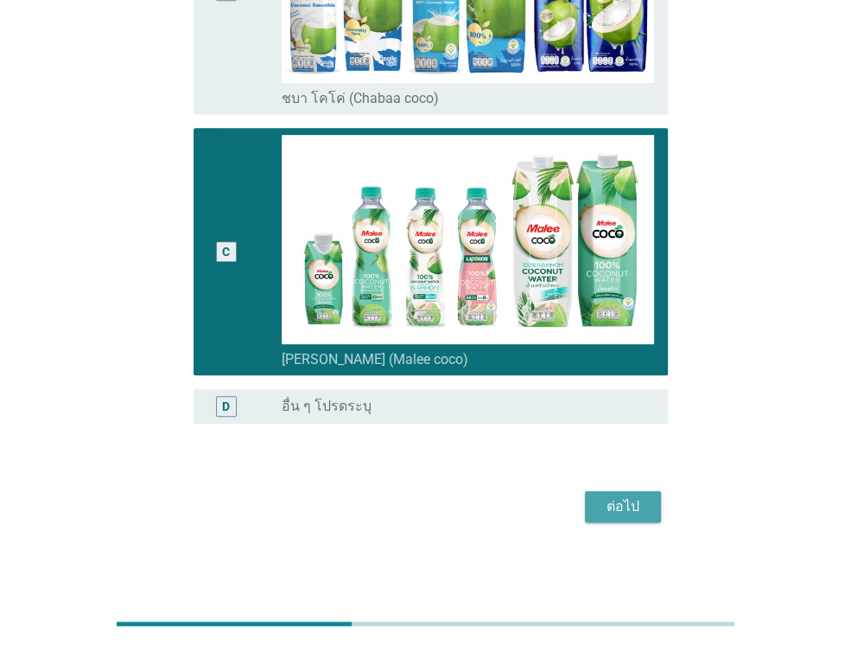
click at [650, 499] on button "ต่อไป" at bounding box center [623, 506] width 76 height 31
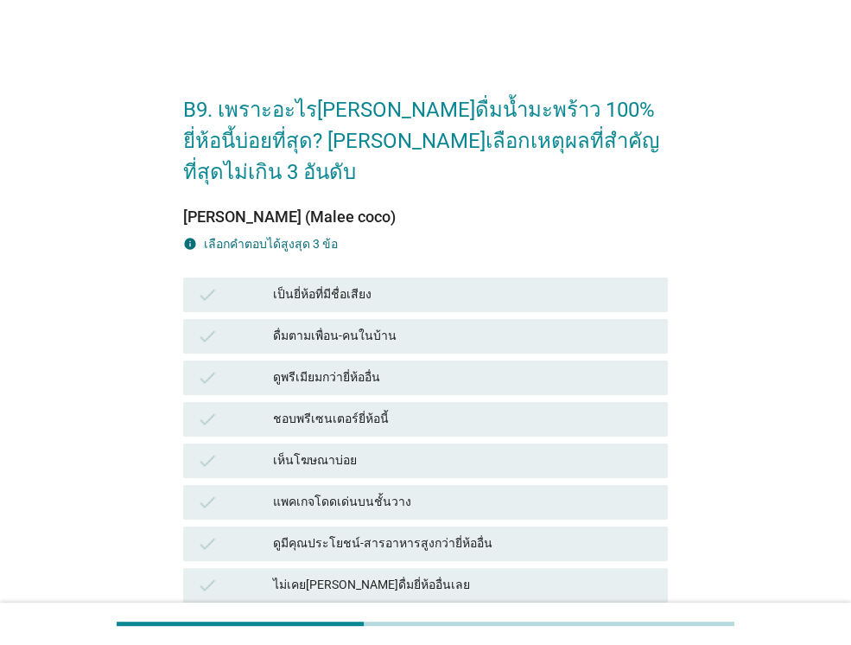
click at [367, 284] on div "เป็นยี่ห้อที่มีชื่อเสียง" at bounding box center [463, 294] width 381 height 21
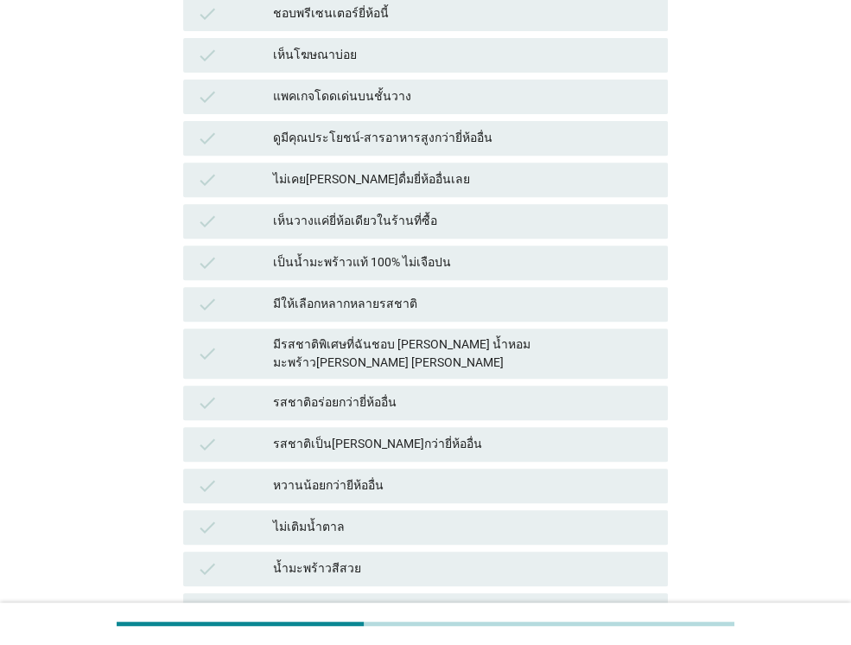
scroll to position [432, 0]
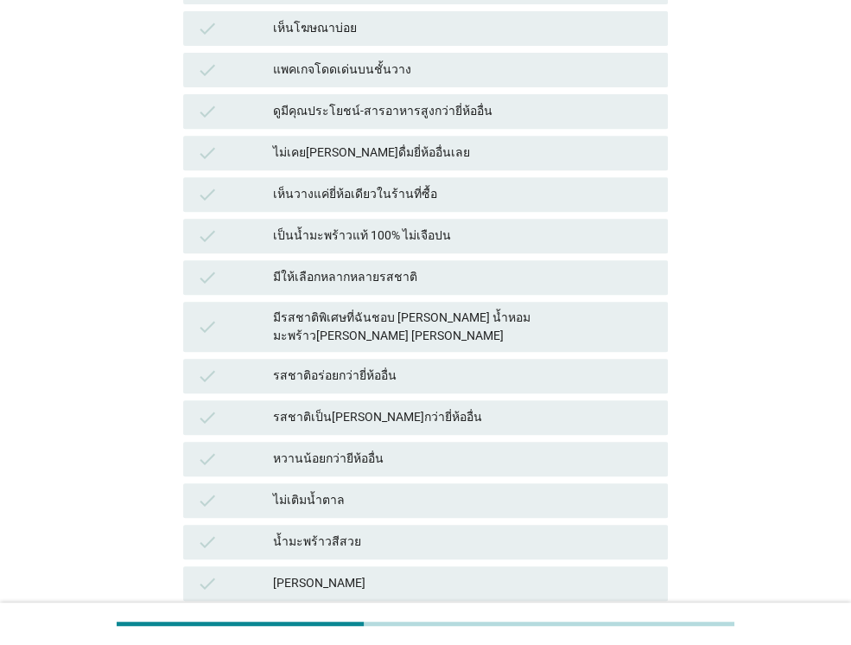
click at [434, 308] on div "มีรสชาติพิเศษที่ฉันชอบ [PERSON_NAME] น้ำหอม มะพร้าว[PERSON_NAME] [PERSON_NAME]" at bounding box center [463, 326] width 381 height 36
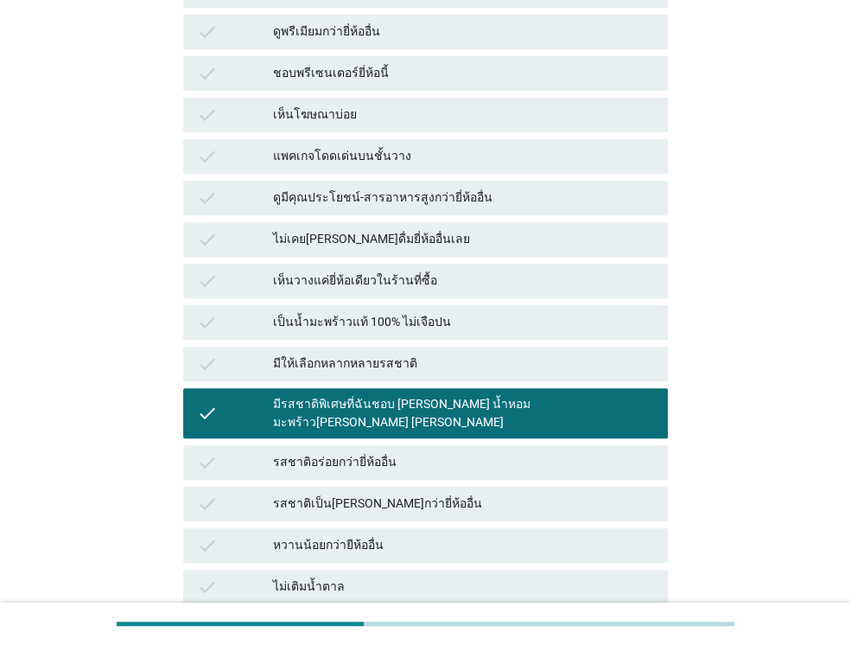
click at [392, 353] on div "มีให้เลือกหลากหลายรสชาติ" at bounding box center [463, 363] width 381 height 21
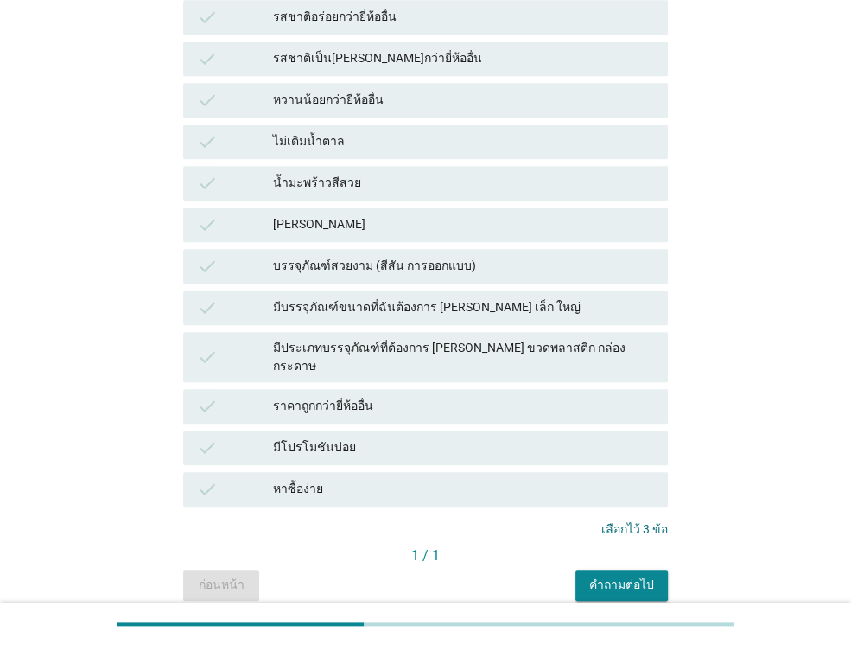
scroll to position [802, 0]
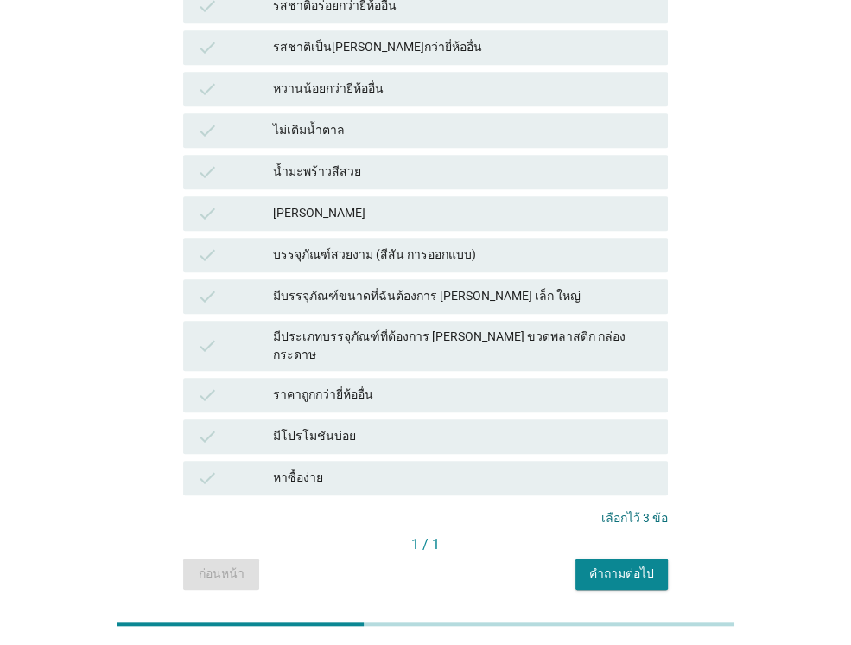
click at [619, 564] on div "คำถามต่อไป" at bounding box center [621, 573] width 65 height 18
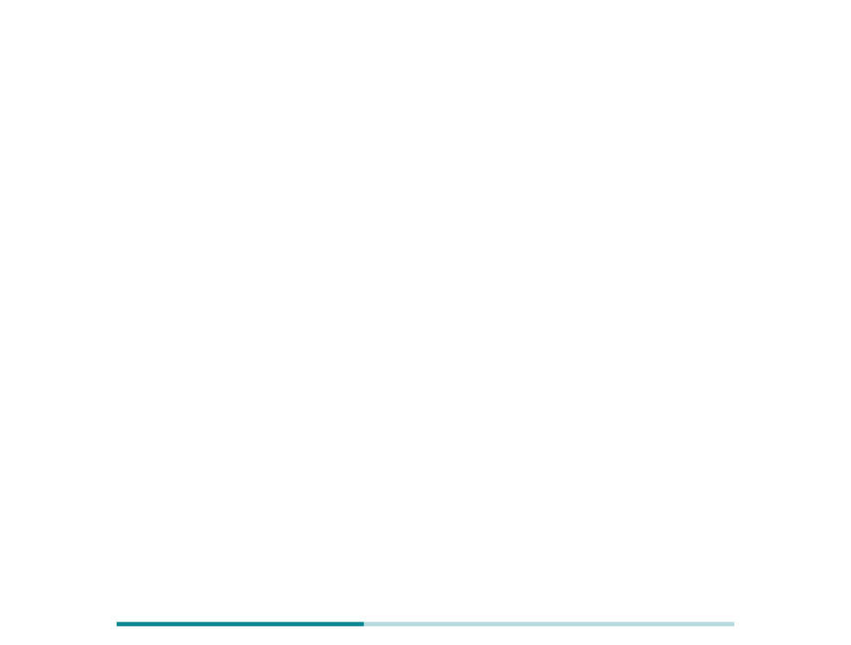
scroll to position [0, 0]
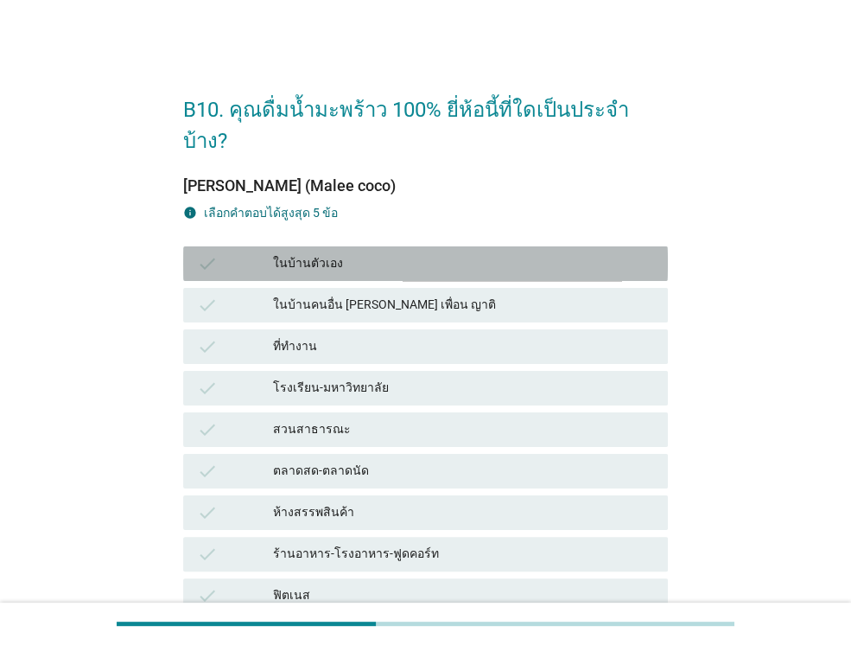
click at [334, 253] on div "ในบ้านตัวเอง" at bounding box center [463, 263] width 381 height 21
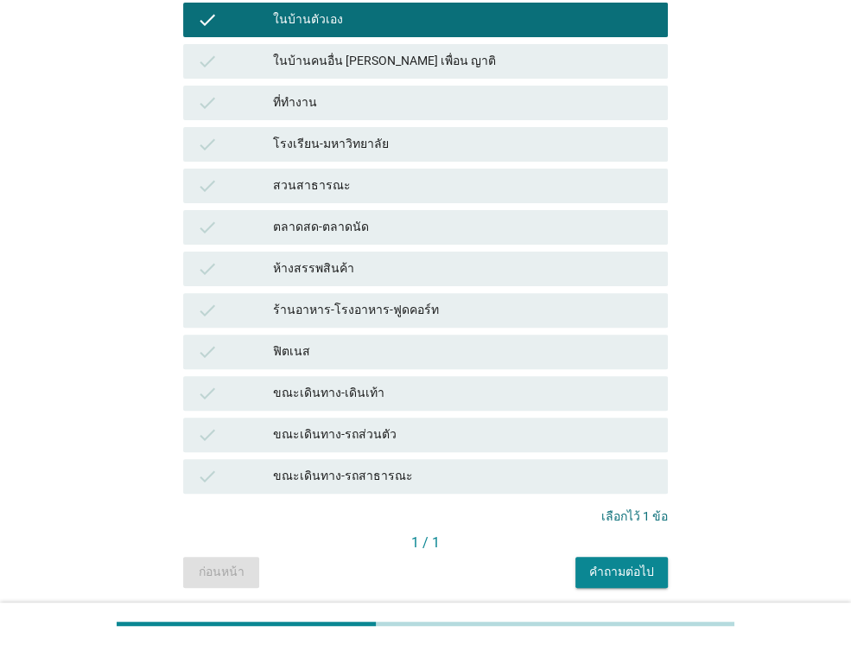
scroll to position [273, 0]
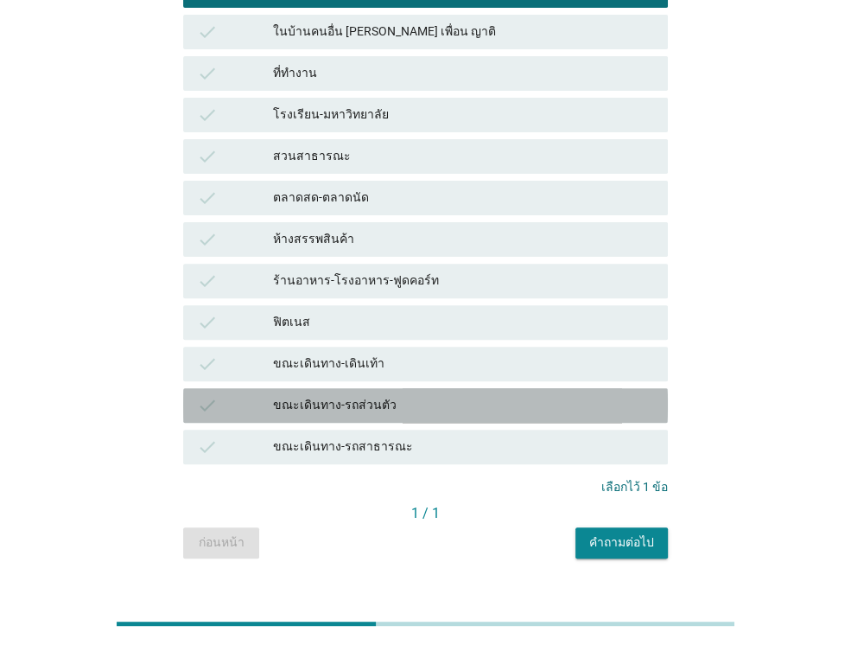
click at [372, 395] on div "ขณะเดินทาง-รถส่วนตัว" at bounding box center [463, 405] width 381 height 21
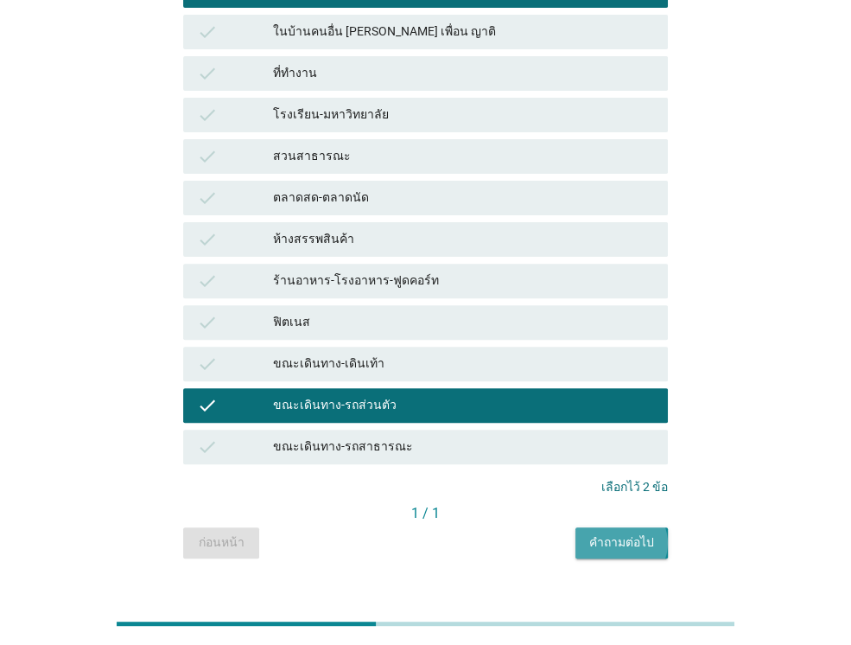
click at [635, 533] on div "คำถามต่อไป" at bounding box center [621, 542] width 65 height 18
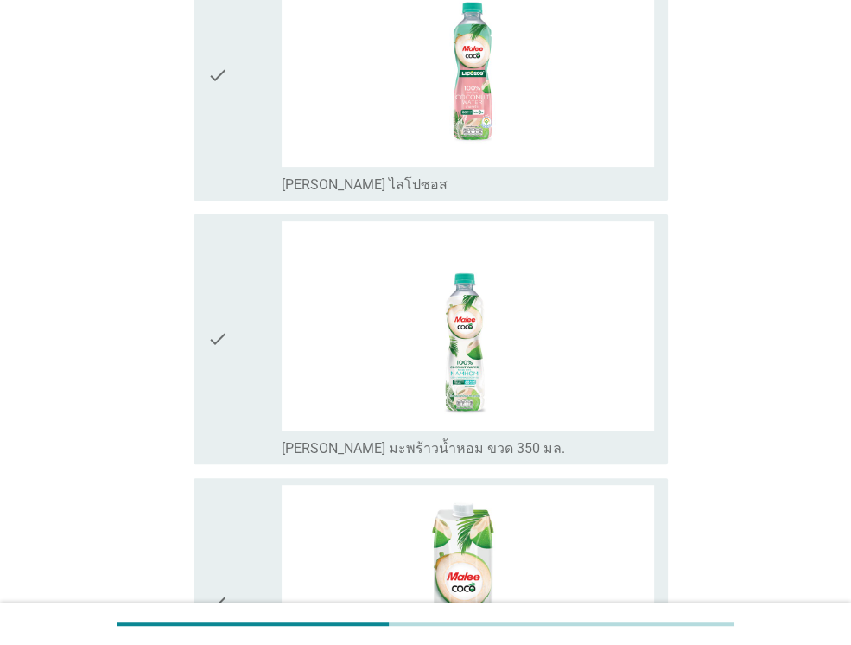
scroll to position [259, 0]
click at [211, 350] on icon "check" at bounding box center [217, 338] width 21 height 236
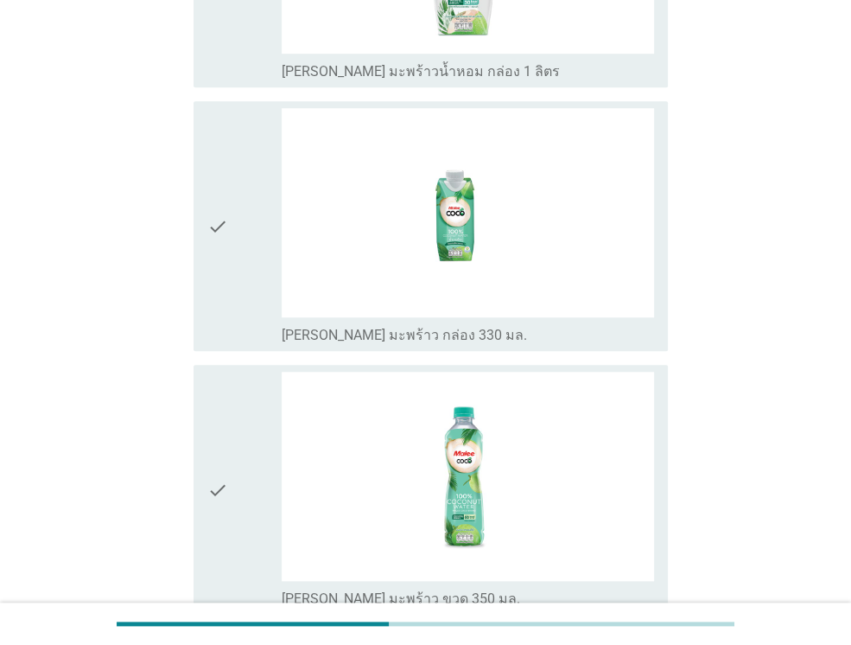
scroll to position [553, 0]
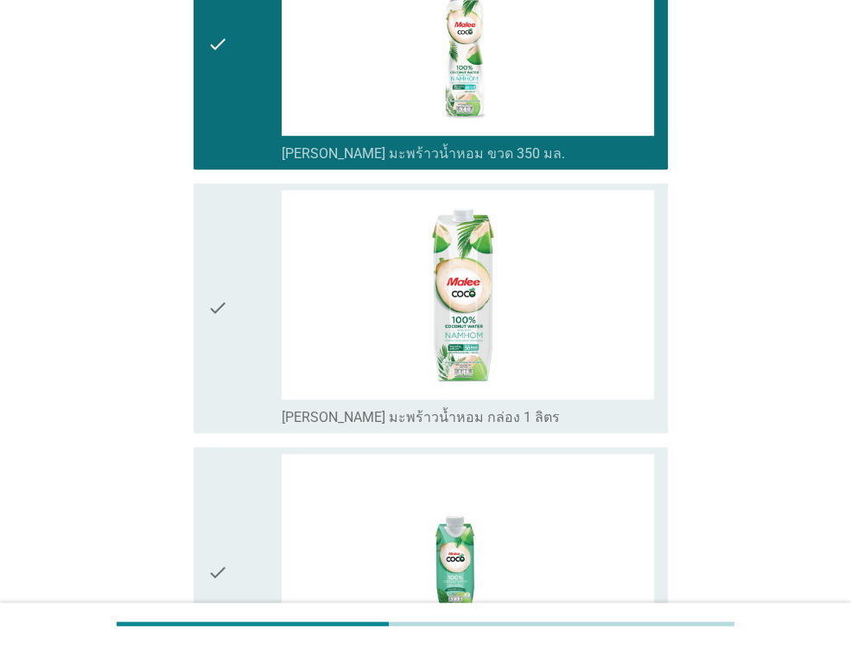
click at [222, 322] on icon "check" at bounding box center [217, 308] width 21 height 236
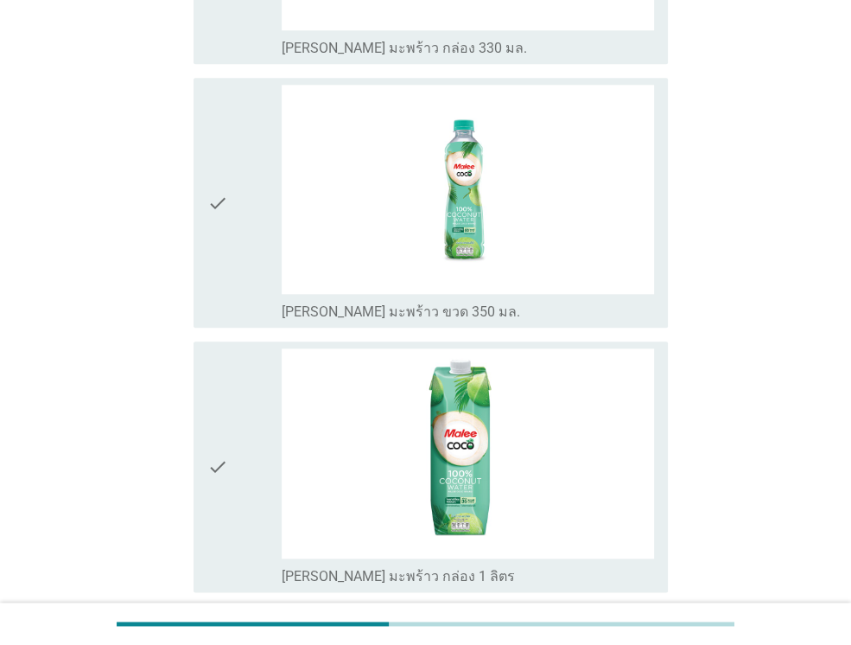
scroll to position [1331, 0]
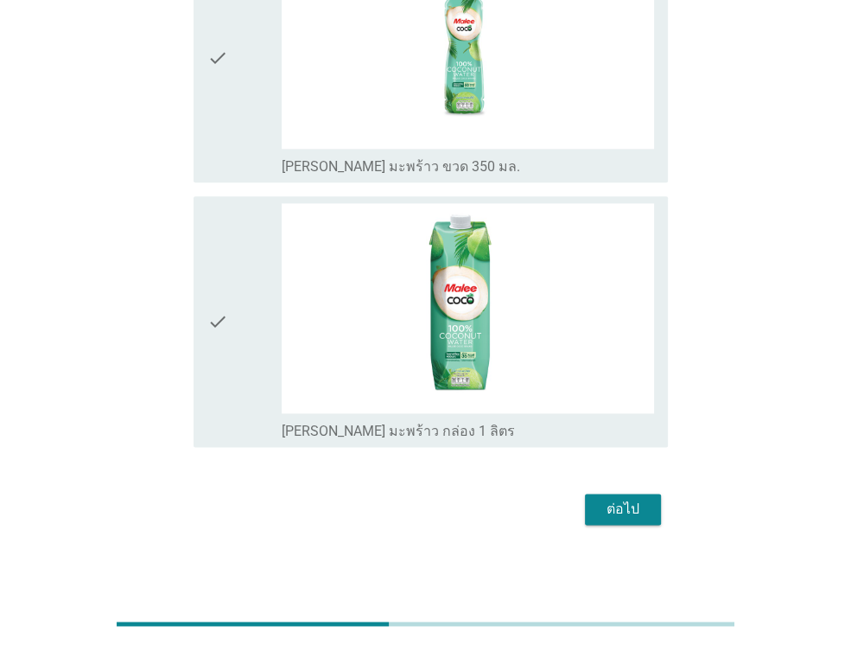
click at [643, 505] on div "ต่อไป" at bounding box center [623, 509] width 48 height 21
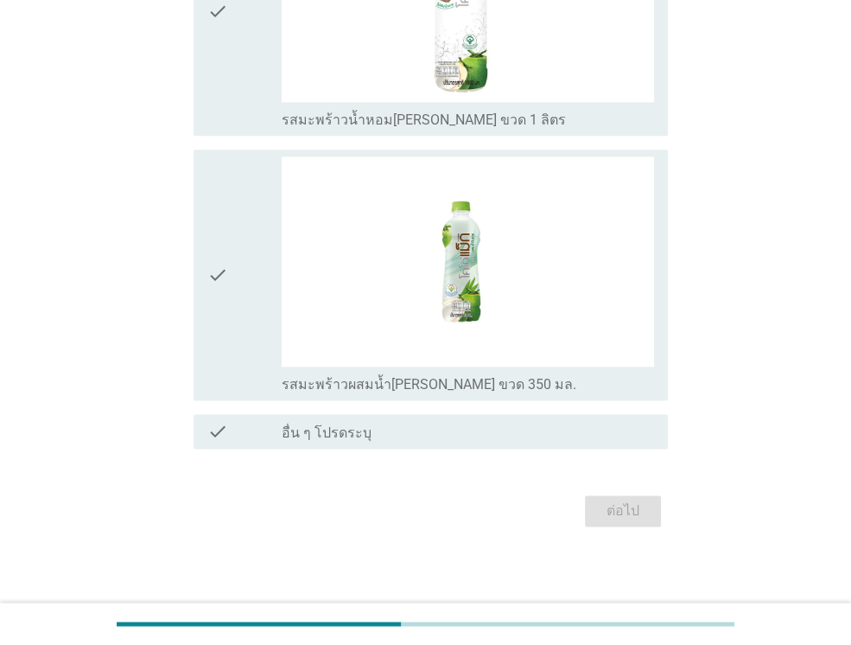
scroll to position [1379, 0]
click at [245, 287] on div "check" at bounding box center [244, 273] width 74 height 236
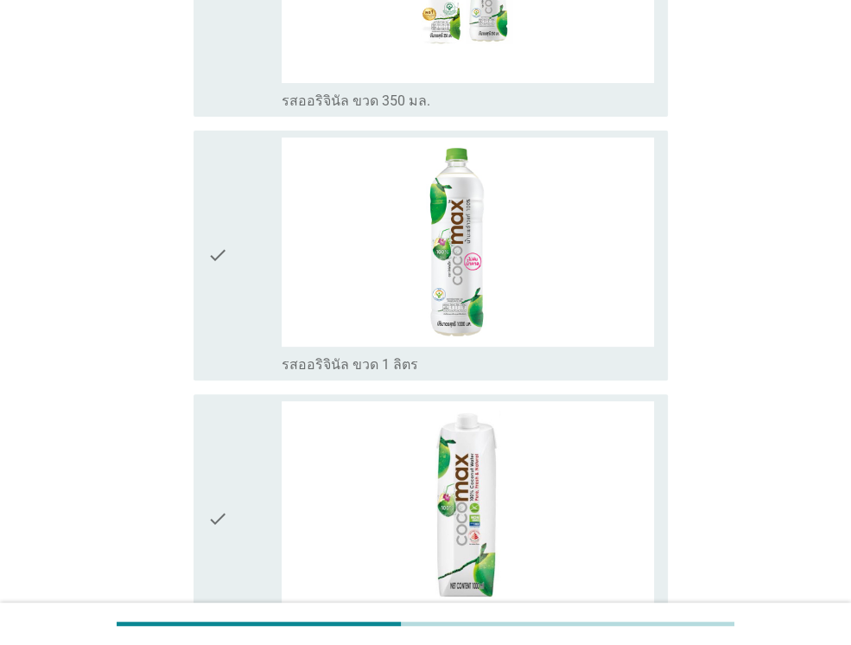
scroll to position [0, 0]
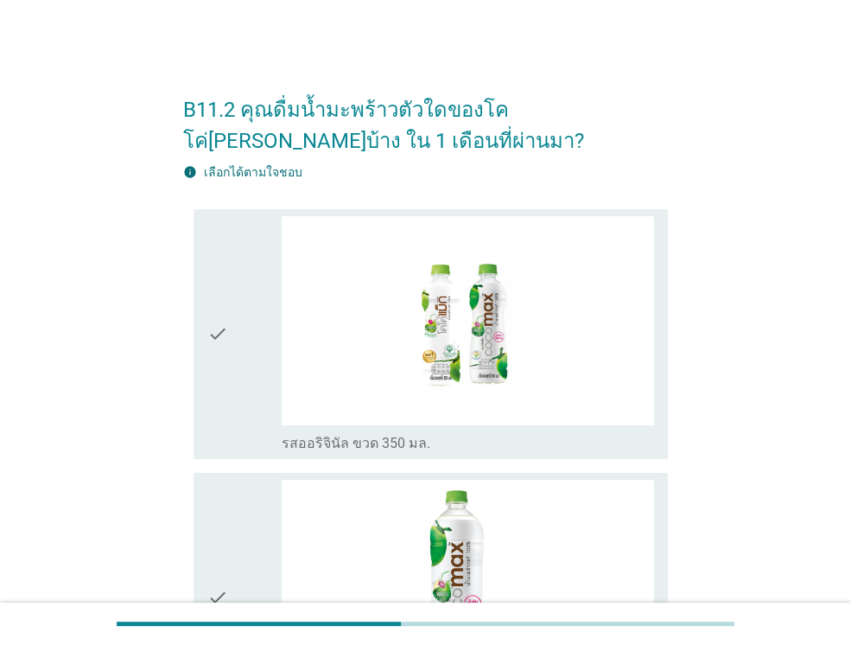
click at [233, 371] on div "check" at bounding box center [244, 334] width 74 height 236
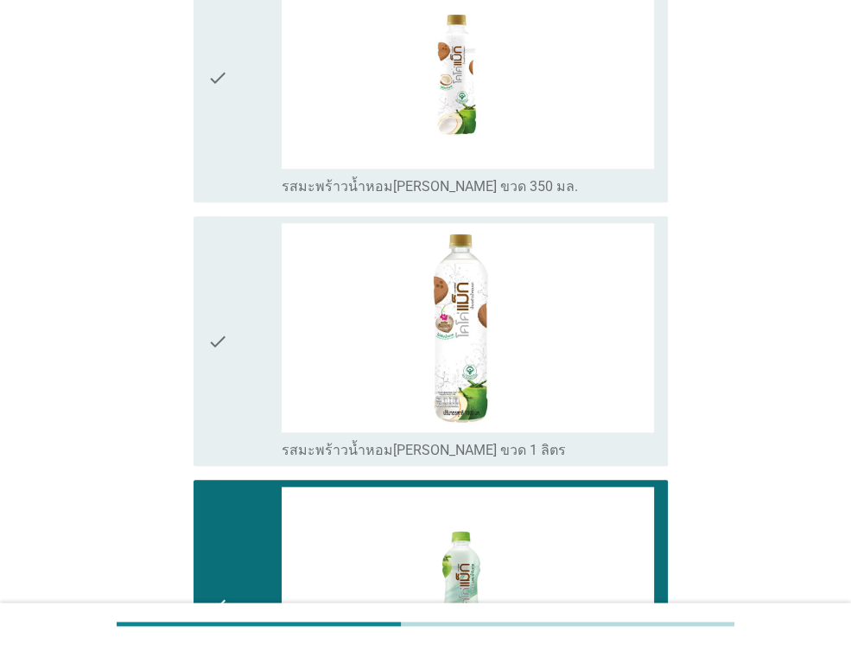
scroll to position [1379, 0]
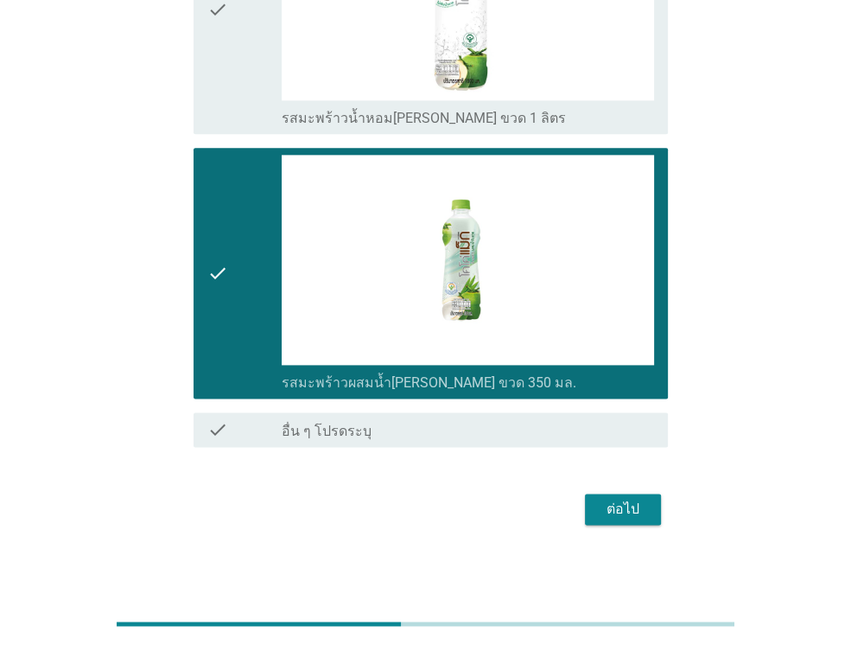
click at [615, 505] on div "ต่อไป" at bounding box center [623, 509] width 48 height 21
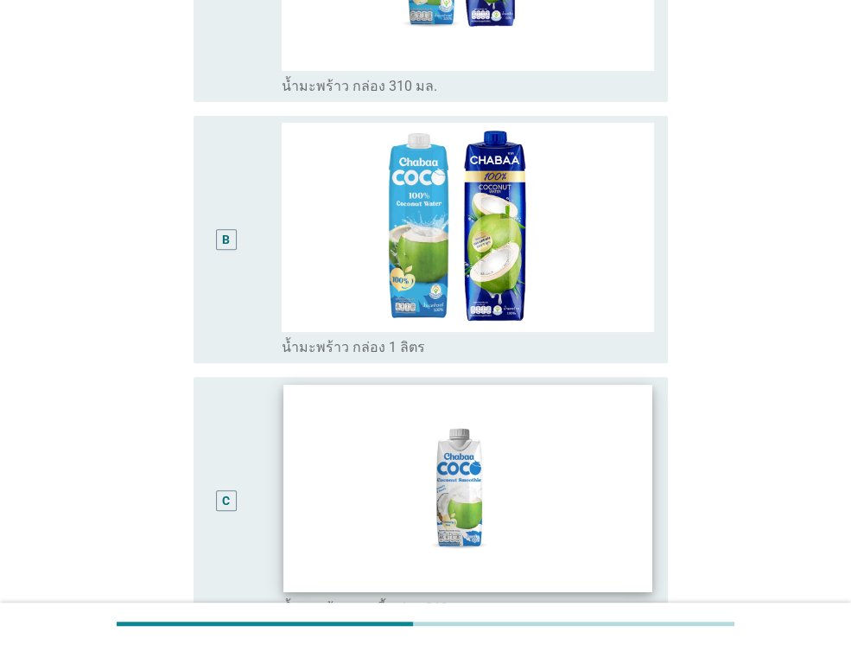
scroll to position [321, 0]
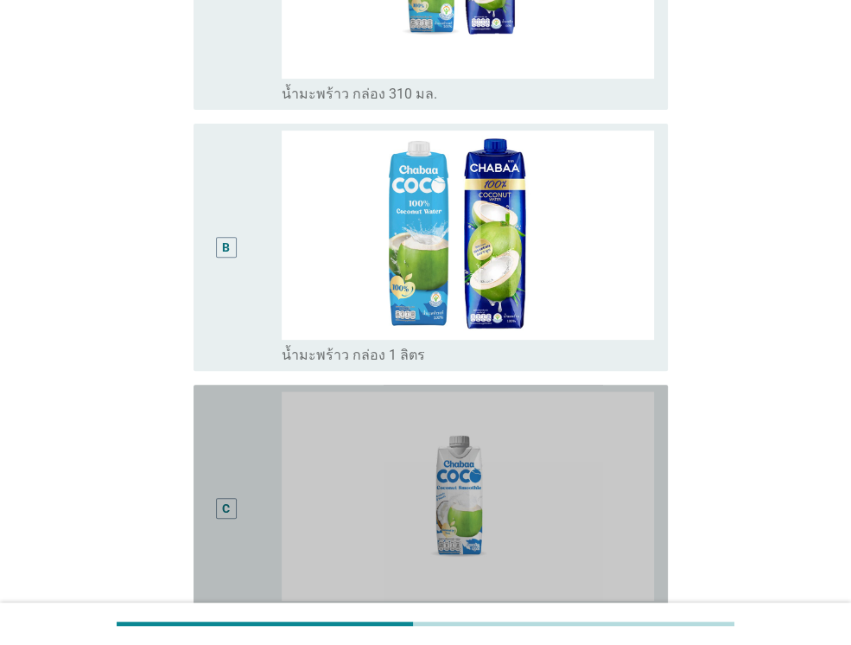
click at [224, 465] on div "C" at bounding box center [225, 507] width 37 height 233
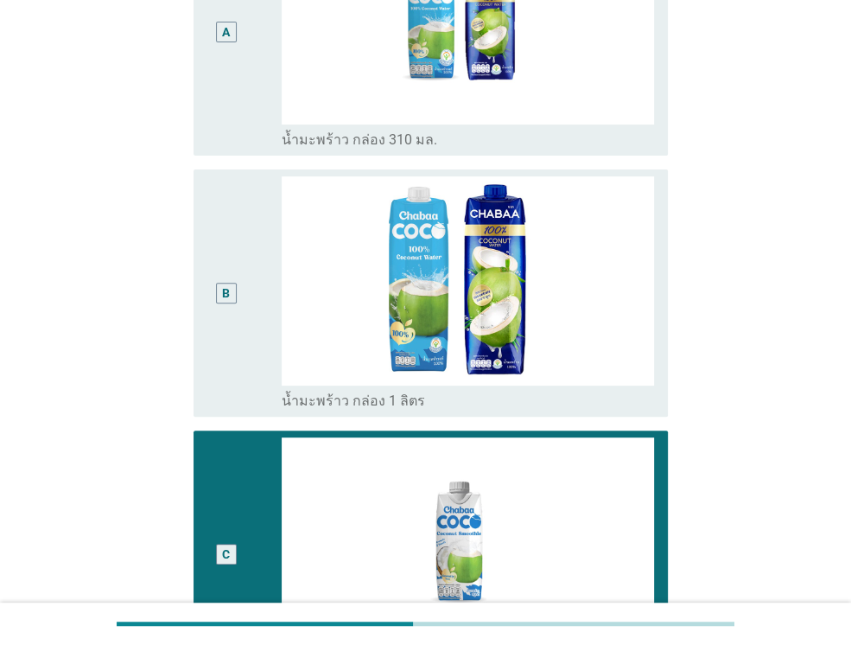
scroll to position [149, 0]
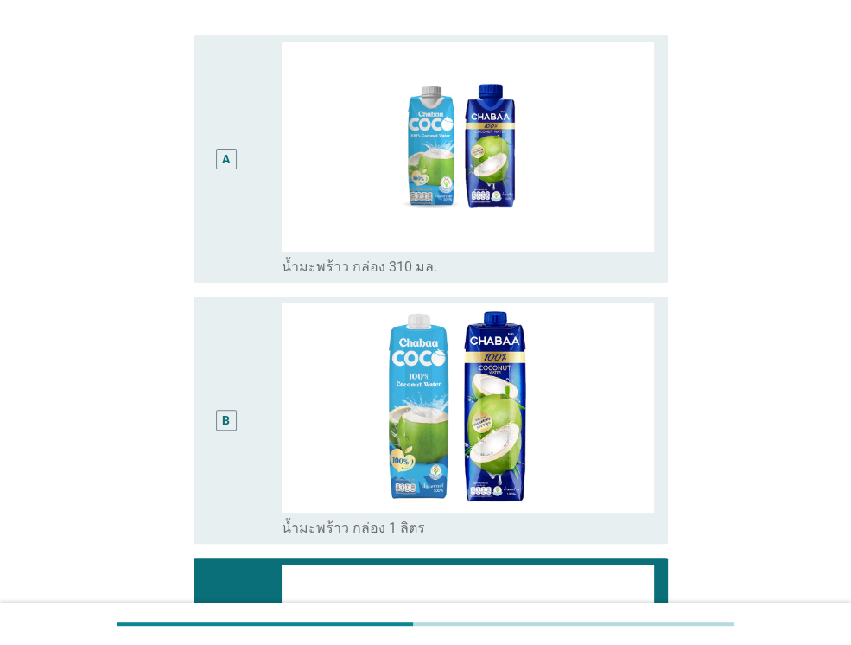
click at [200, 413] on div "B radio_button_unchecked น้ำมะพร้าว กล่อง 1 ลิตร" at bounding box center [431, 419] width 474 height 247
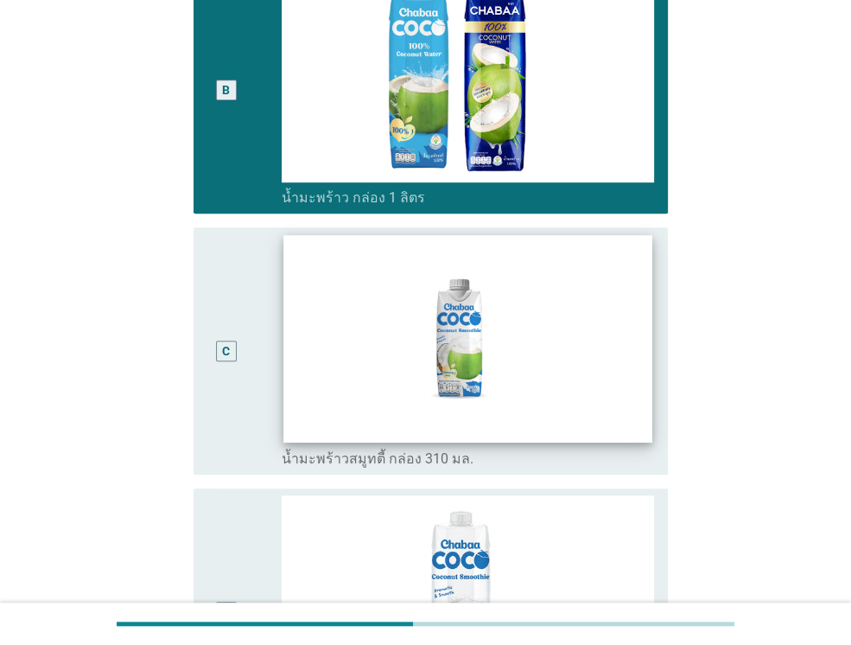
scroll to position [518, 0]
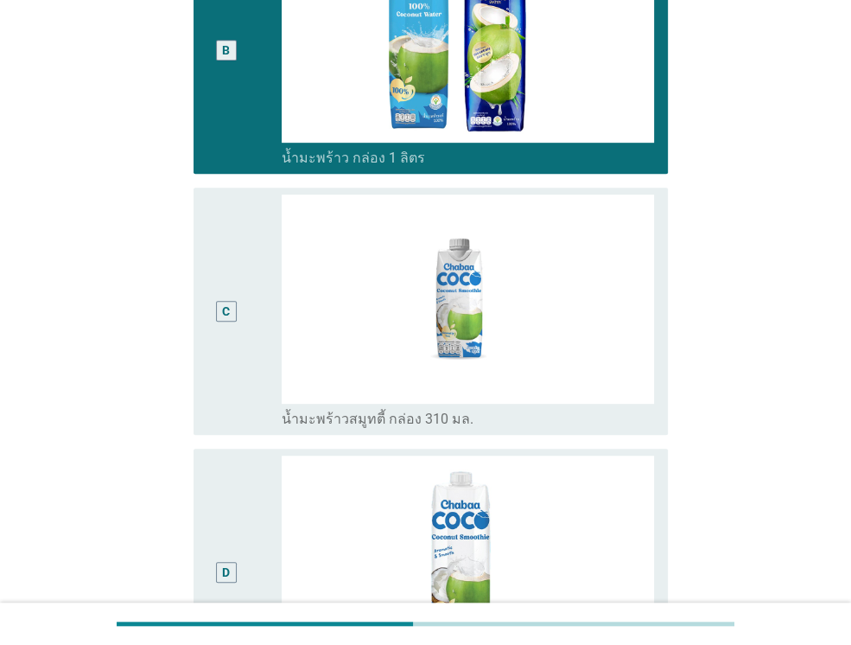
click at [224, 289] on div "C" at bounding box center [225, 310] width 37 height 233
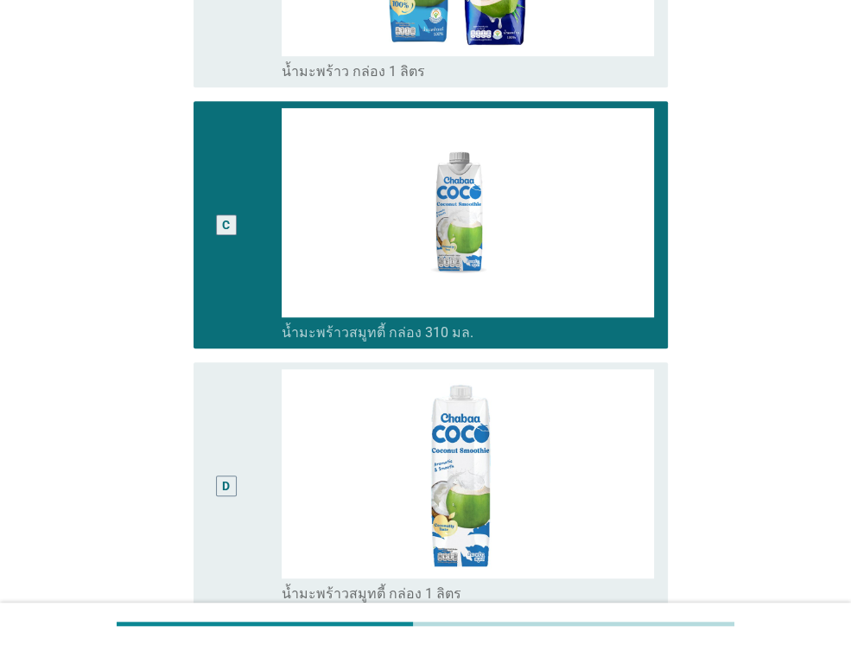
scroll to position [432, 0]
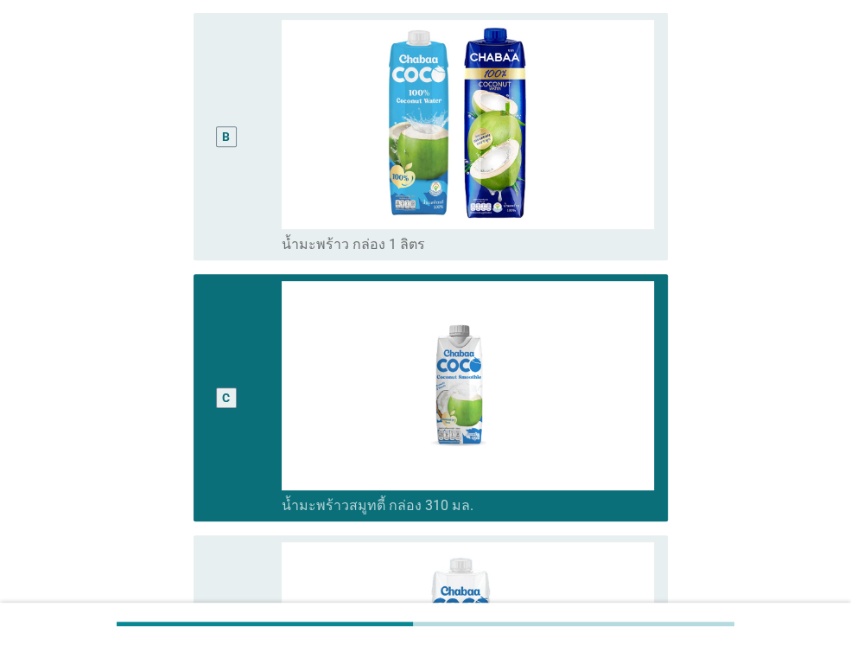
click at [221, 146] on div "B" at bounding box center [226, 136] width 21 height 21
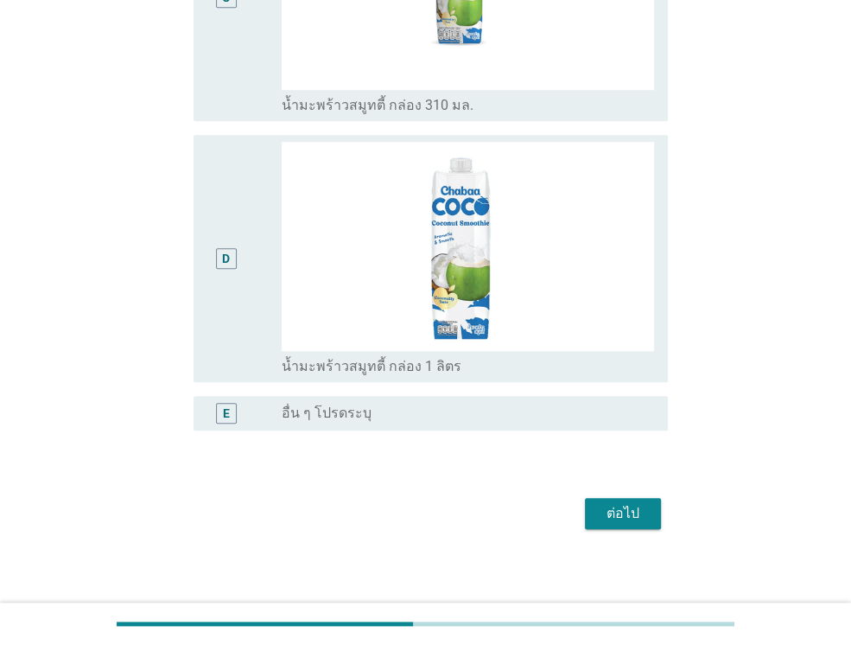
scroll to position [840, 0]
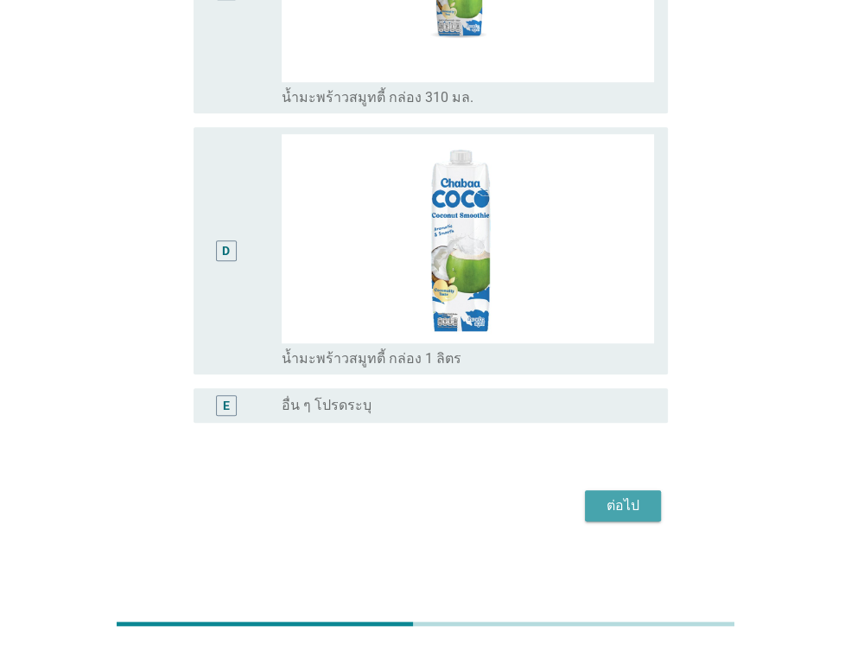
click at [613, 500] on div "ต่อไป" at bounding box center [623, 505] width 48 height 21
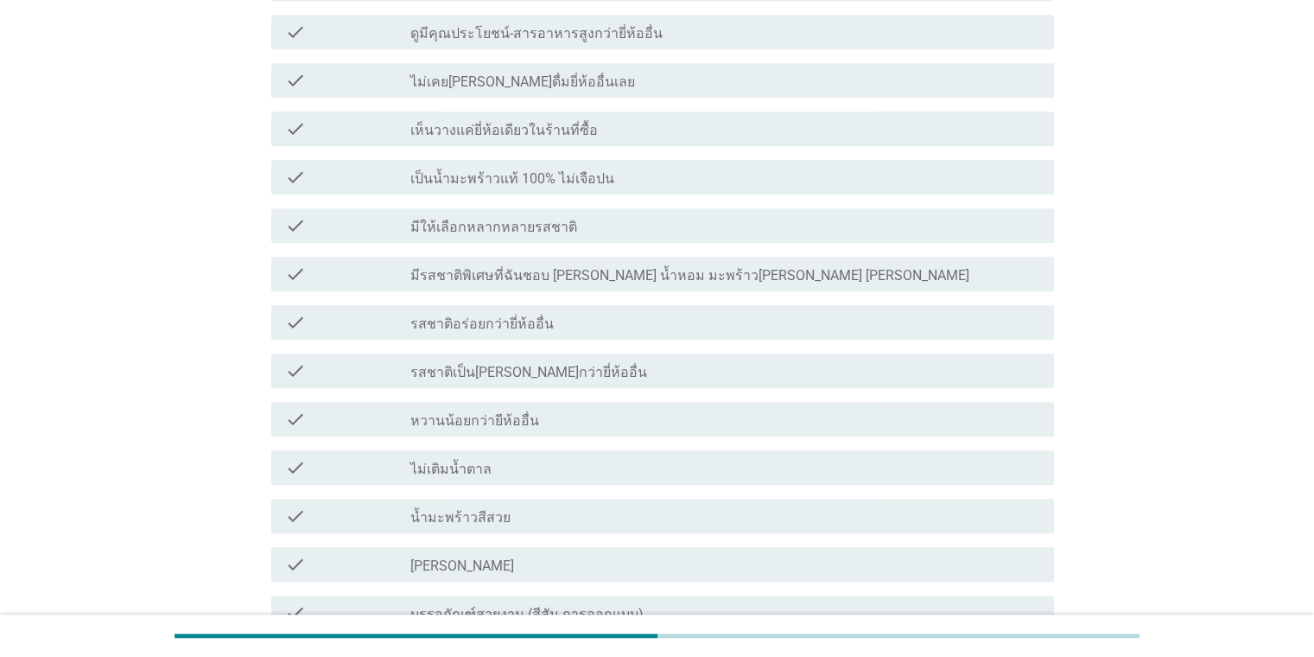
scroll to position [864, 0]
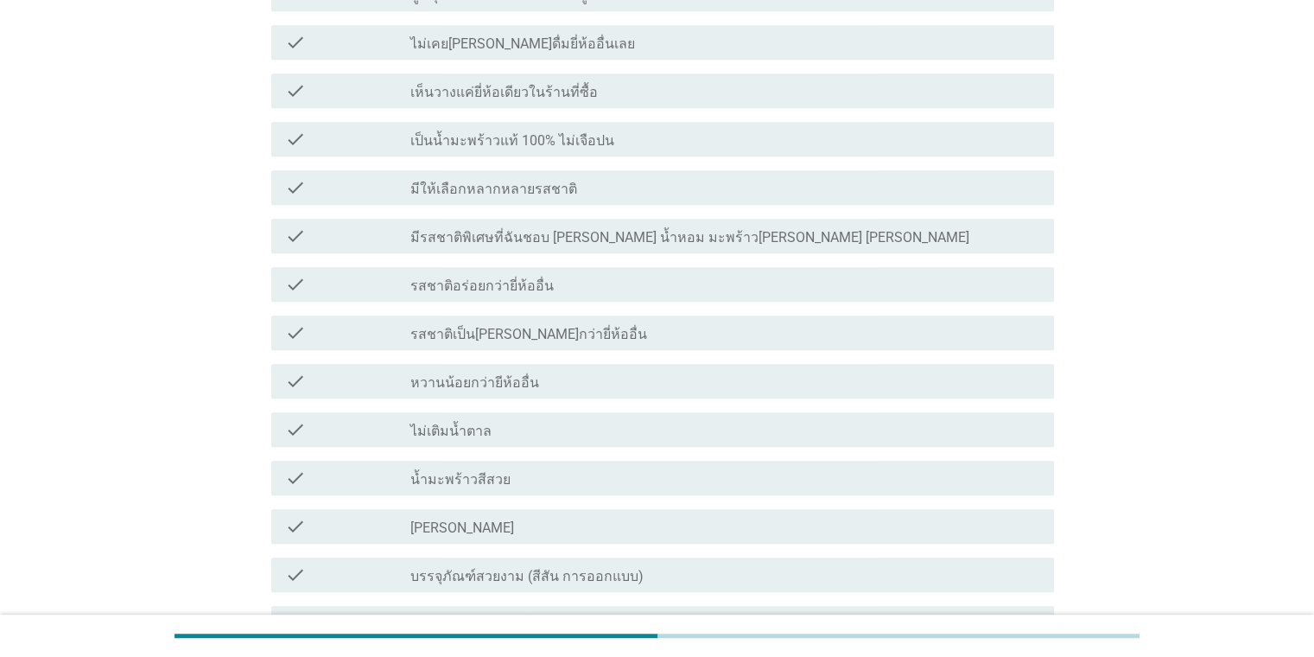
click at [410, 531] on div at bounding box center [410, 528] width 1 height 10
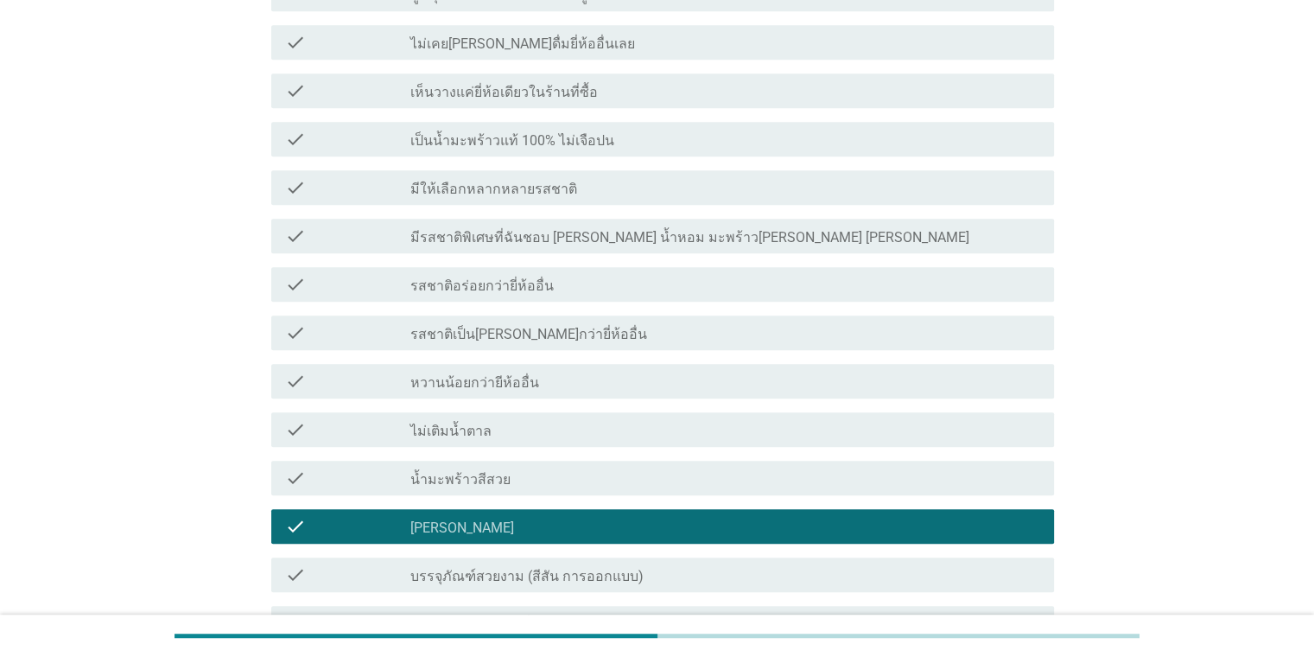
click at [525, 334] on label "รสชาติเป็น[PERSON_NAME]กว่ายี่ห้ออื่น" at bounding box center [528, 334] width 237 height 17
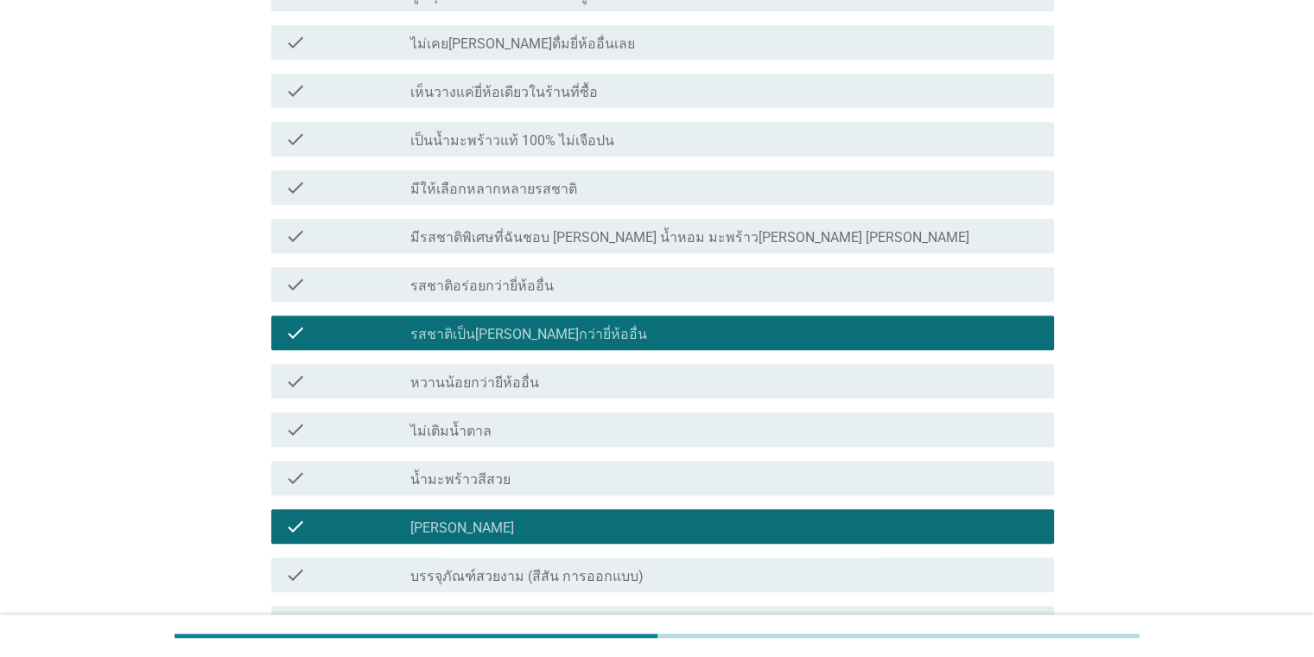
scroll to position [691, 0]
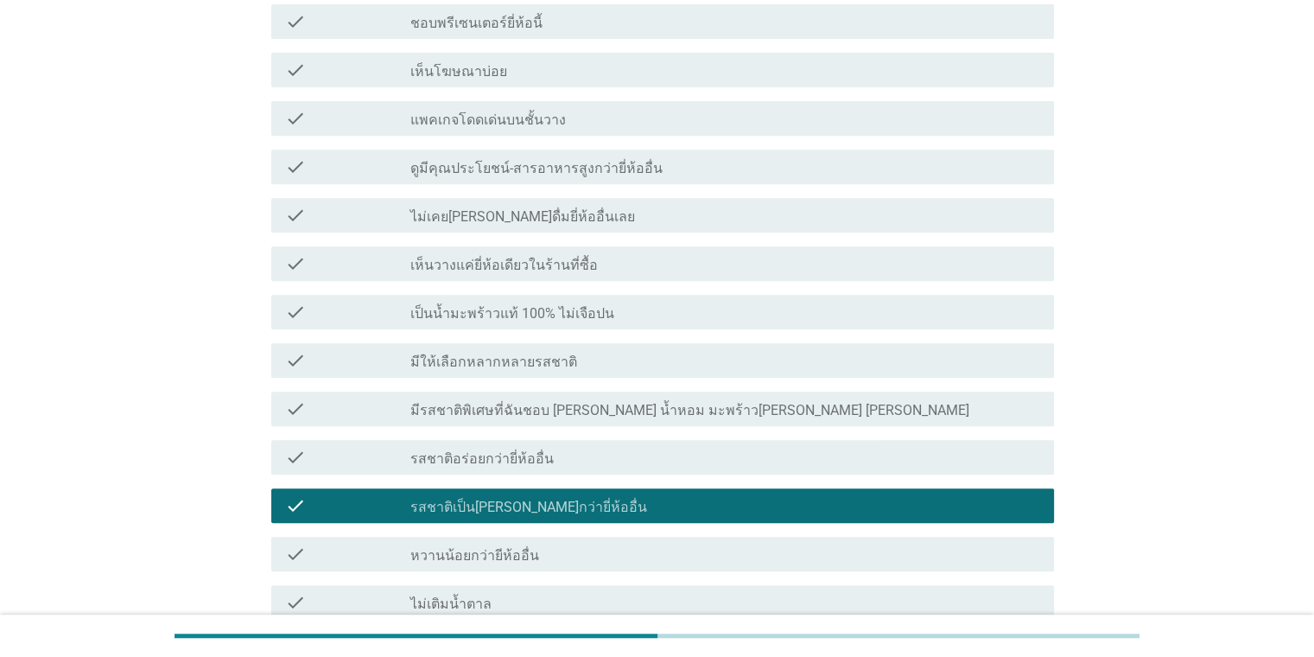
click at [480, 368] on label "มีให้เลือกหลากหลายรสชาติ" at bounding box center [493, 361] width 167 height 17
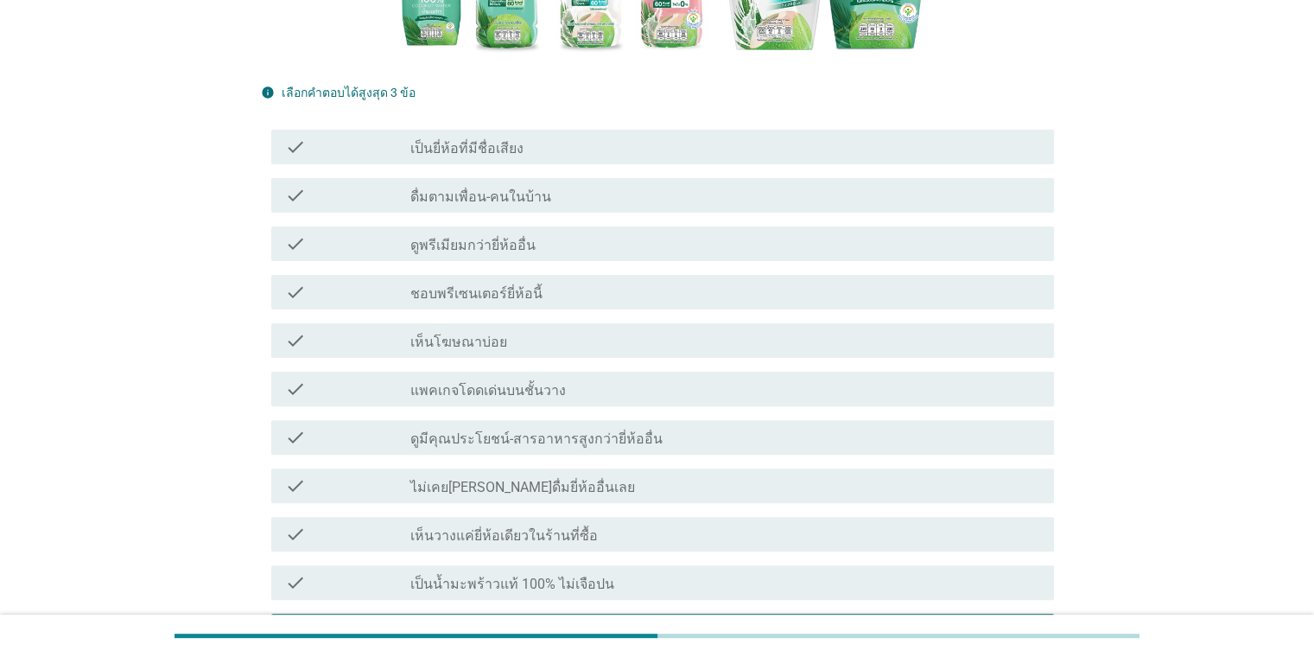
scroll to position [346, 0]
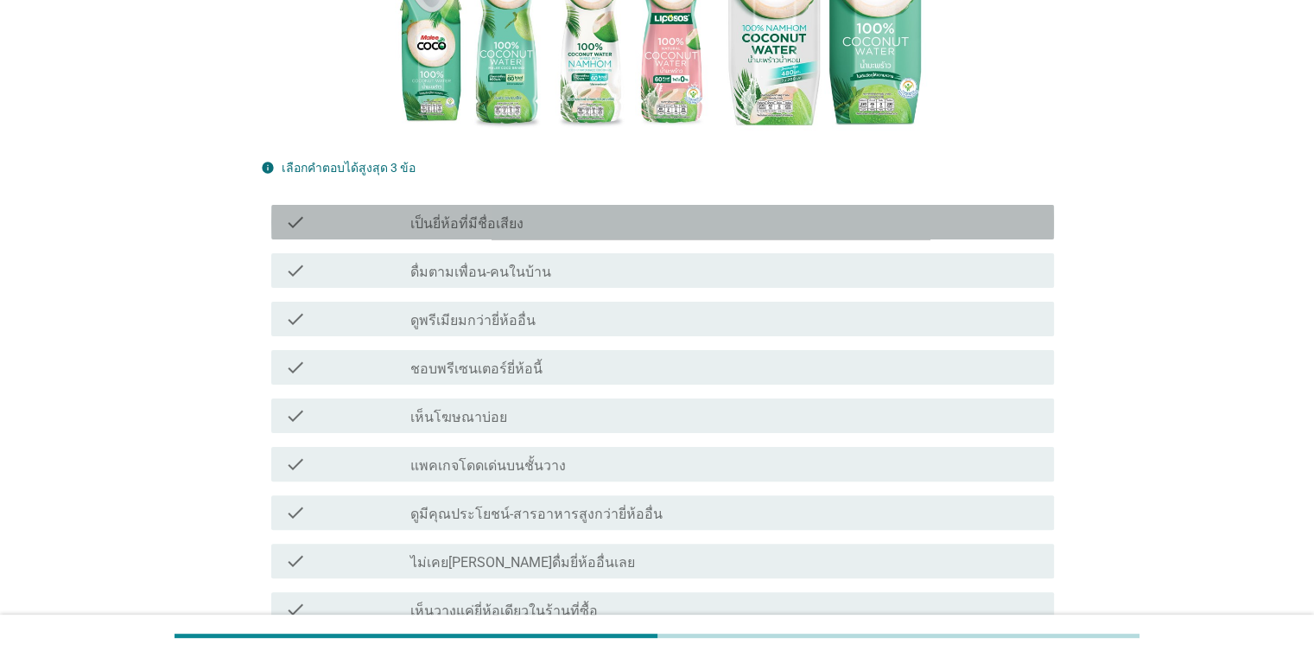
click at [486, 220] on label "เป็นยี่ห้อที่มีชื่อเสียง" at bounding box center [466, 223] width 113 height 17
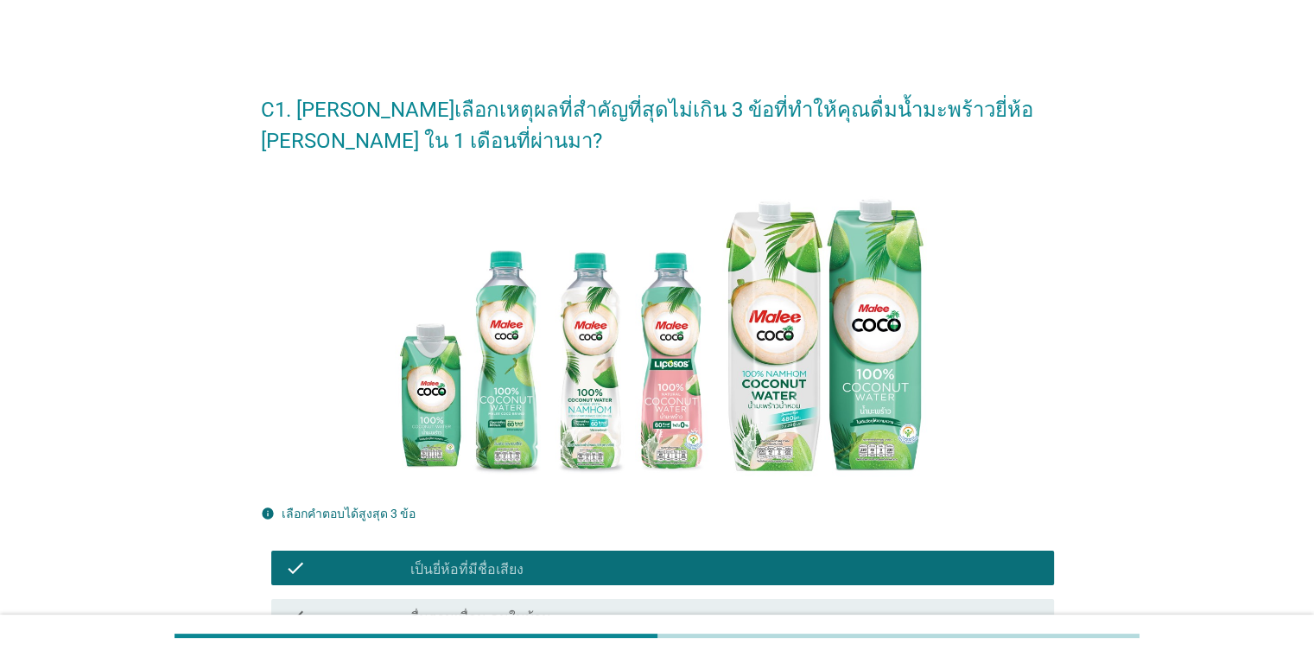
scroll to position [86, 0]
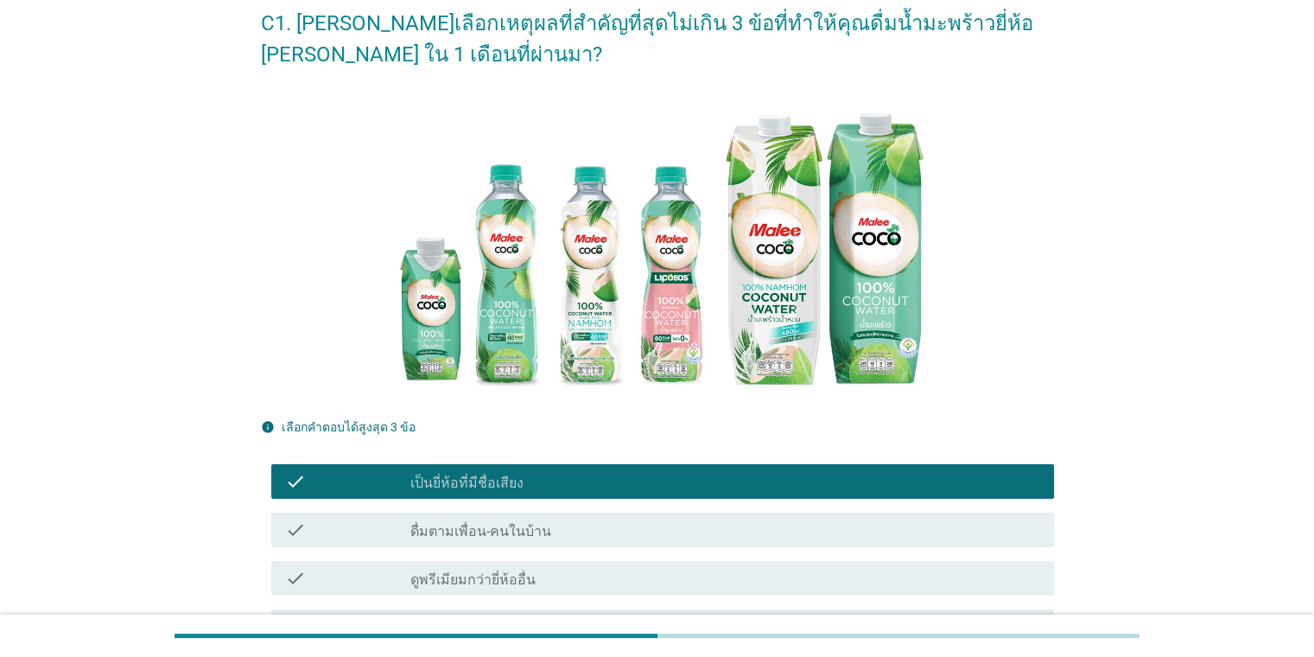
click at [492, 477] on label "เป็นยี่ห้อที่มีชื่อเสียง" at bounding box center [466, 482] width 113 height 17
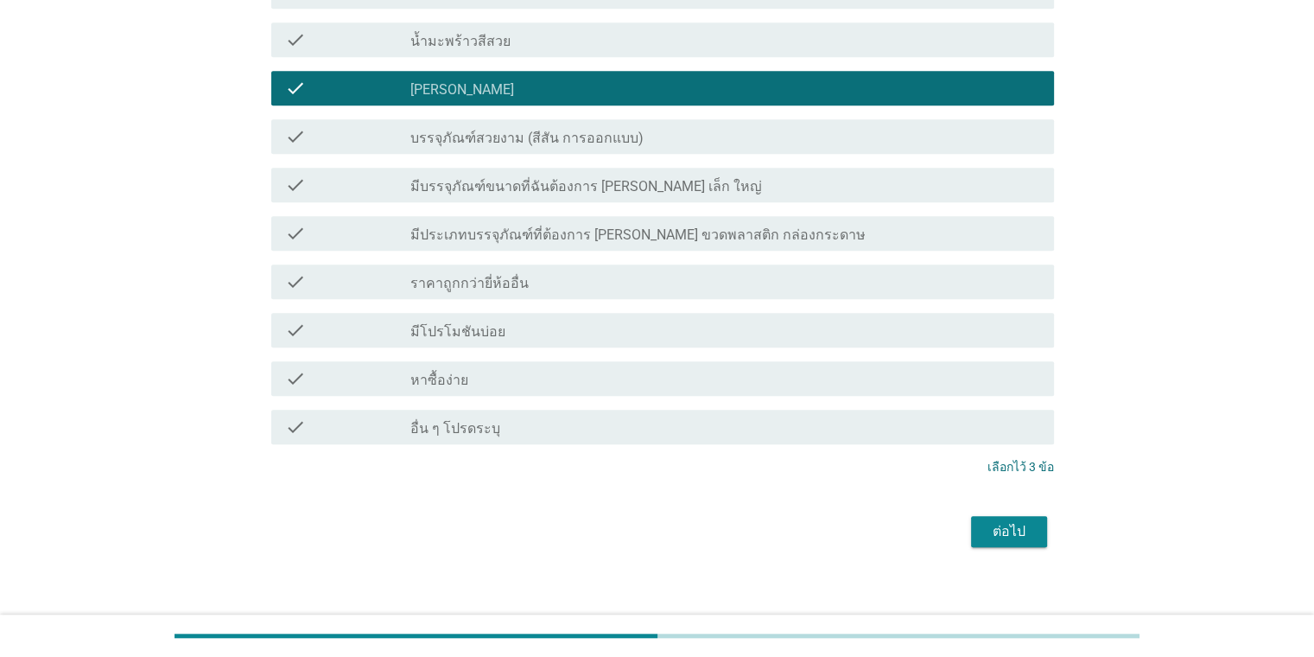
scroll to position [1317, 0]
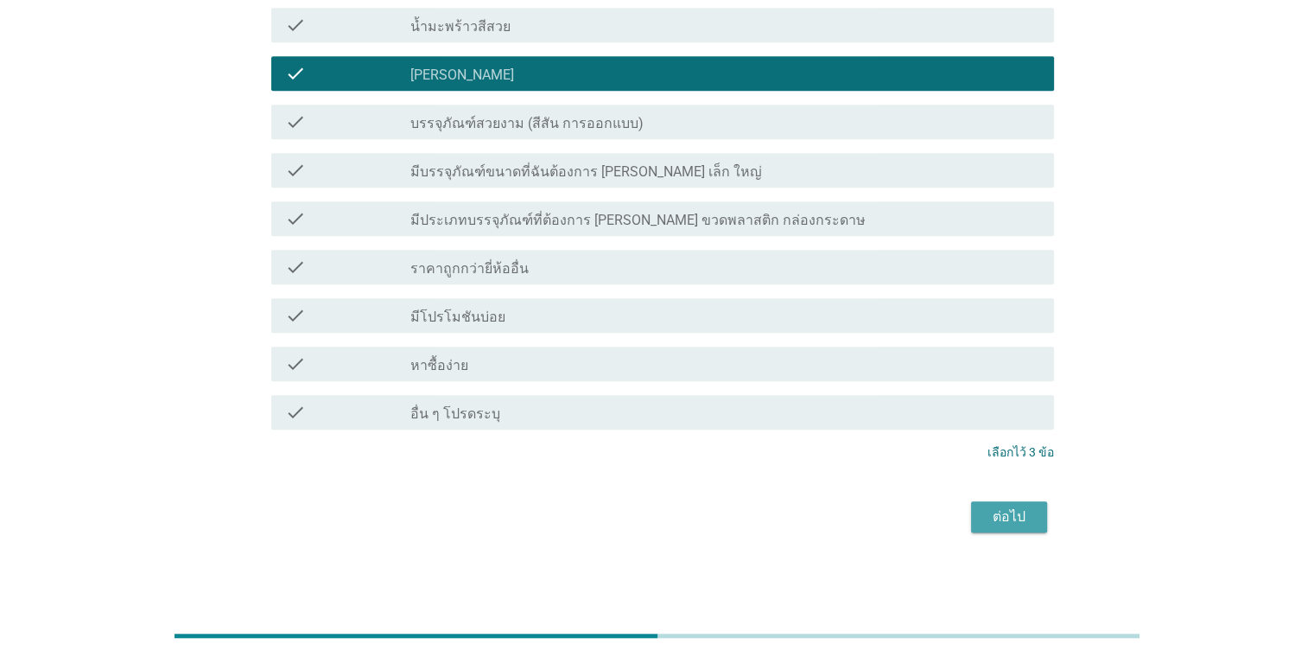
click at [850, 522] on div "ต่อไป" at bounding box center [1009, 516] width 48 height 21
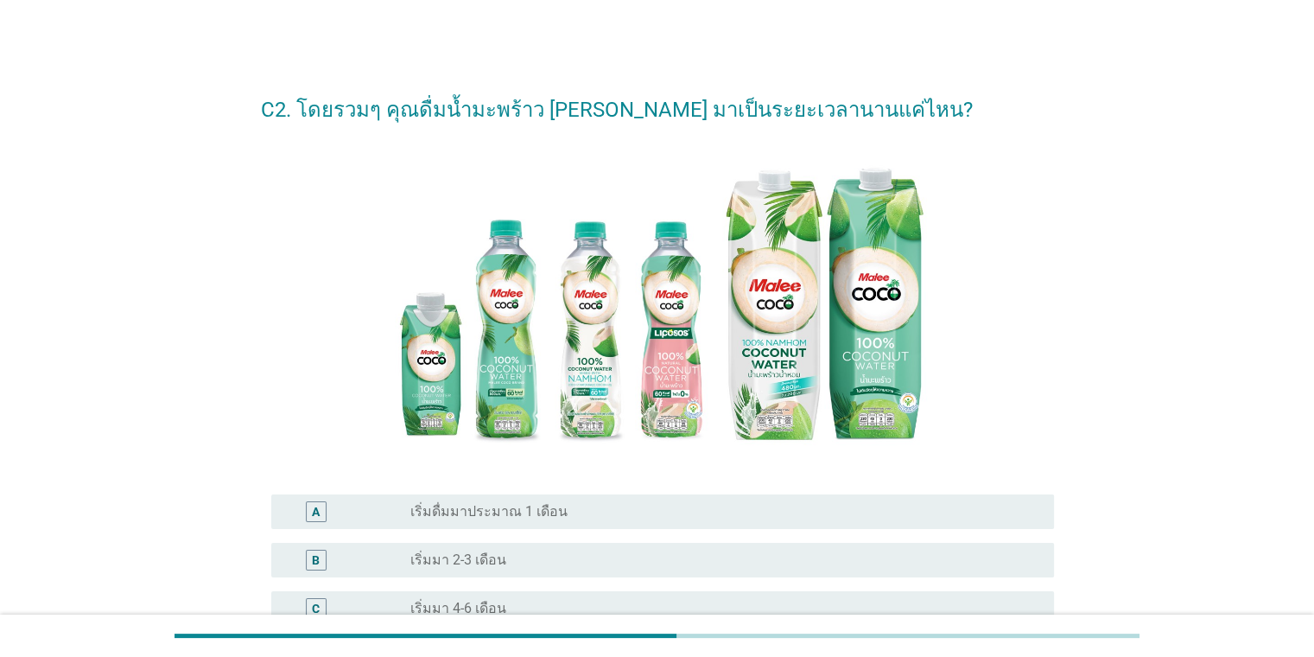
scroll to position [346, 0]
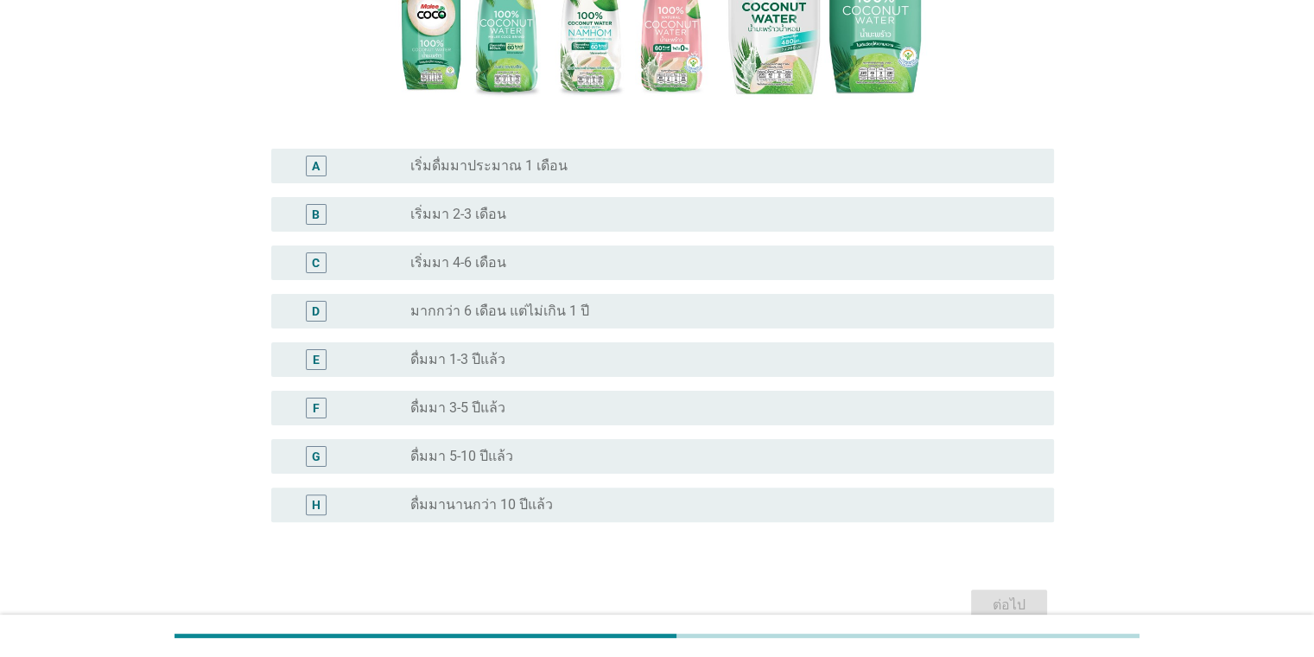
click at [456, 358] on label "ดื่มมา 1-3 ปีแล้ว" at bounding box center [457, 359] width 95 height 17
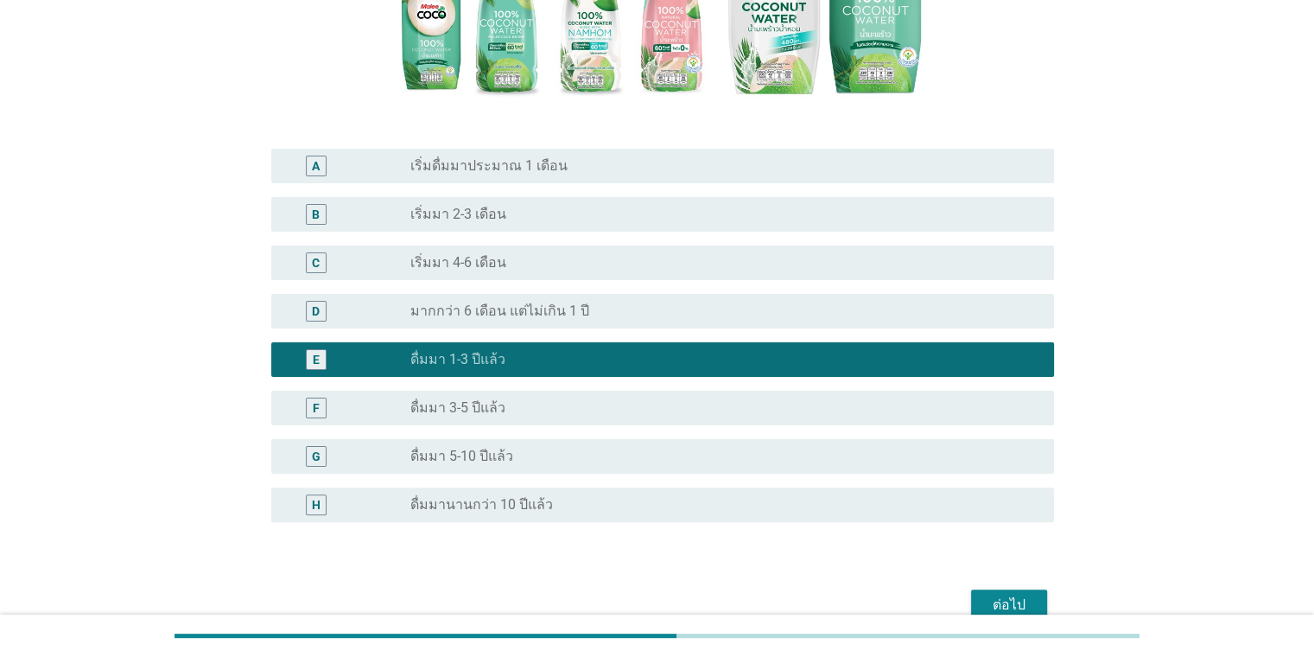
click at [850, 595] on div "ต่อไป" at bounding box center [1009, 604] width 48 height 21
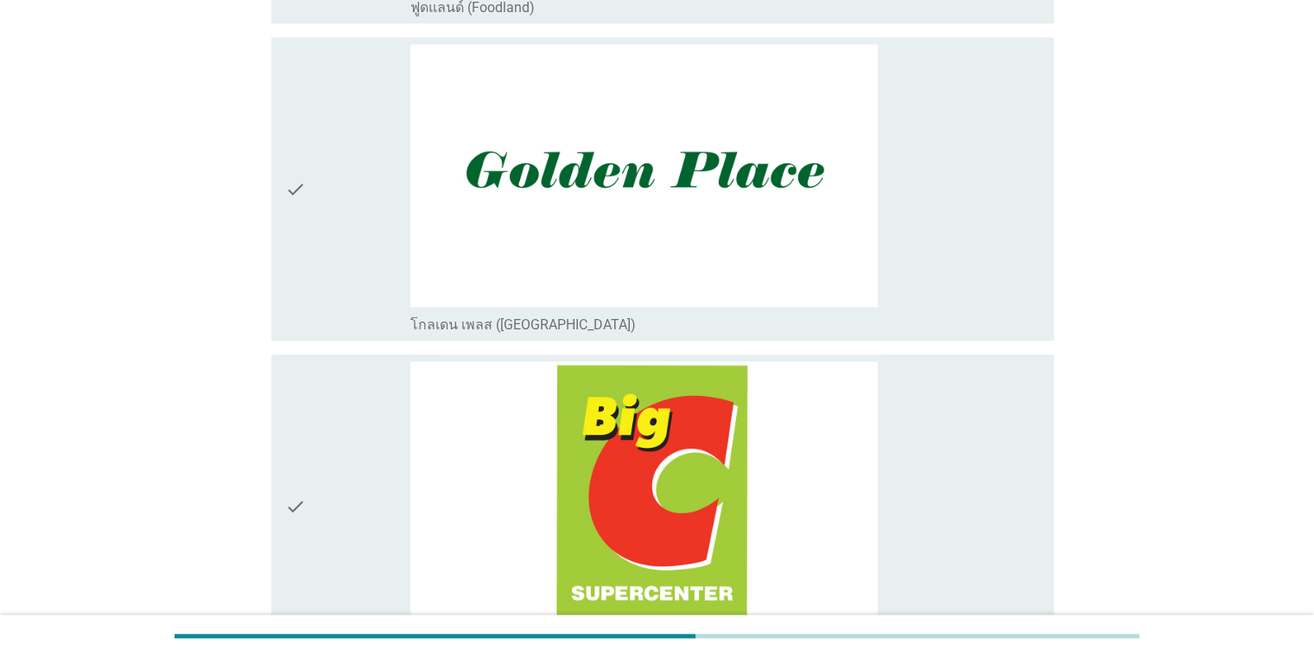
scroll to position [2333, 0]
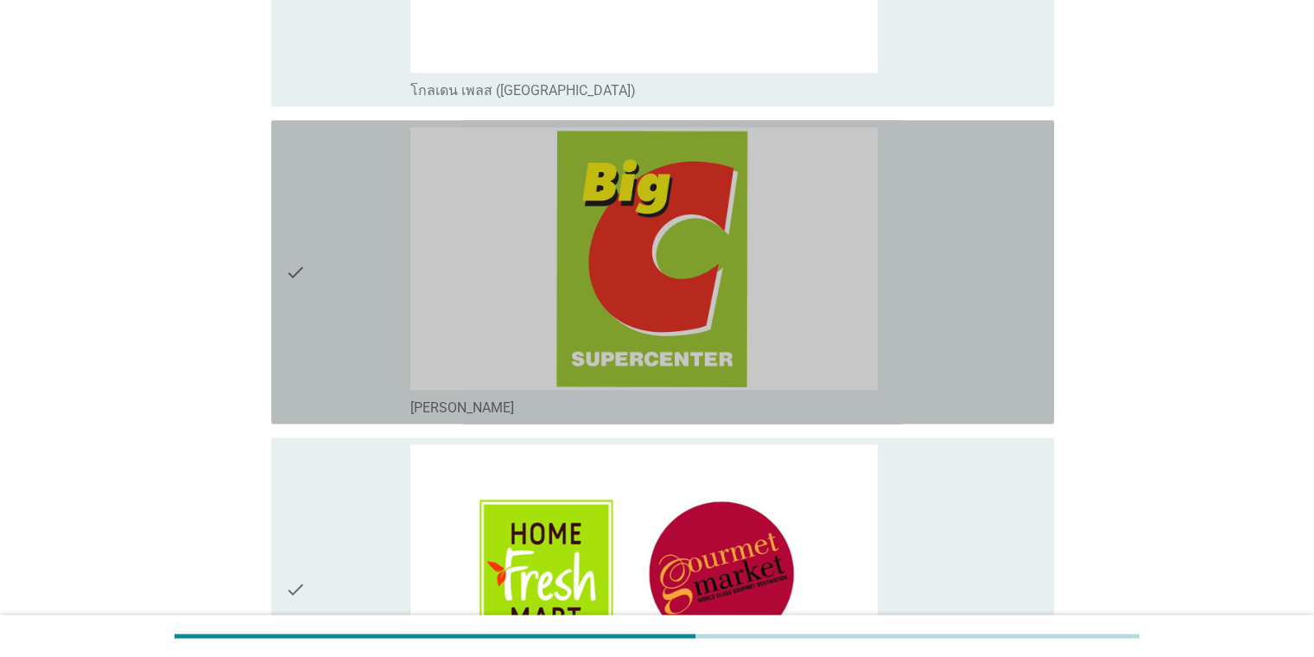
click at [367, 197] on div "check" at bounding box center [348, 271] width 126 height 289
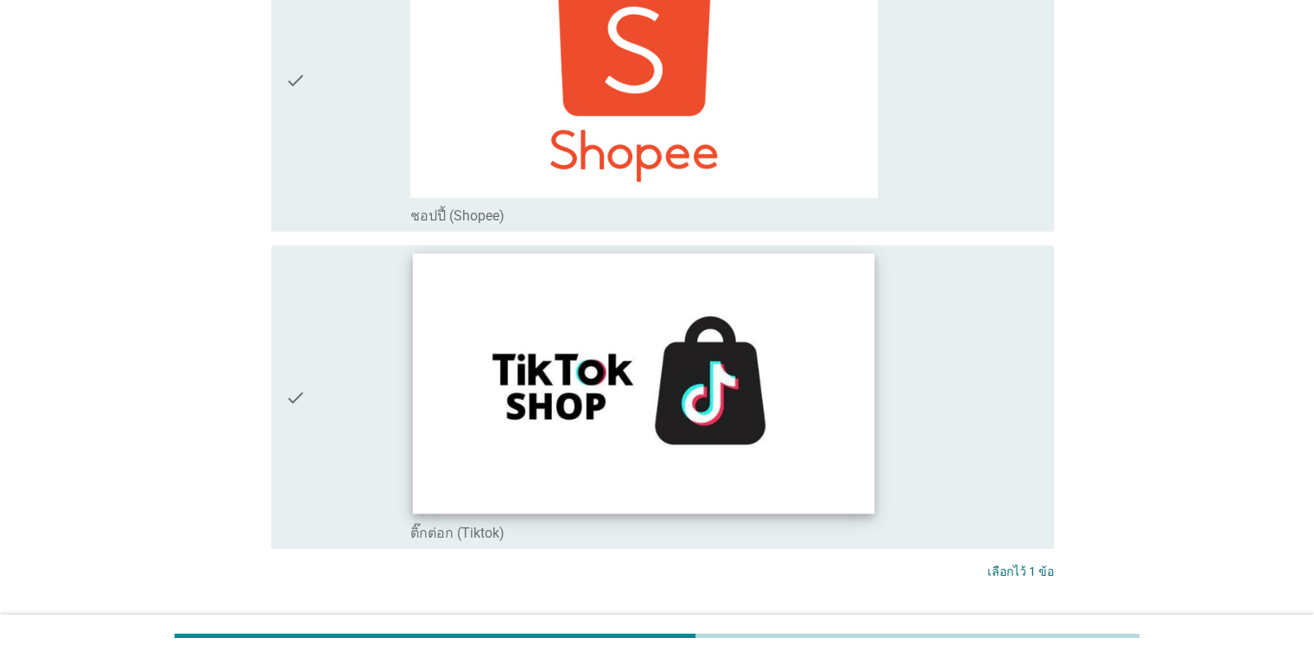
scroll to position [5840, 0]
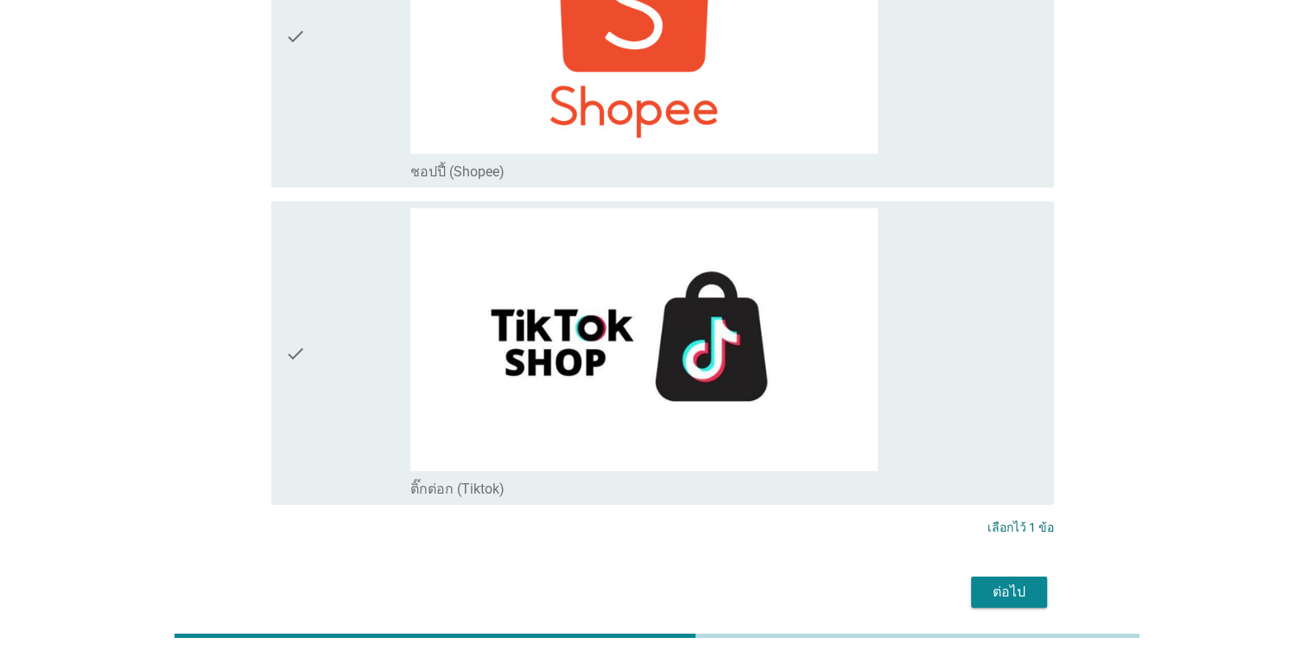
click at [850, 576] on button "ต่อไป" at bounding box center [1009, 591] width 76 height 31
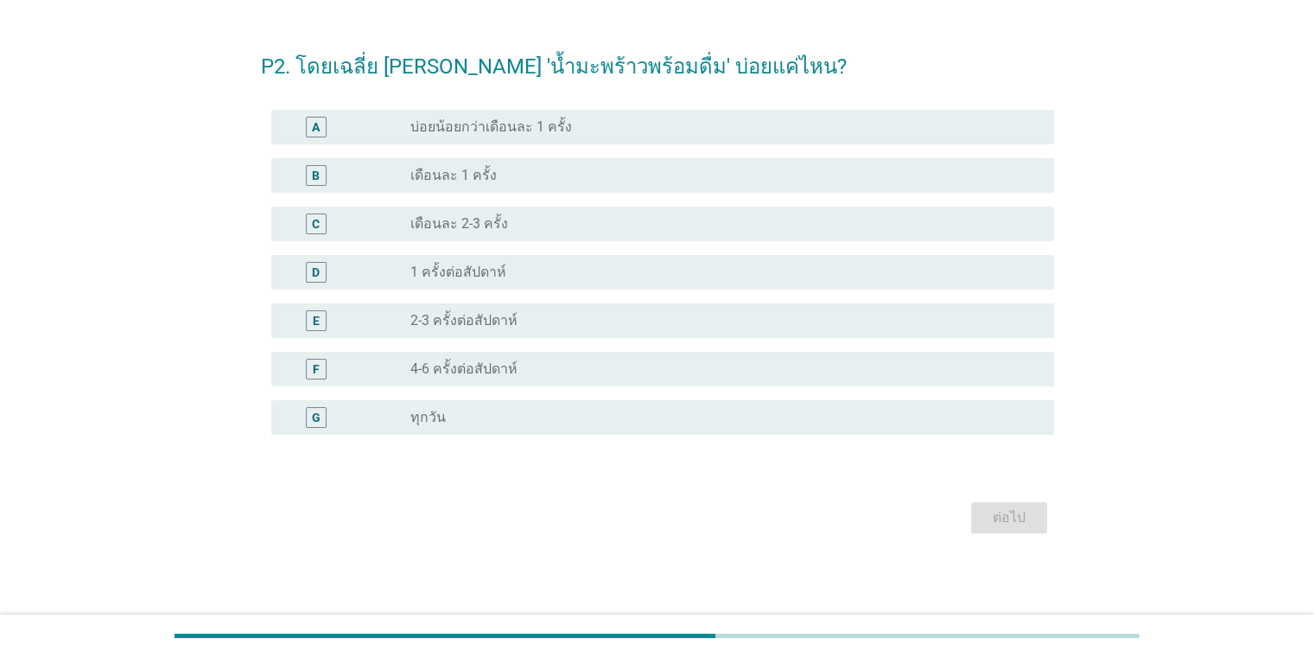
scroll to position [0, 0]
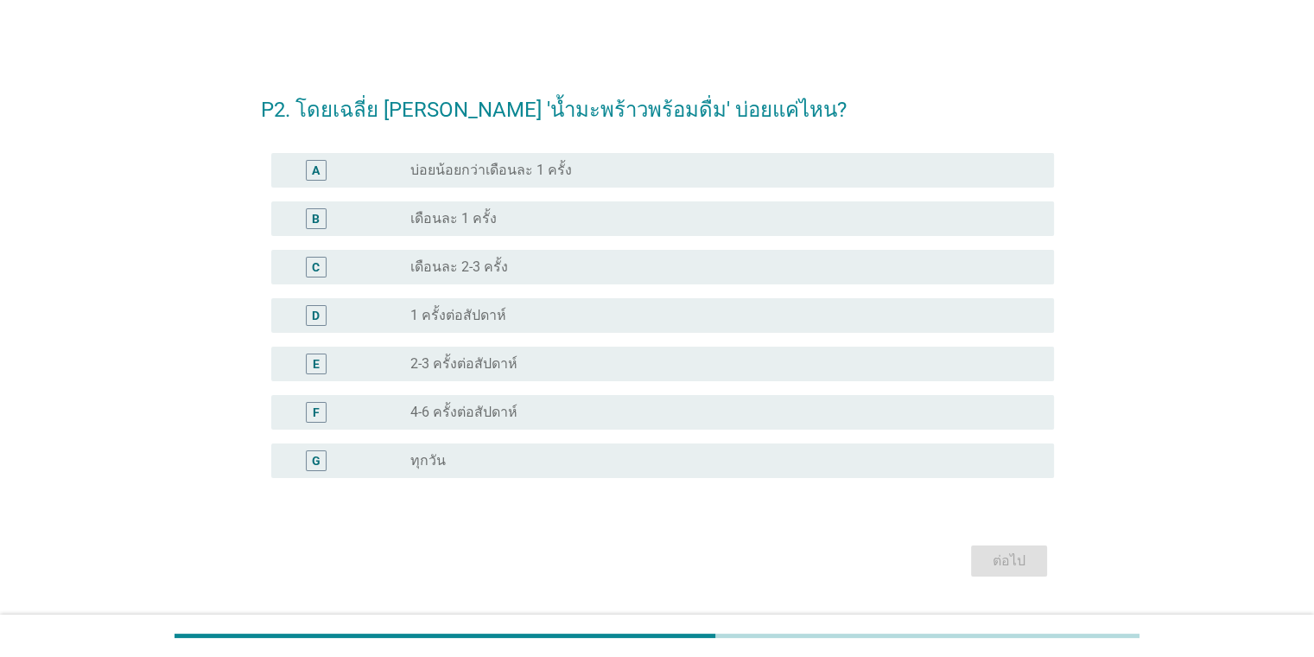
click at [465, 314] on label "1 ครั้งต่อสัปดาห์" at bounding box center [458, 315] width 96 height 17
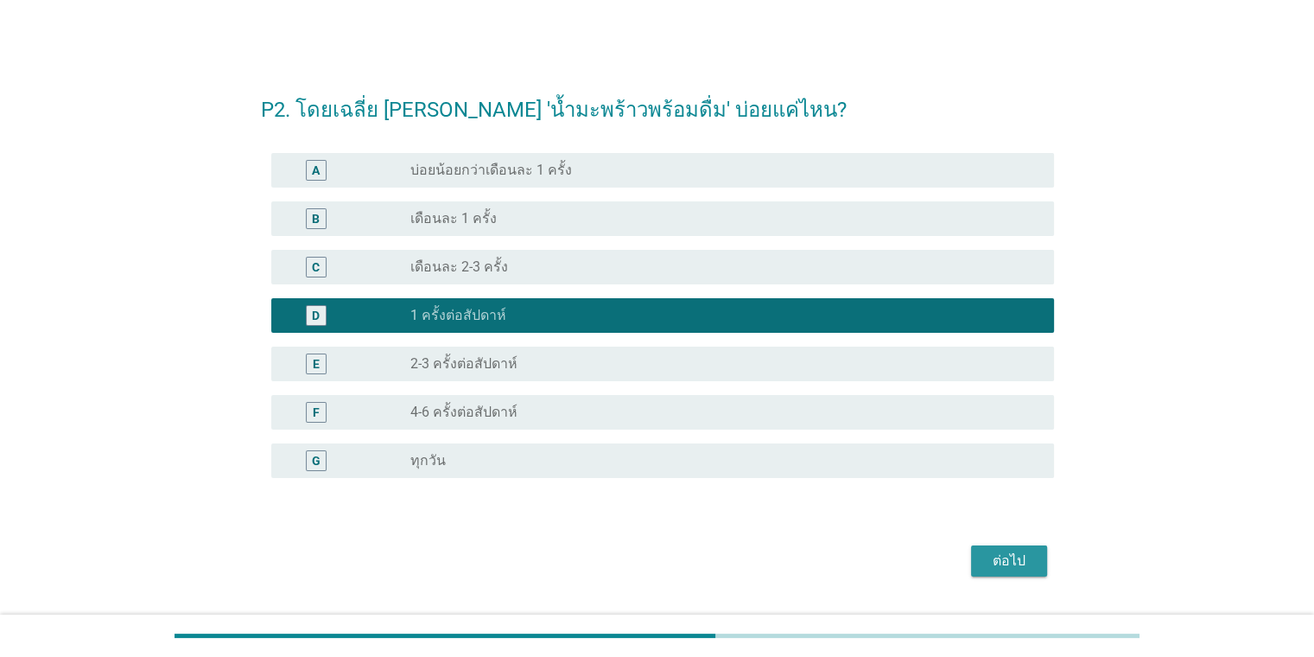
click at [850, 560] on div "ต่อไป" at bounding box center [1009, 560] width 48 height 21
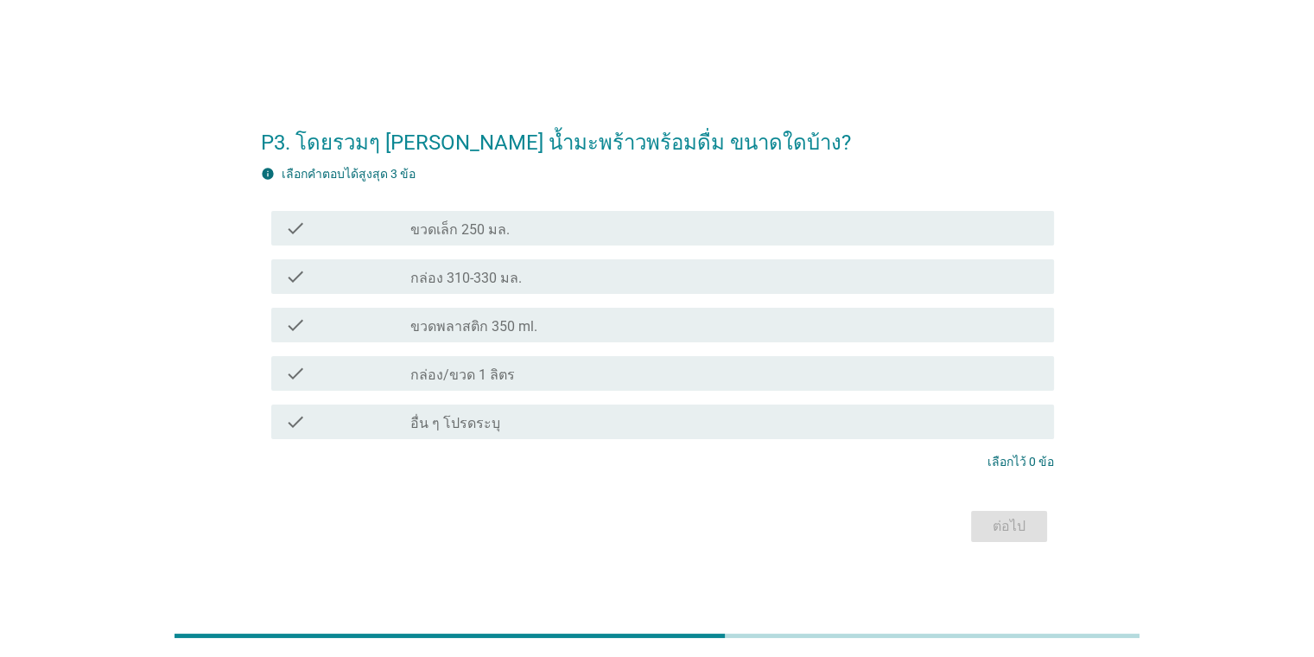
click at [485, 276] on label "กล่อง 310-330 มล." at bounding box center [465, 278] width 111 height 17
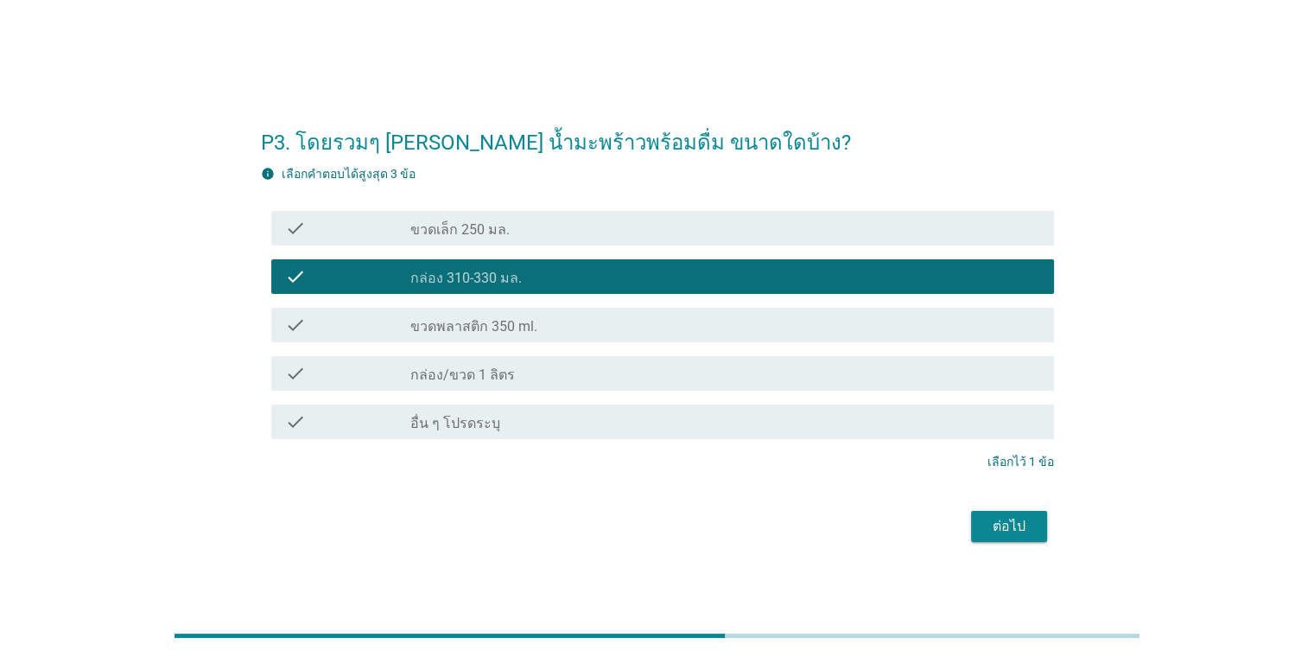
click at [457, 370] on label "กล่อง/ขวด 1 ลิตร" at bounding box center [462, 374] width 105 height 17
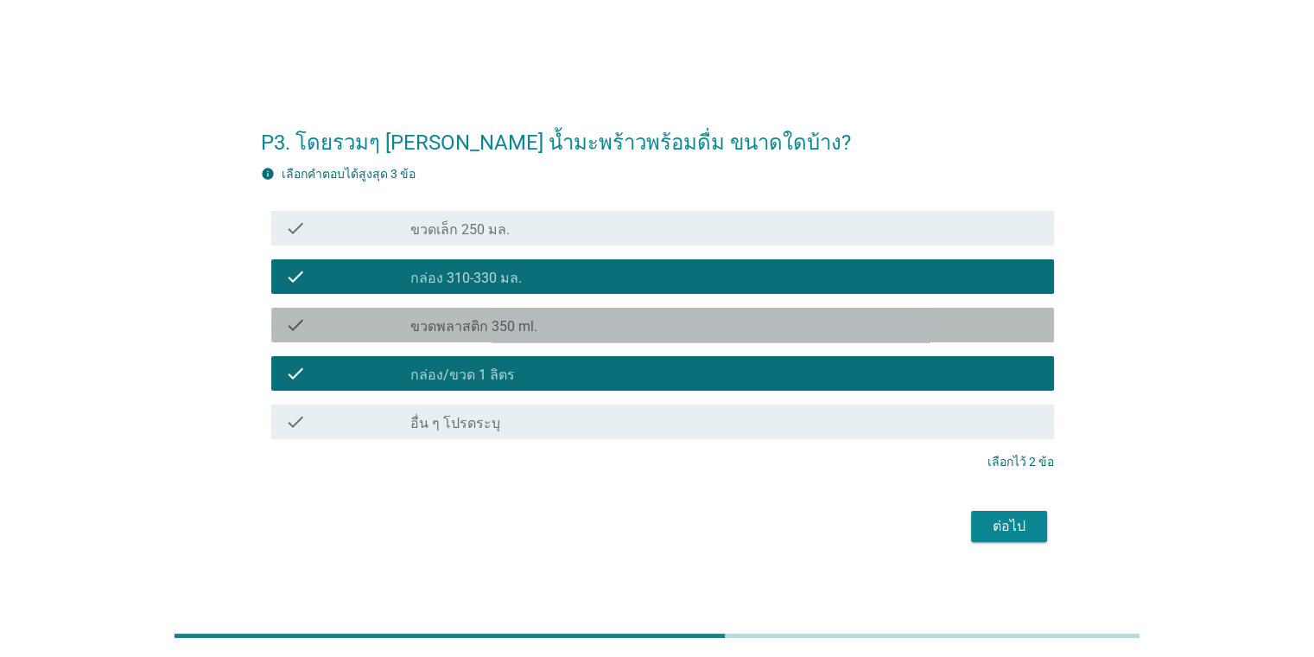
click at [480, 315] on div "check_box_outline_blank ขวดพลาสติก 350 ml." at bounding box center [724, 324] width 629 height 21
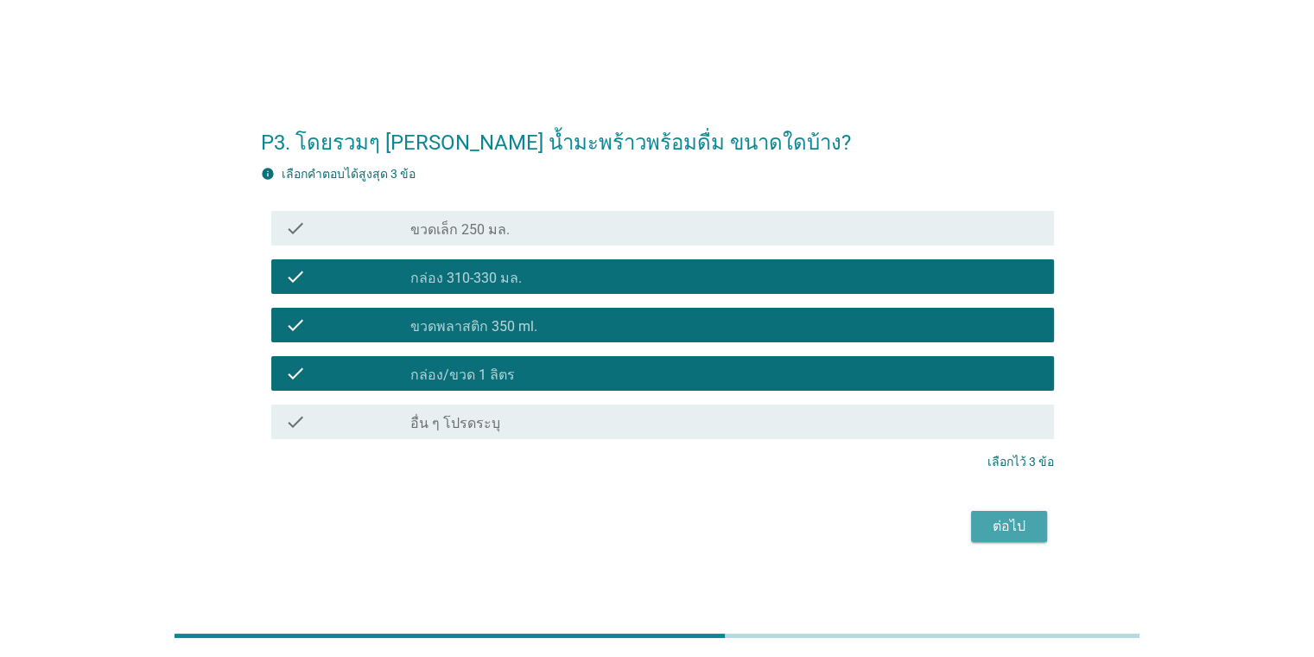
click at [850, 525] on div "ต่อไป" at bounding box center [1009, 526] width 48 height 21
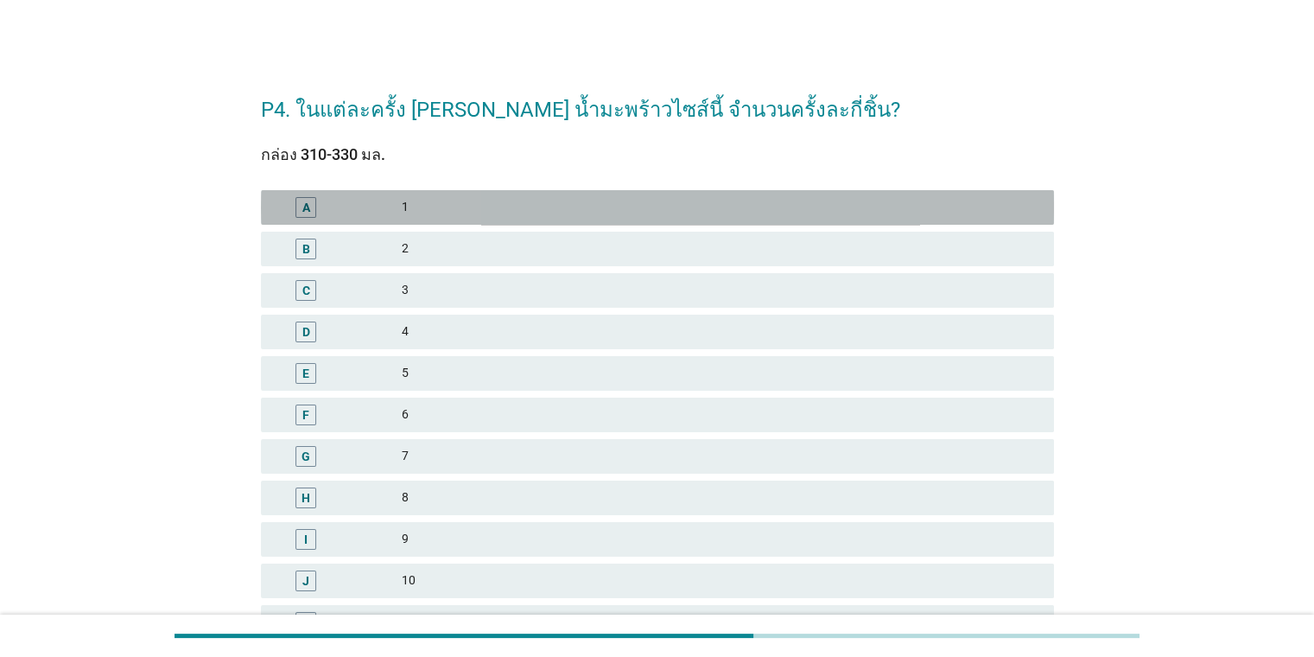
click at [440, 211] on div "1" at bounding box center [721, 207] width 638 height 21
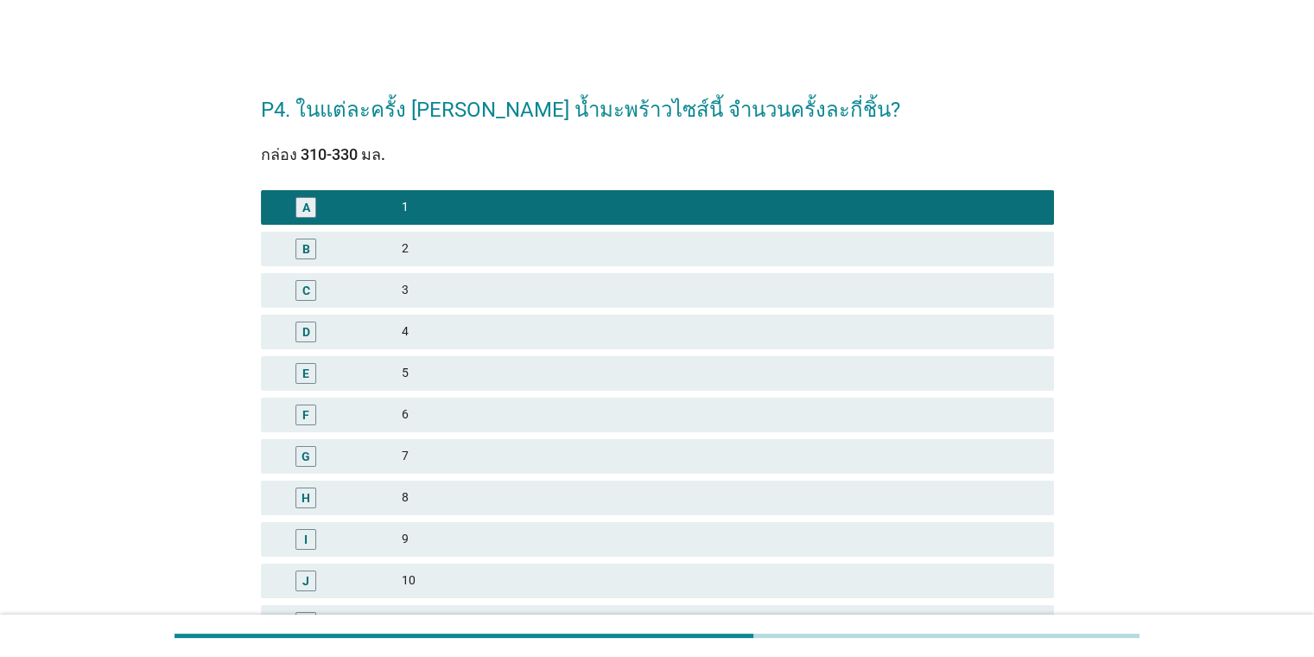
click at [363, 251] on div "B" at bounding box center [339, 248] width 128 height 21
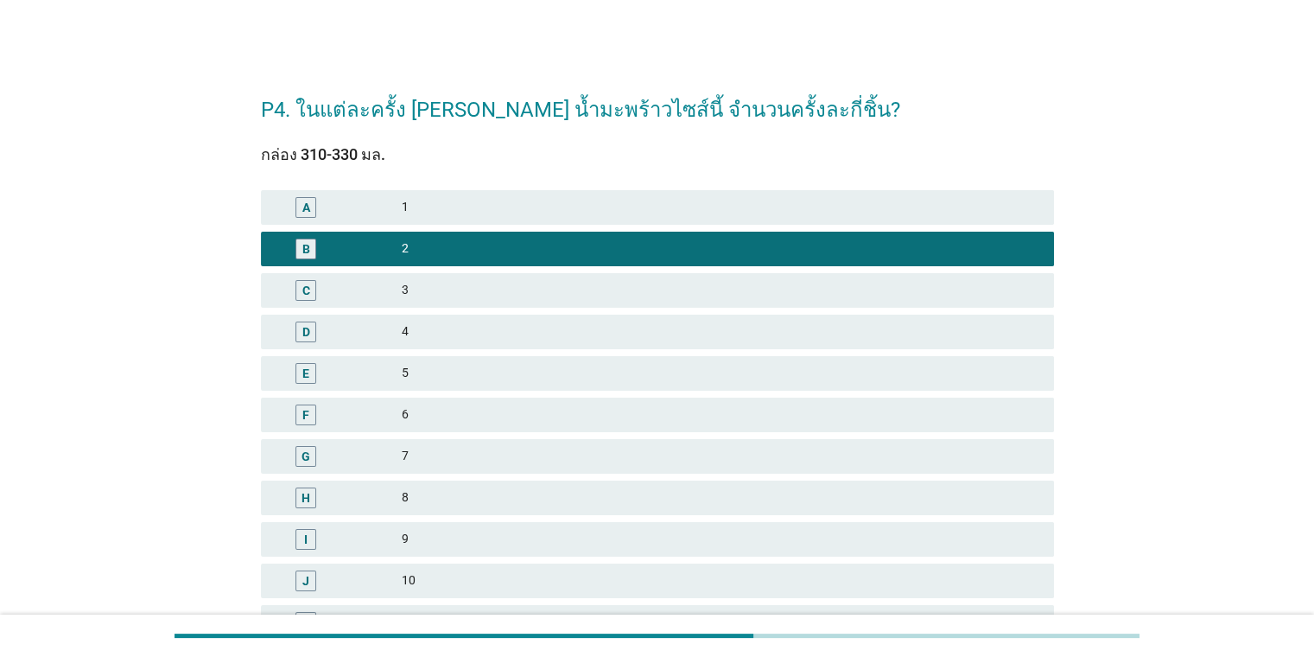
click at [420, 219] on div "A 1" at bounding box center [657, 207] width 793 height 35
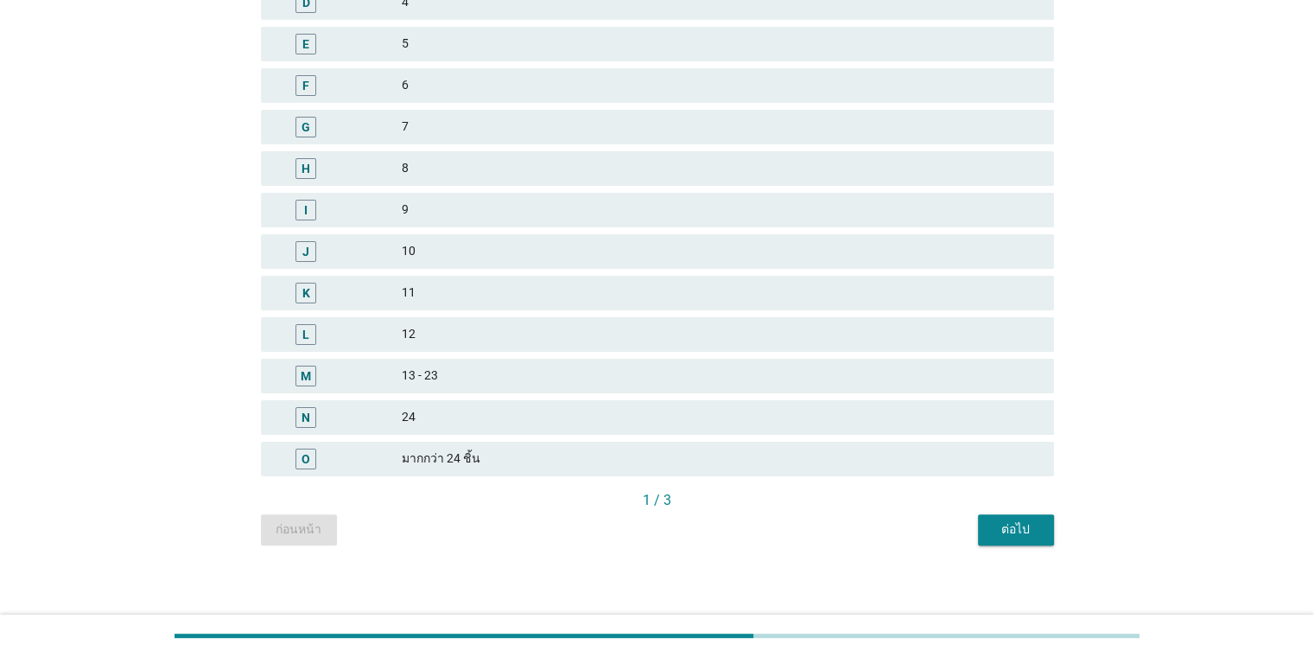
scroll to position [335, 0]
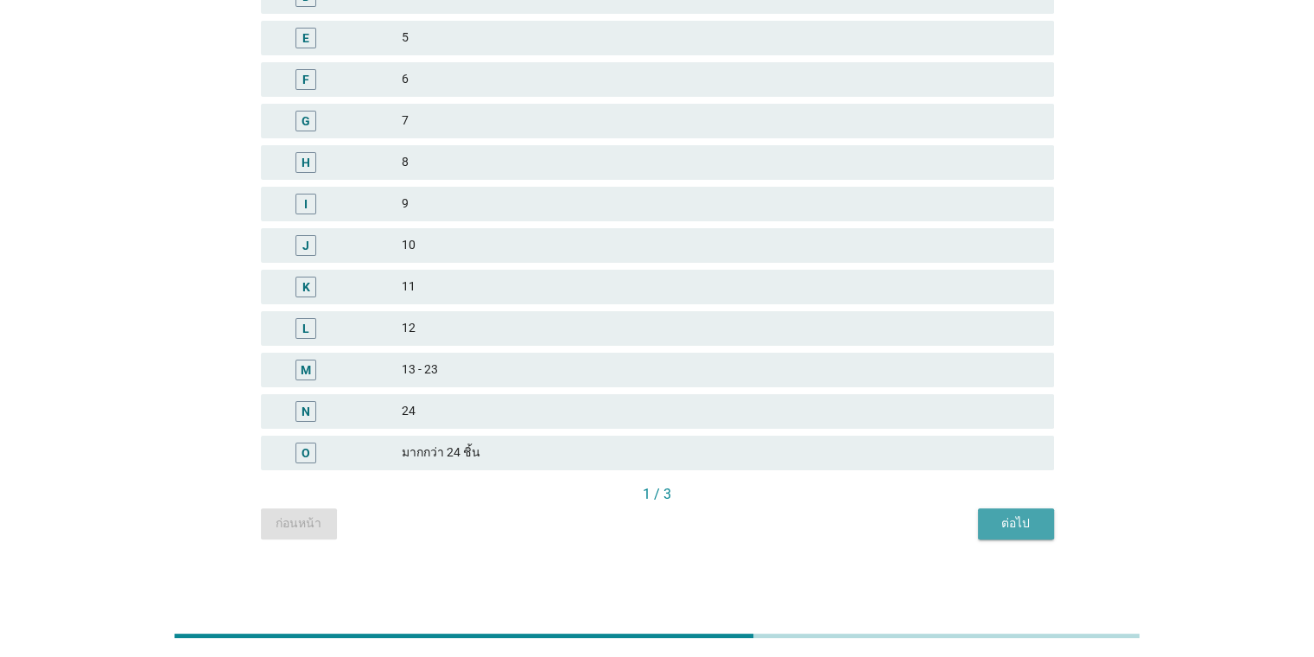
click at [850, 531] on div "ต่อไป" at bounding box center [1016, 523] width 48 height 18
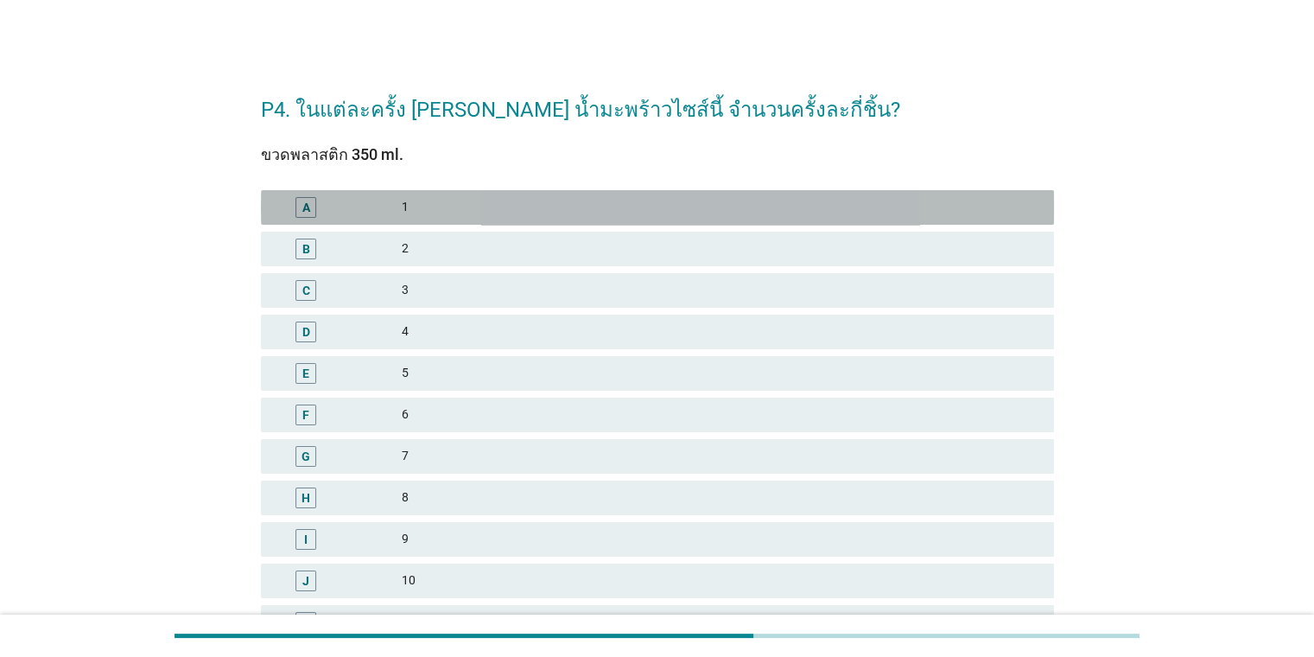
click at [394, 214] on div "A" at bounding box center [339, 207] width 128 height 21
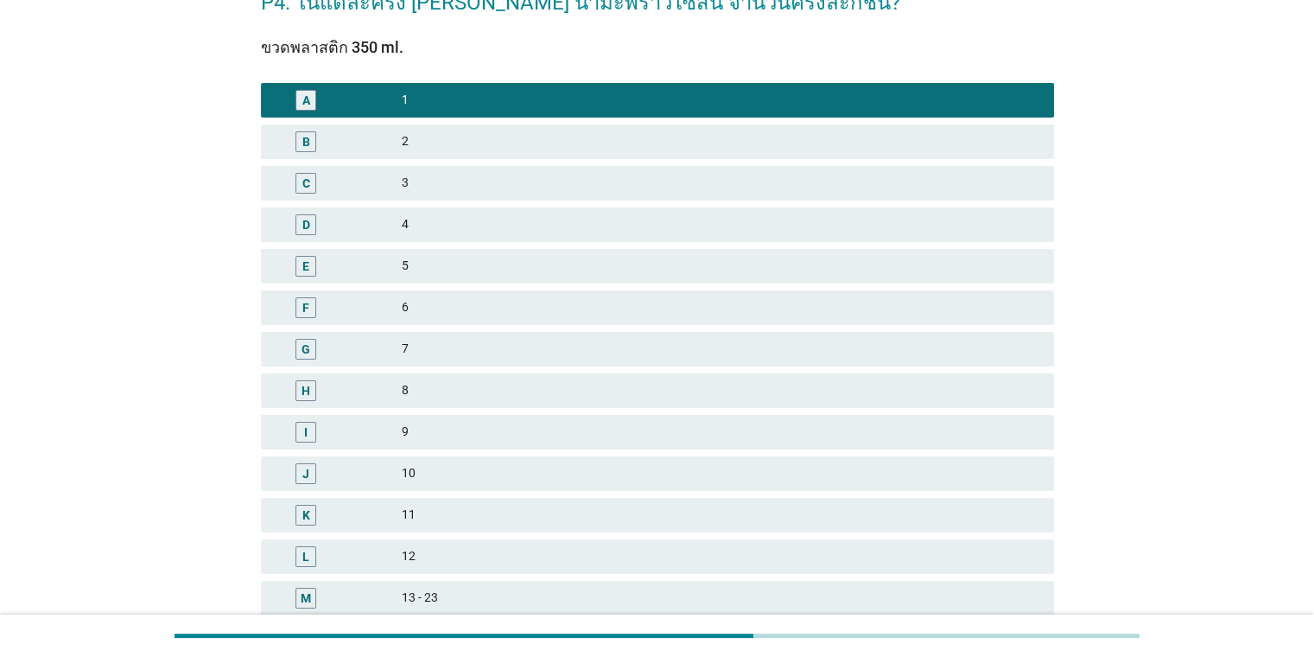
scroll to position [335, 0]
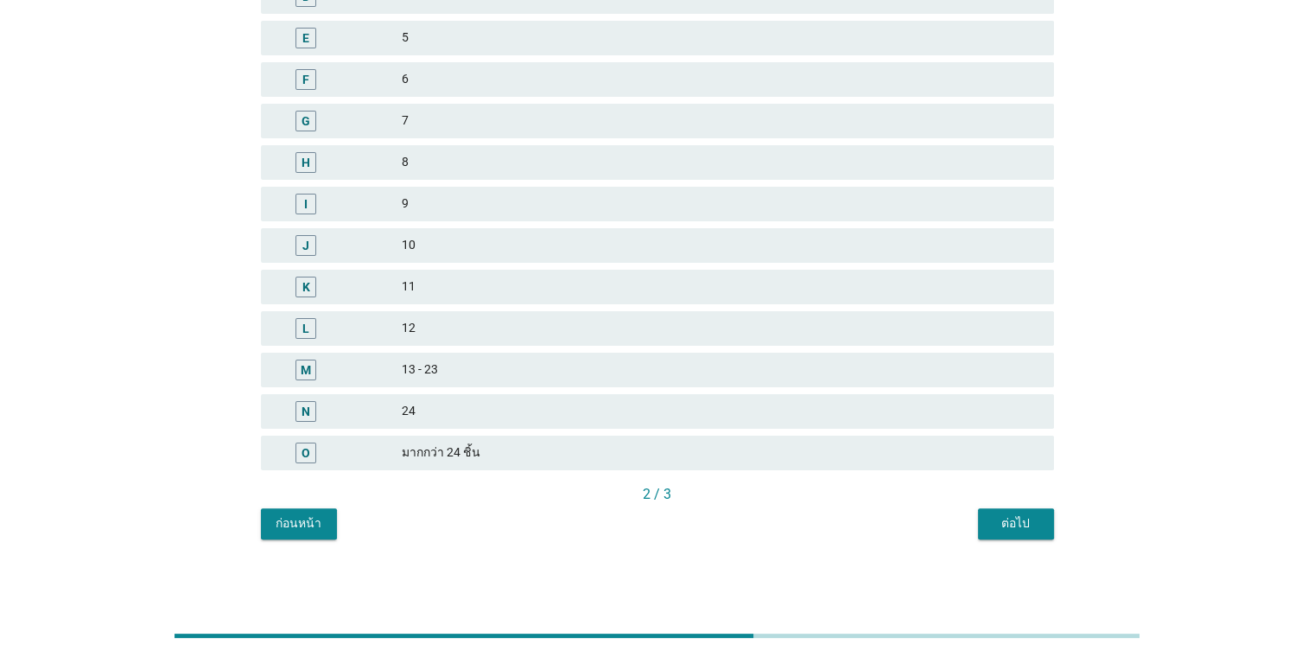
click at [850, 523] on div "ต่อไป" at bounding box center [1016, 523] width 48 height 18
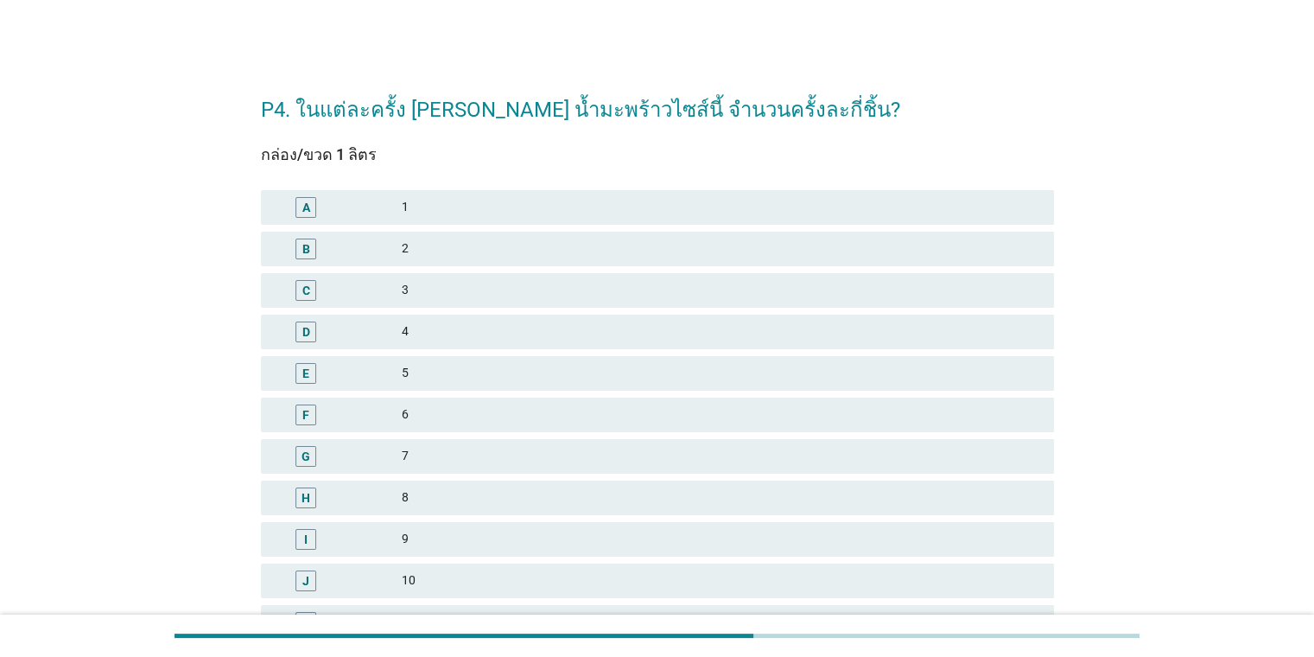
click at [391, 202] on div "A" at bounding box center [339, 207] width 128 height 21
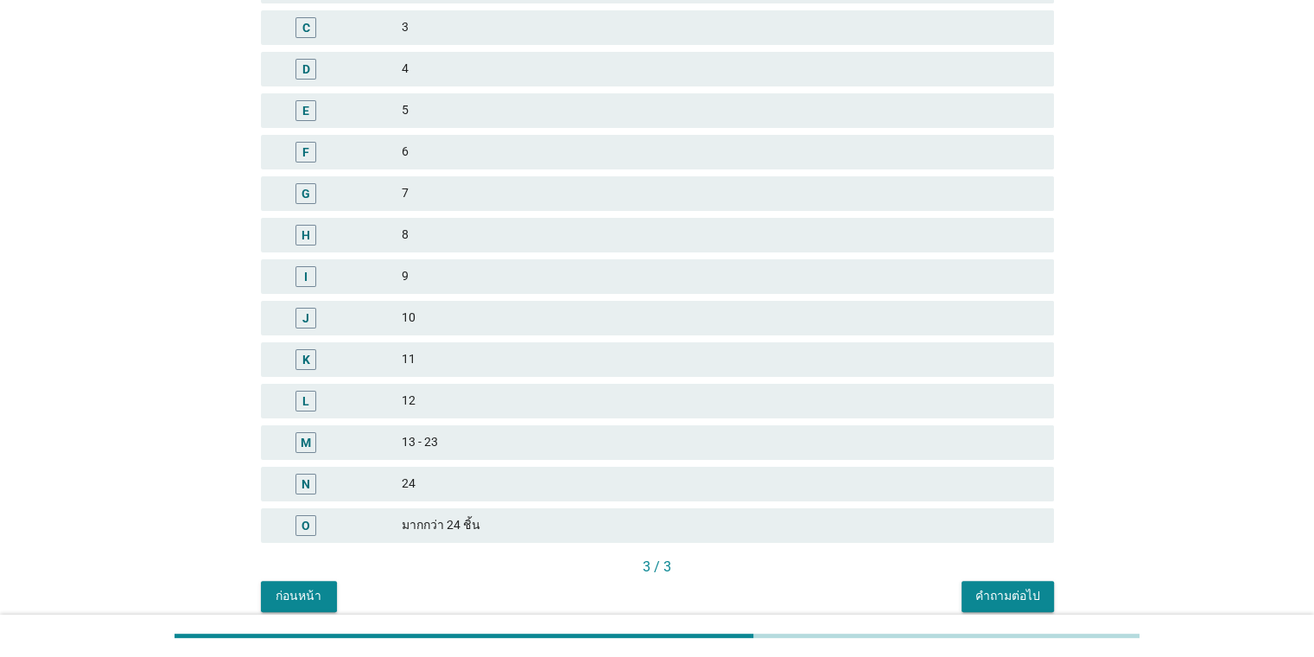
scroll to position [335, 0]
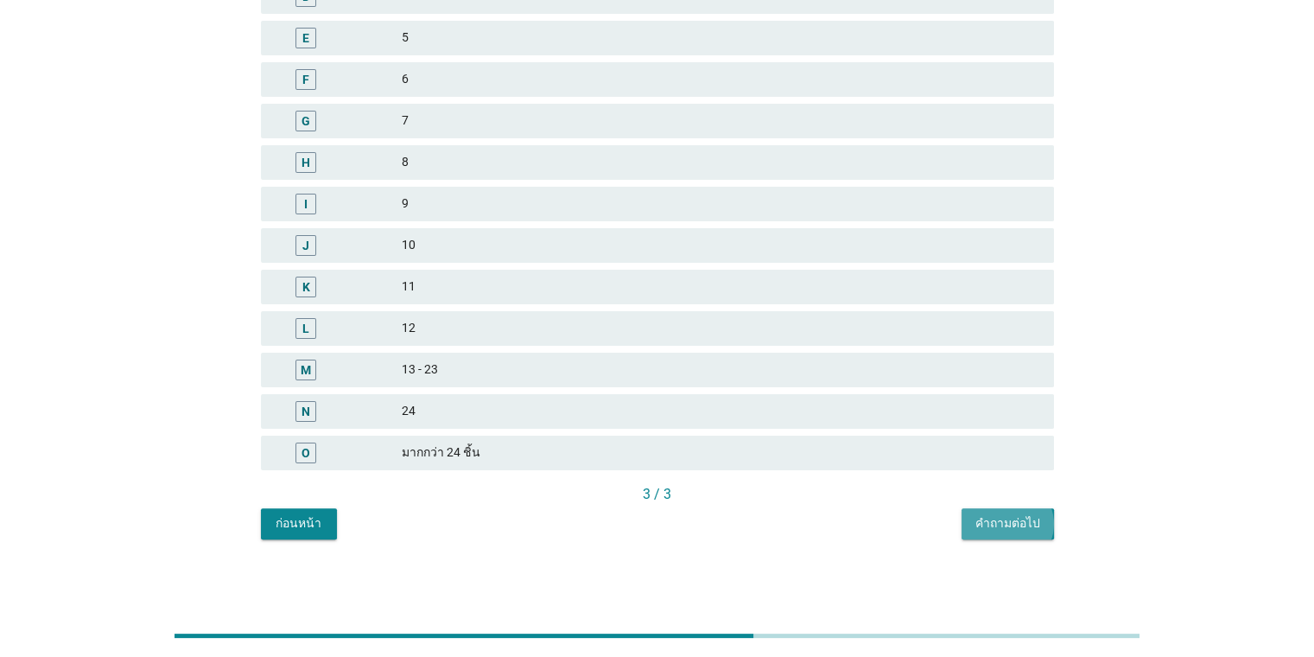
click at [850, 519] on div "คำถามต่อไป" at bounding box center [1007, 523] width 65 height 18
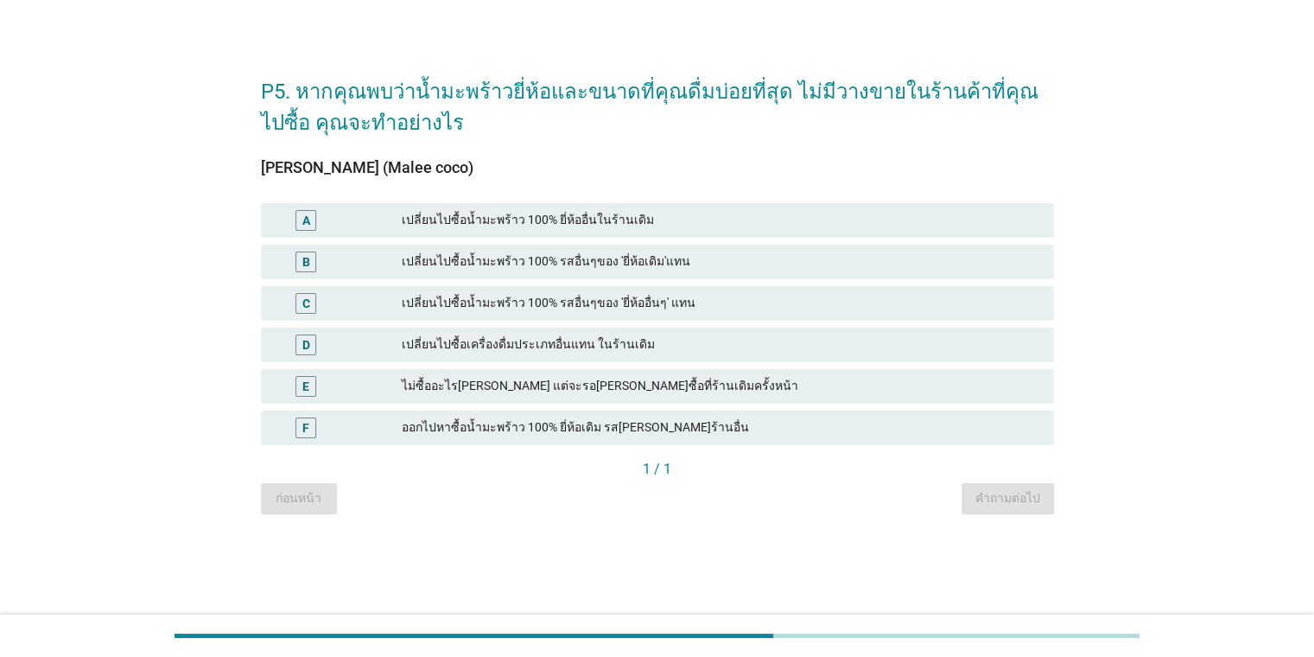
scroll to position [0, 0]
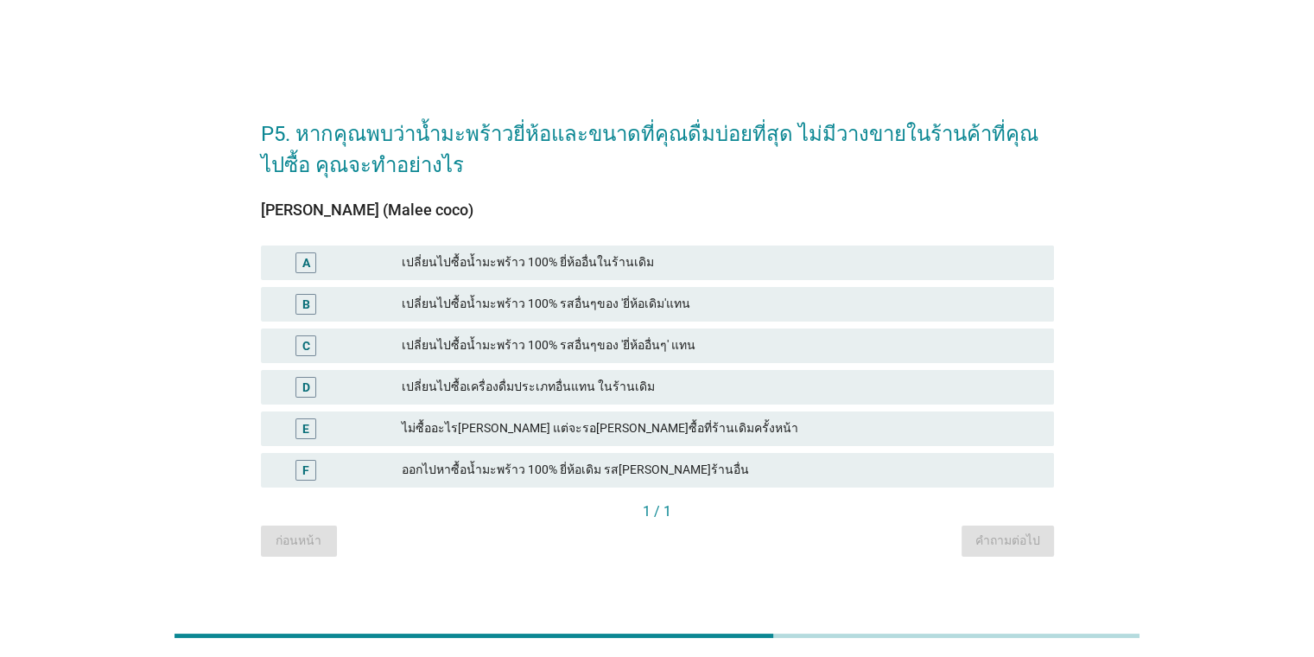
click at [640, 299] on div "เปลี่ยนไปซื้อน้ำมะพร้าว 100% รสอื่นๆของ 'ยี่ห้อเดิม'แทน" at bounding box center [721, 304] width 638 height 21
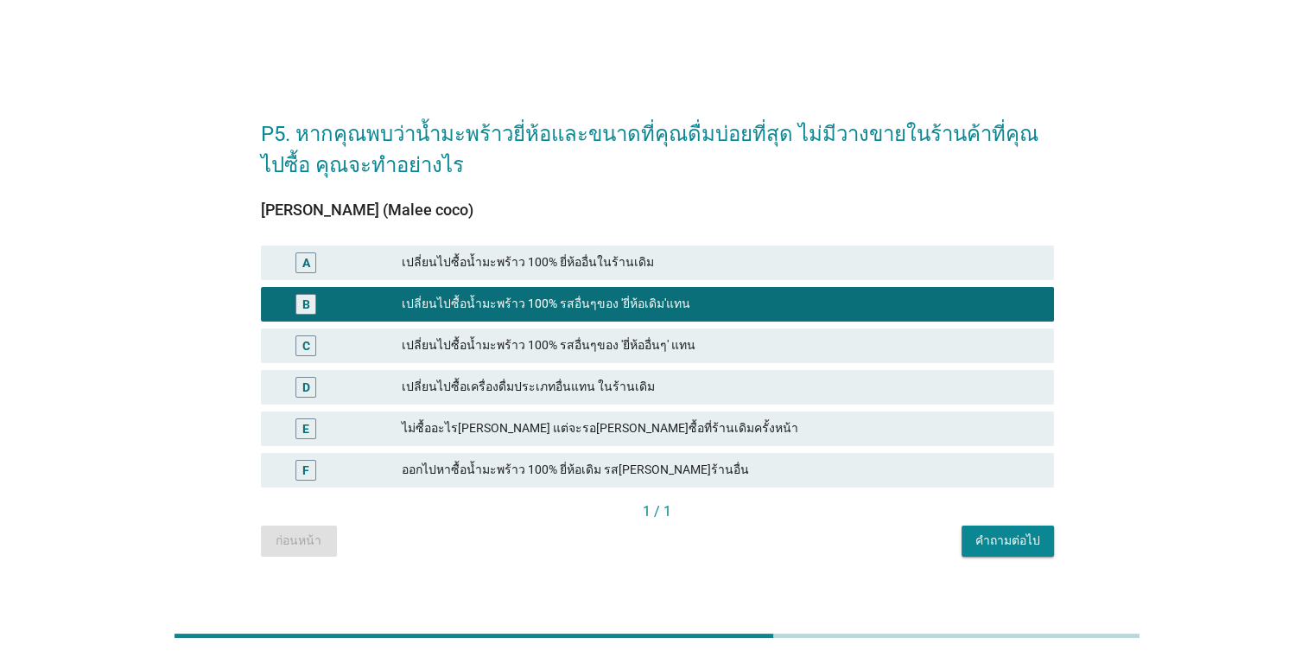
click at [850, 537] on div "คำถามต่อไป" at bounding box center [1007, 540] width 65 height 18
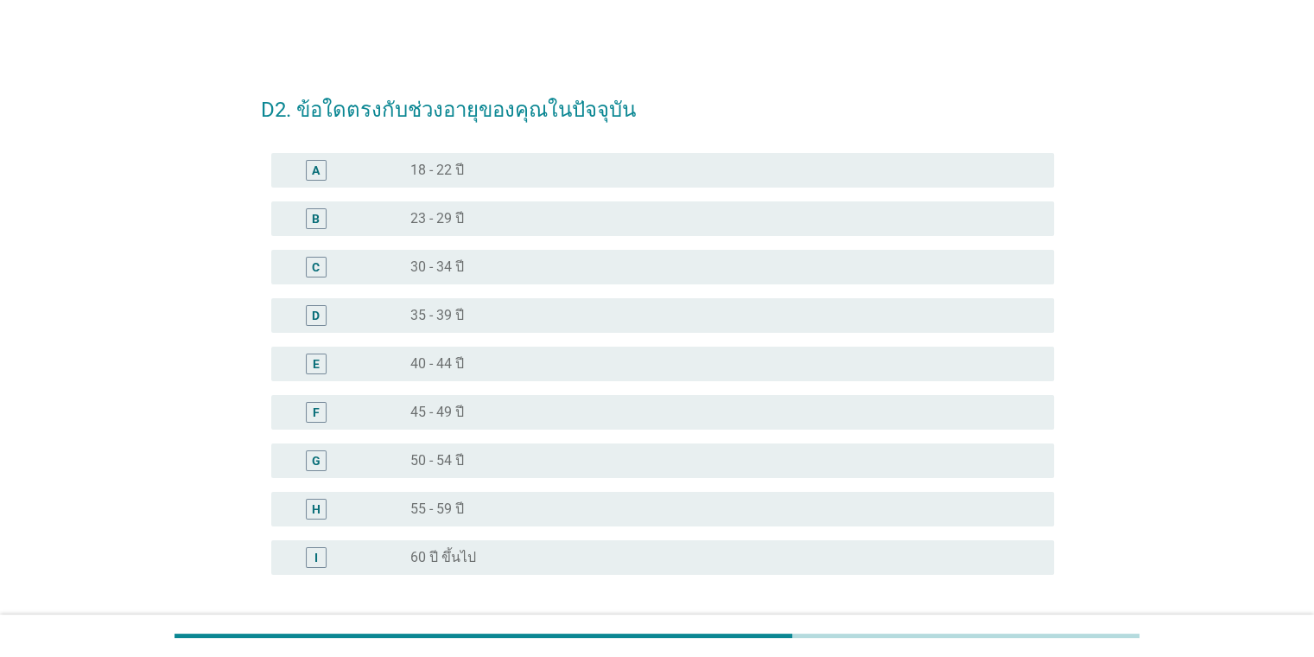
click at [430, 305] on div "radio_button_unchecked 35 - 39 ปี" at bounding box center [724, 315] width 629 height 21
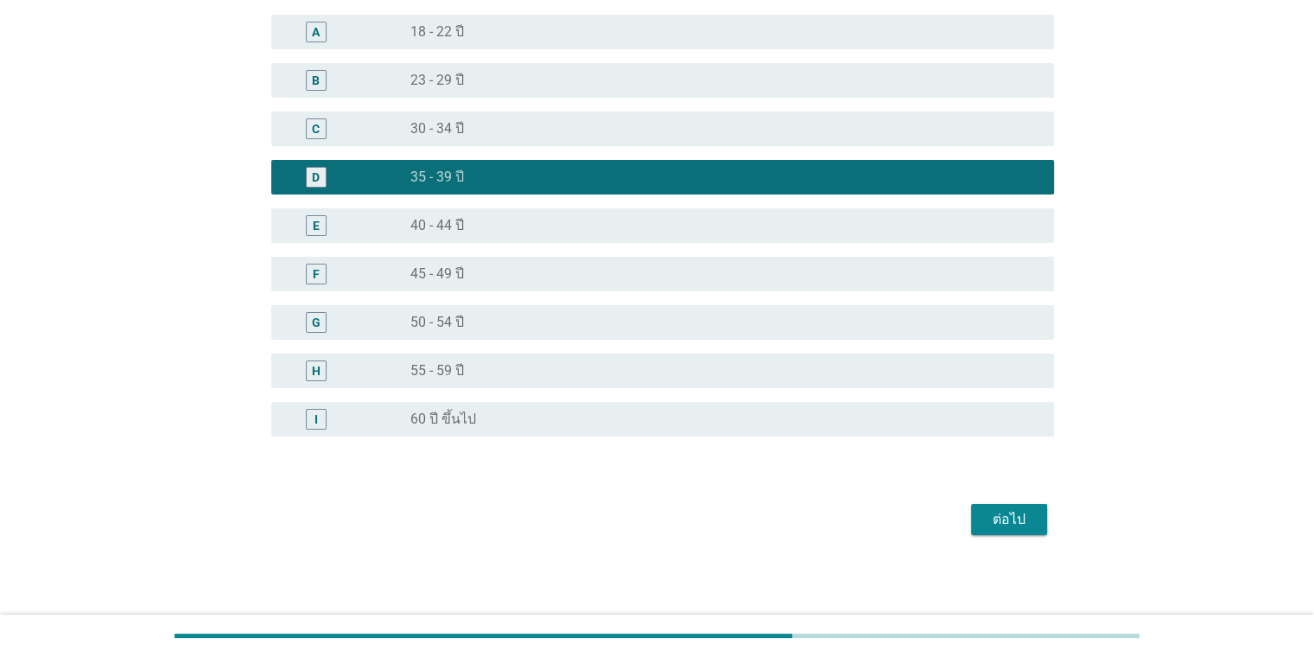
scroll to position [140, 0]
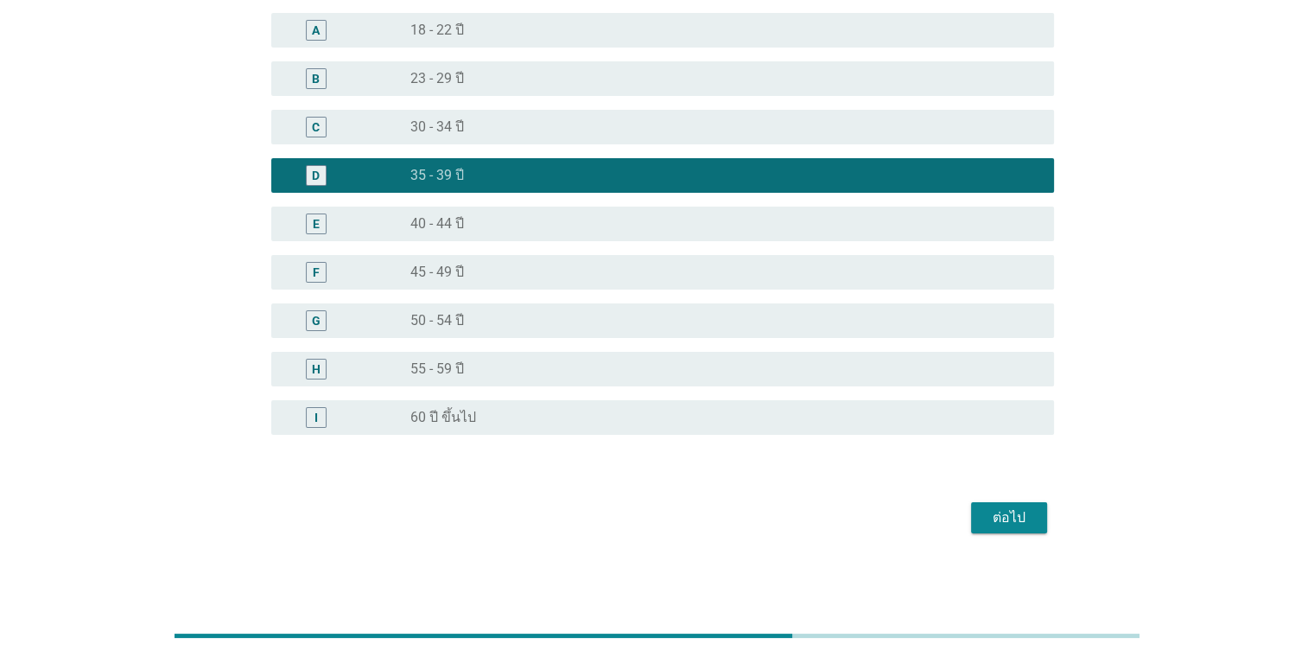
click at [850, 511] on div "ต่อไป" at bounding box center [1009, 517] width 48 height 21
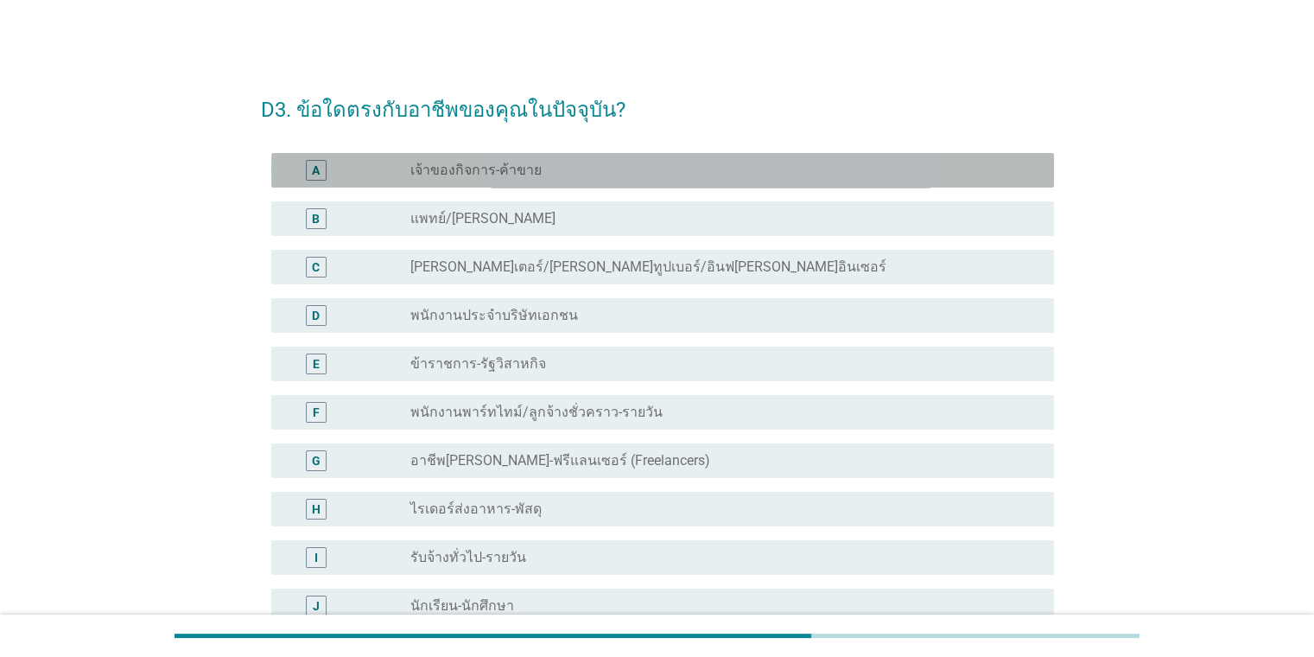
click at [453, 175] on label "เจ้าของกิจการ-ค้าขาย" at bounding box center [475, 170] width 131 height 17
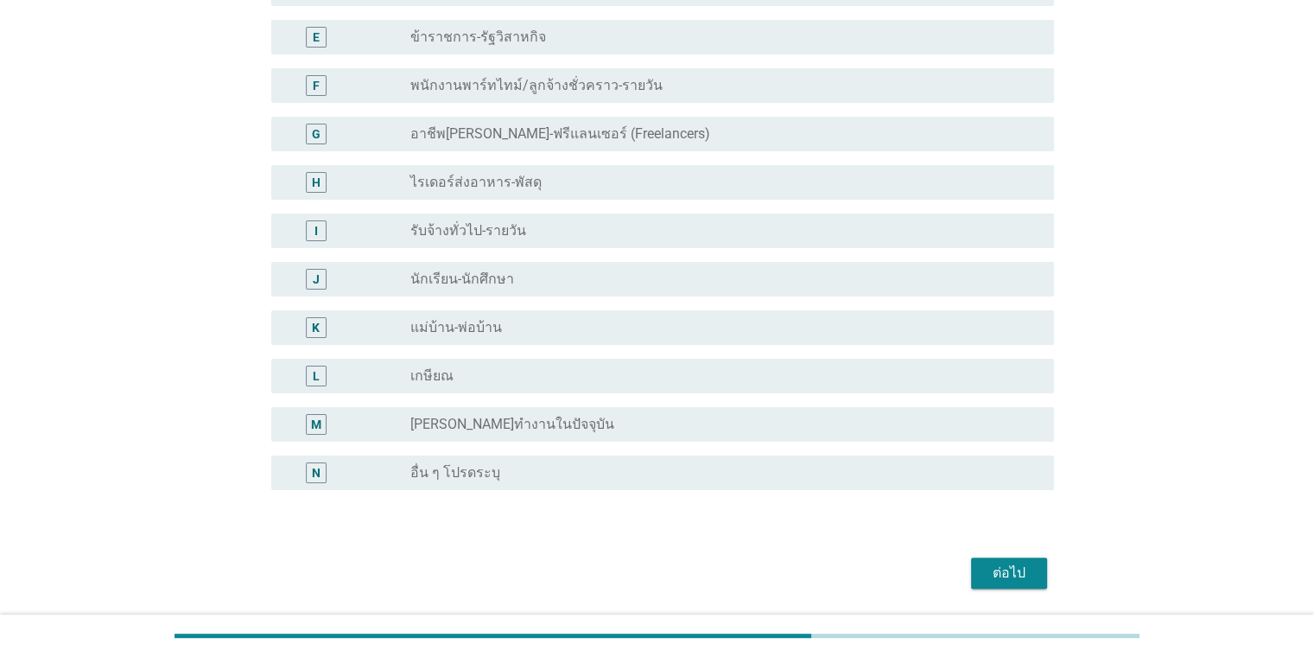
scroll to position [346, 0]
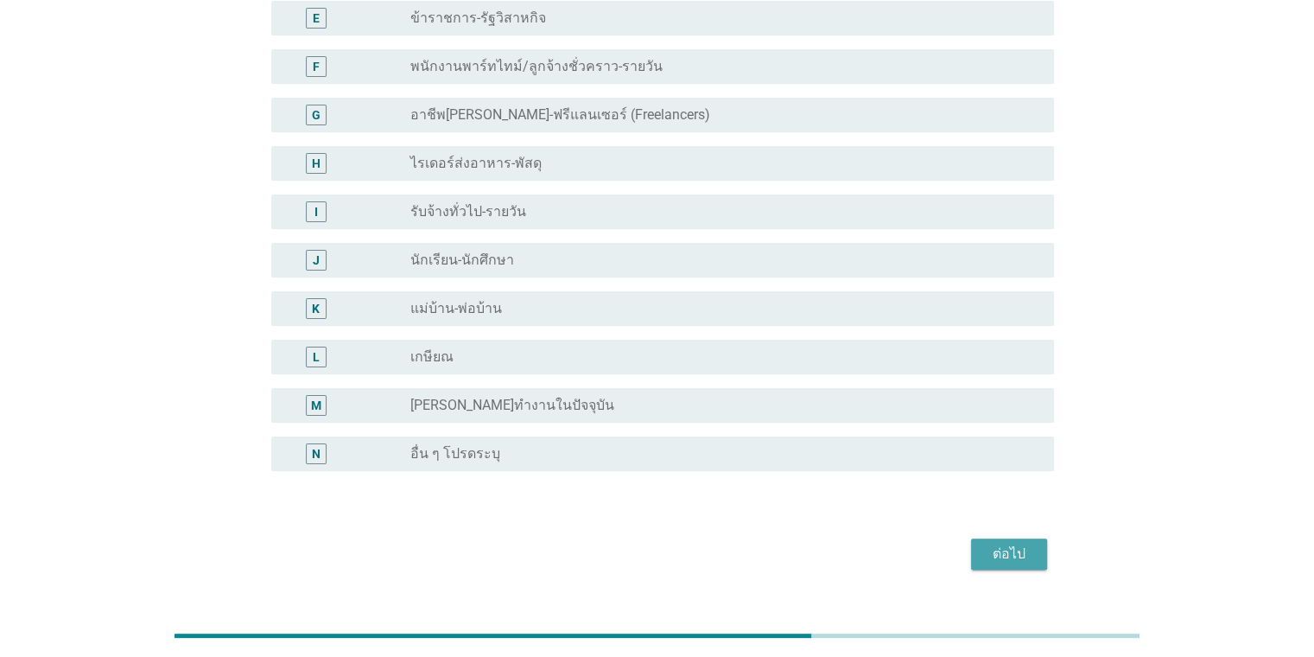
click at [850, 555] on div "ต่อไป" at bounding box center [1009, 553] width 48 height 21
